Goal: Task Accomplishment & Management: Manage account settings

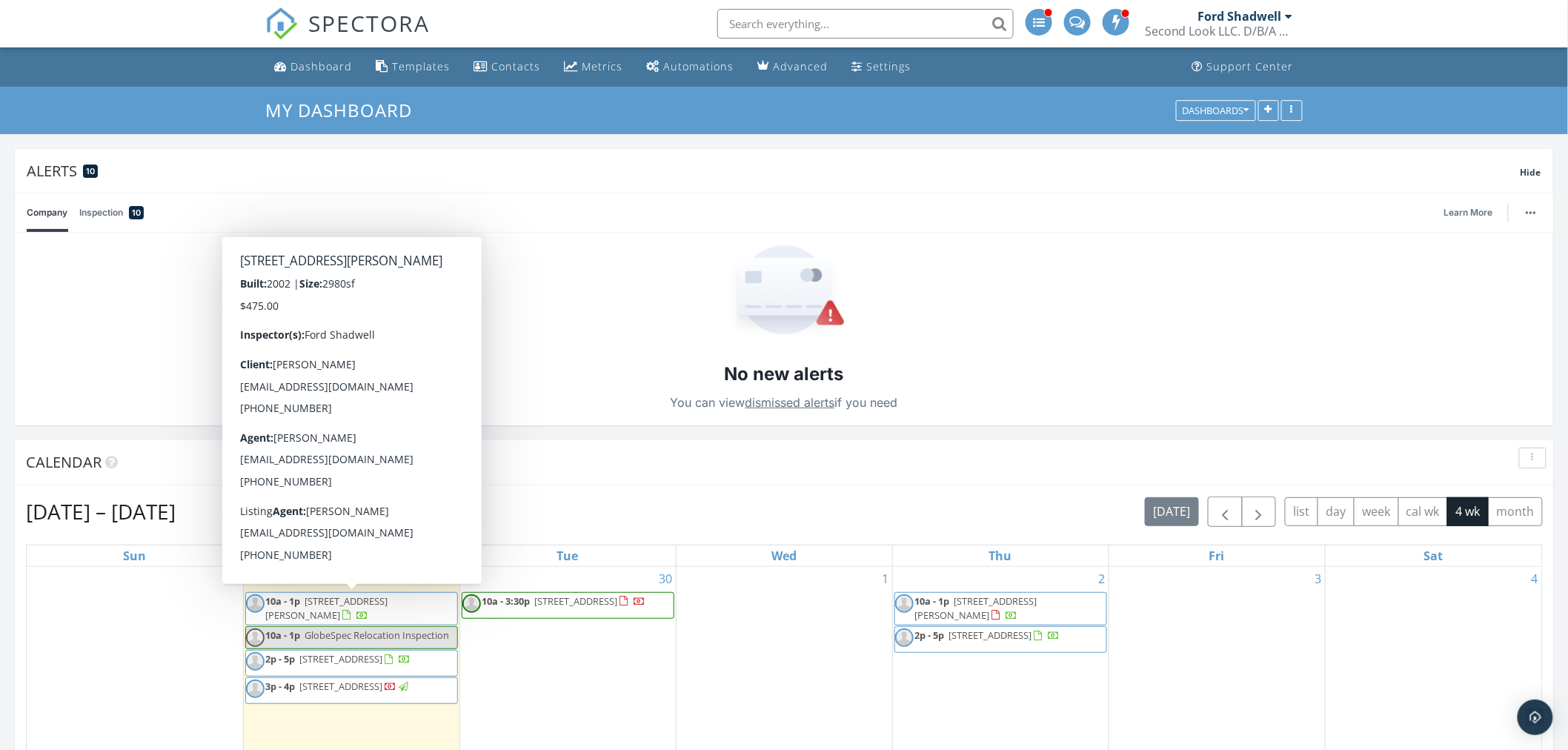
click at [357, 612] on div at bounding box center [363, 616] width 12 height 12
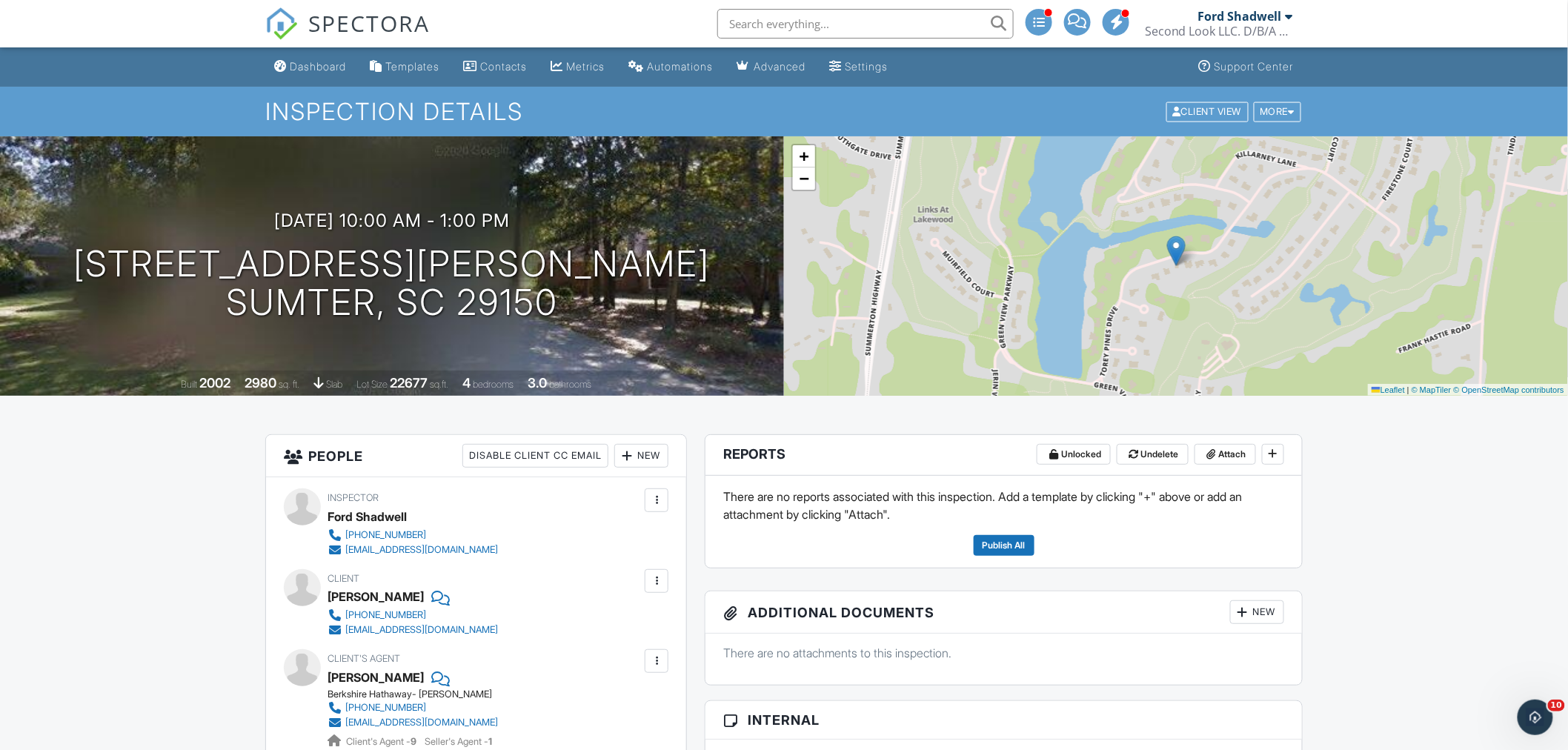
click at [315, 68] on div "Dashboard" at bounding box center [318, 66] width 56 height 12
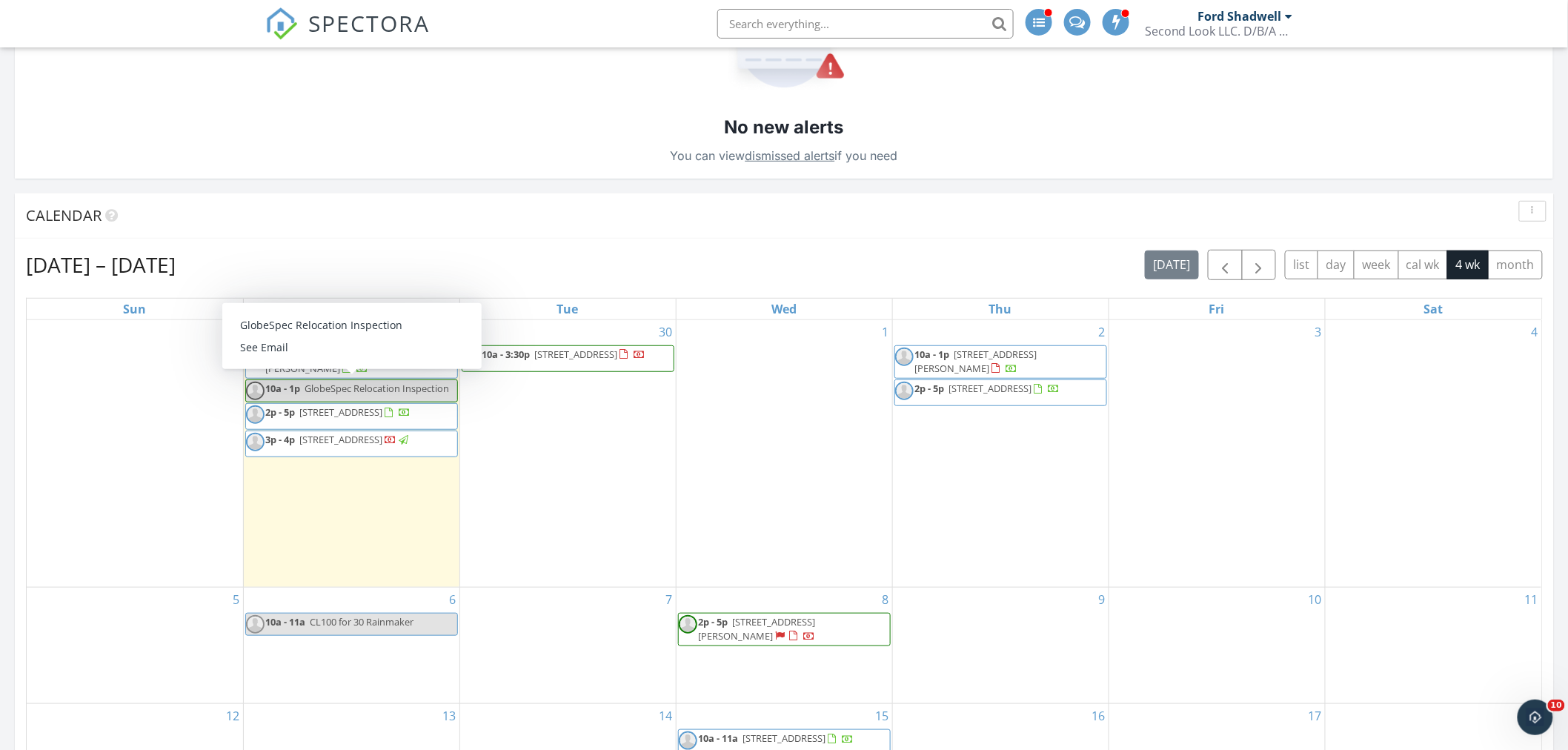
click at [392, 395] on span "GlobeSpec Relocation Inspection" at bounding box center [378, 388] width 145 height 13
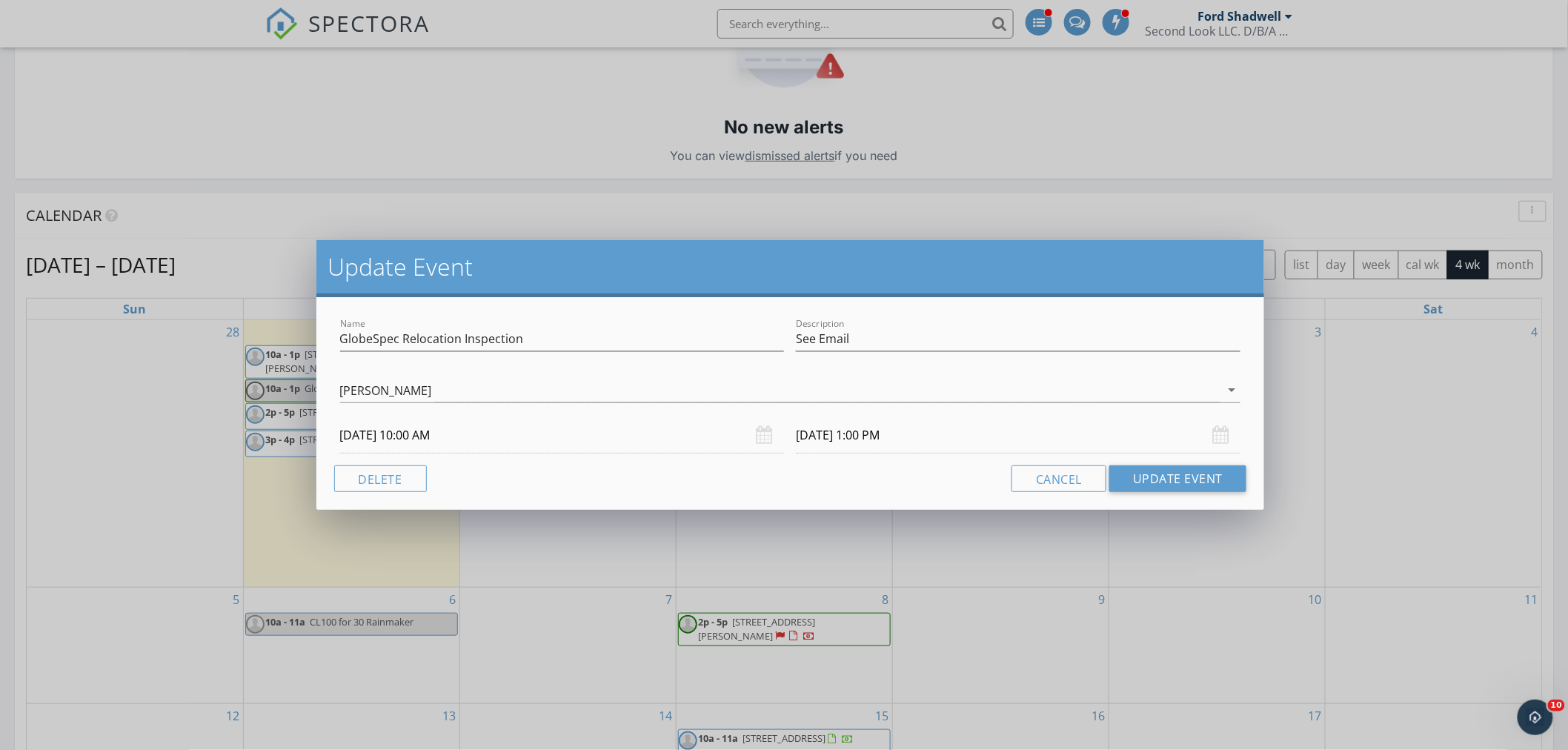
click at [1206, 545] on div "Update Event Name GlobeSpec Relocation Inspection Description See Email Josh Av…" at bounding box center [784, 375] width 1568 height 750
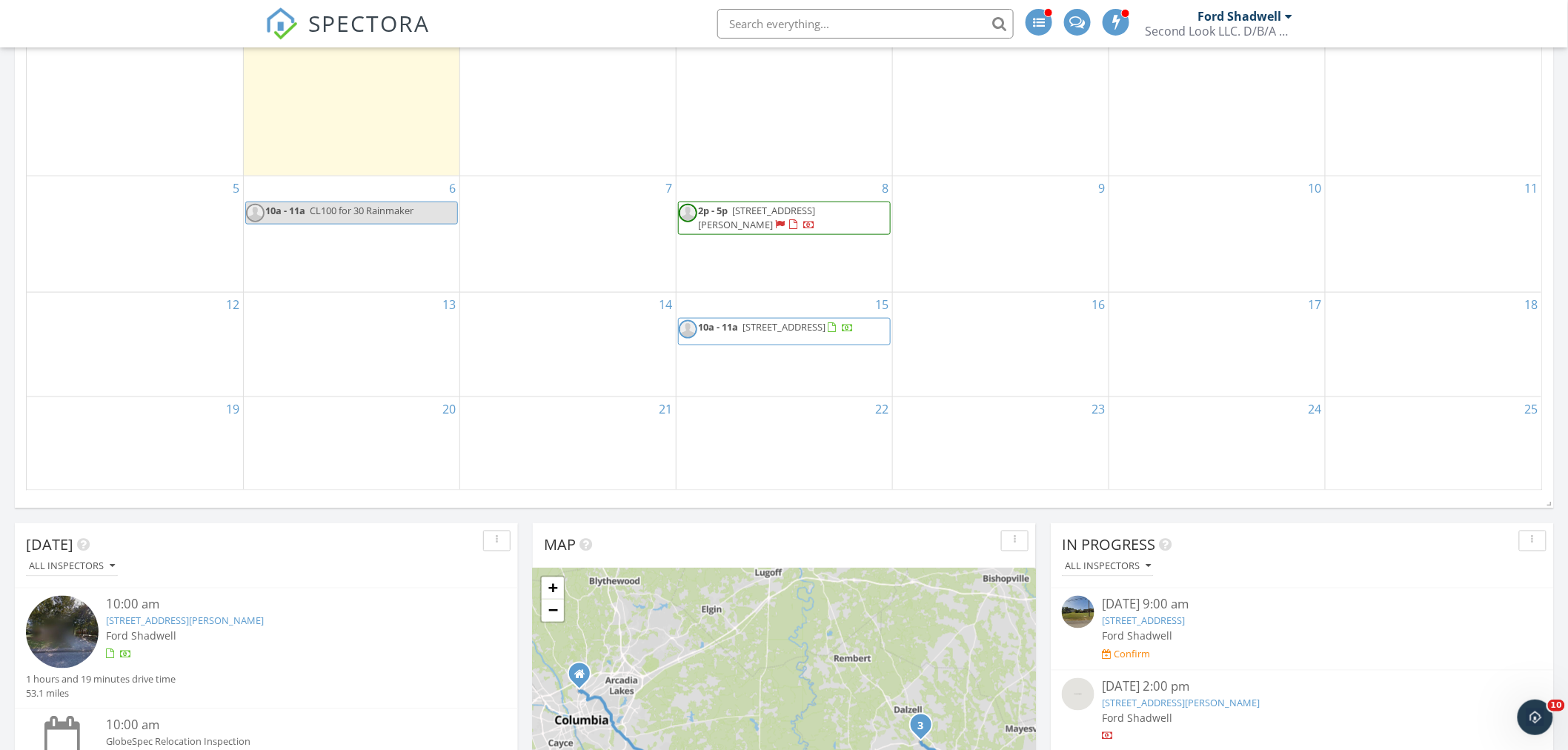
scroll to position [411, 0]
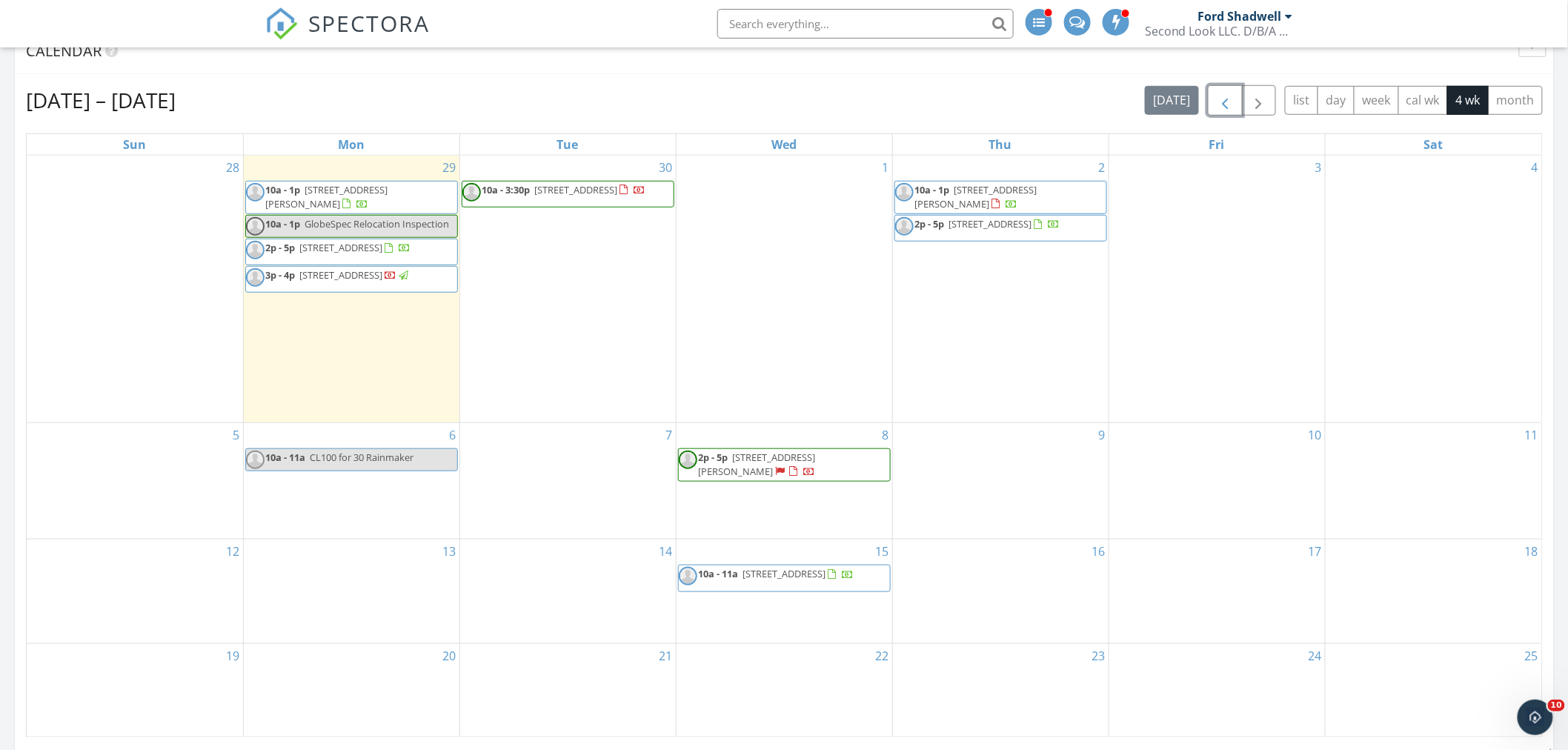
click at [1225, 102] on span "button" at bounding box center [1225, 100] width 18 height 18
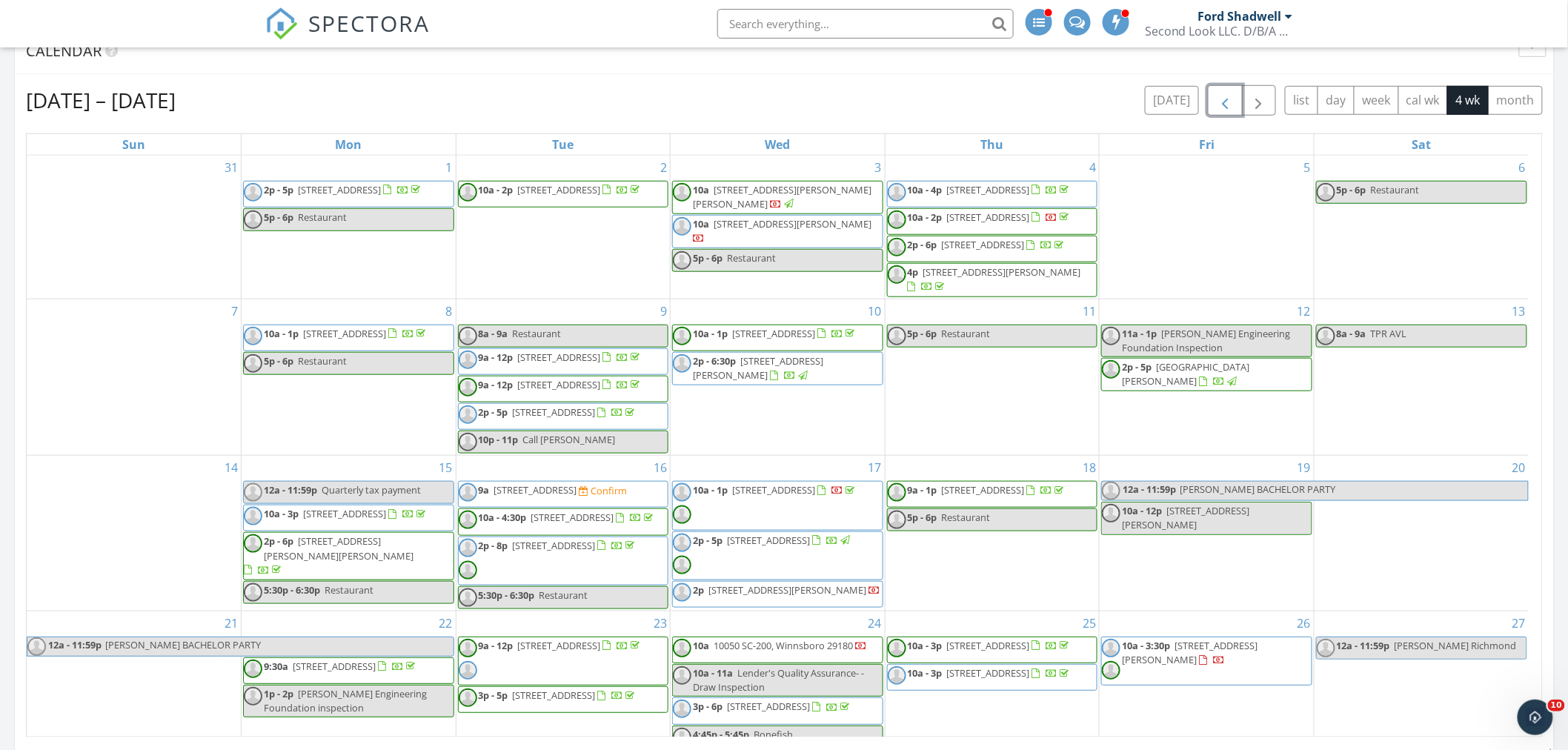
scroll to position [78, 0]
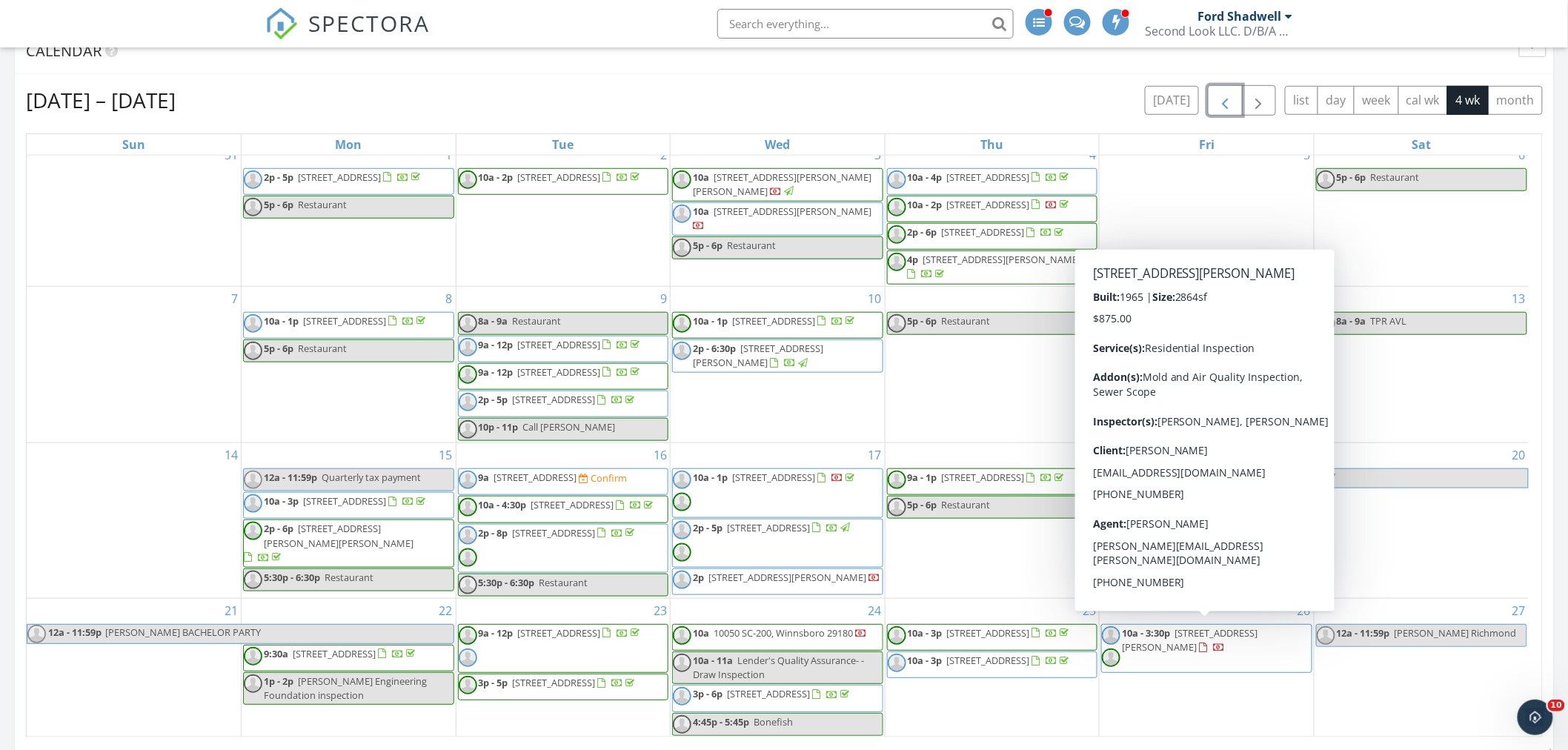
click at [1167, 639] on span "3128 Barnes Springs Rd , Columbia 29204" at bounding box center [1190, 640] width 136 height 27
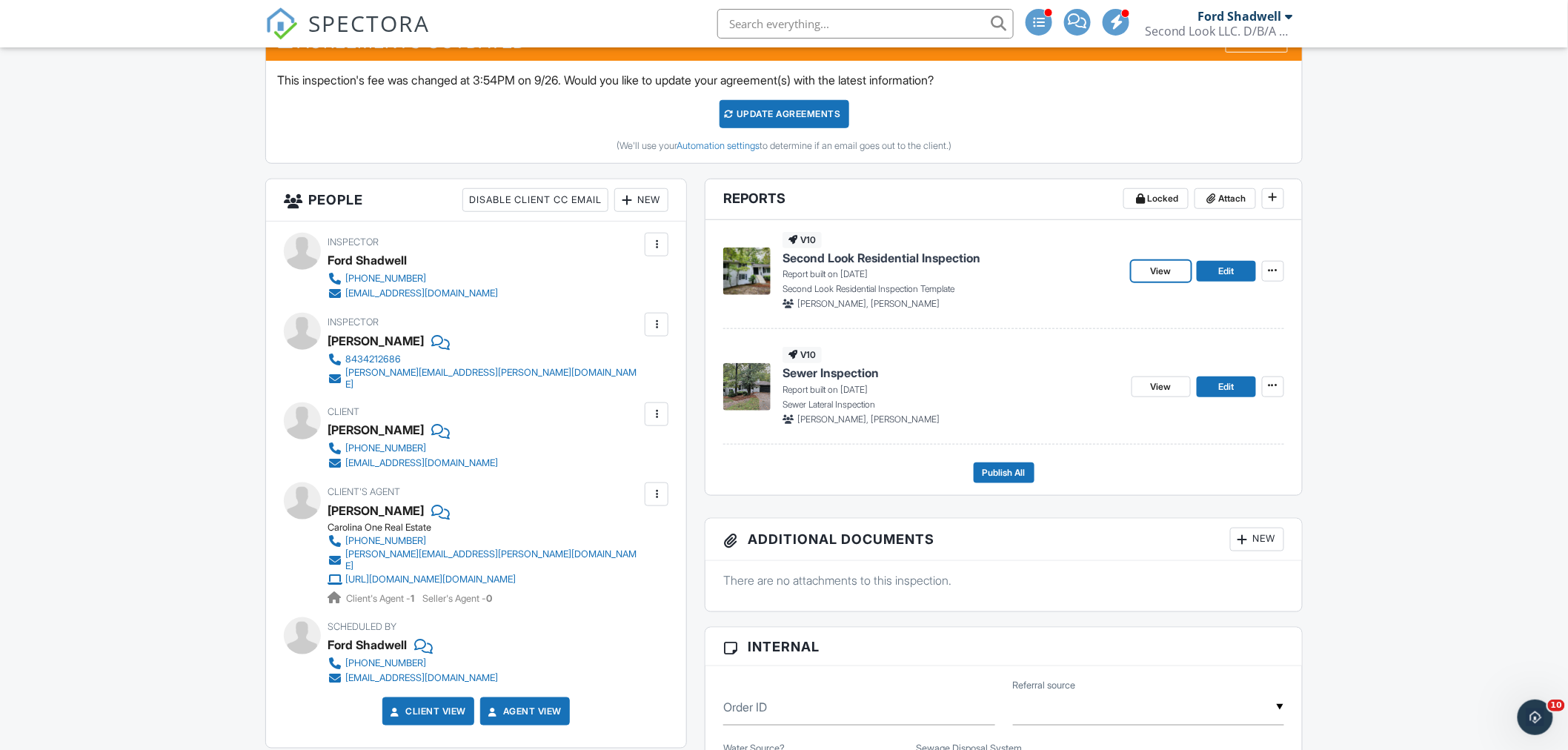
click at [1154, 275] on span "View" at bounding box center [1161, 271] width 21 height 15
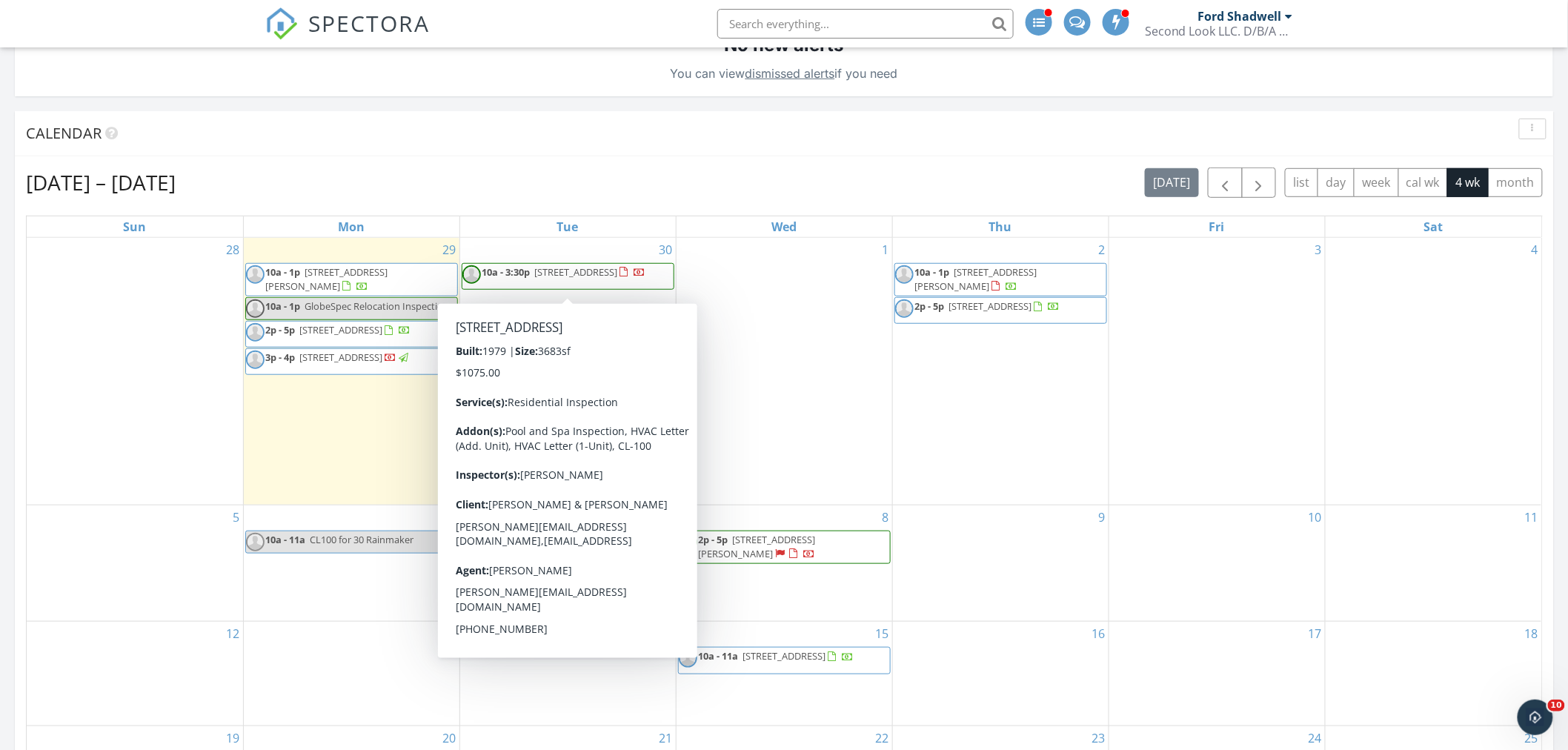
click at [623, 284] on span "10a - 3:30p 231 Spring Valley Rd, Columbia 29223" at bounding box center [554, 276] width 184 height 23
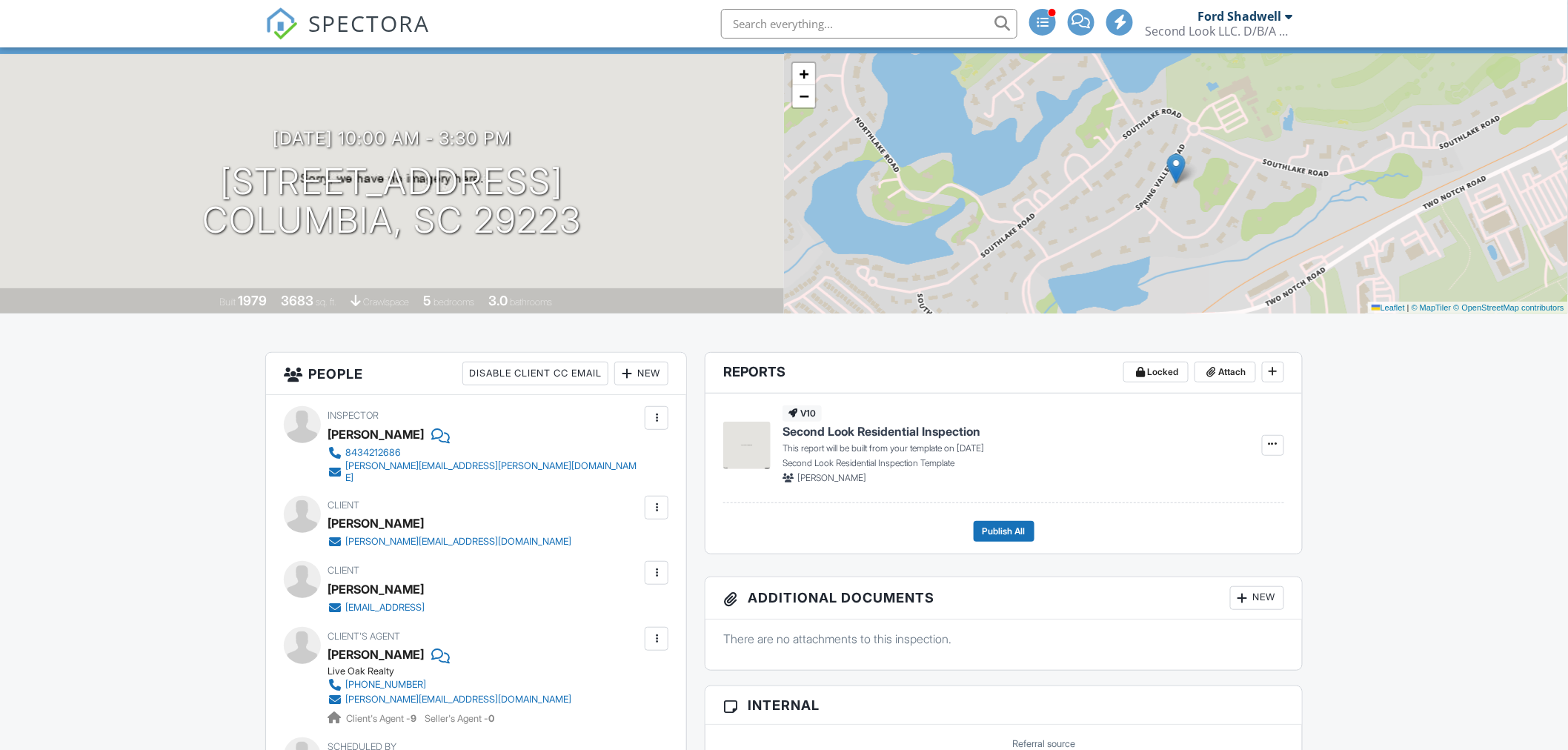
click at [281, 24] on img at bounding box center [281, 24] width 33 height 33
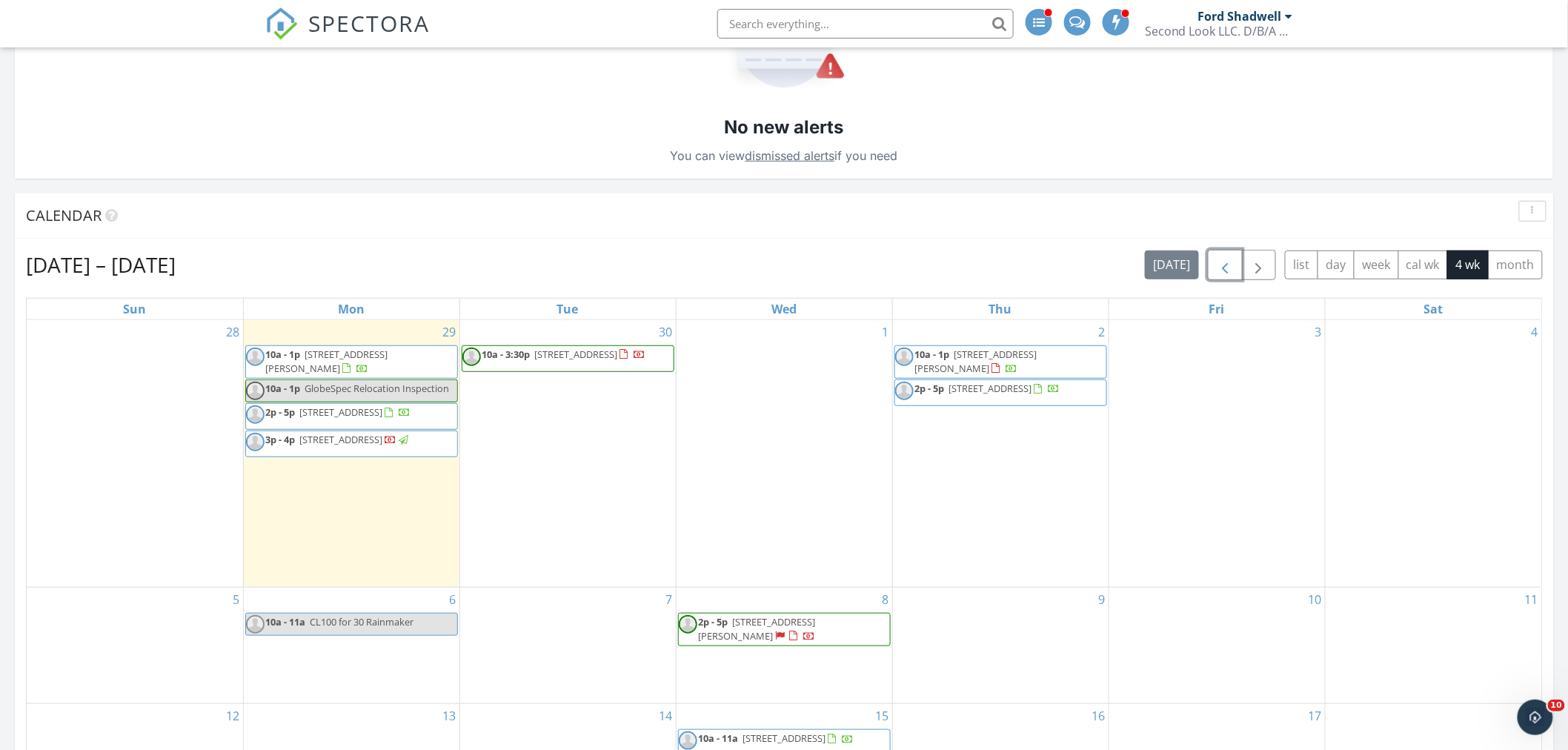
click at [1212, 264] on button "button" at bounding box center [1225, 264] width 35 height 30
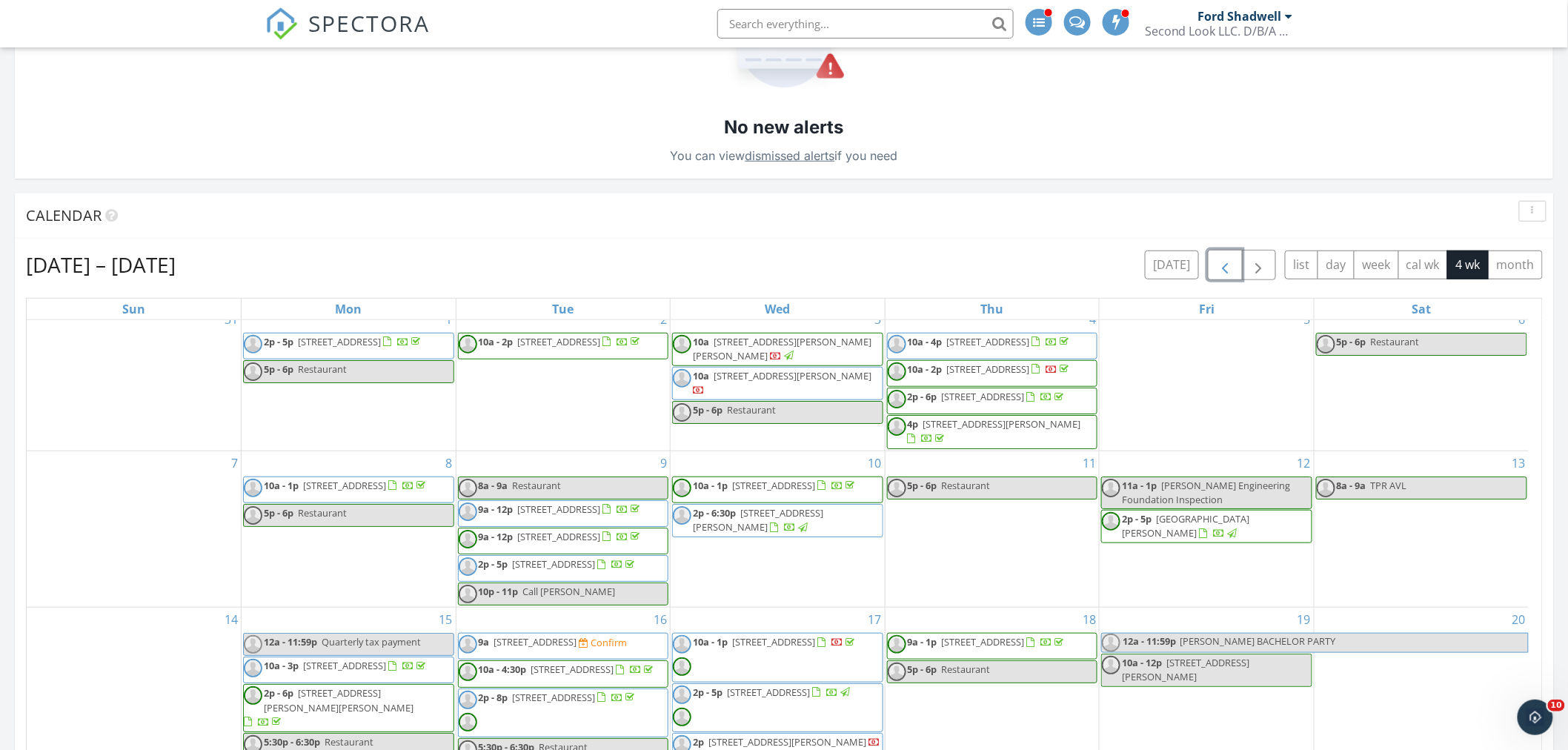
scroll to position [494, 0]
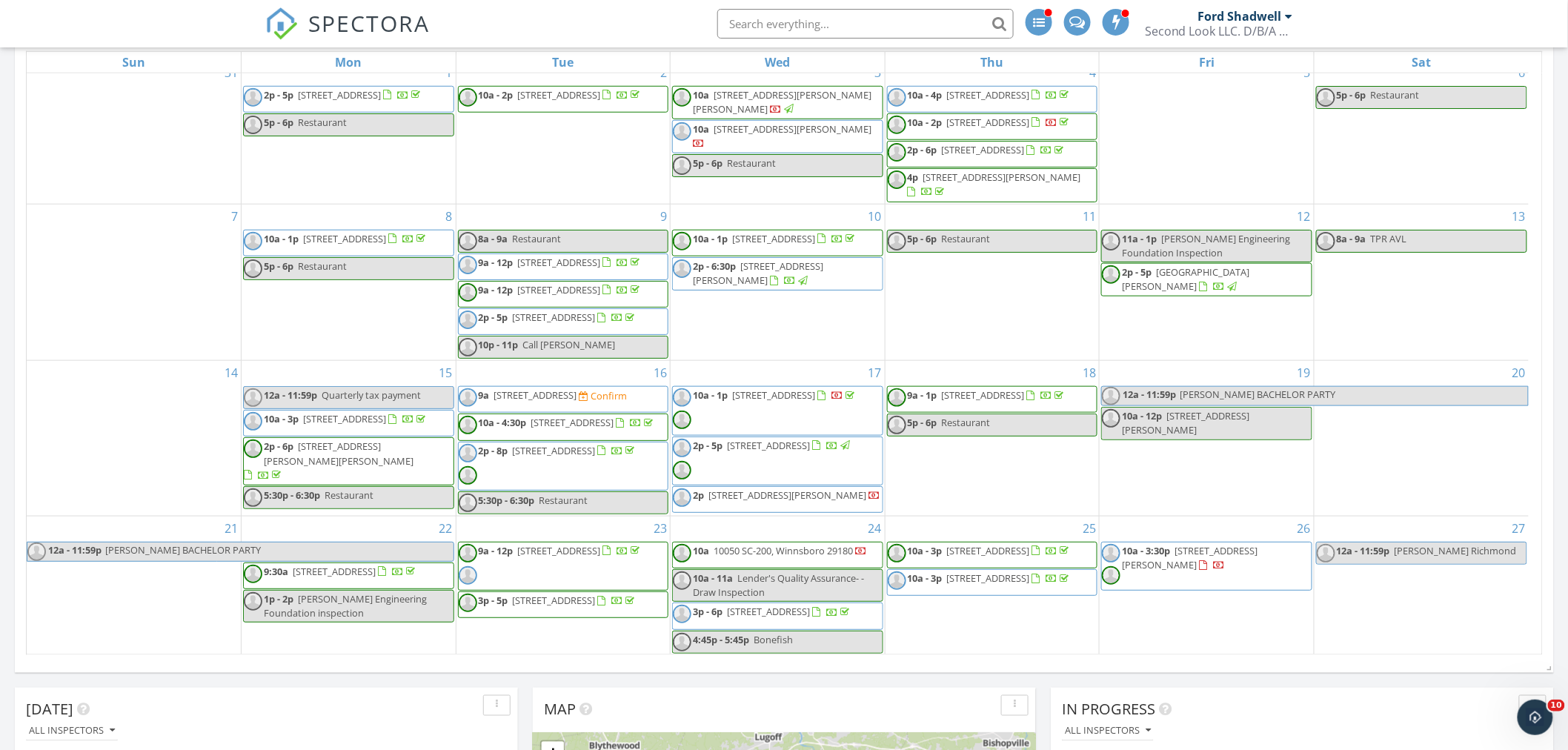
click at [1267, 560] on span "10a - 3:30p 3128 Barnes Springs Rd , Columbia 29204" at bounding box center [1207, 566] width 210 height 44
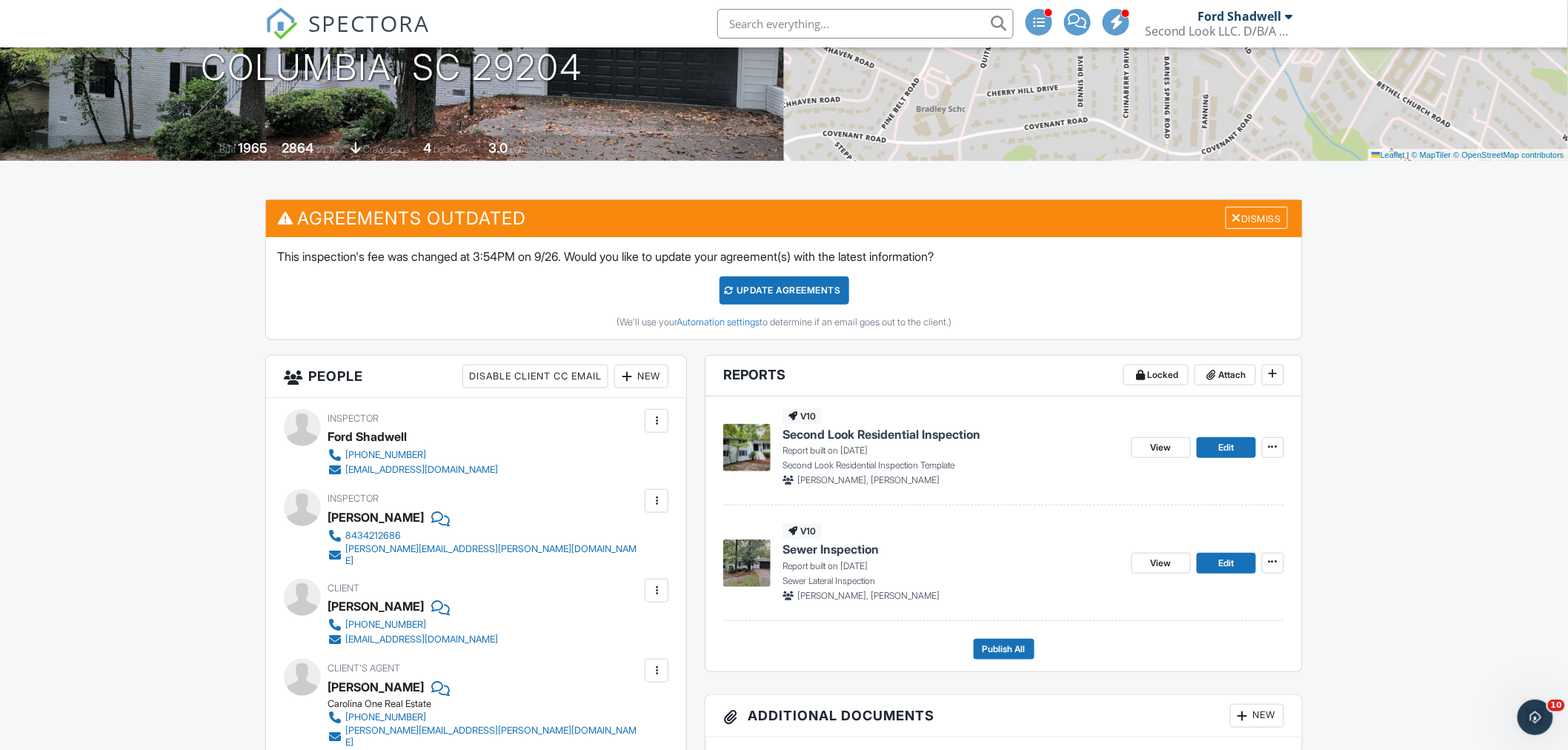
scroll to position [329, 0]
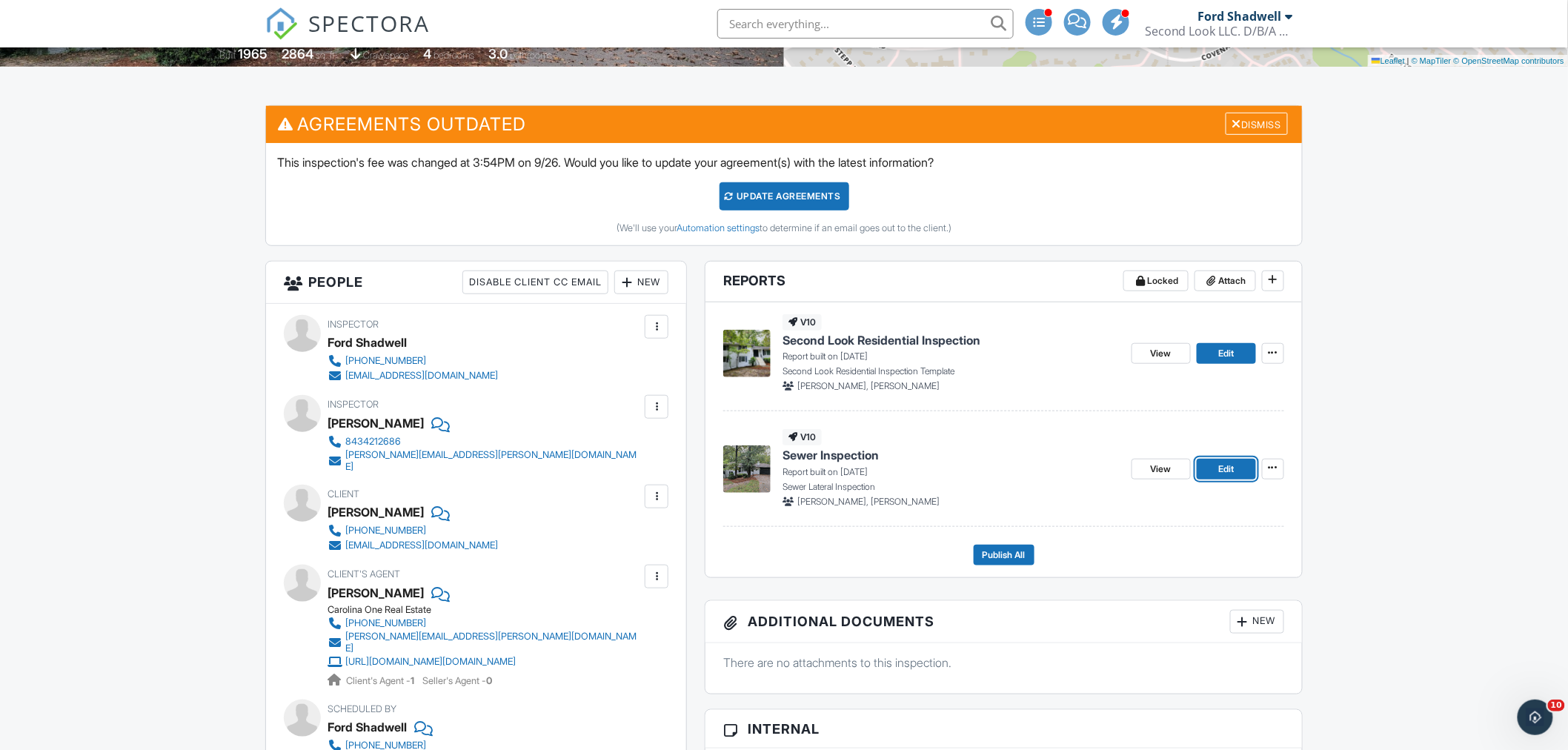
click at [1231, 464] on span "Edit" at bounding box center [1226, 469] width 16 height 15
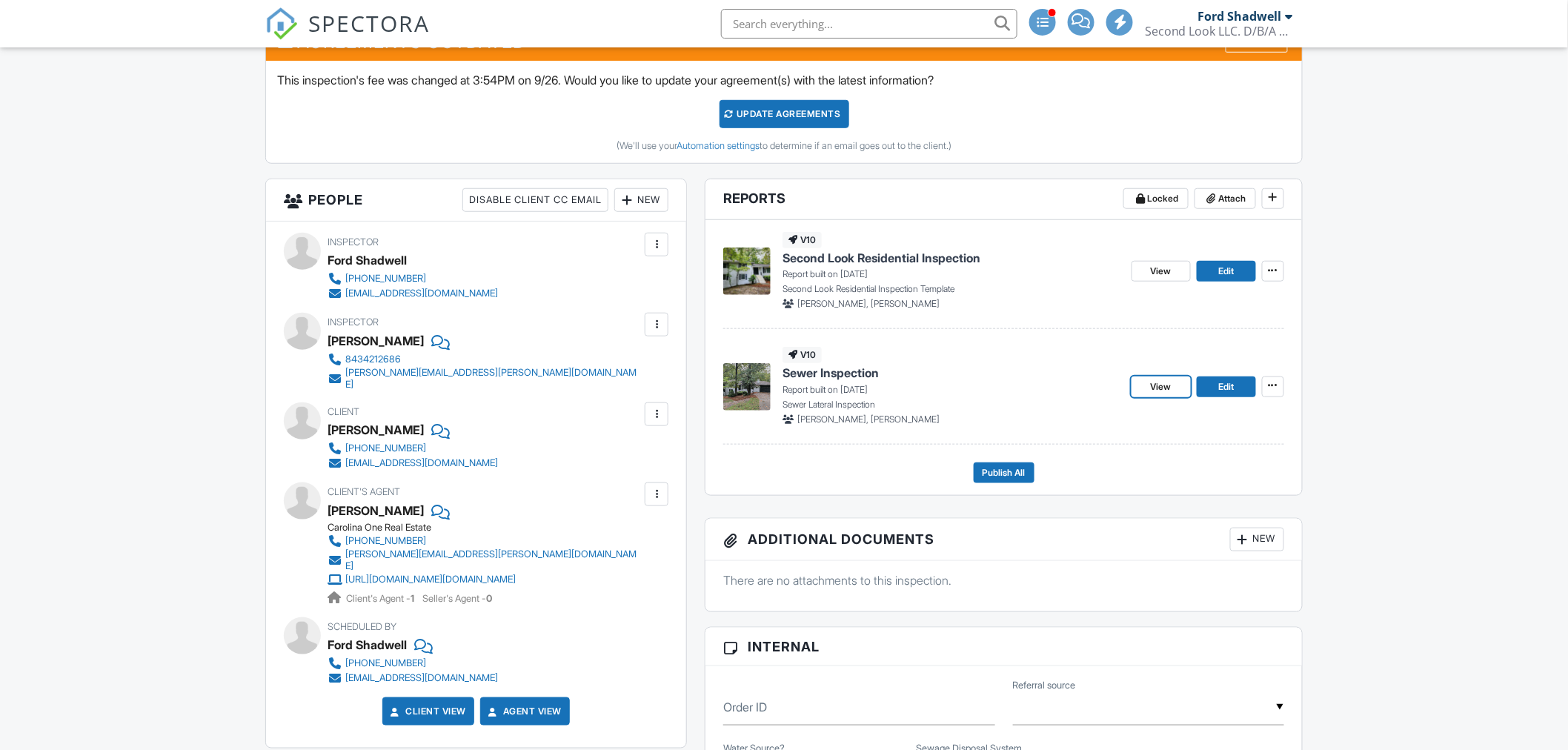
click at [1161, 385] on span "View" at bounding box center [1161, 386] width 21 height 15
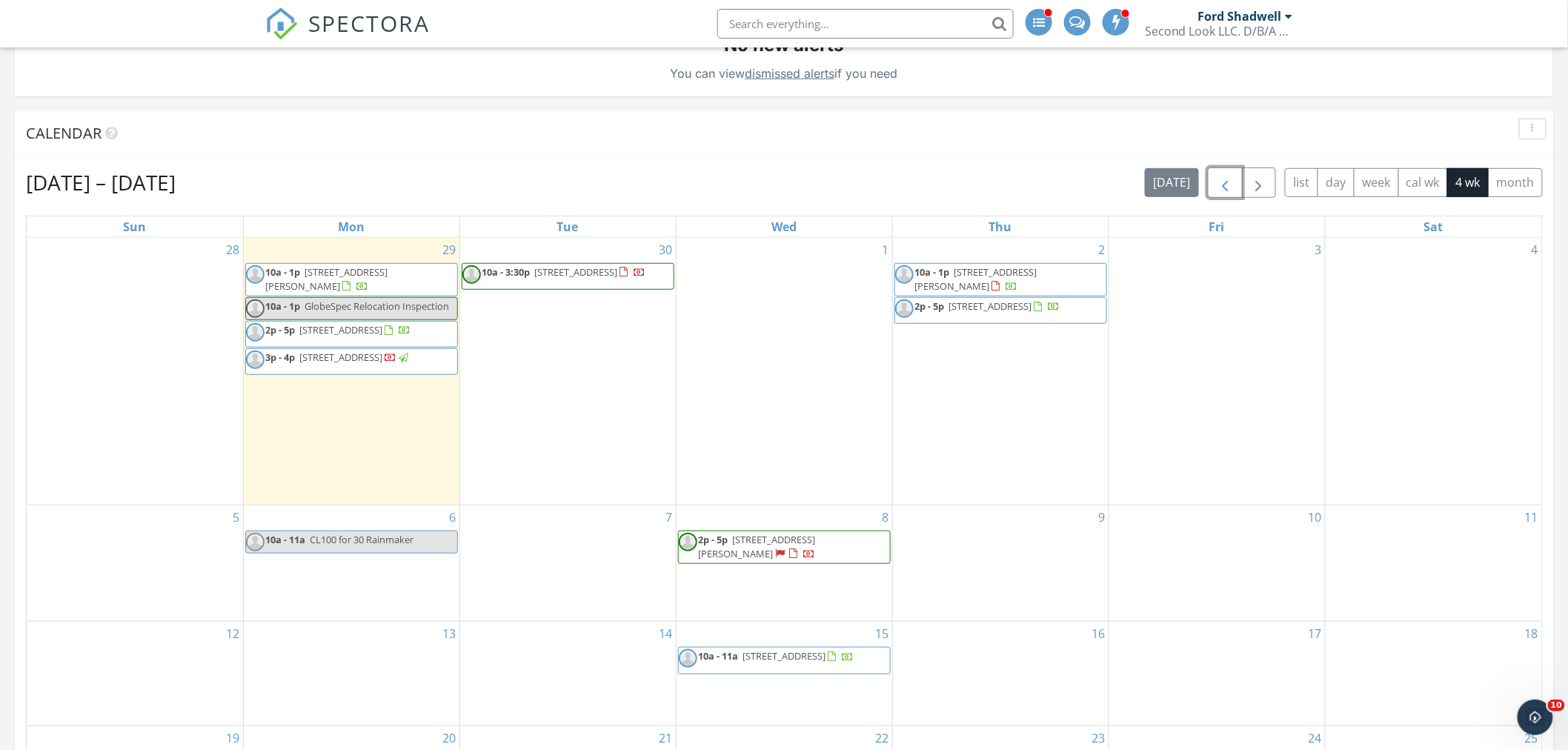
click at [1225, 180] on span "button" at bounding box center [1225, 183] width 18 height 18
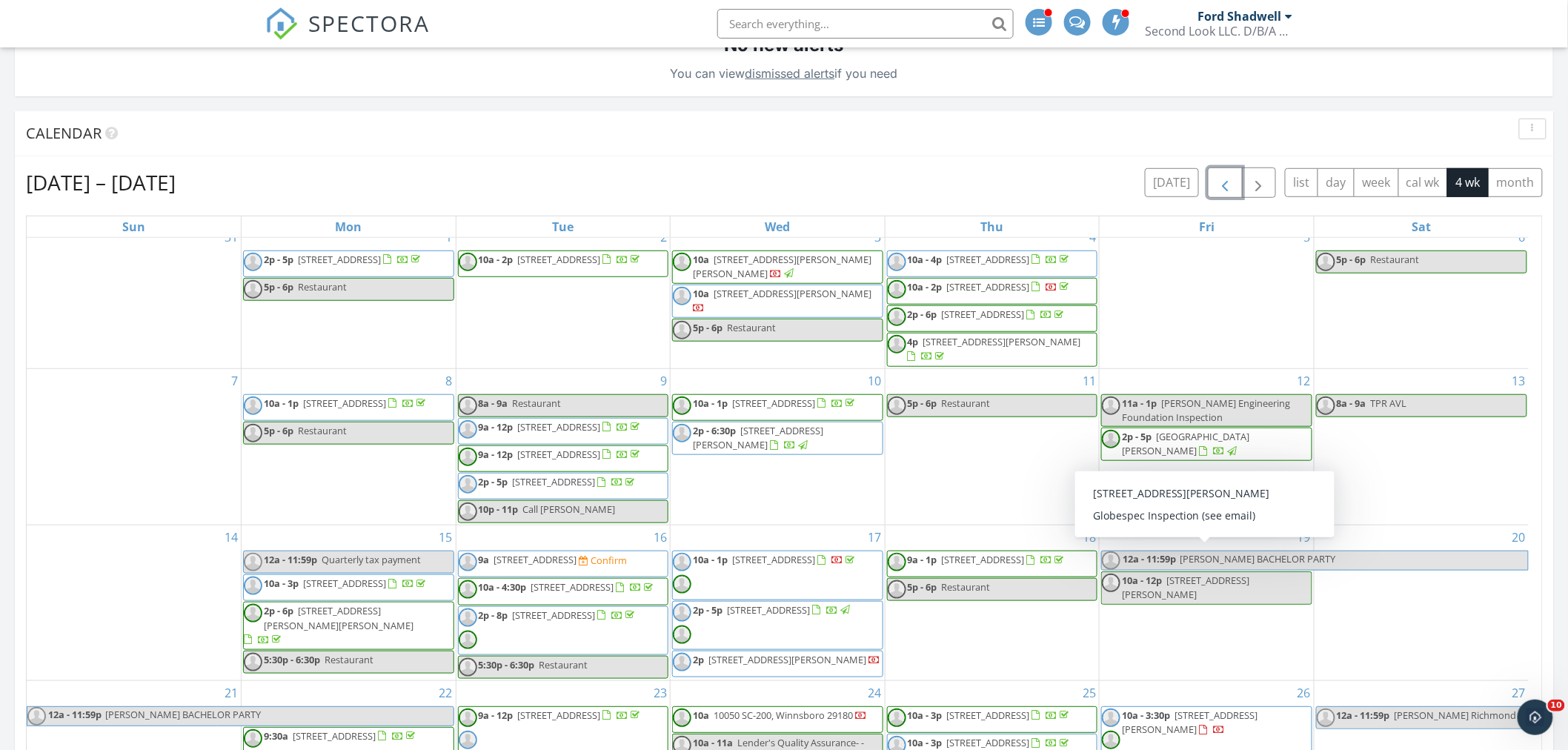
click at [1238, 728] on span "10a - 3:30p 3128 Barnes Springs Rd , Columbia 29204" at bounding box center [1207, 731] width 210 height 44
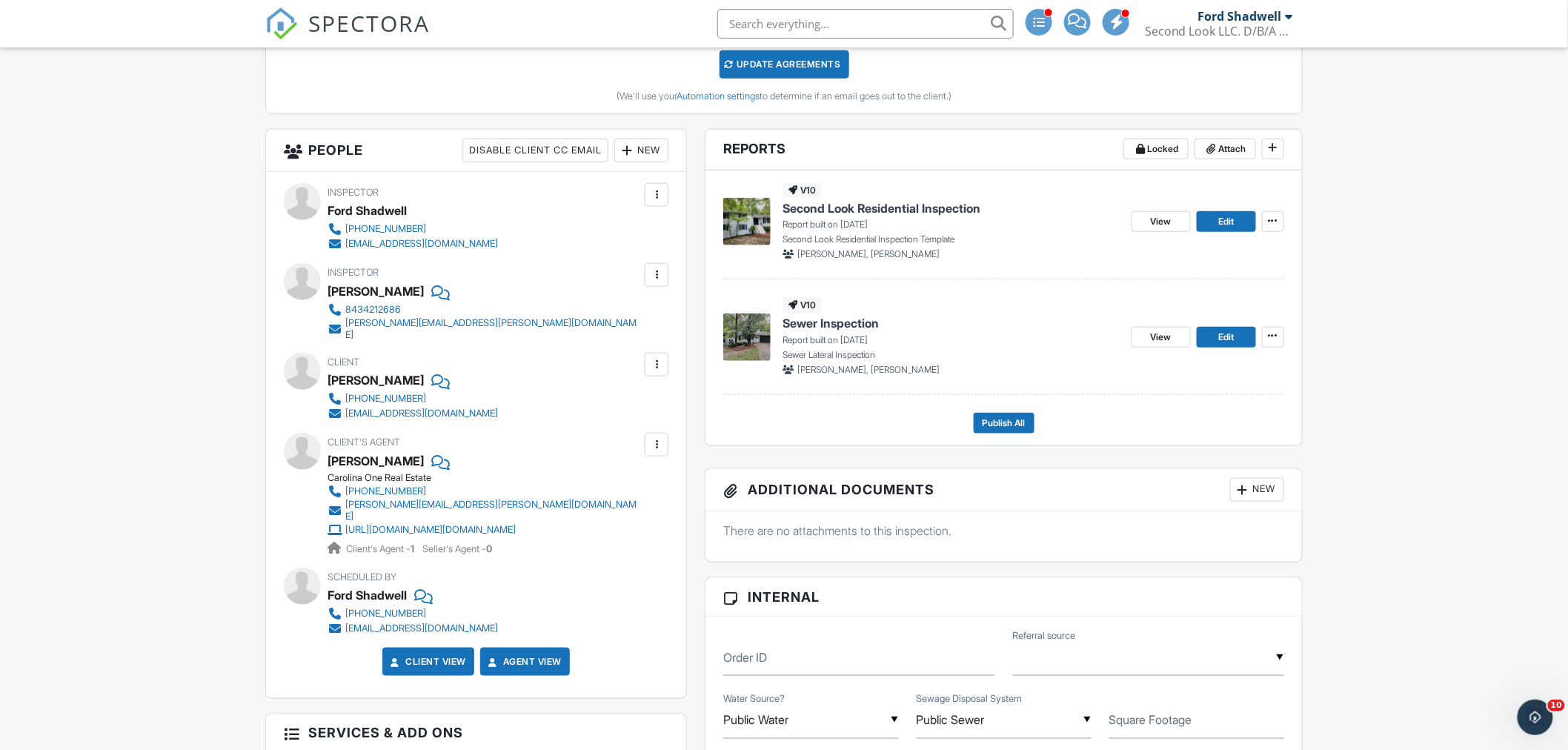
scroll to position [494, 0]
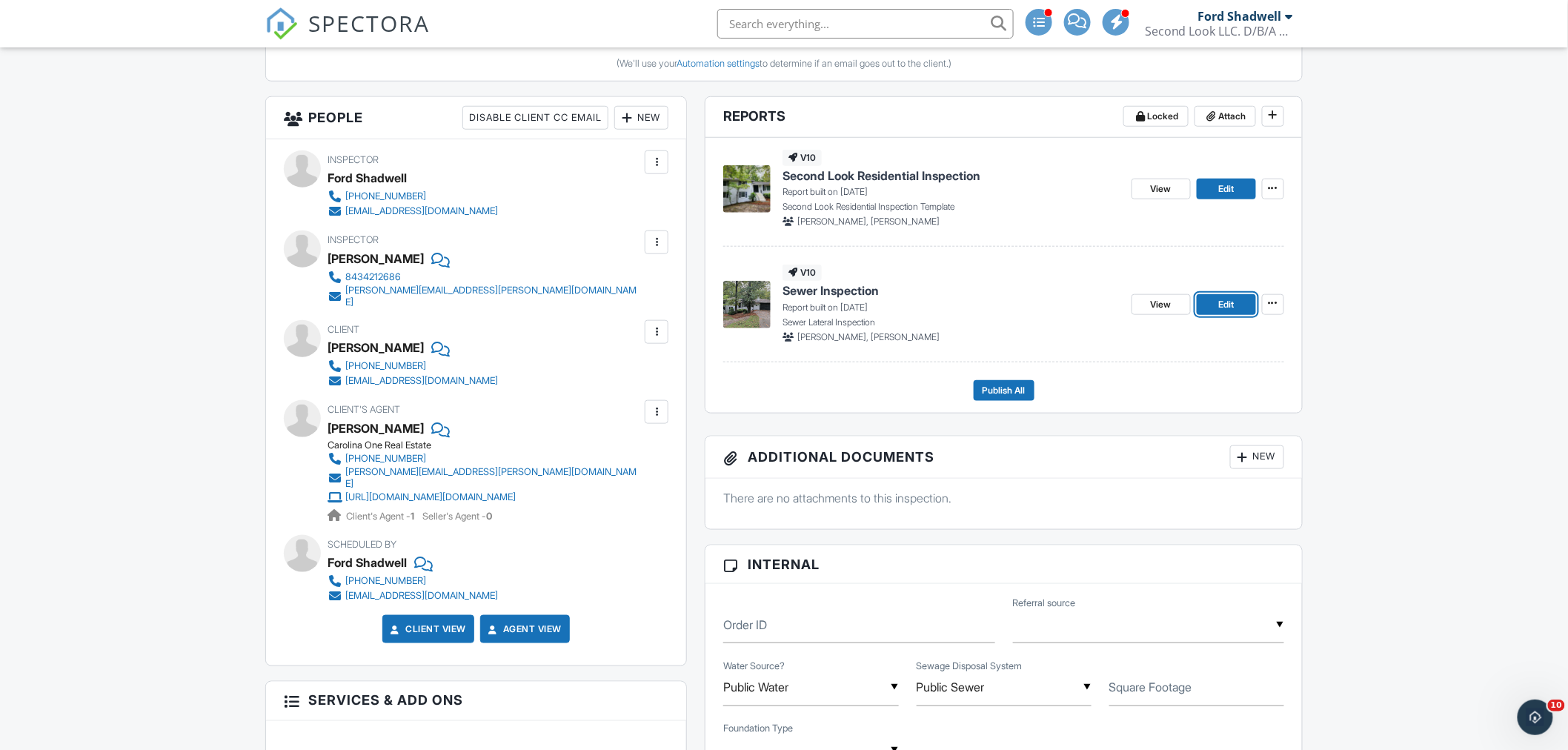
click at [1214, 305] on link "Edit" at bounding box center [1226, 305] width 59 height 21
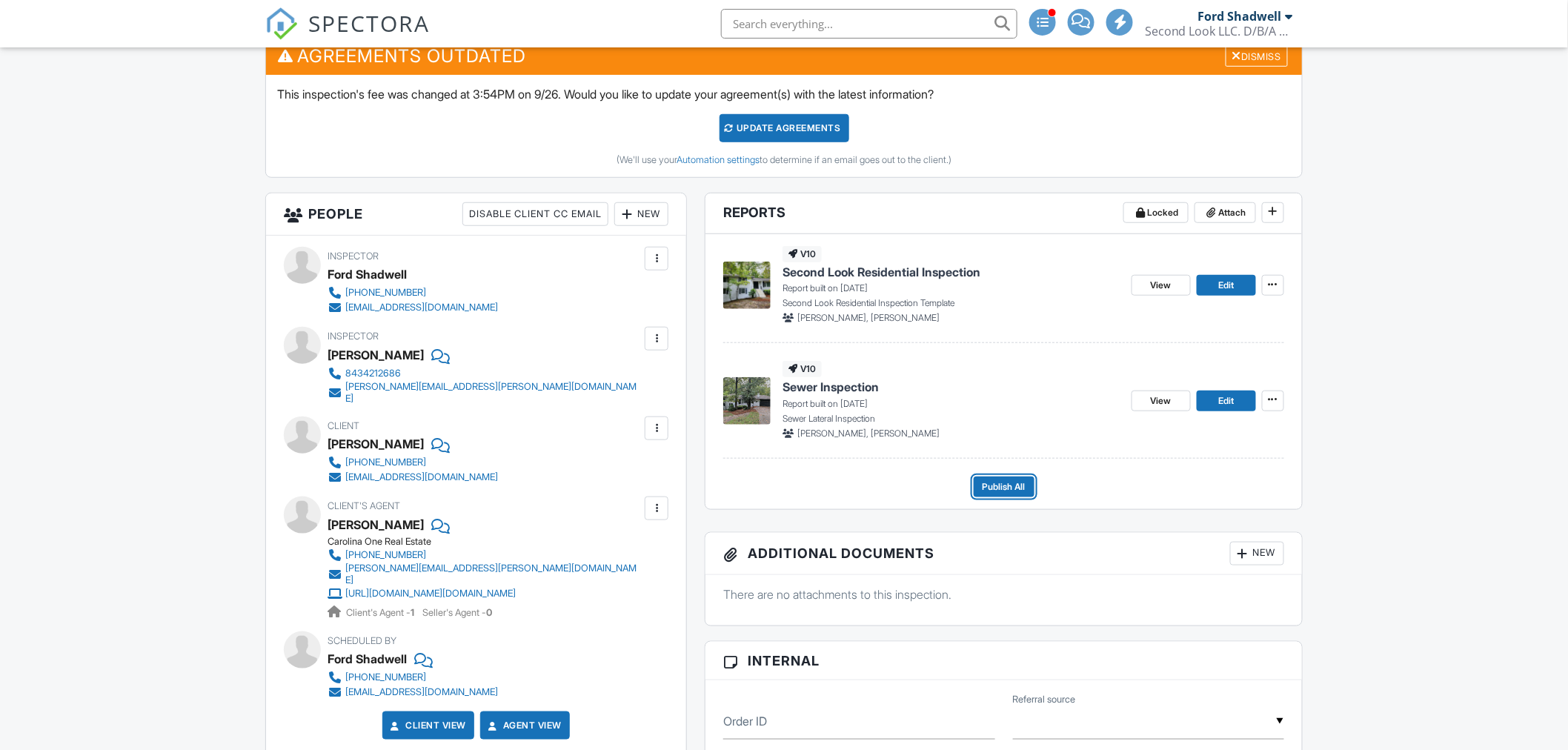
click at [999, 487] on span "Publish All" at bounding box center [1004, 487] width 43 height 15
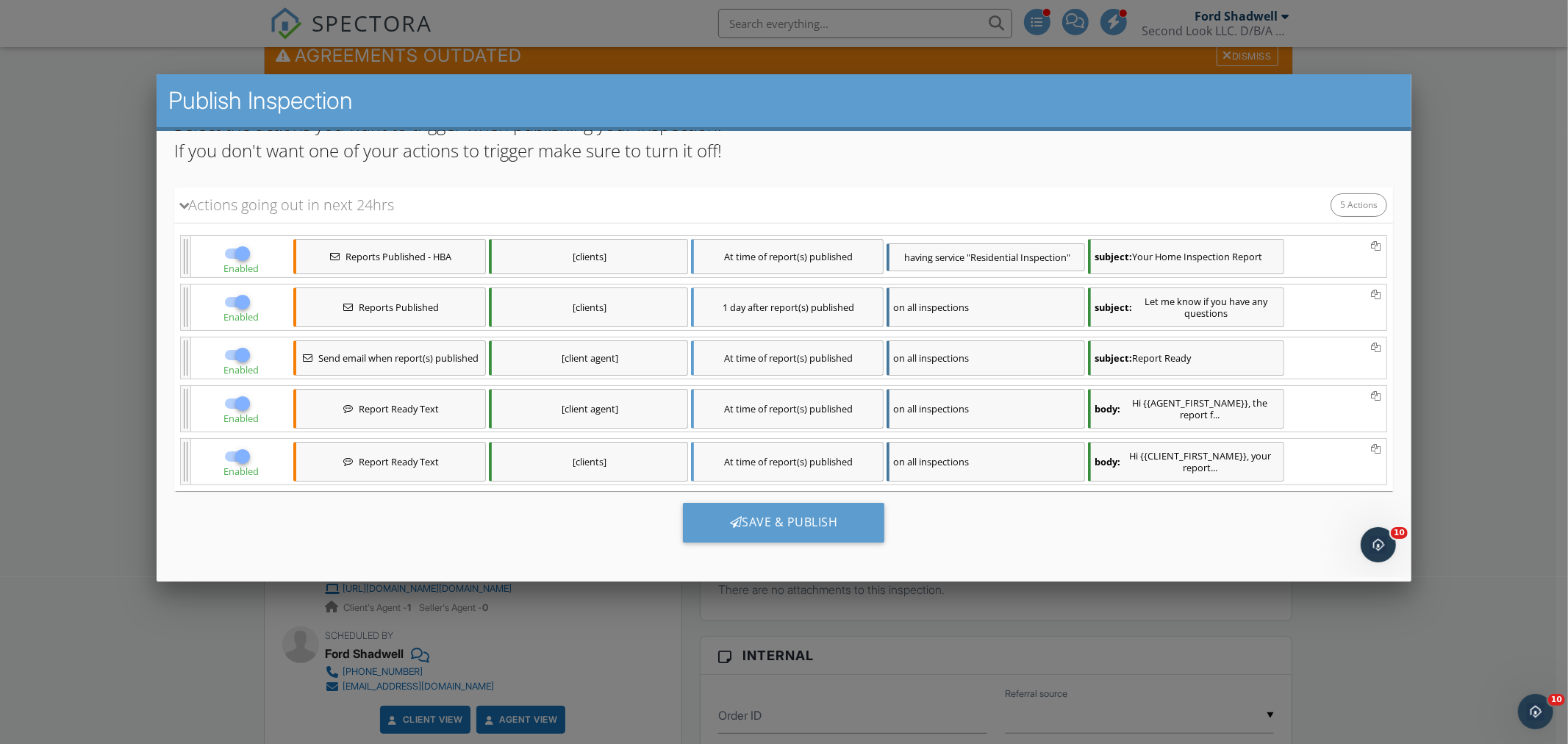
scroll to position [170, 0]
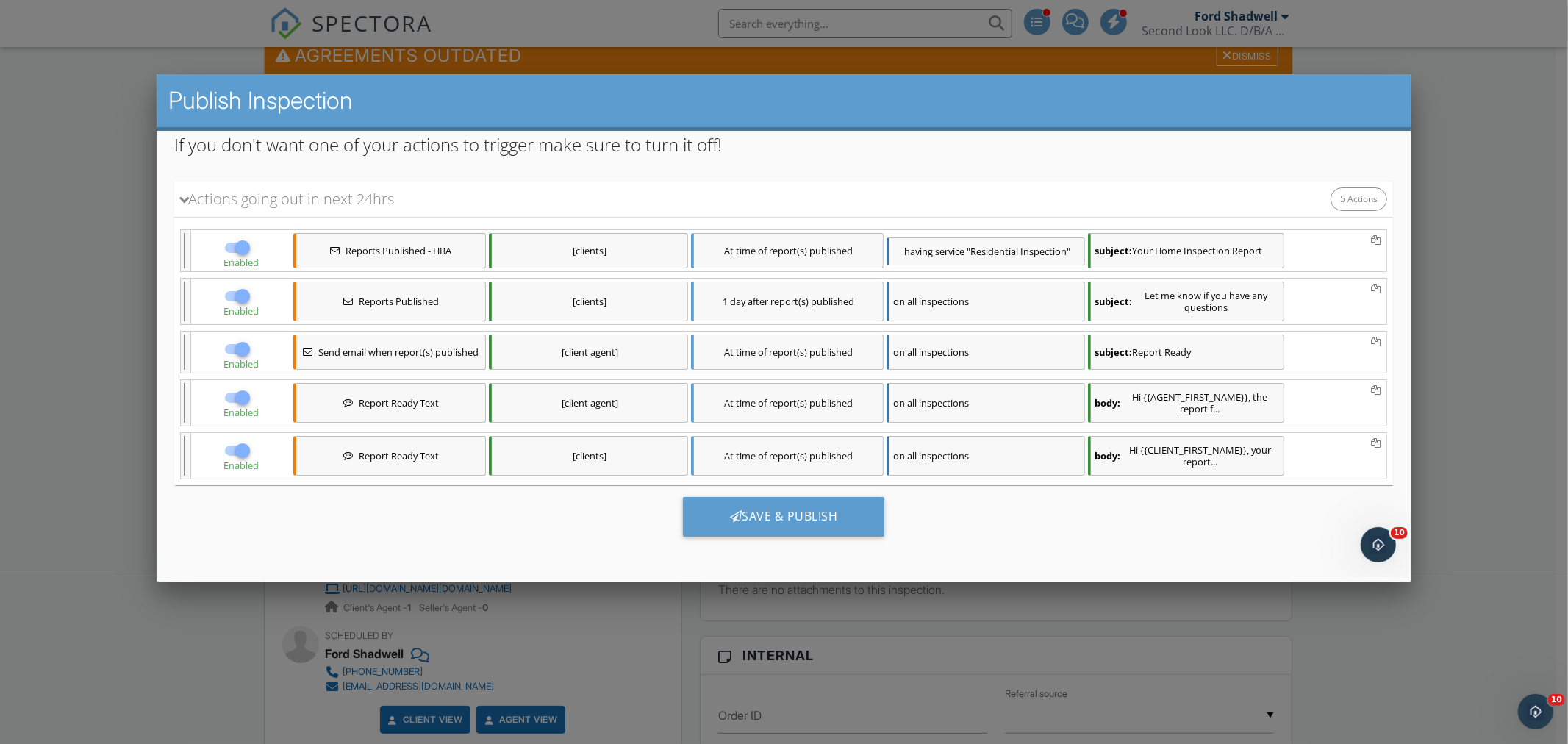
click at [834, 522] on div "Save & Publish" at bounding box center [784, 517] width 202 height 40
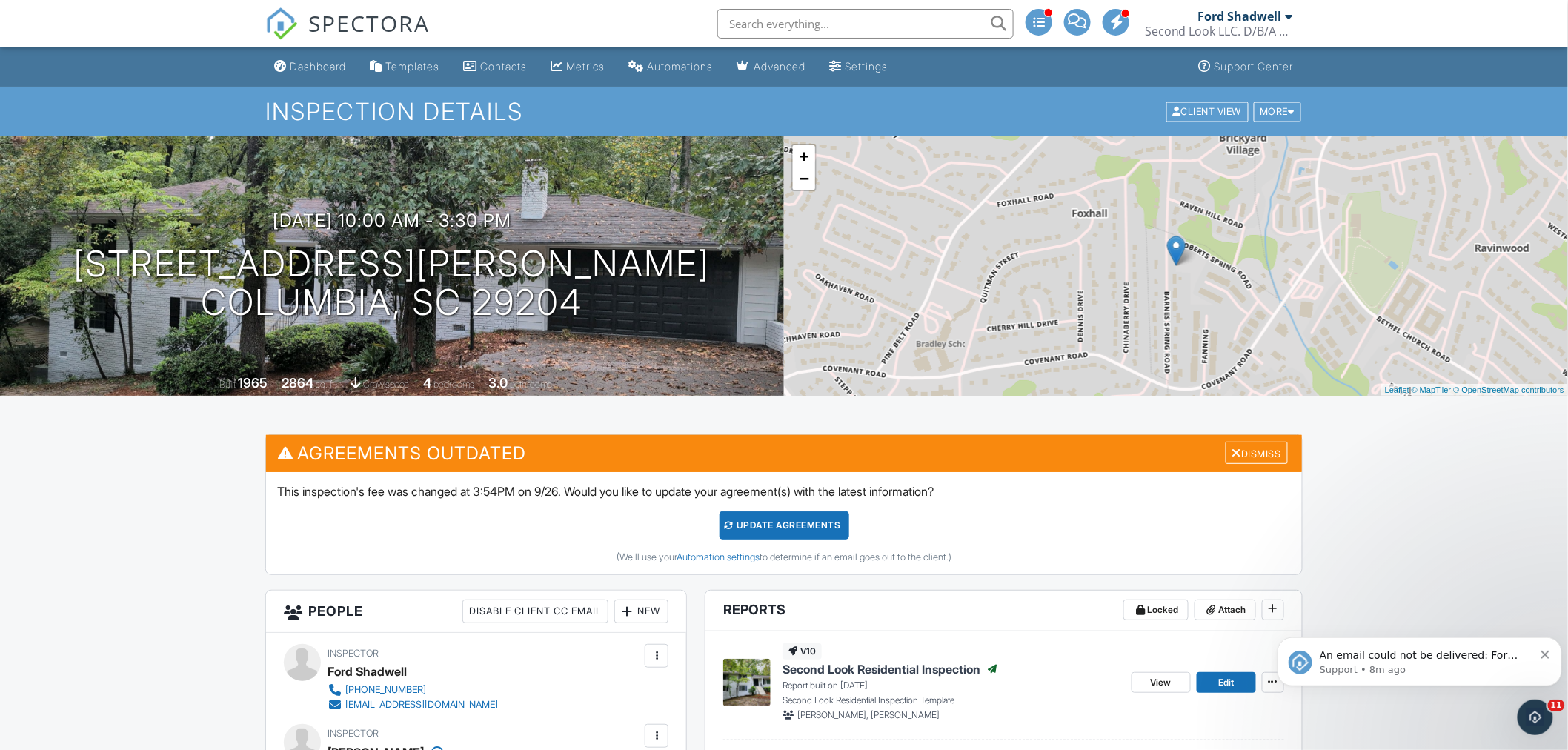
click at [1479, 663] on p "Support • 8m ago" at bounding box center [1427, 669] width 214 height 13
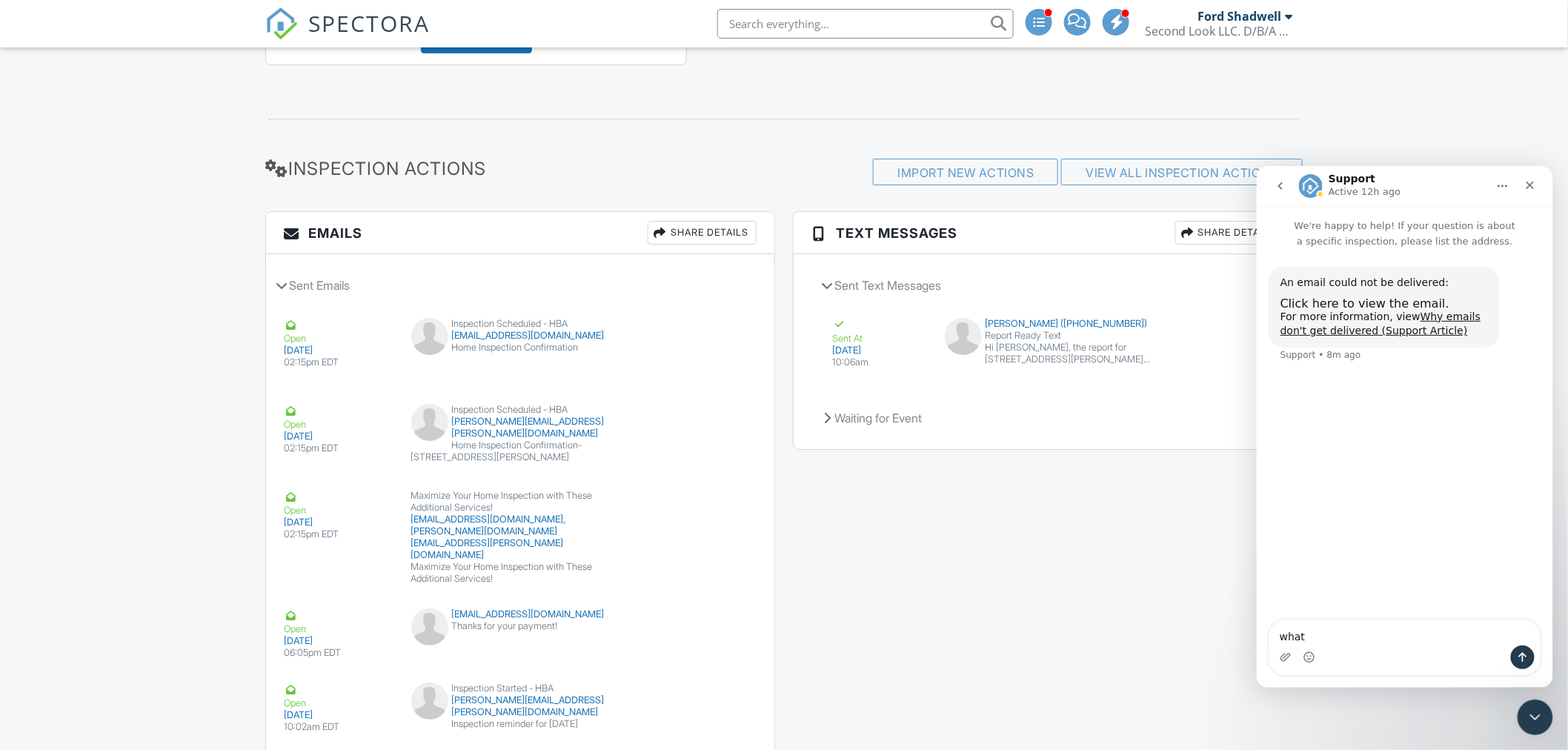
scroll to position [2576, 0]
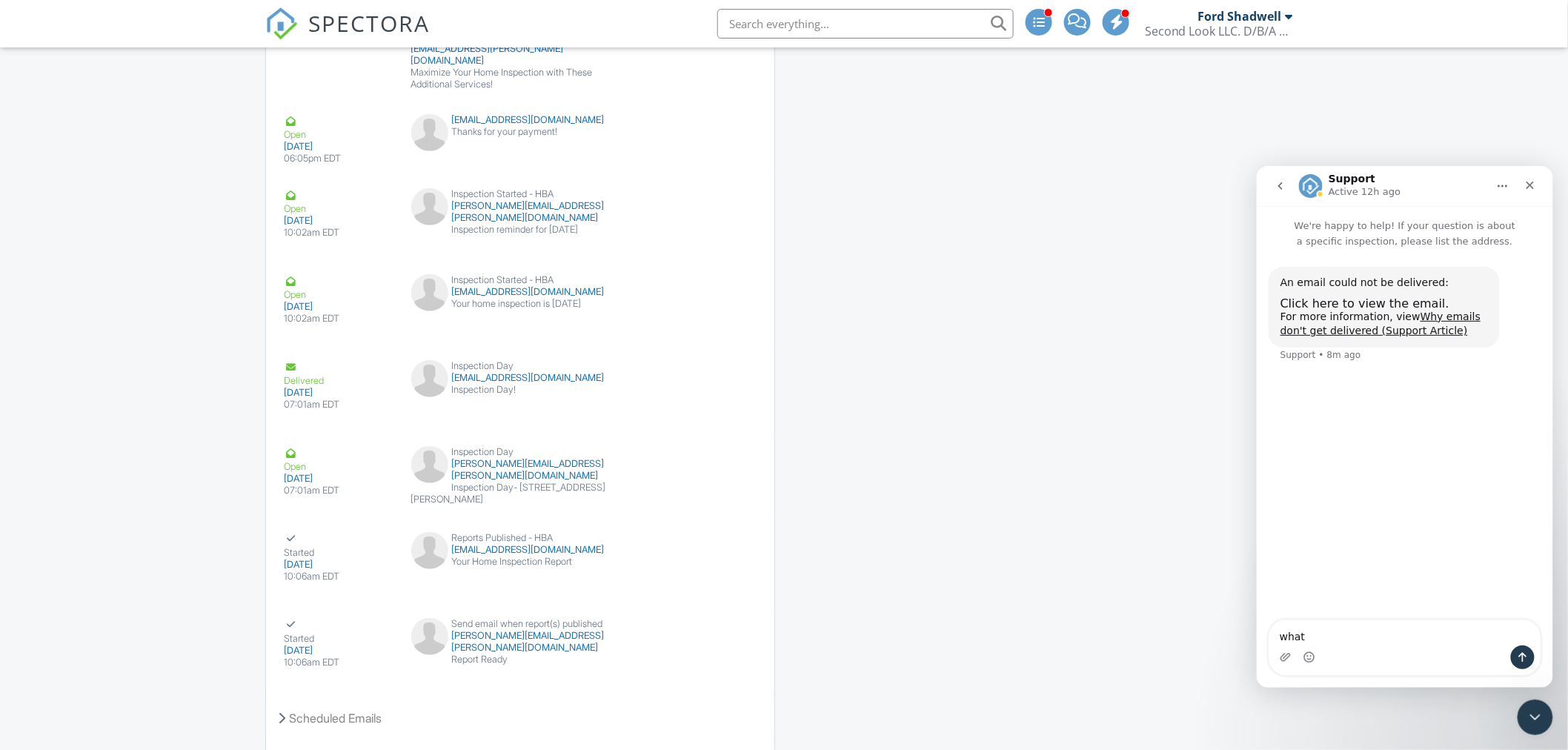
type textarea "what"
click at [1434, 316] on link "Why emails don't get delivered (Support Article)" at bounding box center [1380, 323] width 200 height 26
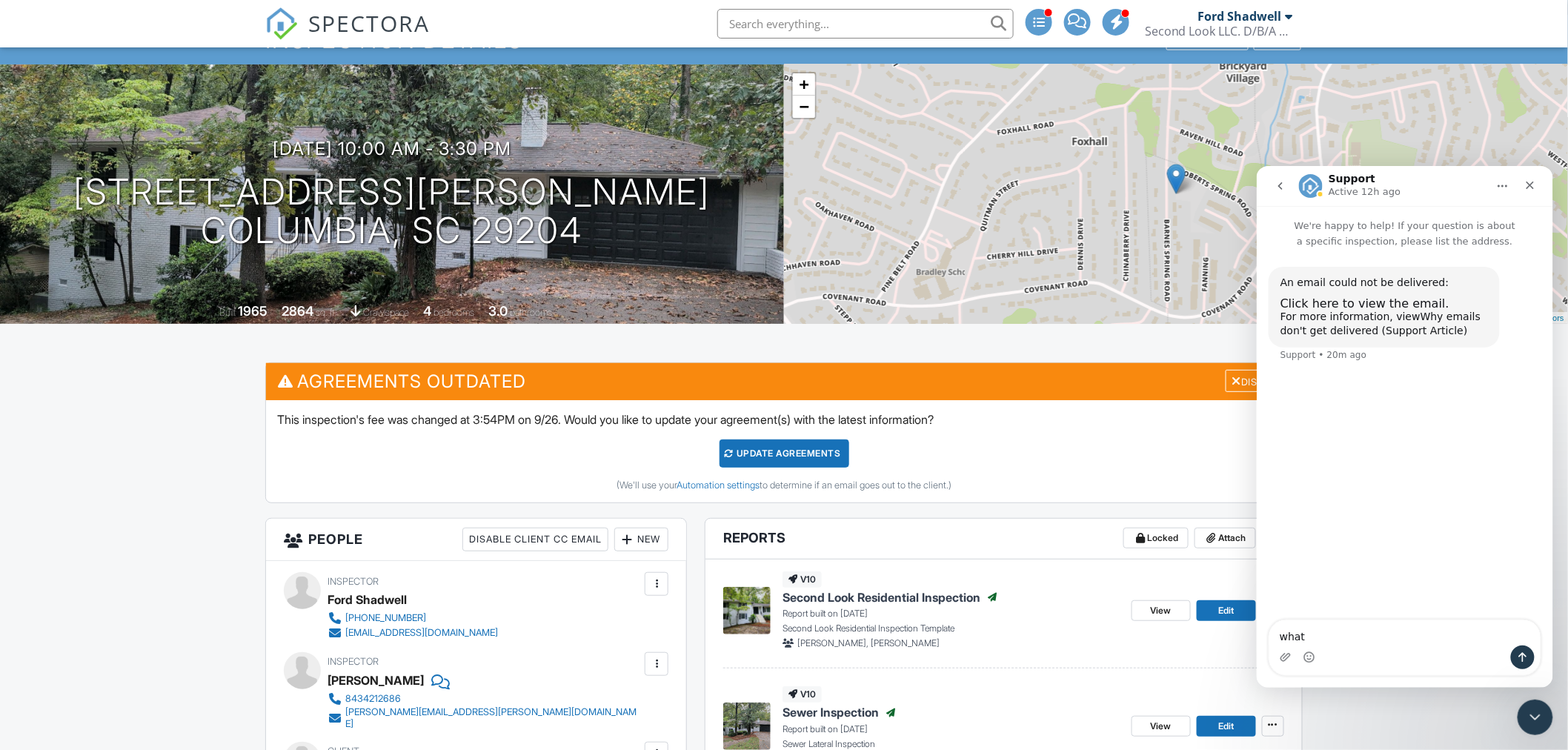
scroll to position [0, 0]
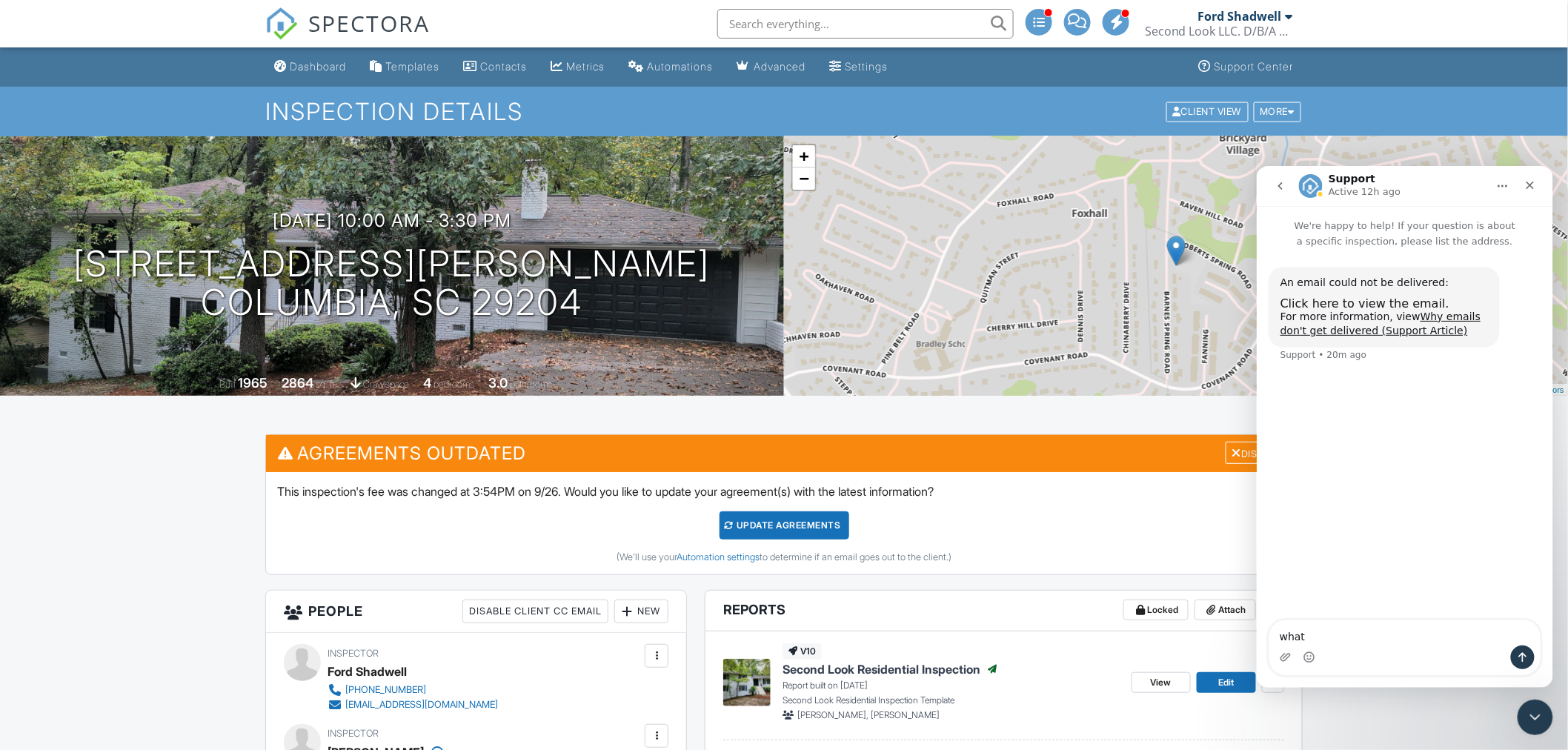
click at [305, 68] on div "Dashboard" at bounding box center [318, 66] width 56 height 12
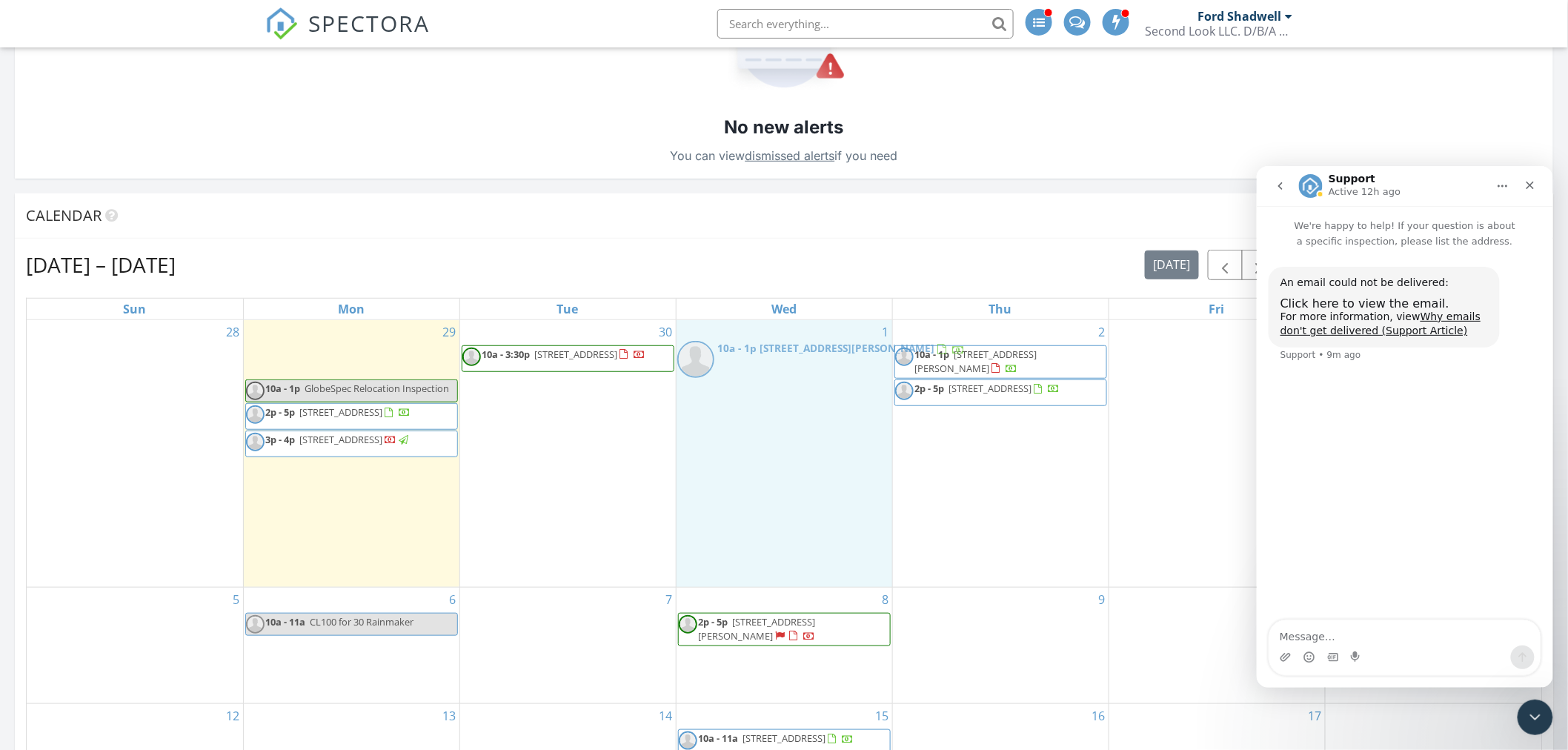
drag, startPoint x: 306, startPoint y: 354, endPoint x: 735, endPoint y: 351, distance: 429.0
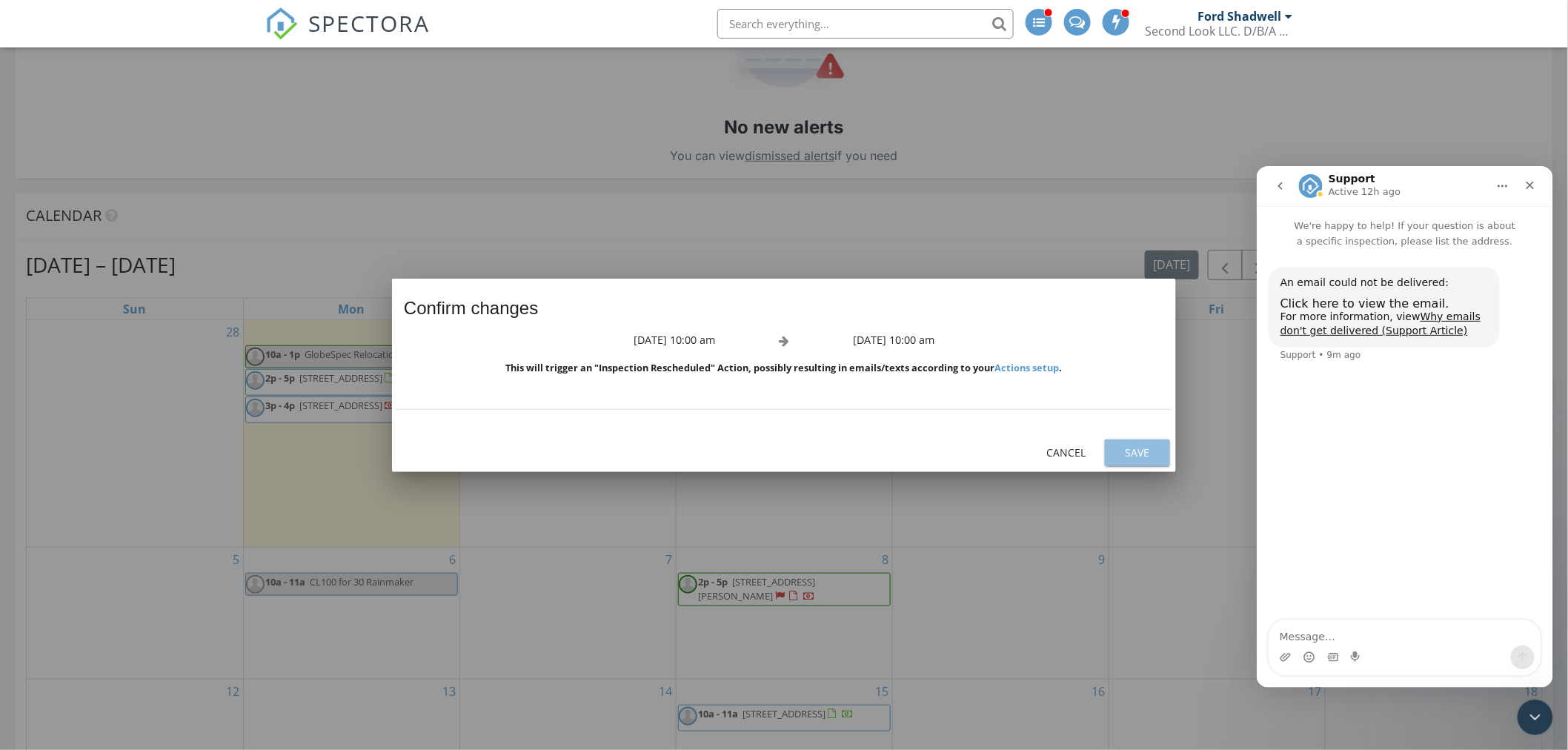
click at [1136, 453] on div "Save" at bounding box center [1137, 452] width 41 height 16
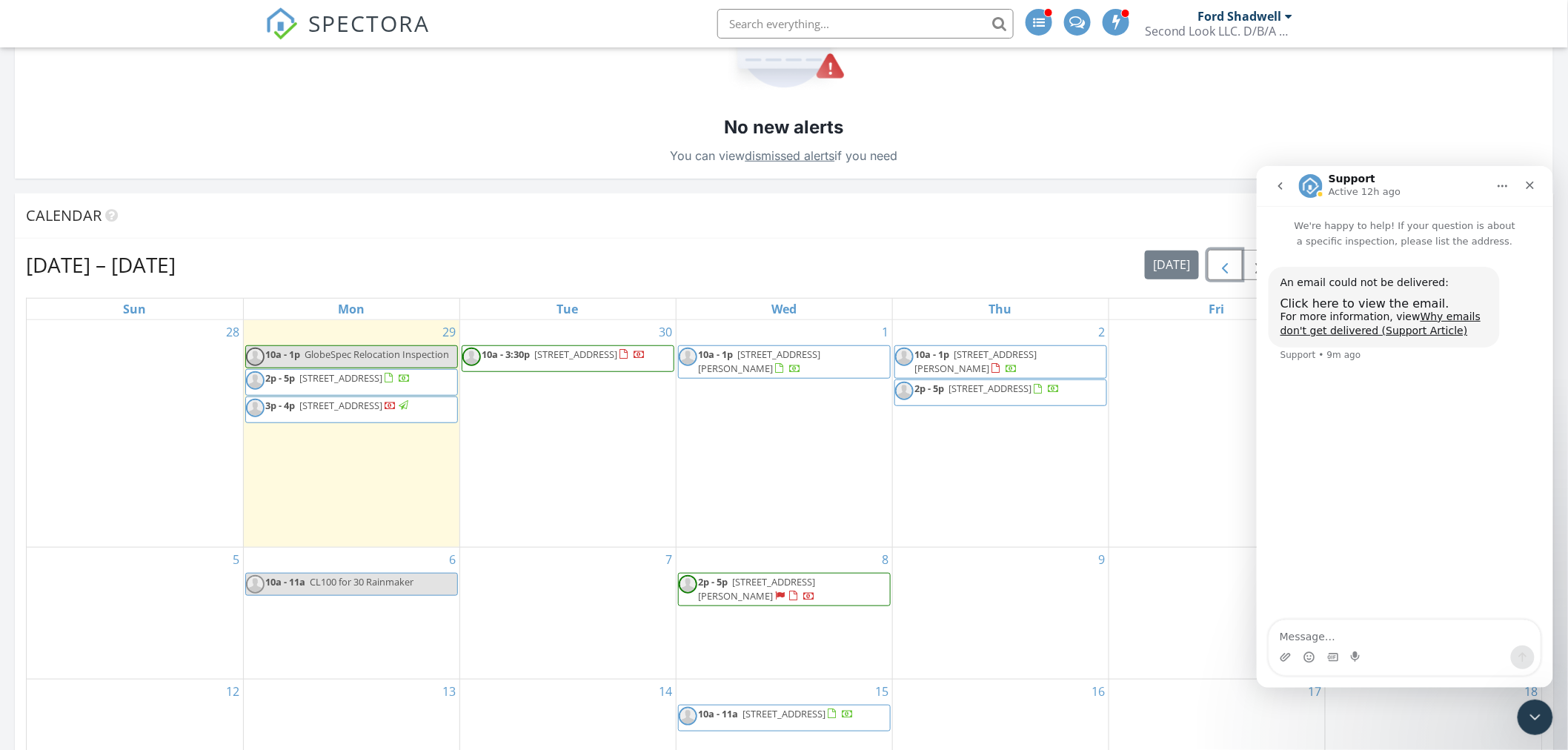
click at [1217, 263] on span "button" at bounding box center [1225, 265] width 18 height 18
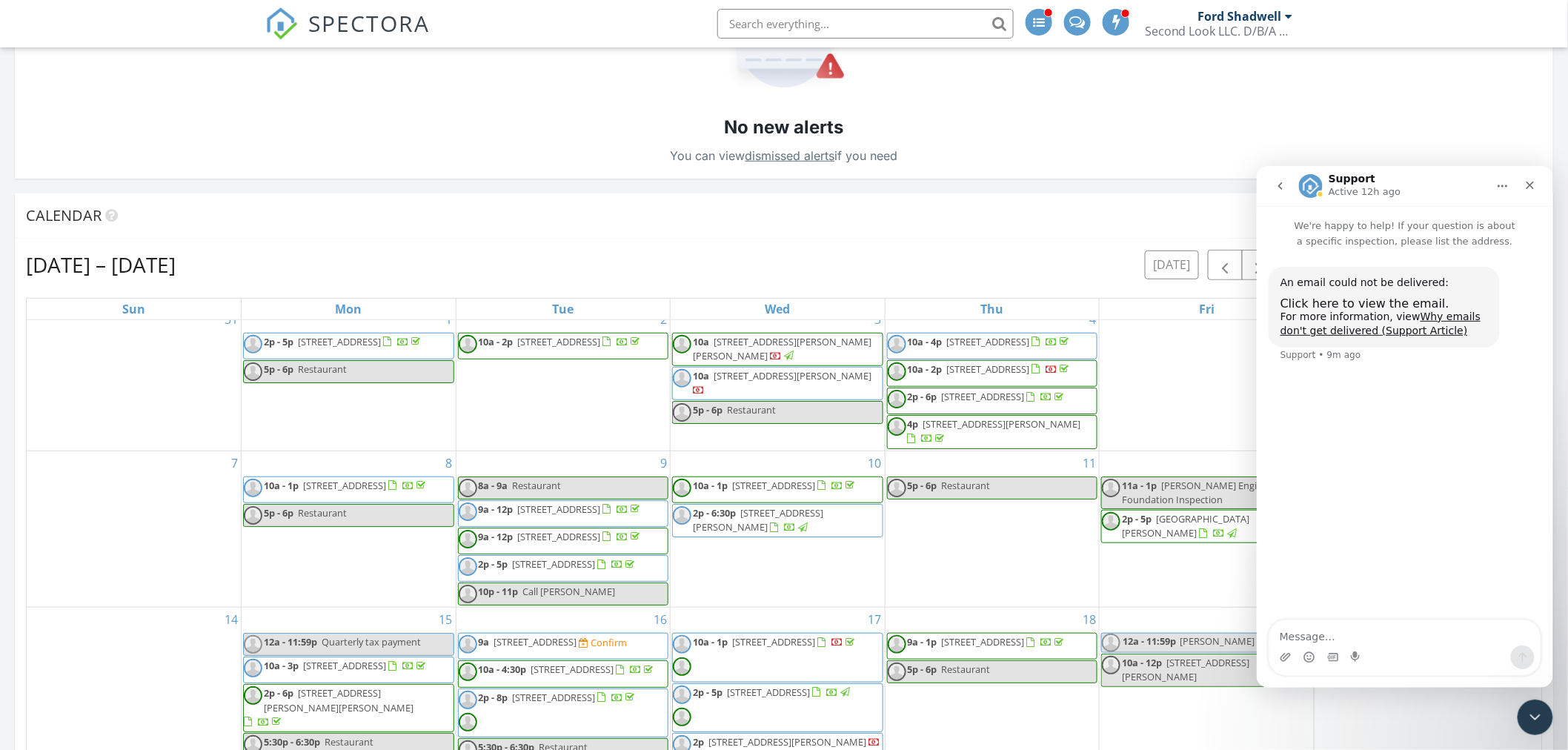
click at [1528, 187] on icon "Close" at bounding box center [1529, 184] width 12 height 12
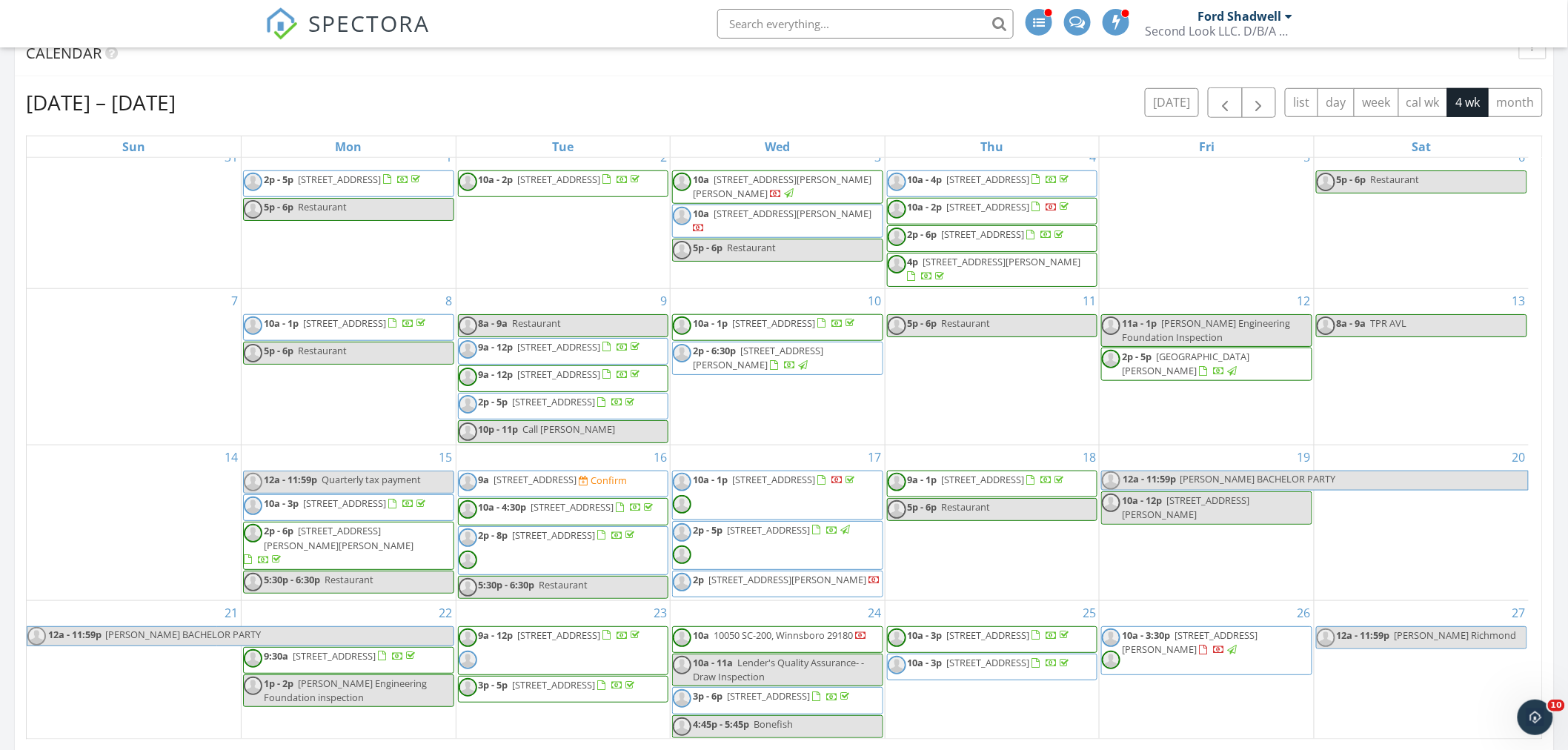
scroll to position [574, 0]
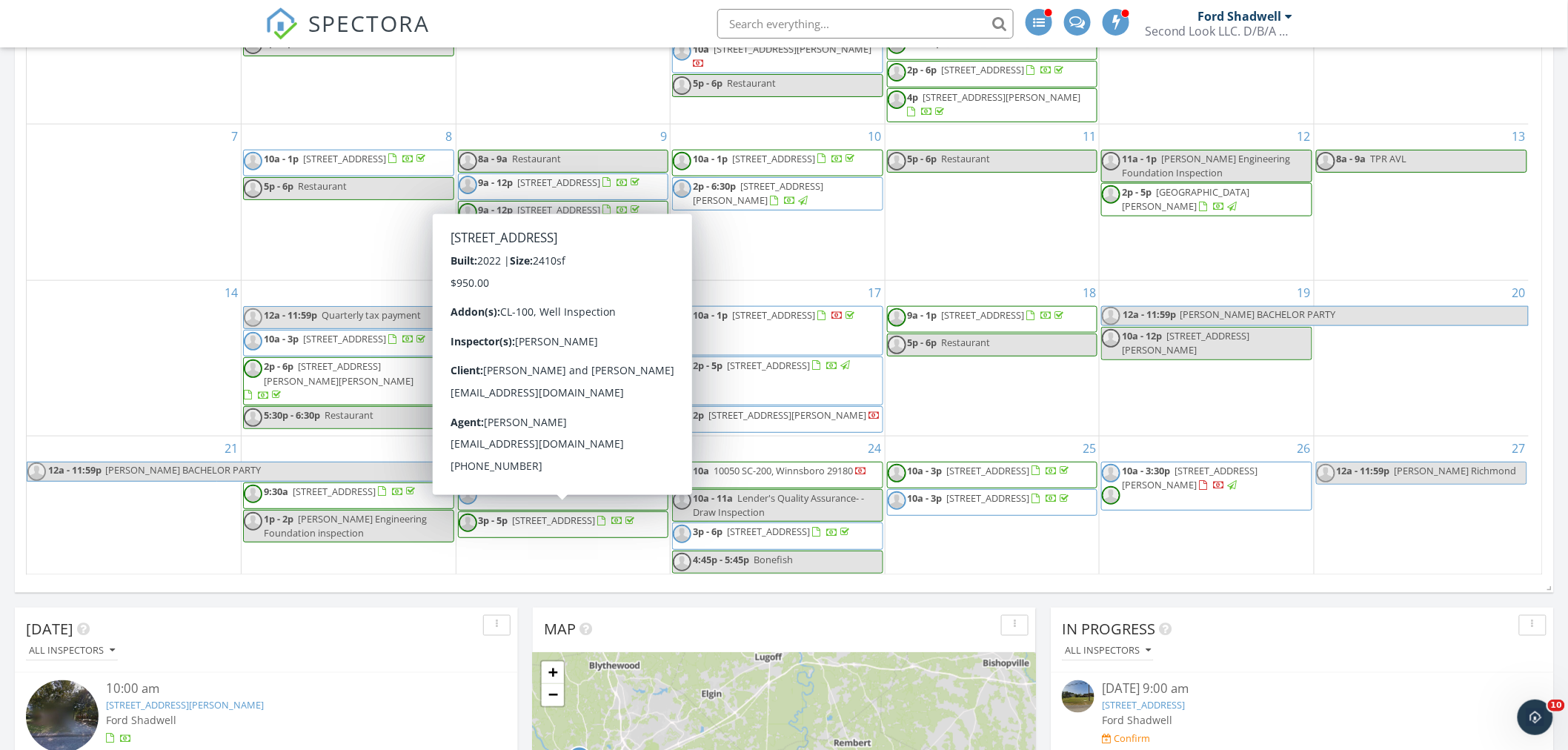
click at [596, 519] on span "1625 Chain Gang Rd, Eastover 29044" at bounding box center [554, 520] width 83 height 13
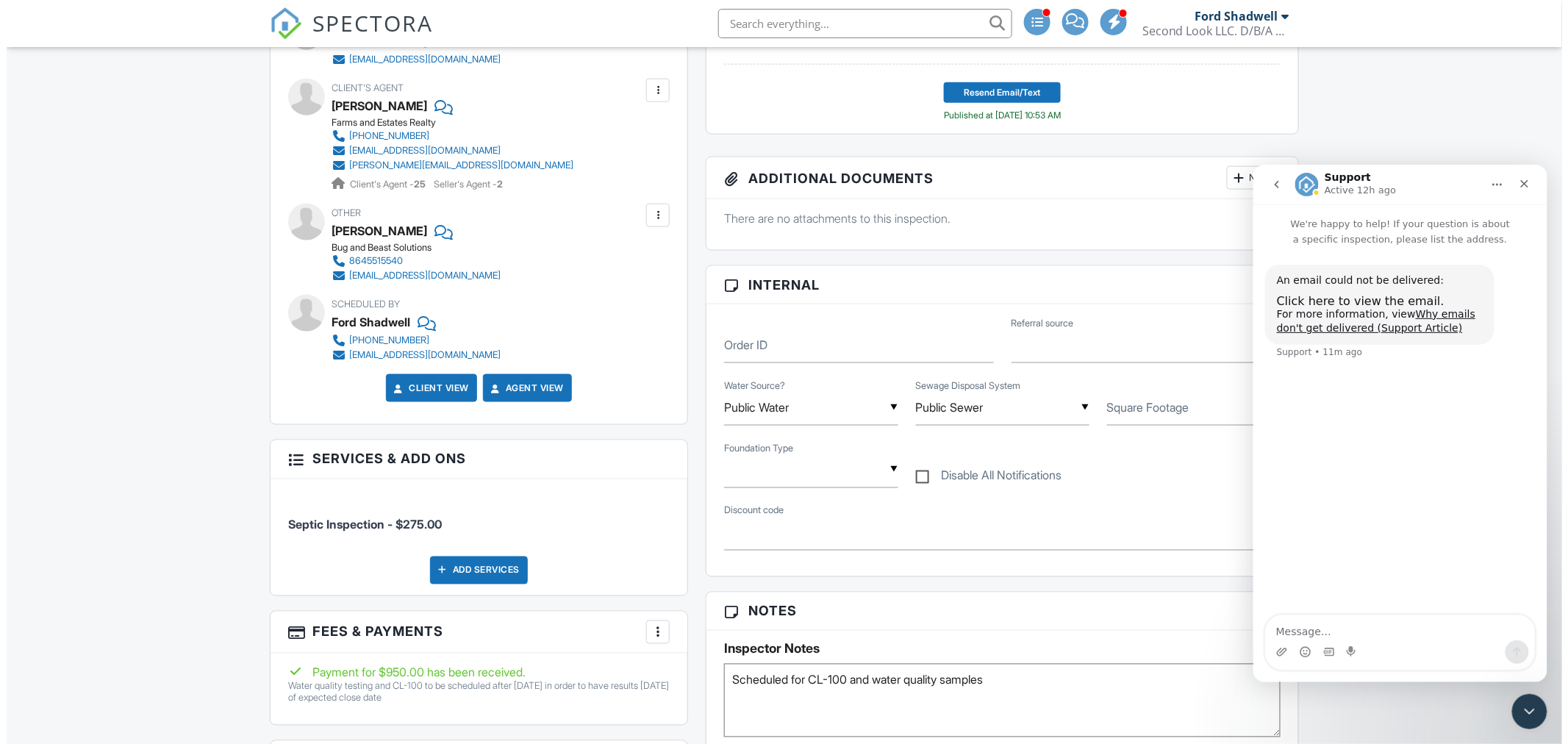
scroll to position [898, 0]
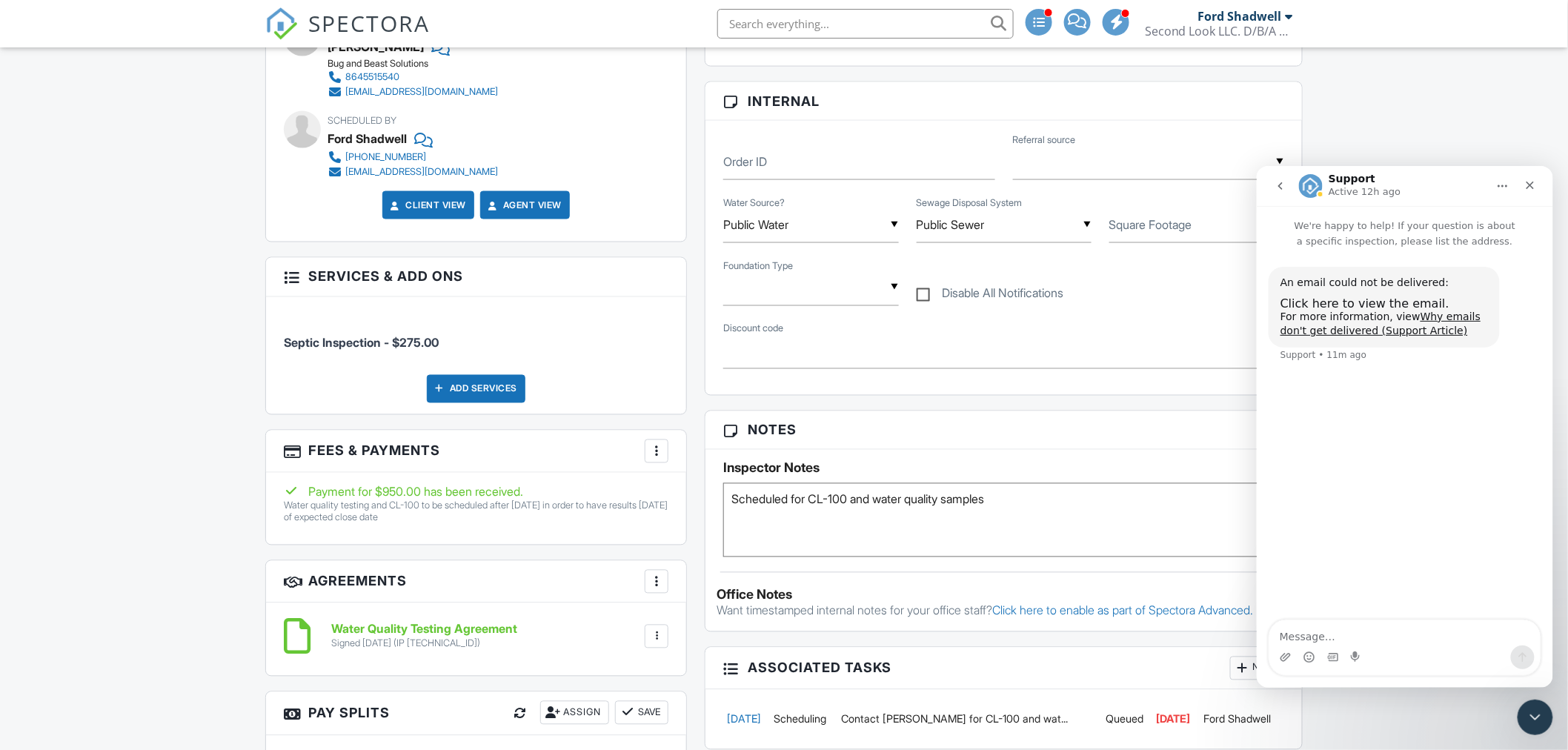
click at [654, 447] on div at bounding box center [656, 451] width 15 height 15
click at [705, 490] on li "Edit Fees & Payments" at bounding box center [730, 497] width 155 height 37
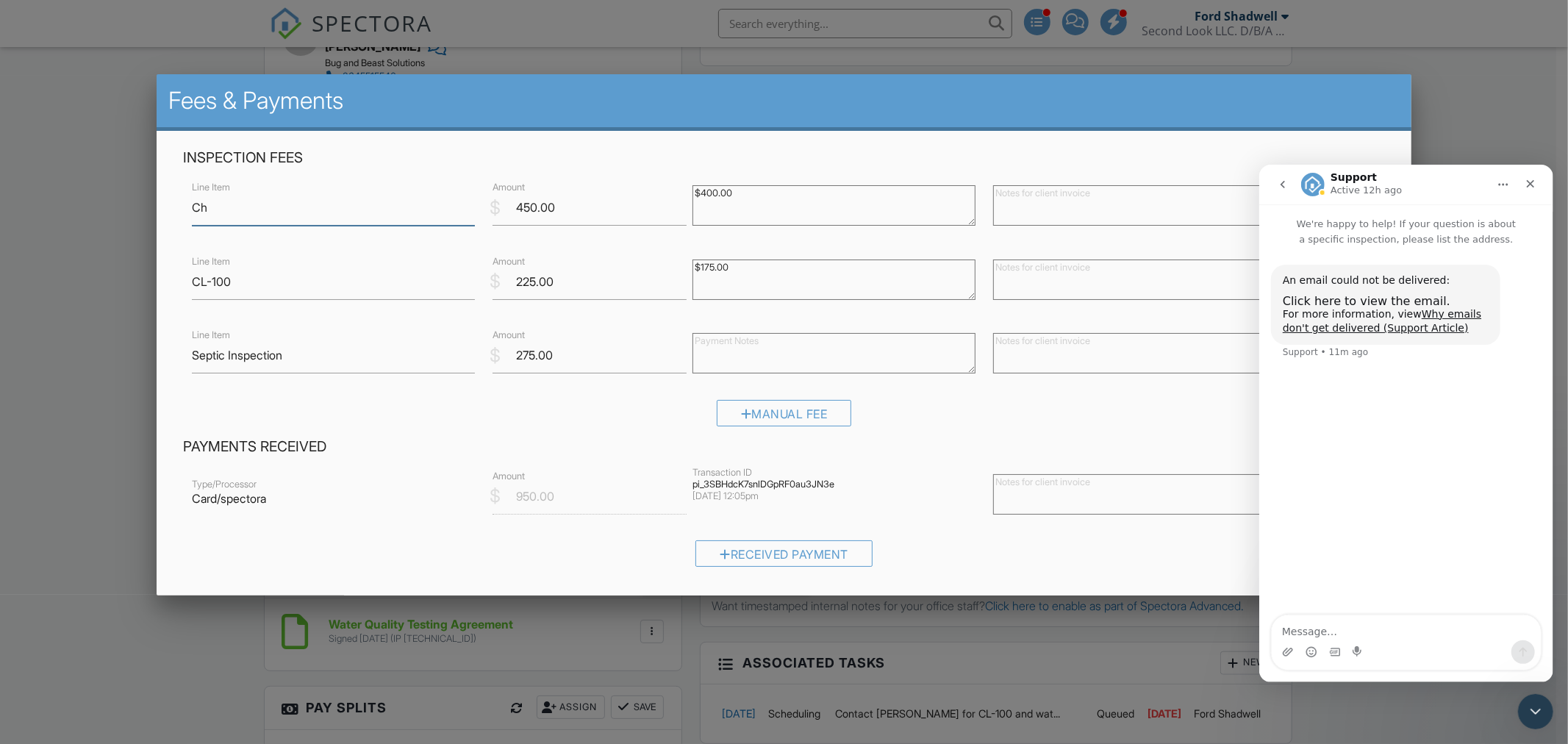
type input "C"
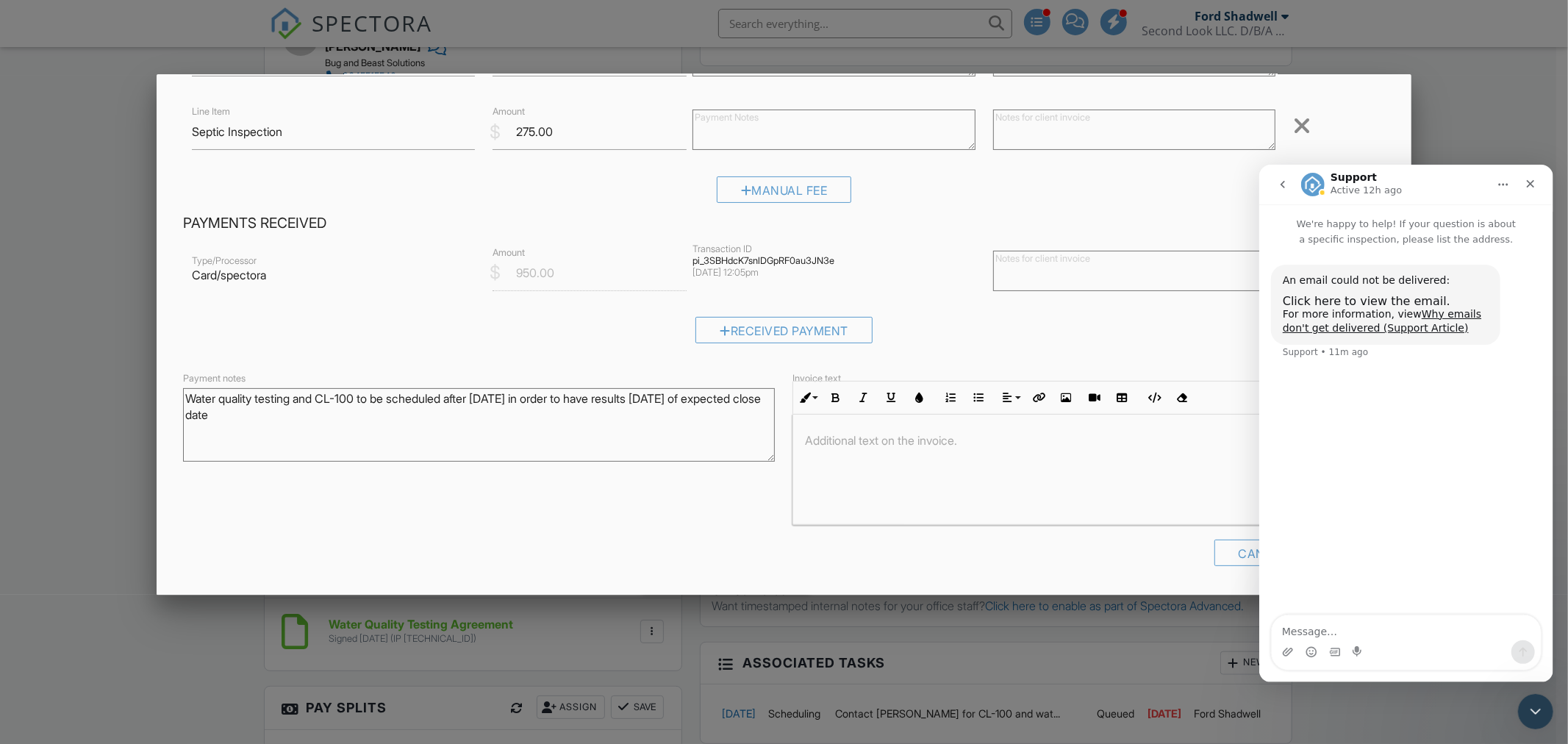
scroll to position [1, 0]
type input "Well and water quality inspection"
click at [1528, 183] on icon "Close" at bounding box center [1530, 183] width 8 height 8
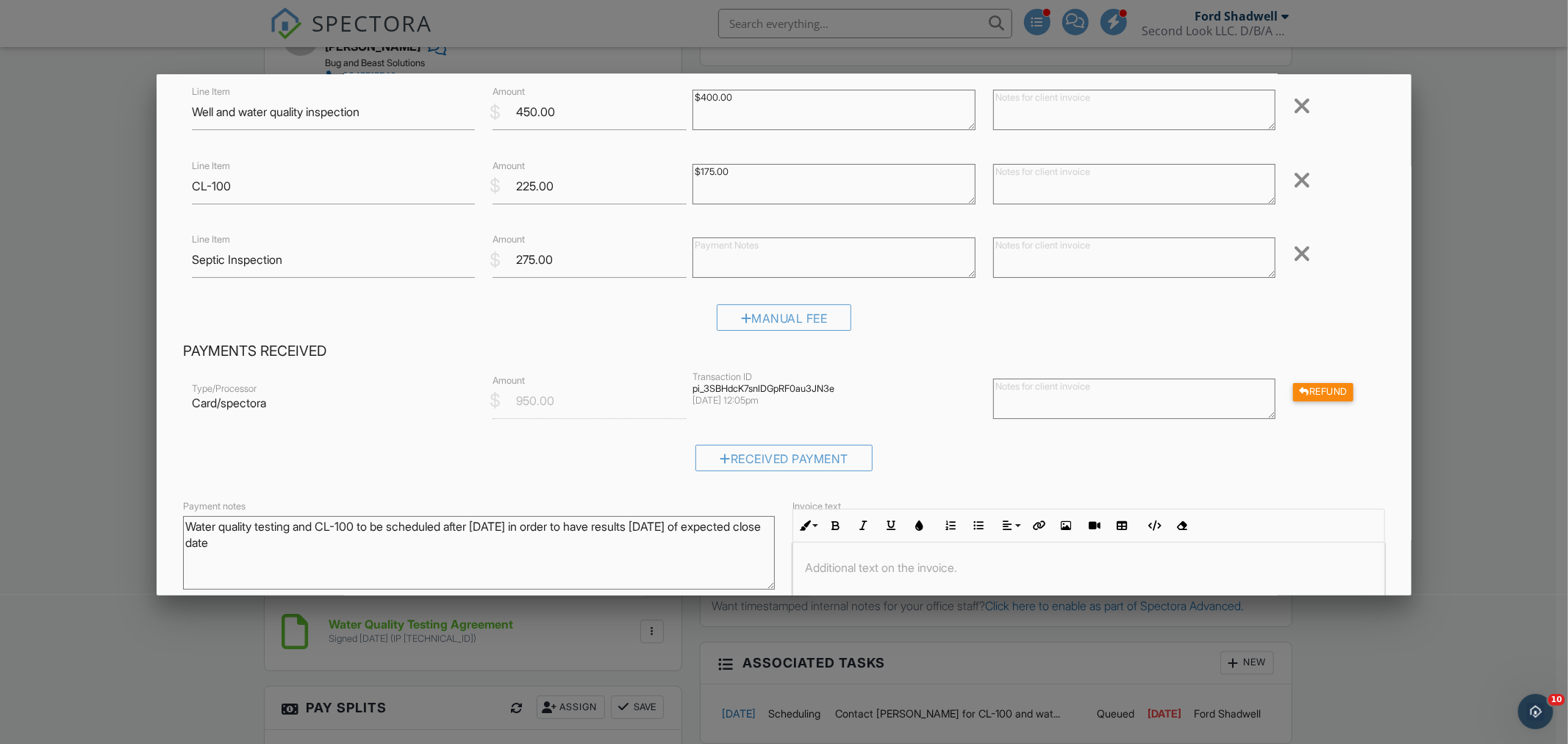
scroll to position [224, 0]
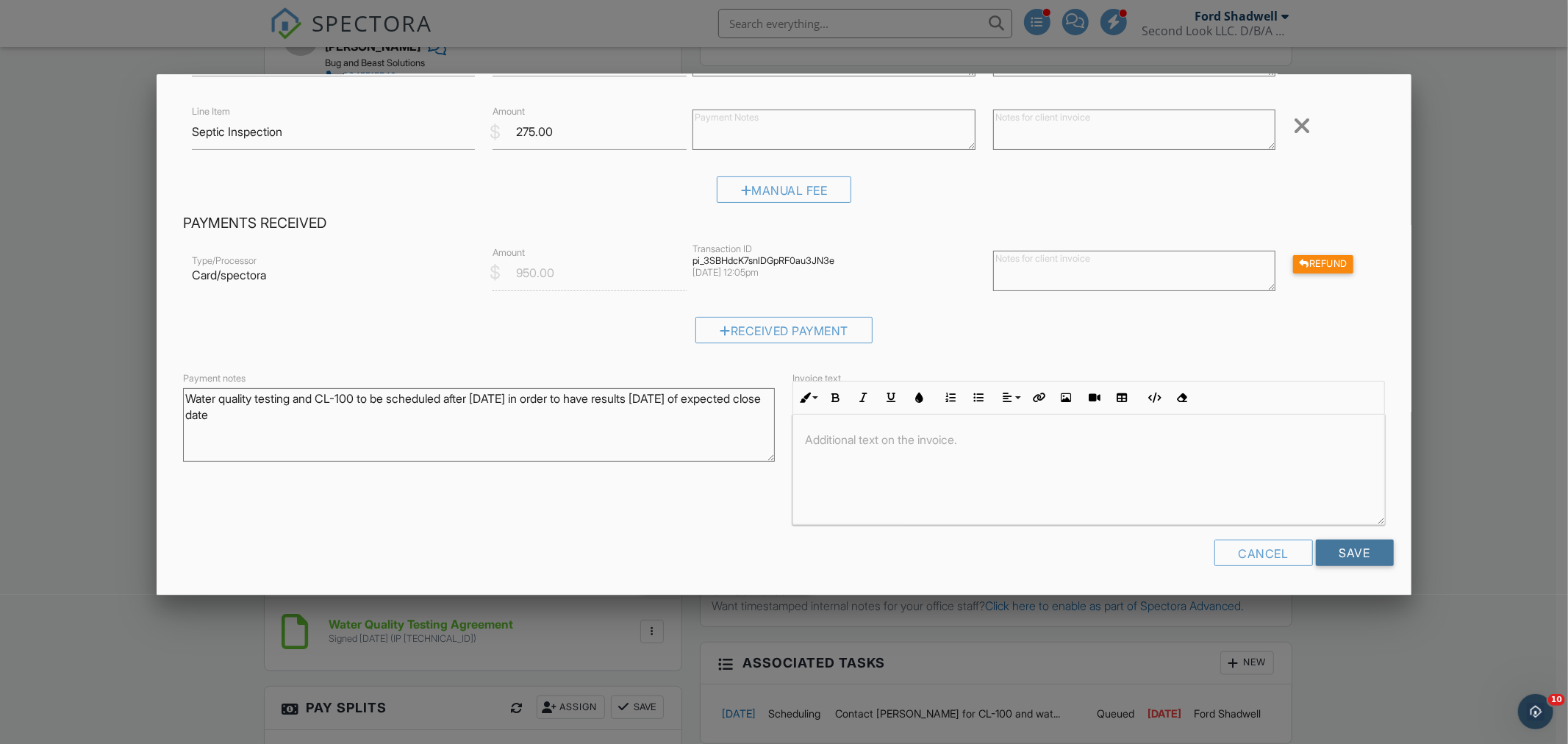
click at [1369, 554] on input "Save" at bounding box center [1354, 553] width 78 height 26
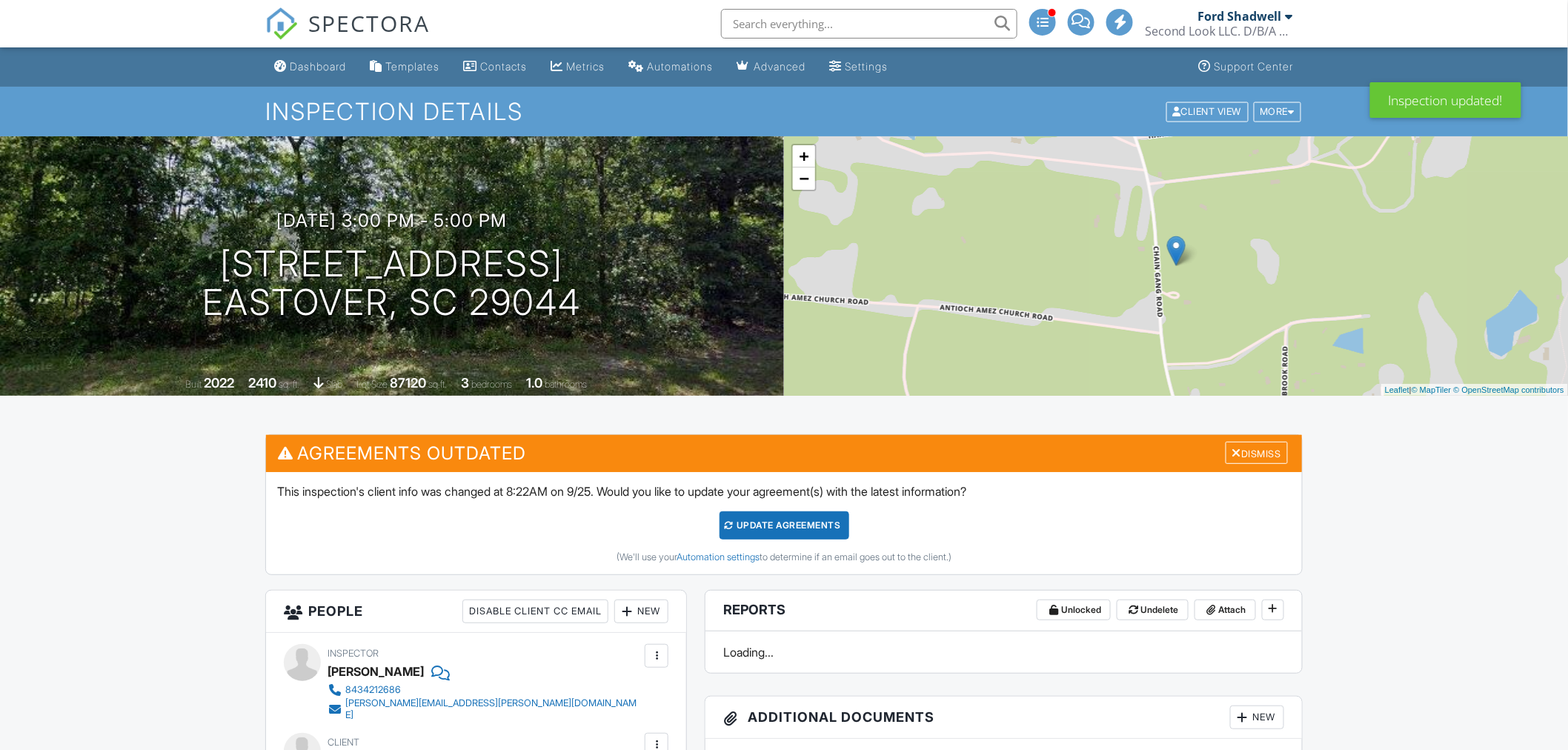
drag, startPoint x: 309, startPoint y: 67, endPoint x: 462, endPoint y: 173, distance: 186.1
click at [309, 67] on div "Dashboard" at bounding box center [318, 66] width 56 height 12
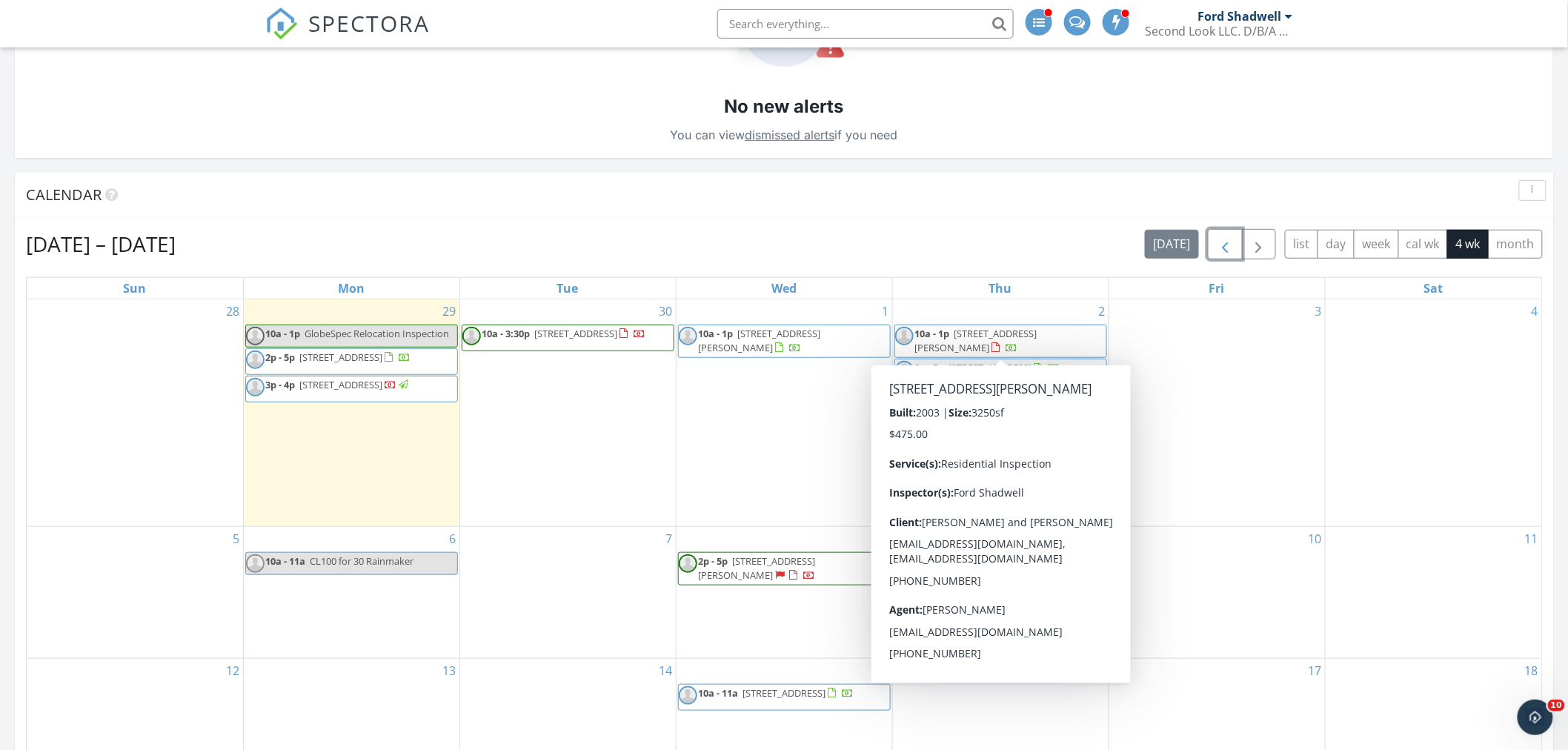
click at [1226, 242] on span "button" at bounding box center [1225, 244] width 18 height 18
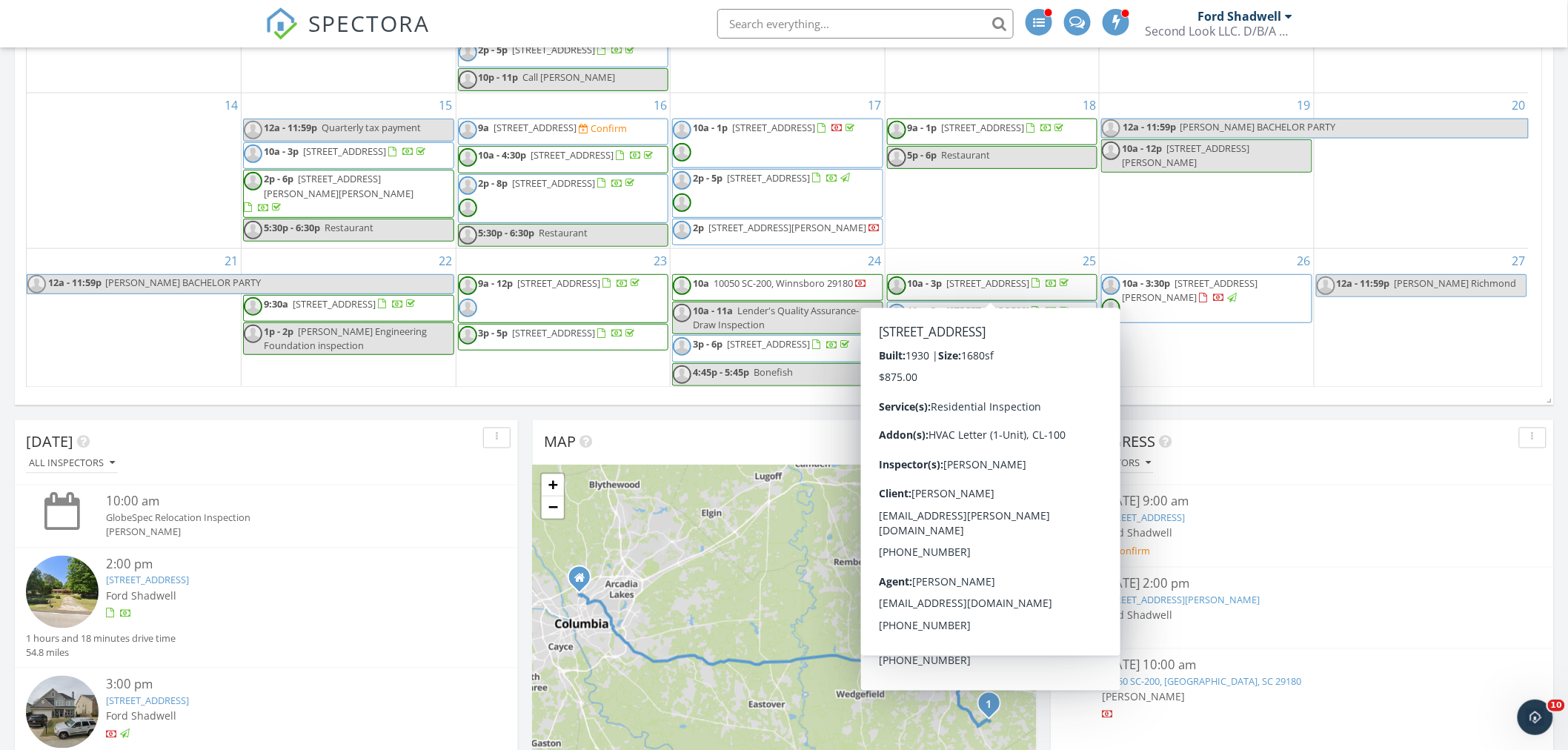
click at [1016, 285] on span "10a - 3p 2914 Columbia Ave, Columbia 29201" at bounding box center [980, 288] width 184 height 23
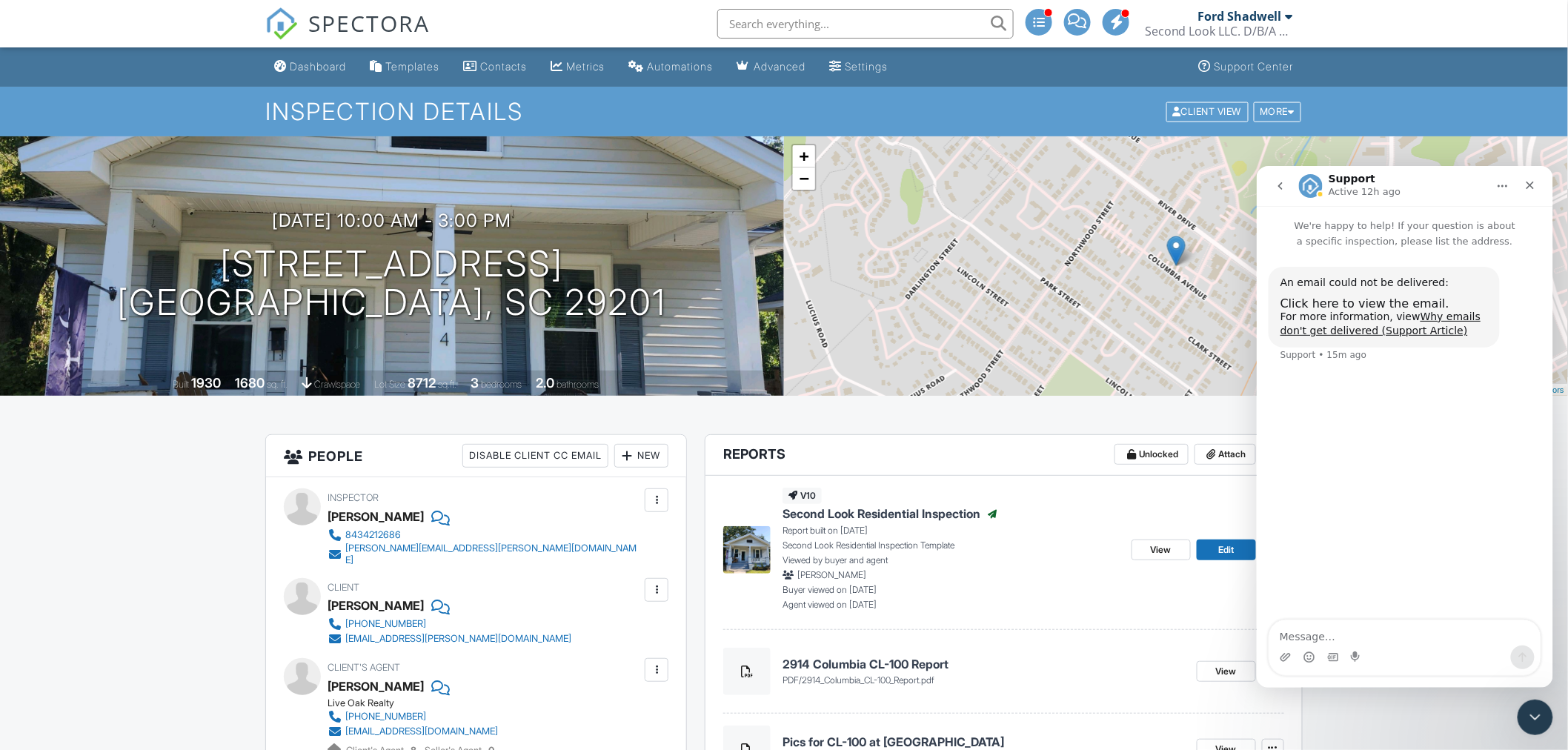
click at [324, 65] on div "Dashboard" at bounding box center [318, 66] width 56 height 12
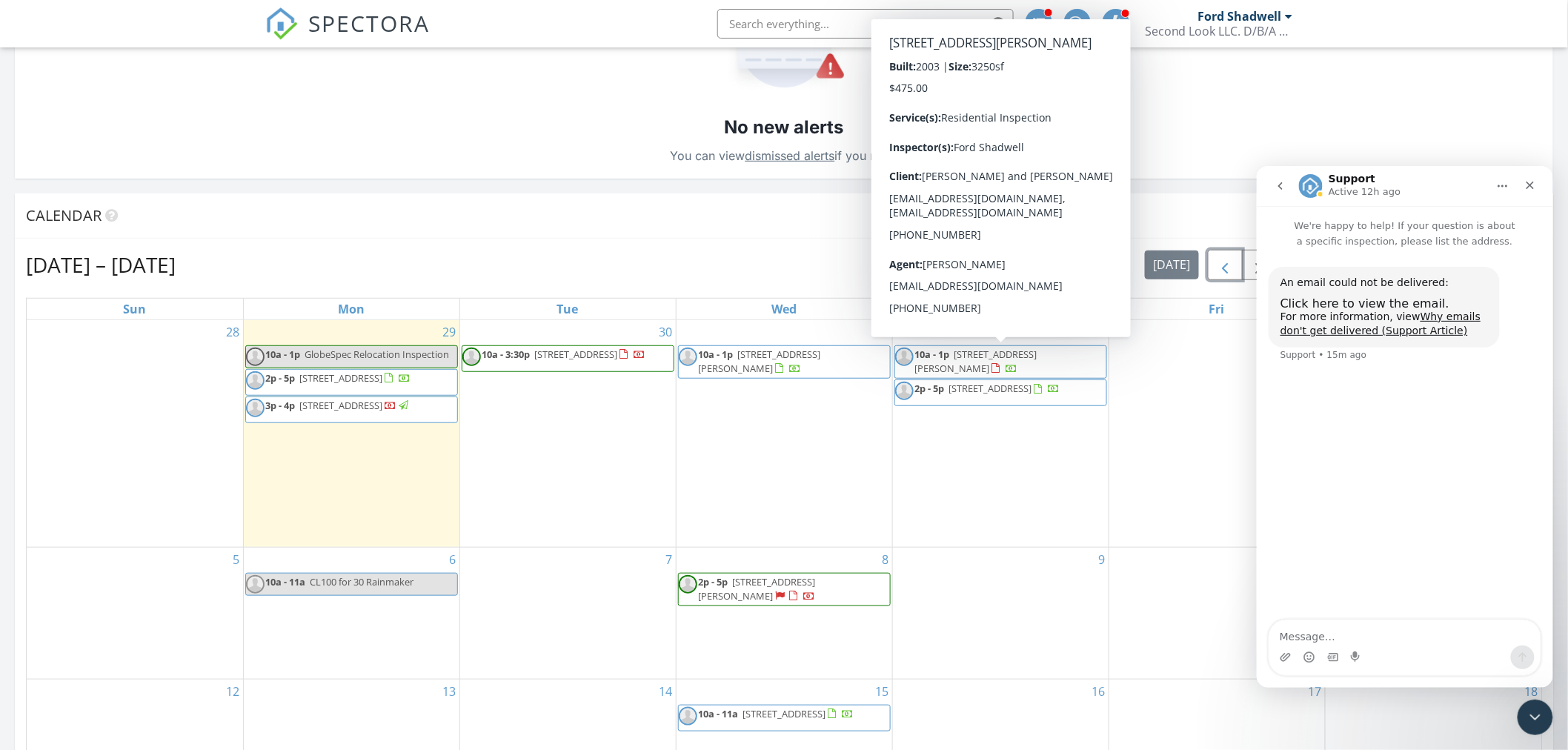
click at [1221, 267] on span "button" at bounding box center [1225, 265] width 18 height 18
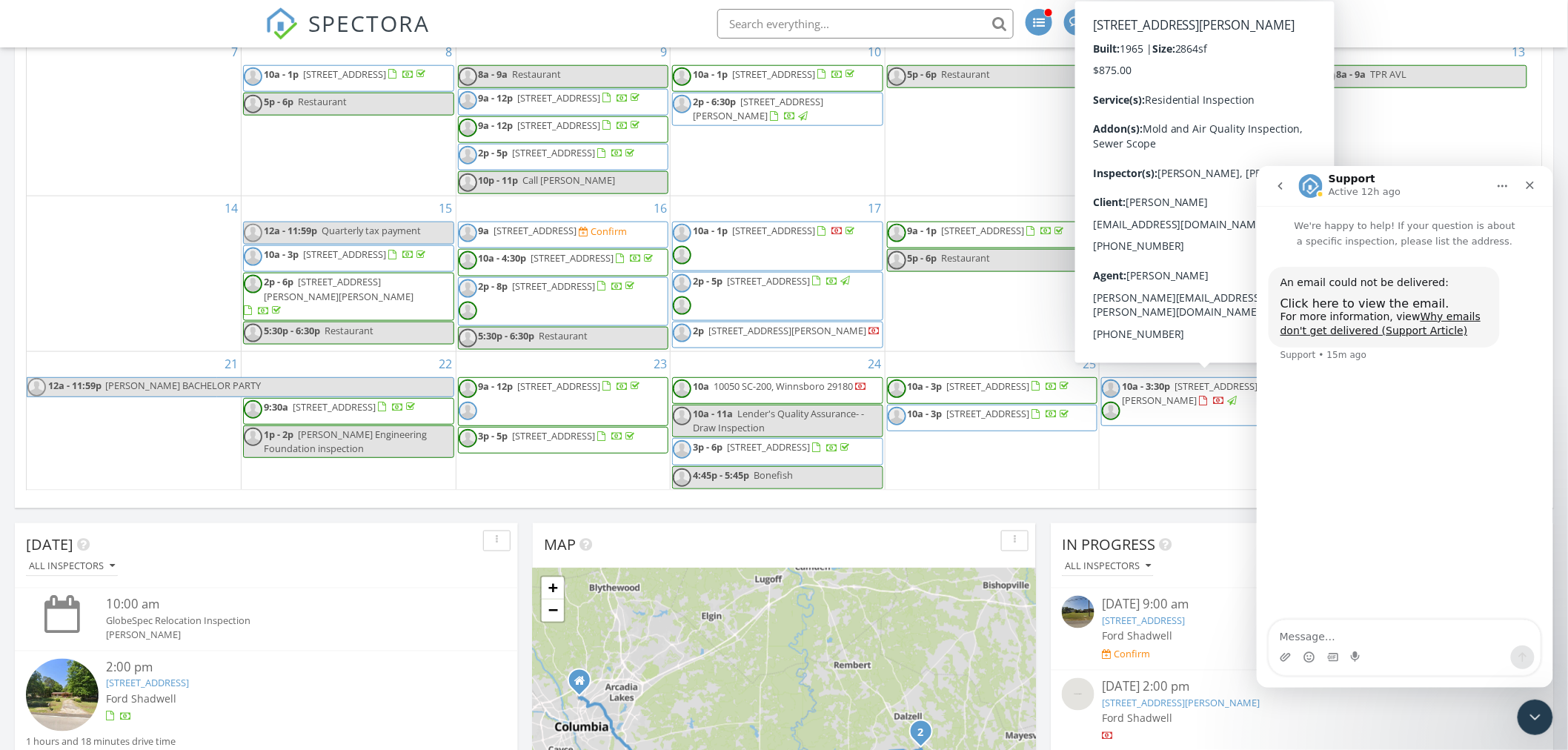
click at [1201, 396] on div at bounding box center [1203, 401] width 8 height 9
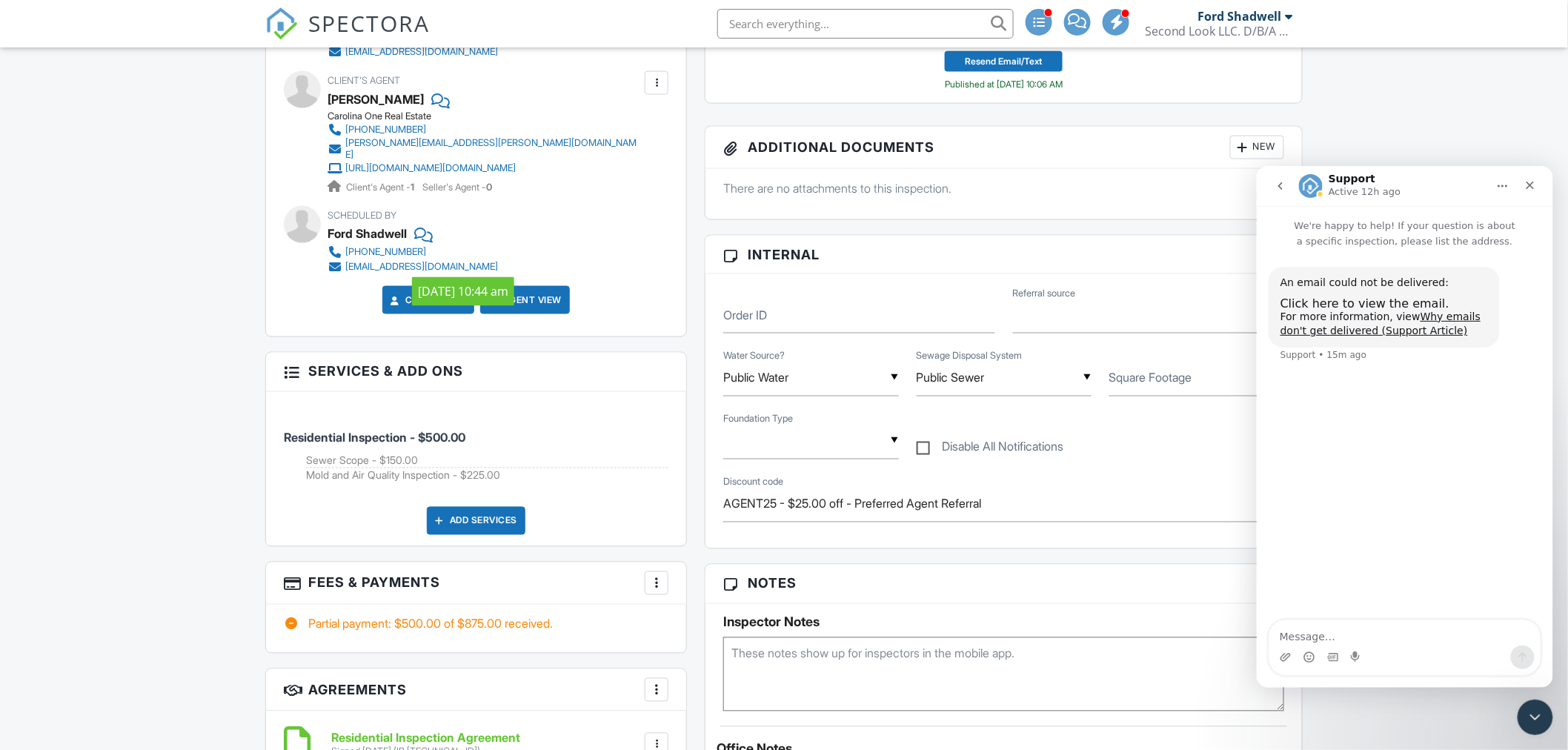
scroll to position [824, 0]
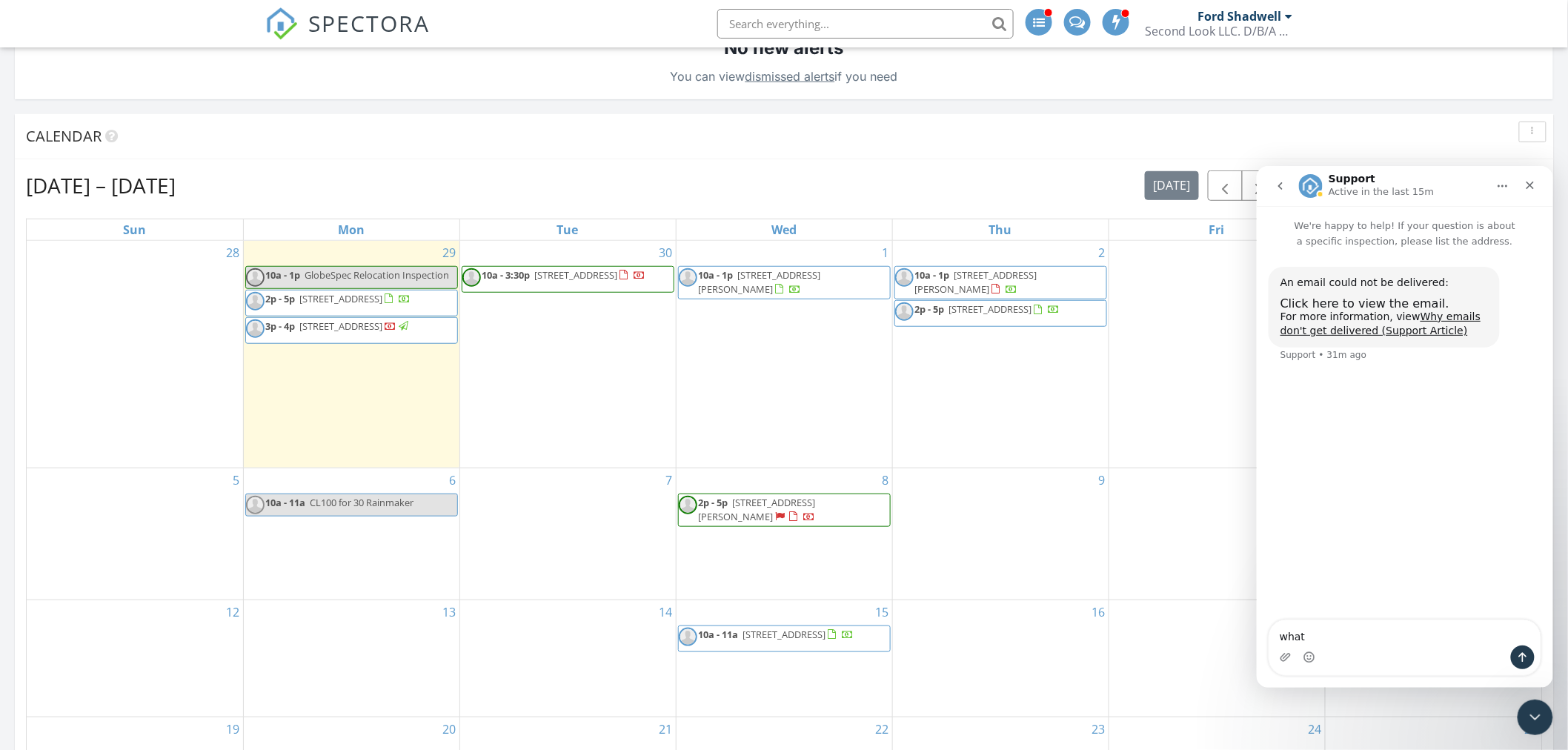
scroll to position [329, 0]
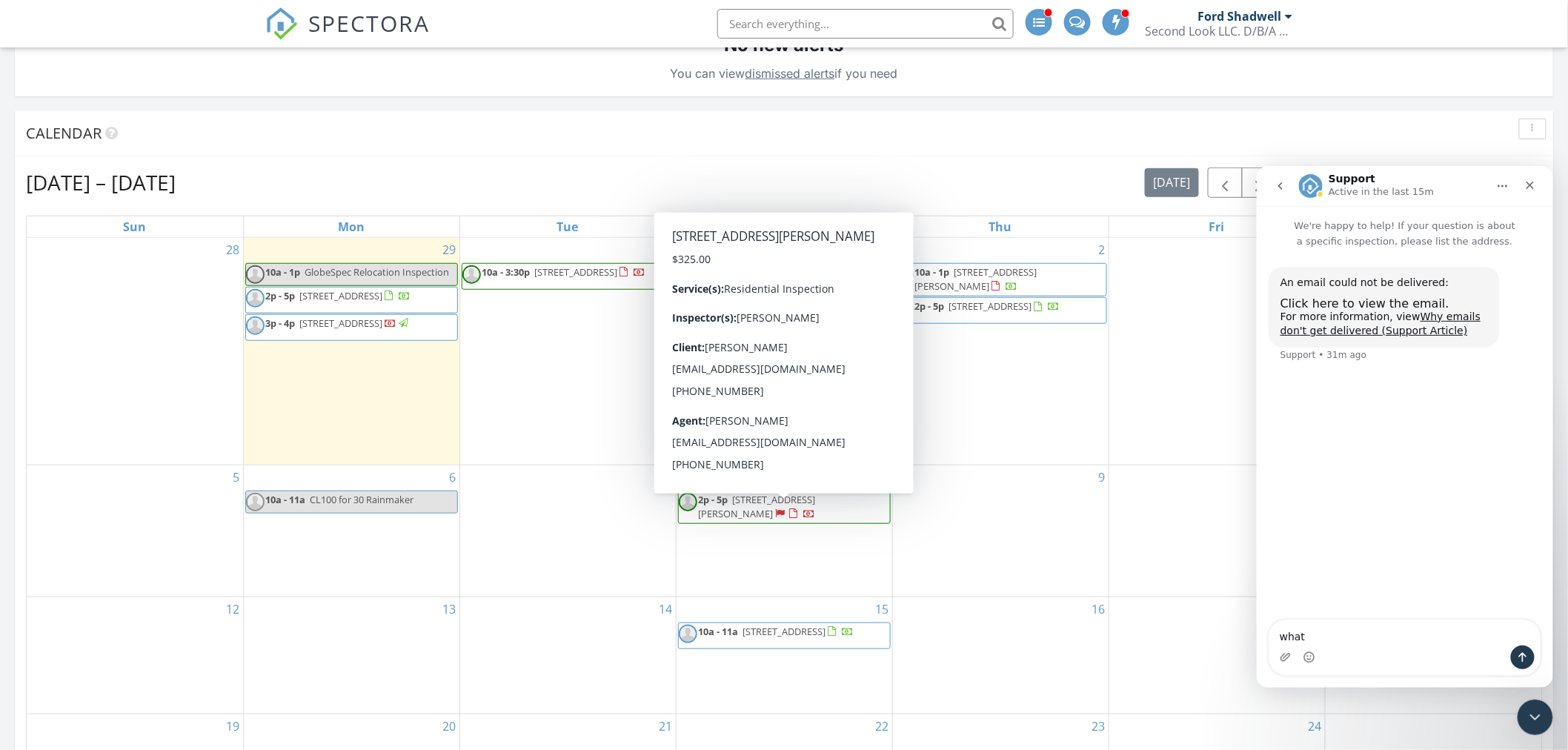
click at [1528, 188] on icon "Close" at bounding box center [1529, 184] width 12 height 12
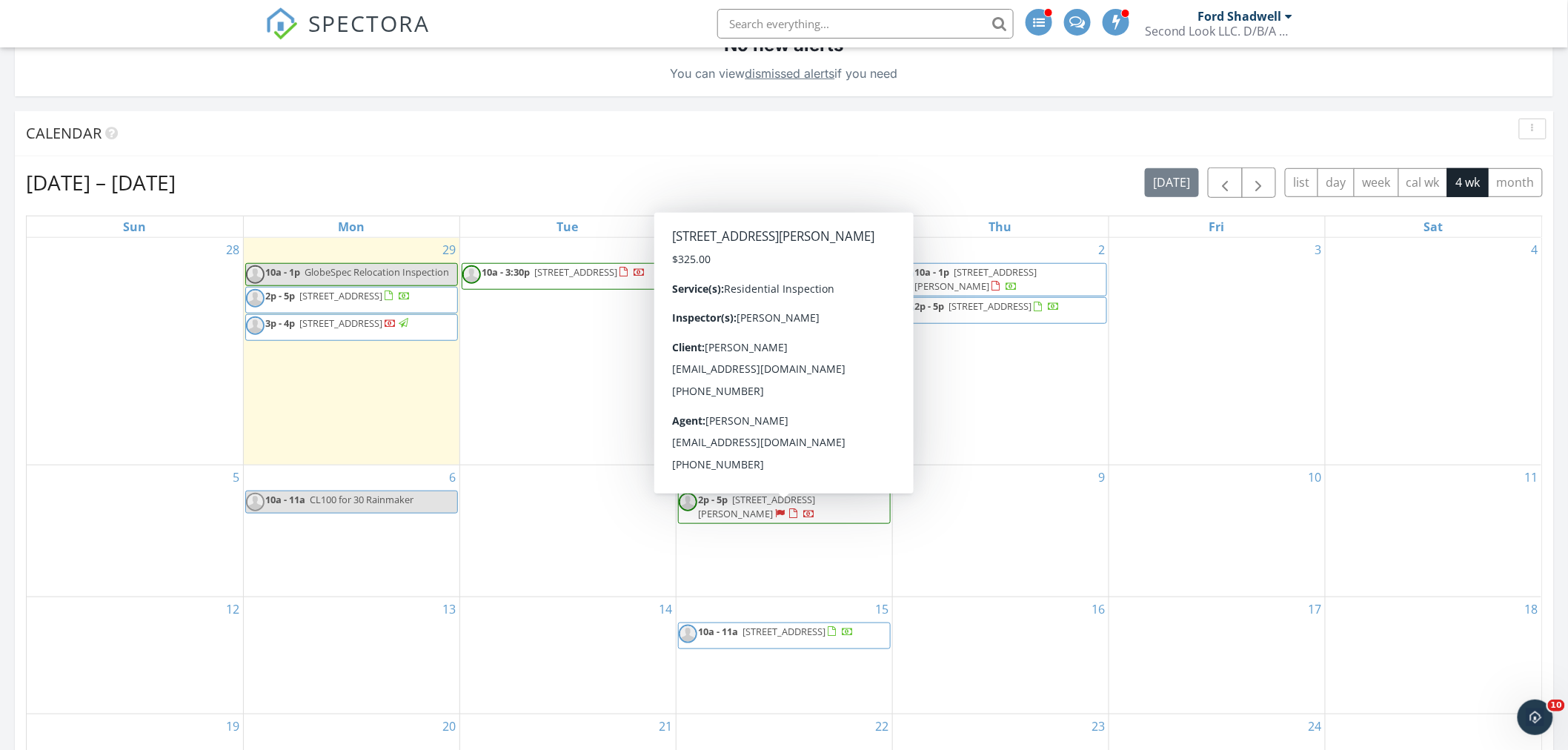
scroll to position [0, 0]
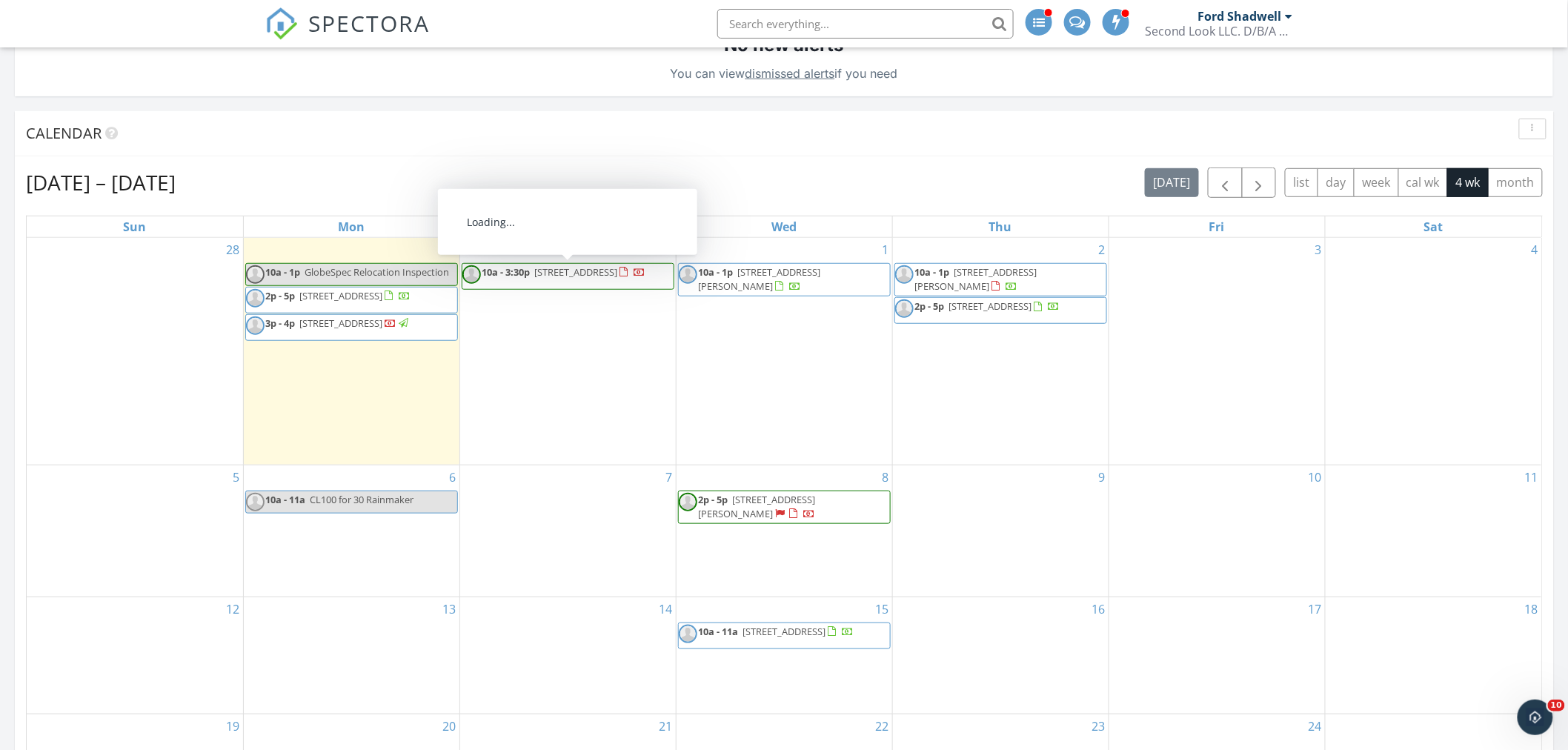
click at [566, 281] on span "10a - 3:30p 231 Spring Valley Rd, Columbia 29223" at bounding box center [554, 276] width 184 height 23
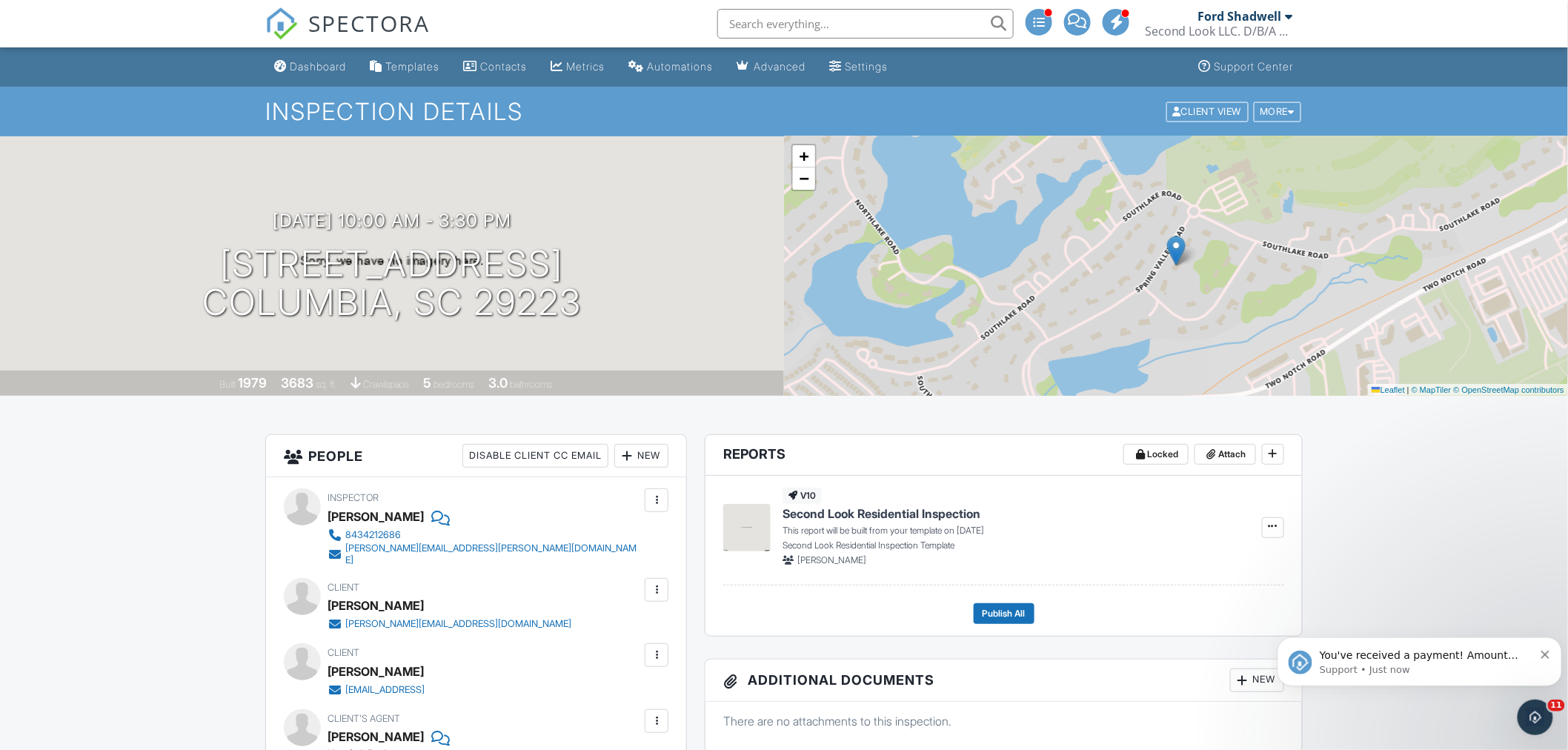
click at [326, 63] on div "Dashboard" at bounding box center [318, 66] width 56 height 12
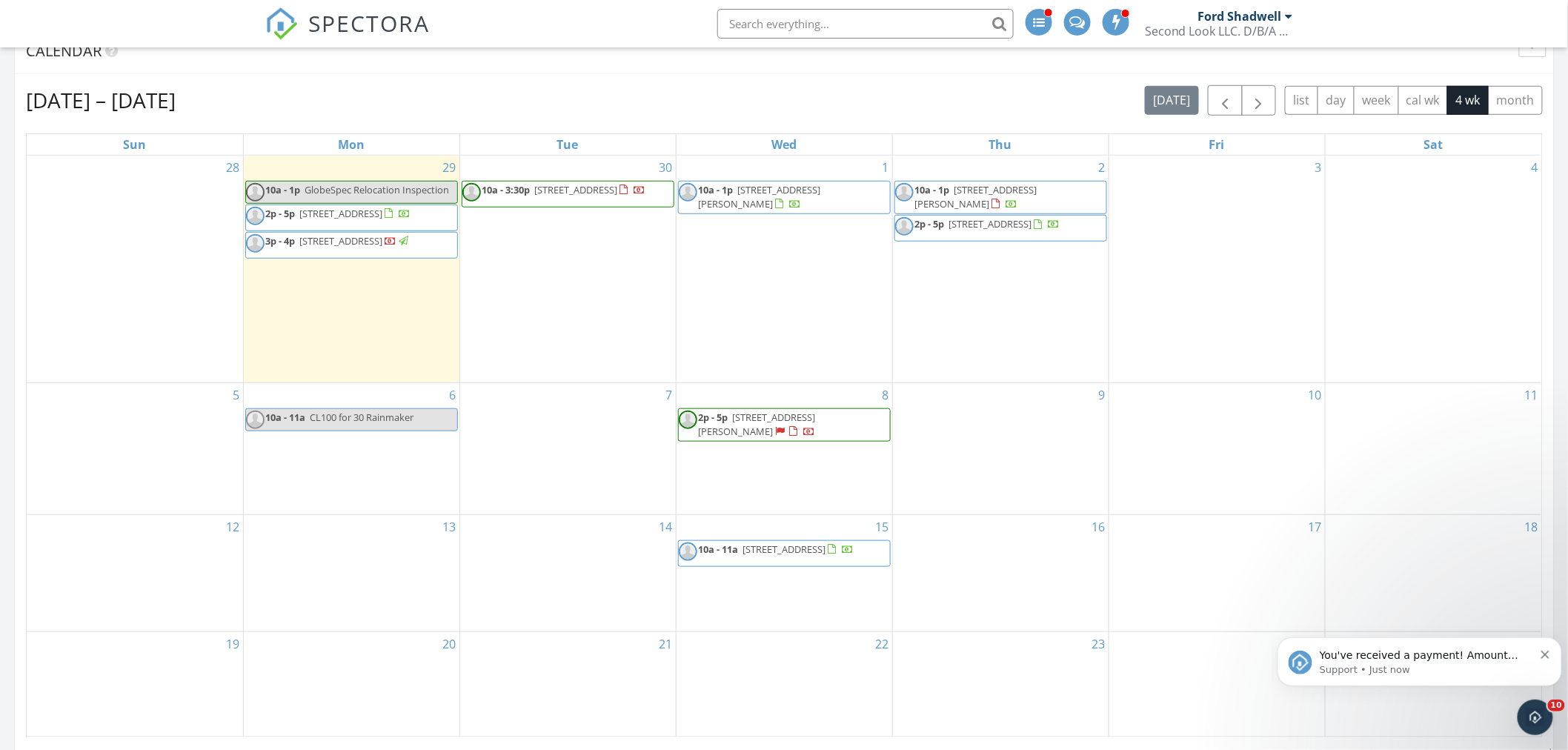
click at [1419, 660] on span "You've received a payment! Amount $375.00 Fee $0.00 Net $375.00 Transaction # p…" at bounding box center [1426, 736] width 214 height 174
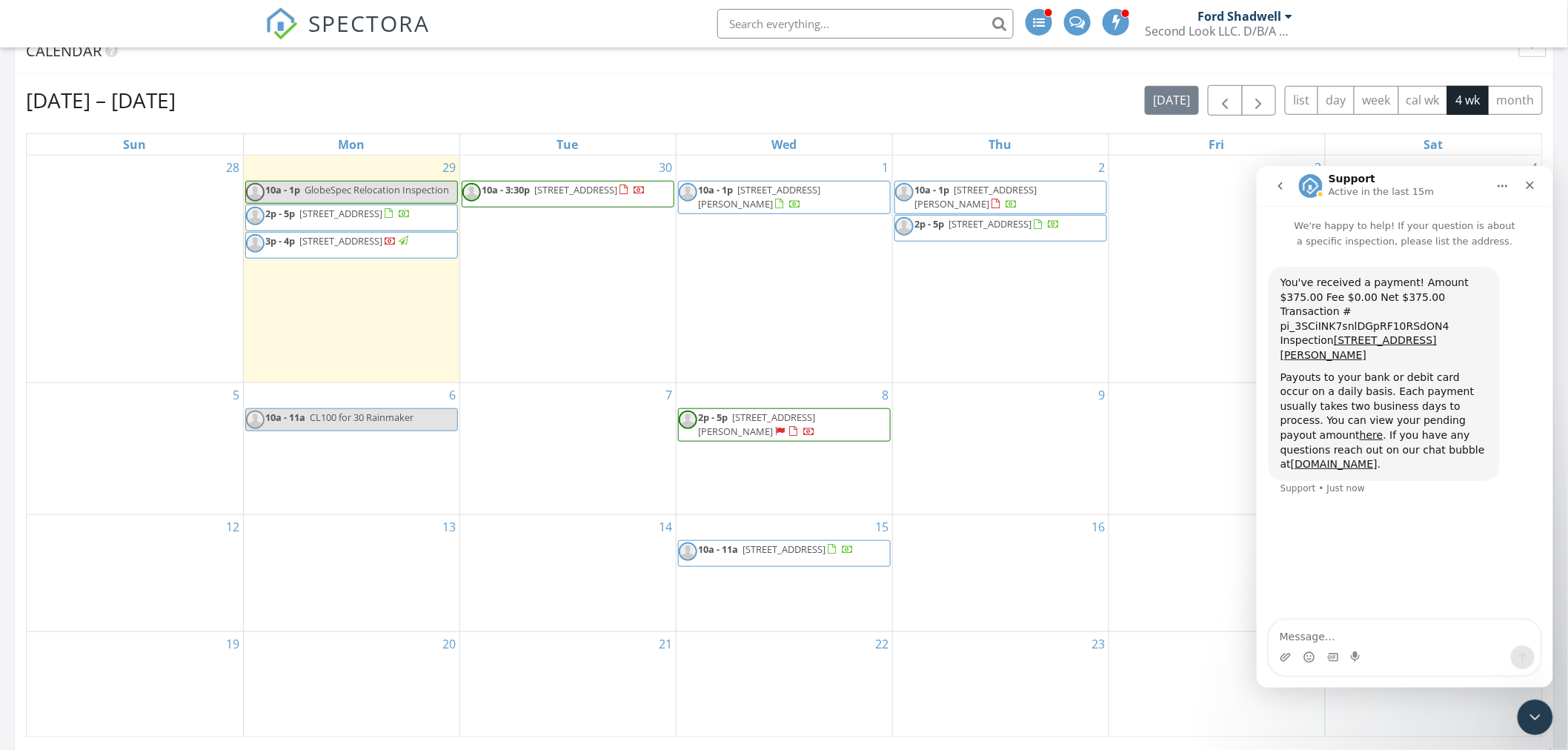
click at [1537, 713] on icon "Close Intercom Messenger" at bounding box center [1535, 717] width 18 height 18
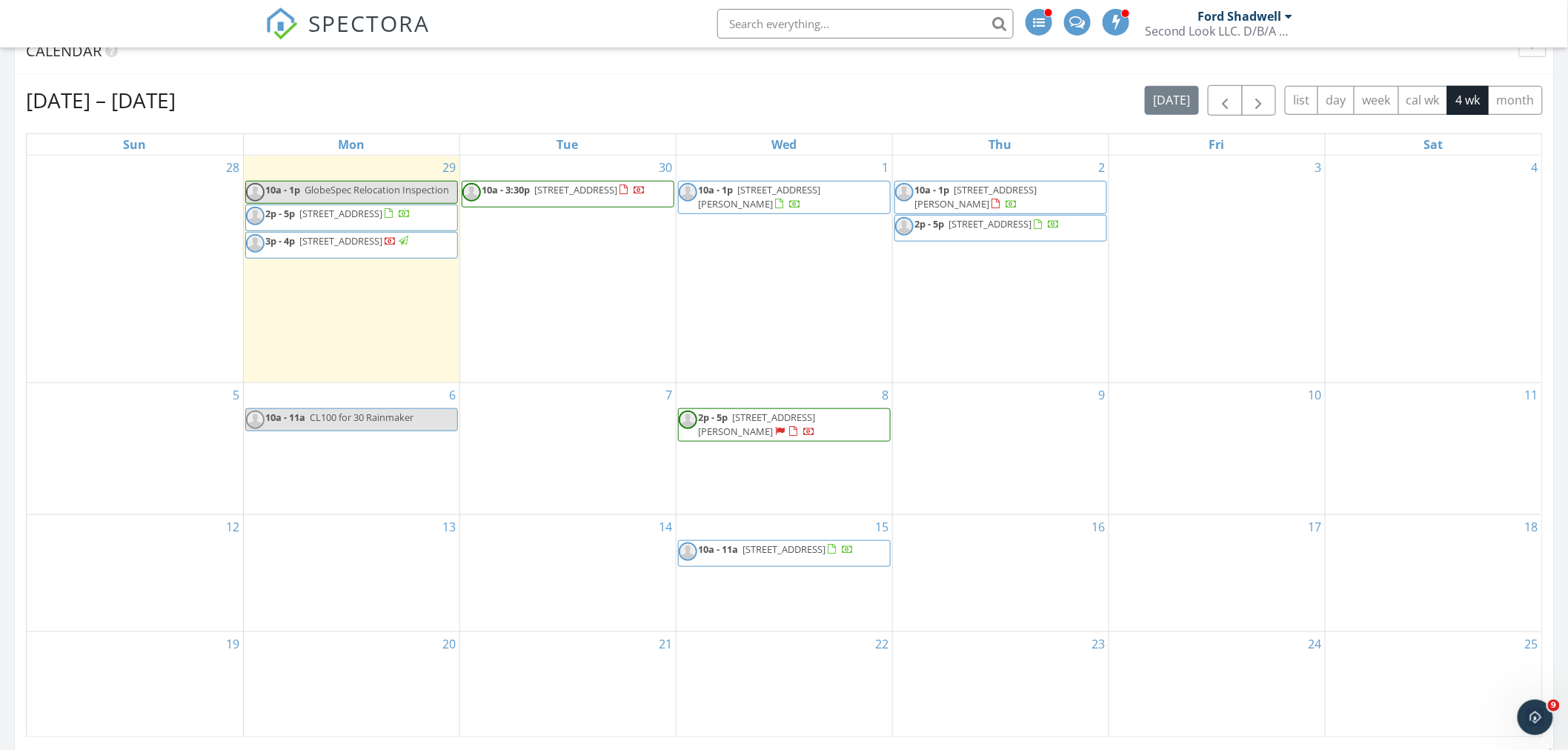
click at [1284, 26] on div "Second Look LLC. D/B/A National Property Inspections" at bounding box center [1219, 31] width 148 height 15
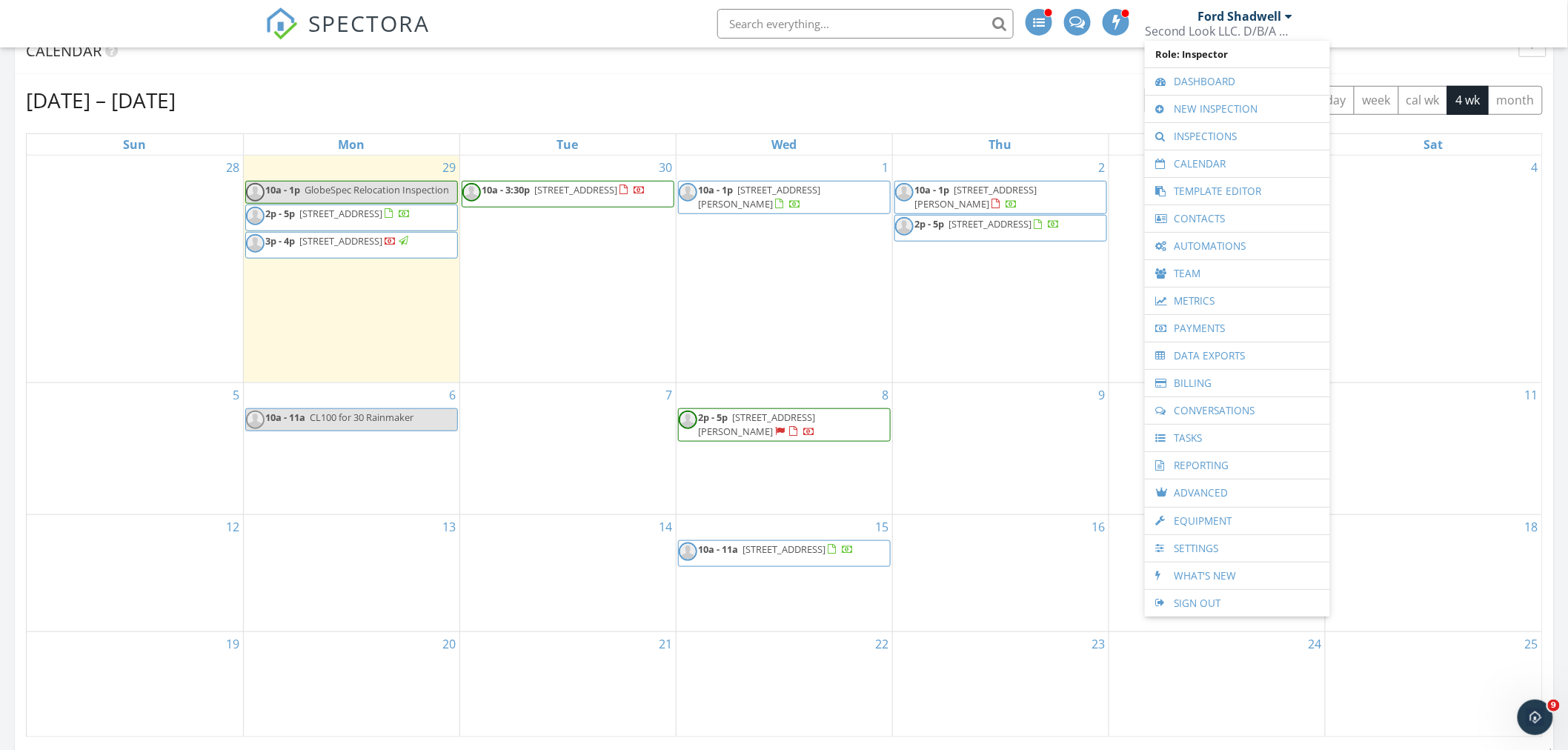
click at [1212, 116] on link "New Inspection" at bounding box center [1237, 109] width 170 height 26
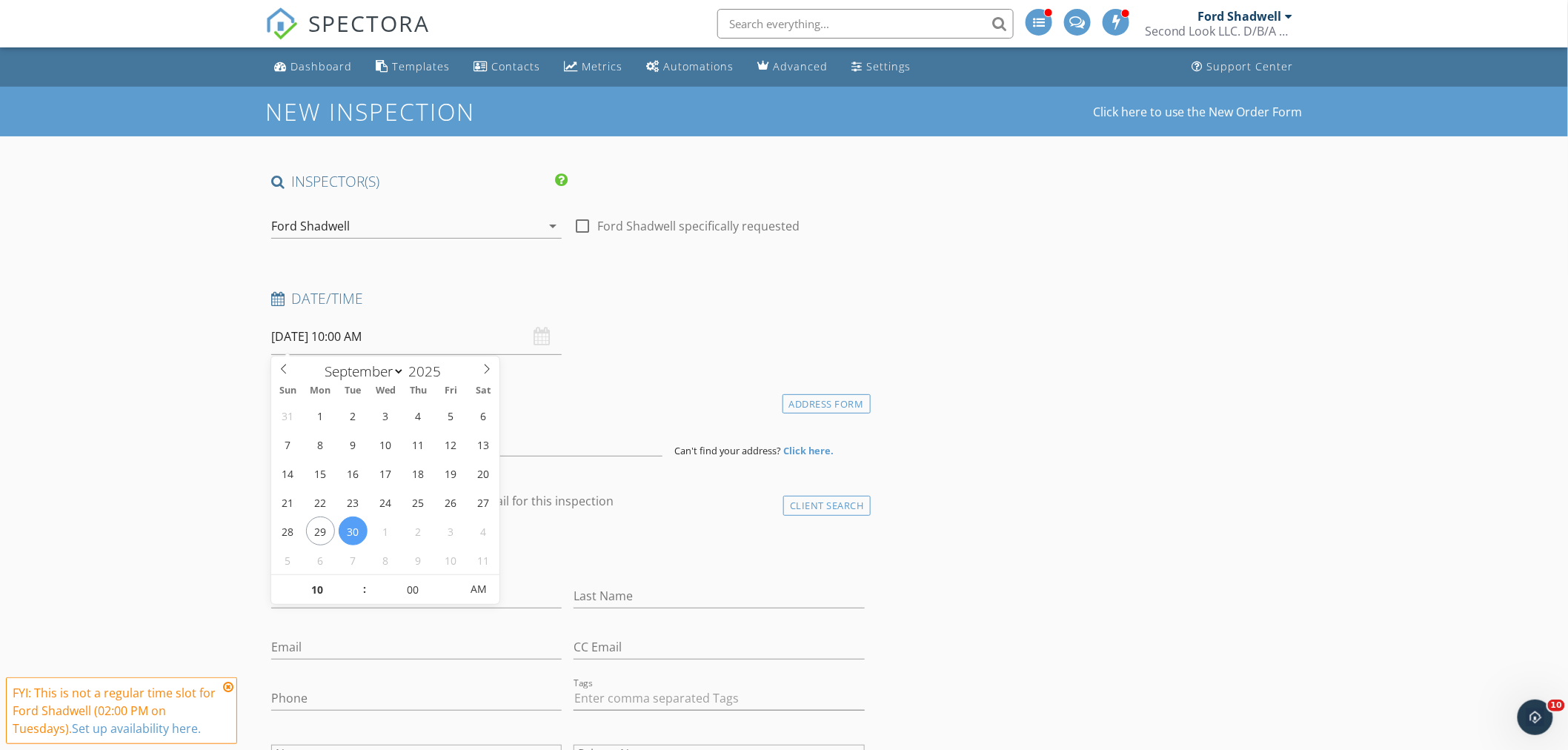
click at [322, 344] on input "[DATE] 10:00 AM" at bounding box center [416, 337] width 291 height 37
select select "9"
type input "[DATE] 10:00 AM"
type input "11"
type input "[DATE] 11:00 AM"
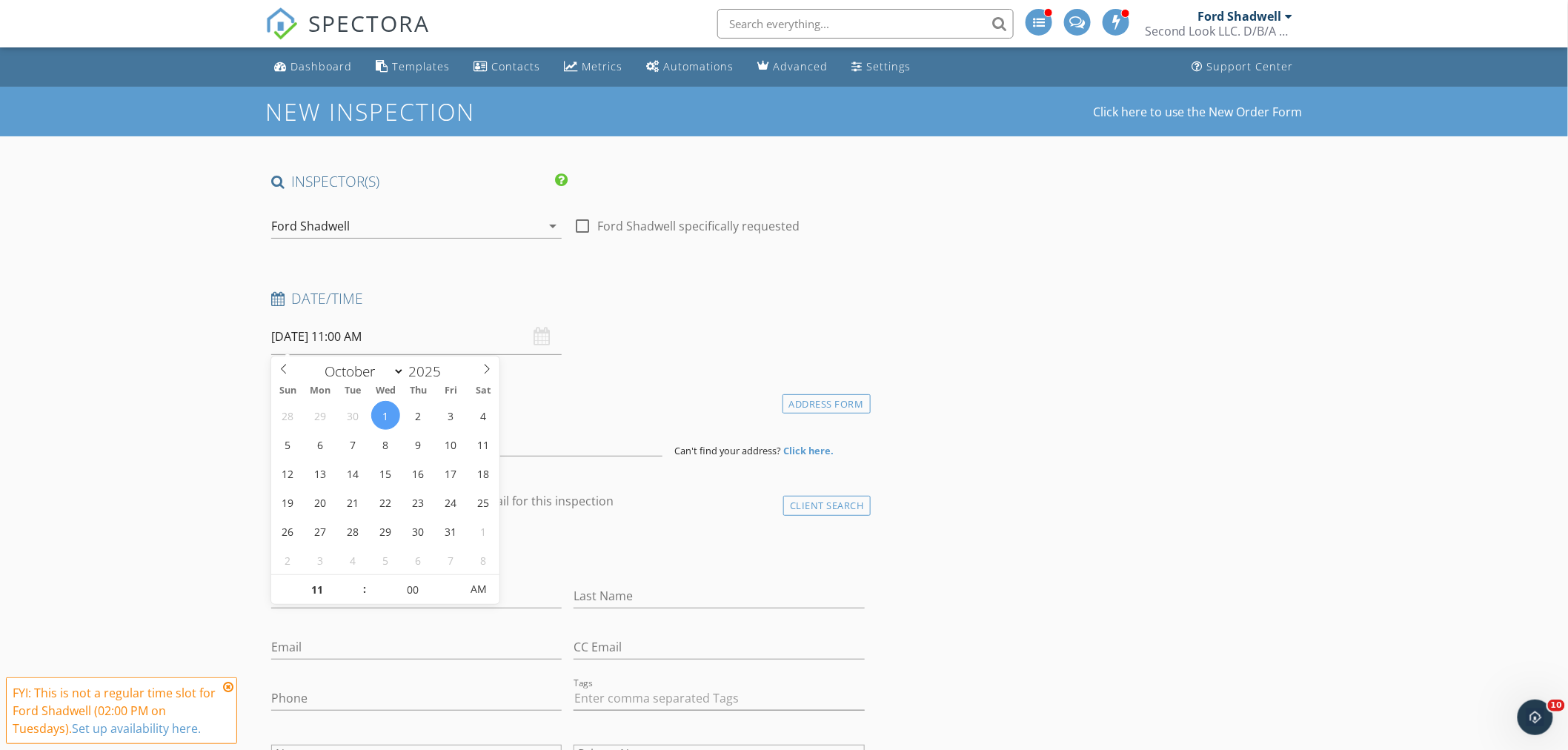
click at [357, 582] on span at bounding box center [357, 582] width 10 height 15
type input "12"
type input "[DATE] 12:00 PM"
click at [357, 582] on span at bounding box center [357, 582] width 10 height 15
type input "01"
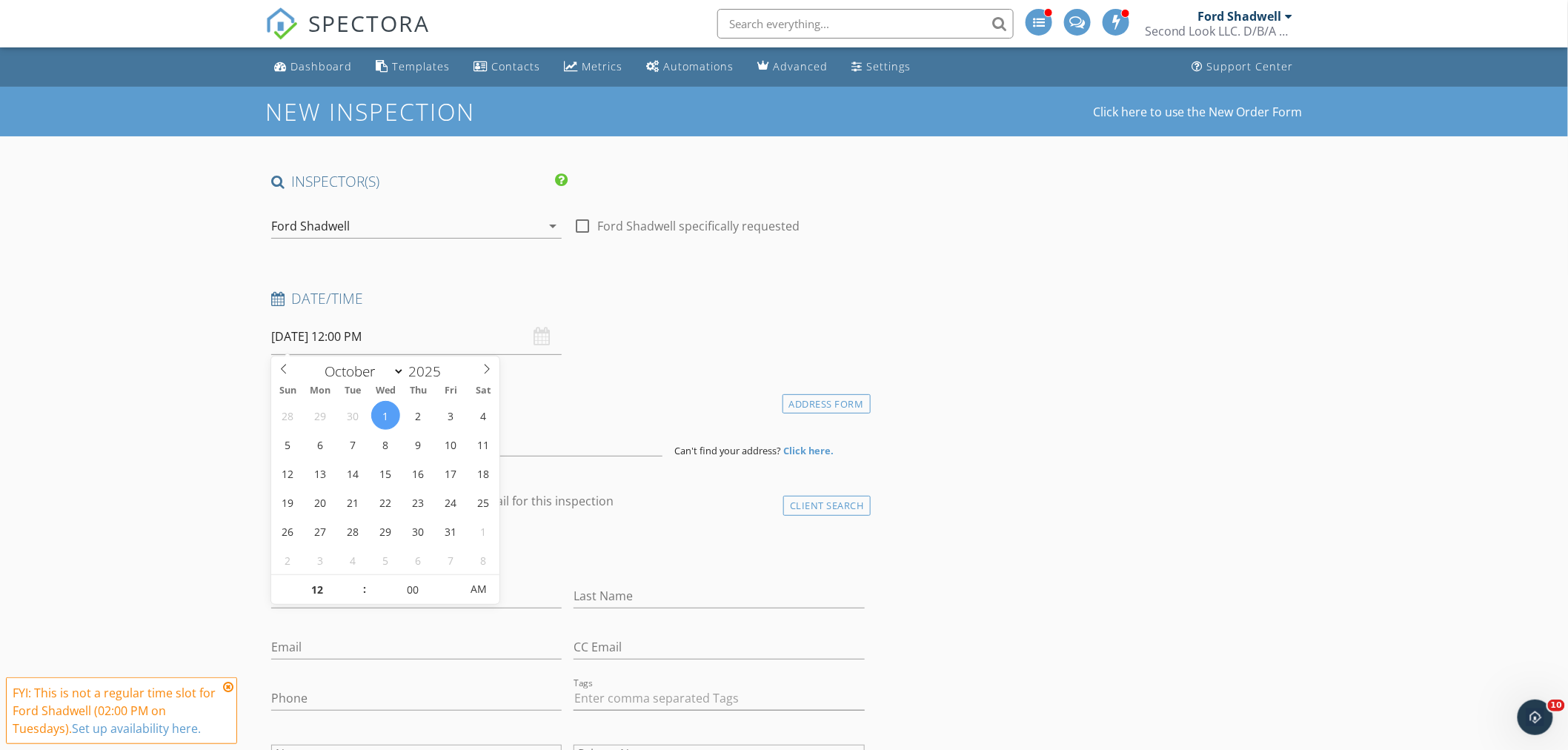
type input "[DATE] 1:00 PM"
click at [357, 582] on span at bounding box center [357, 582] width 10 height 15
type input "02"
type input "[DATE] 2:00 PM"
click at [357, 582] on span at bounding box center [357, 582] width 10 height 15
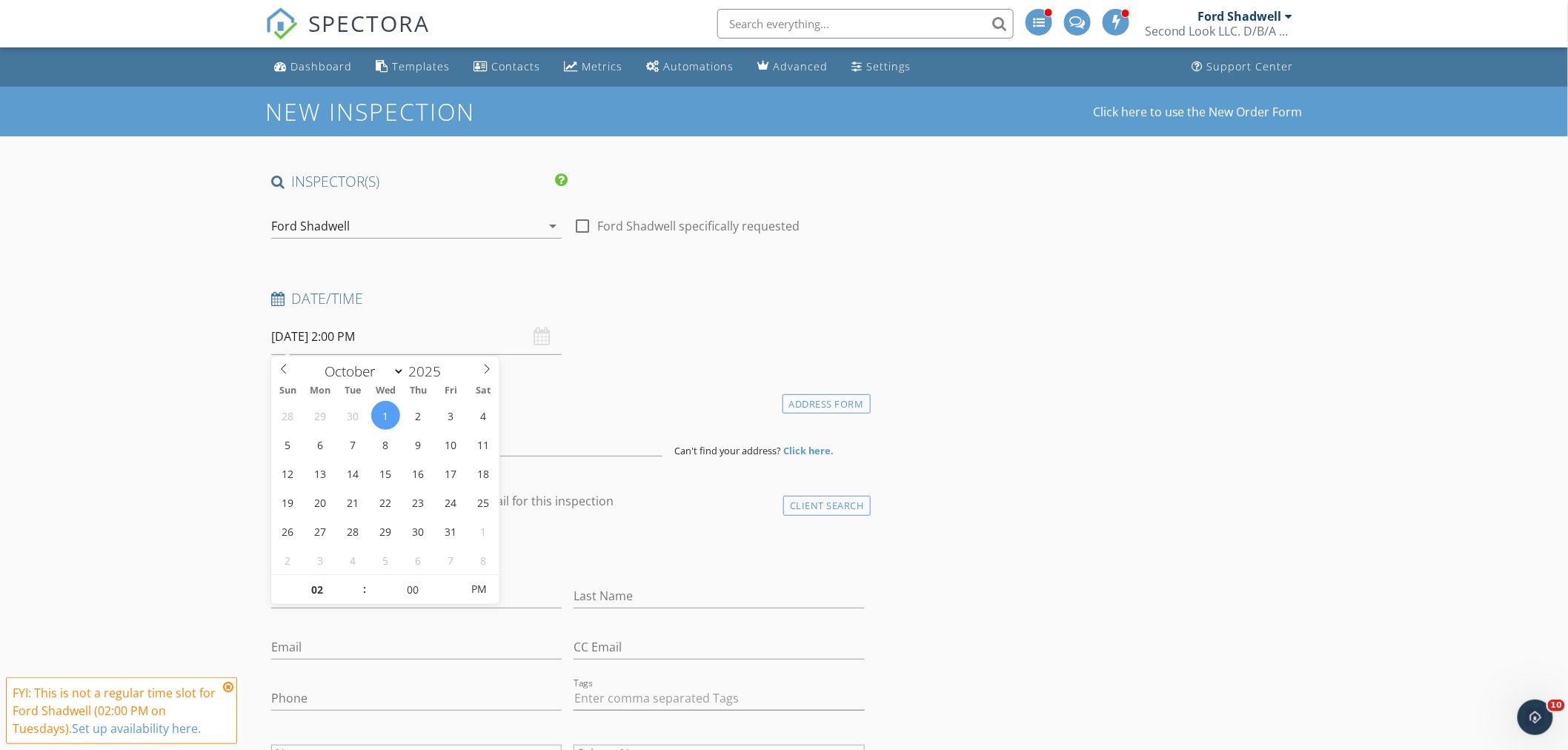
click at [681, 507] on h4 "client" at bounding box center [568, 501] width 594 height 19
click at [301, 440] on input at bounding box center [467, 438] width 392 height 37
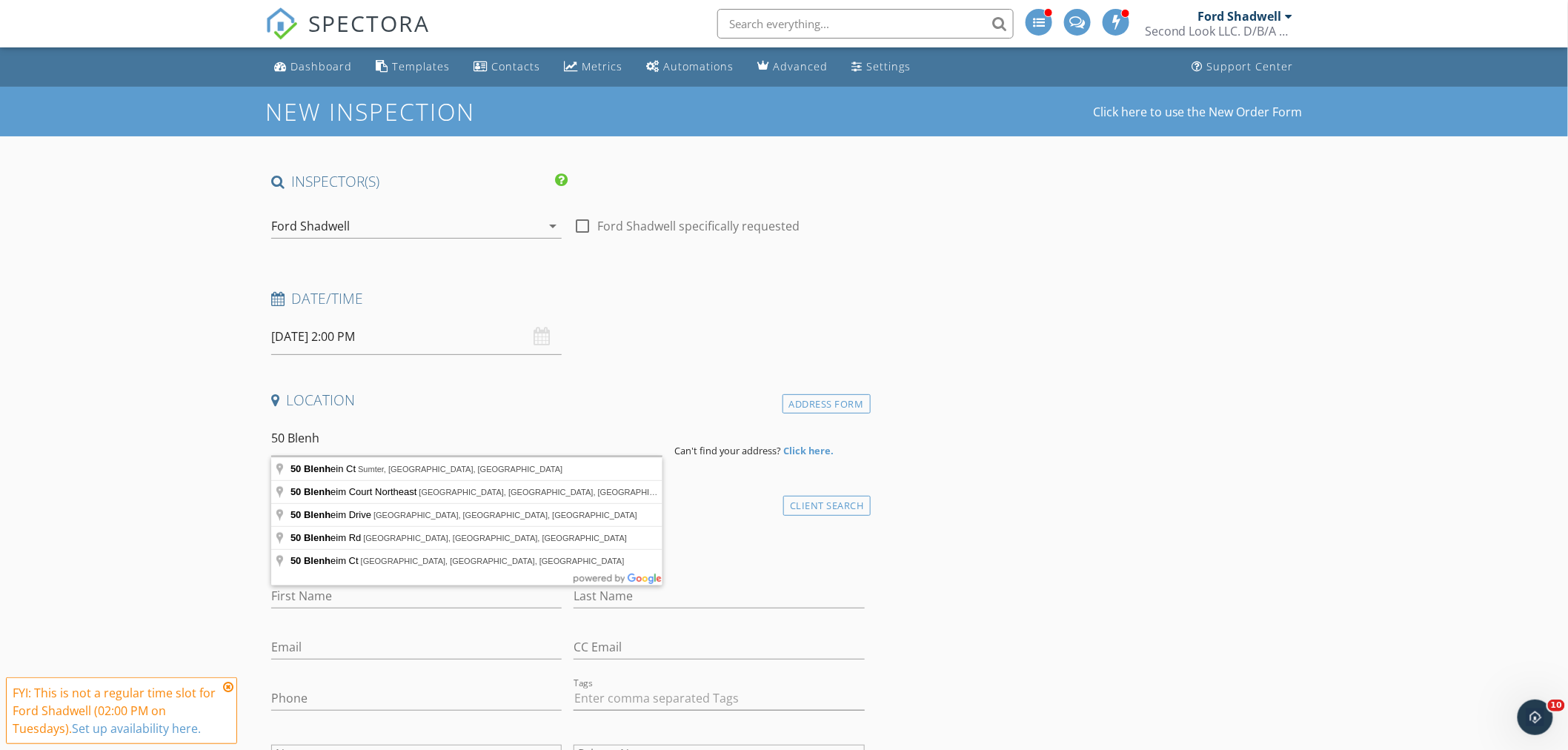
type input "[STREET_ADDRESS]"
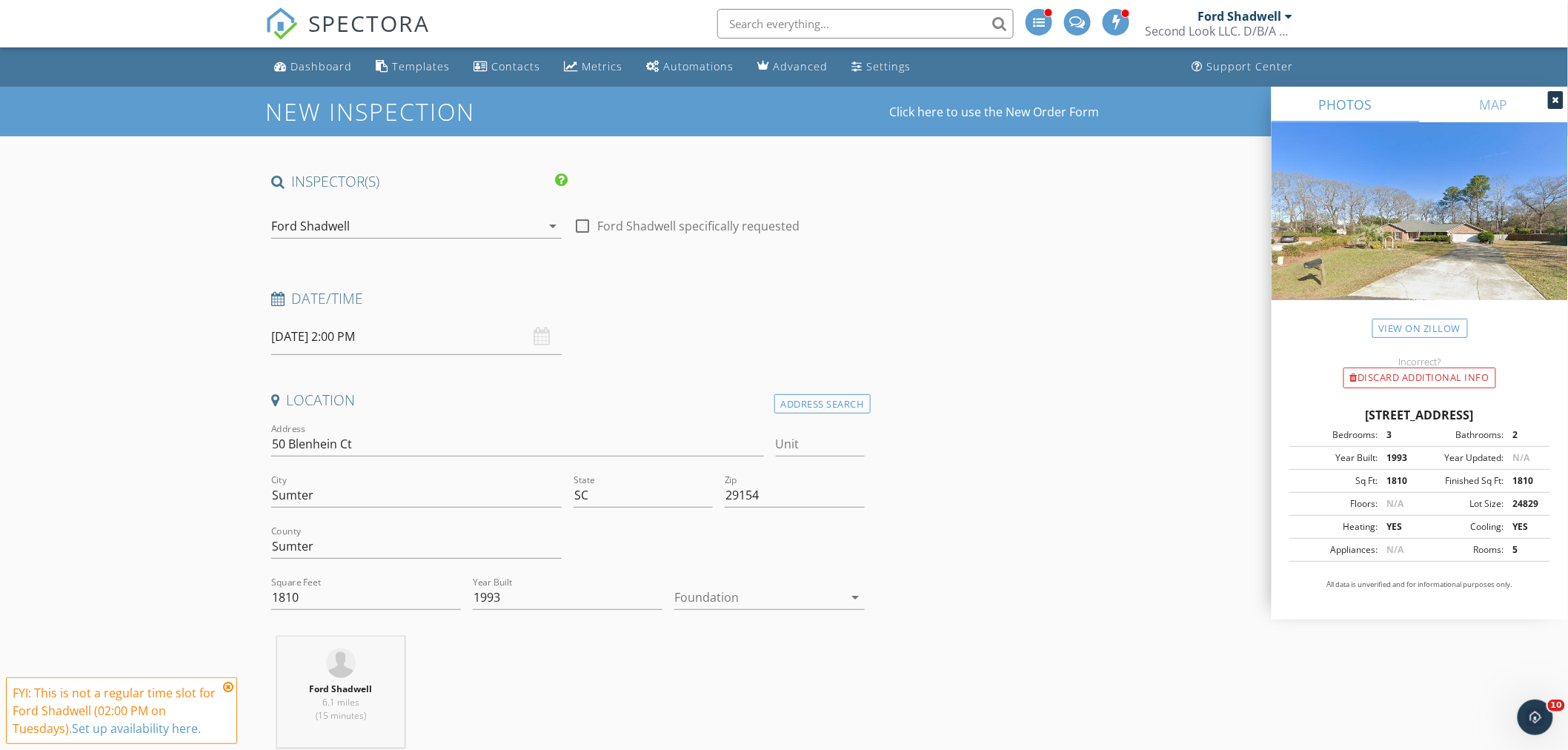
click at [776, 609] on div at bounding box center [758, 597] width 169 height 24
click at [707, 669] on div "Slab" at bounding box center [770, 674] width 166 height 18
click at [601, 673] on div "Ford Shadwell 6.1 miles (15 minutes)" at bounding box center [567, 698] width 605 height 123
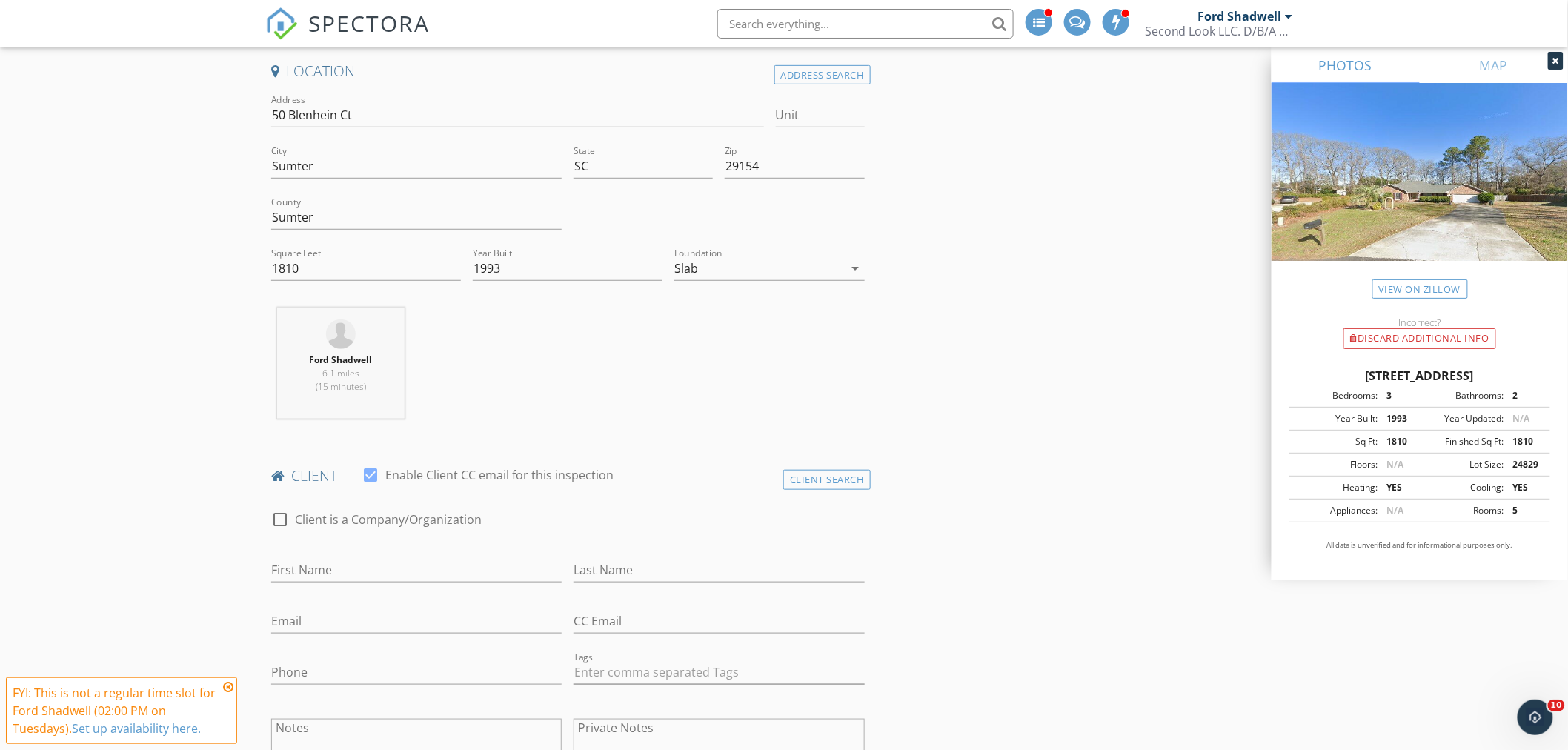
scroll to position [494, 0]
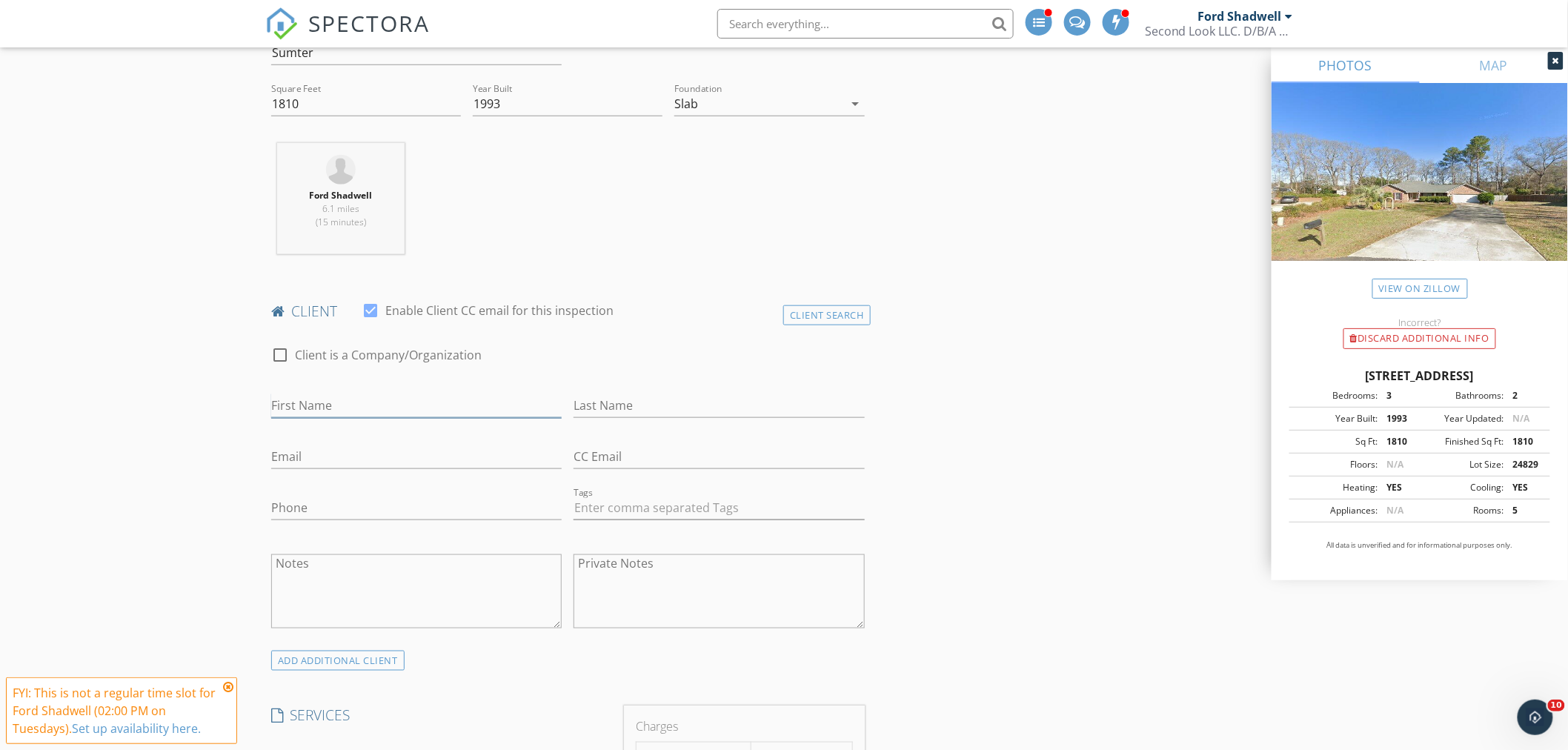
click at [307, 409] on input "First Name" at bounding box center [416, 405] width 291 height 24
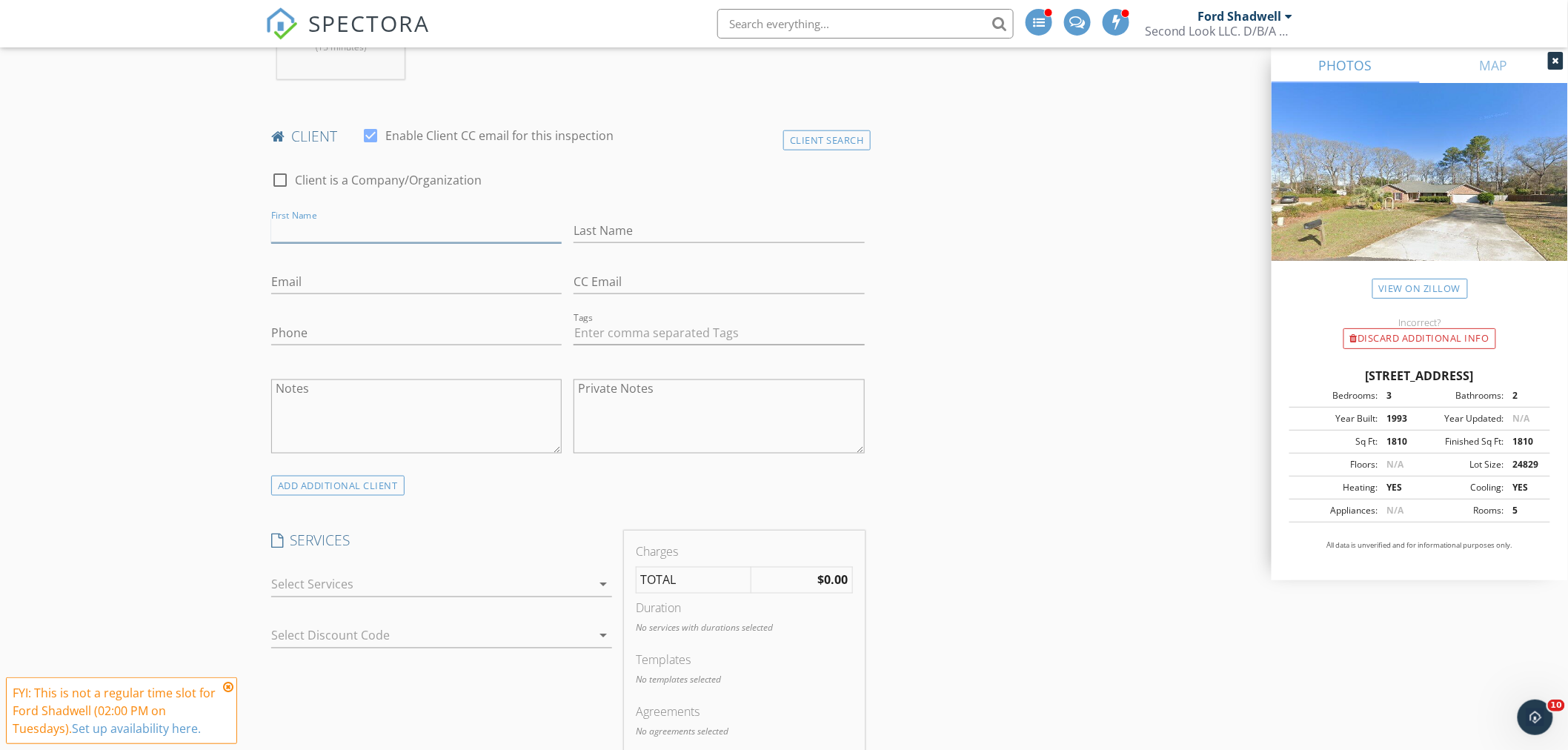
scroll to position [741, 0]
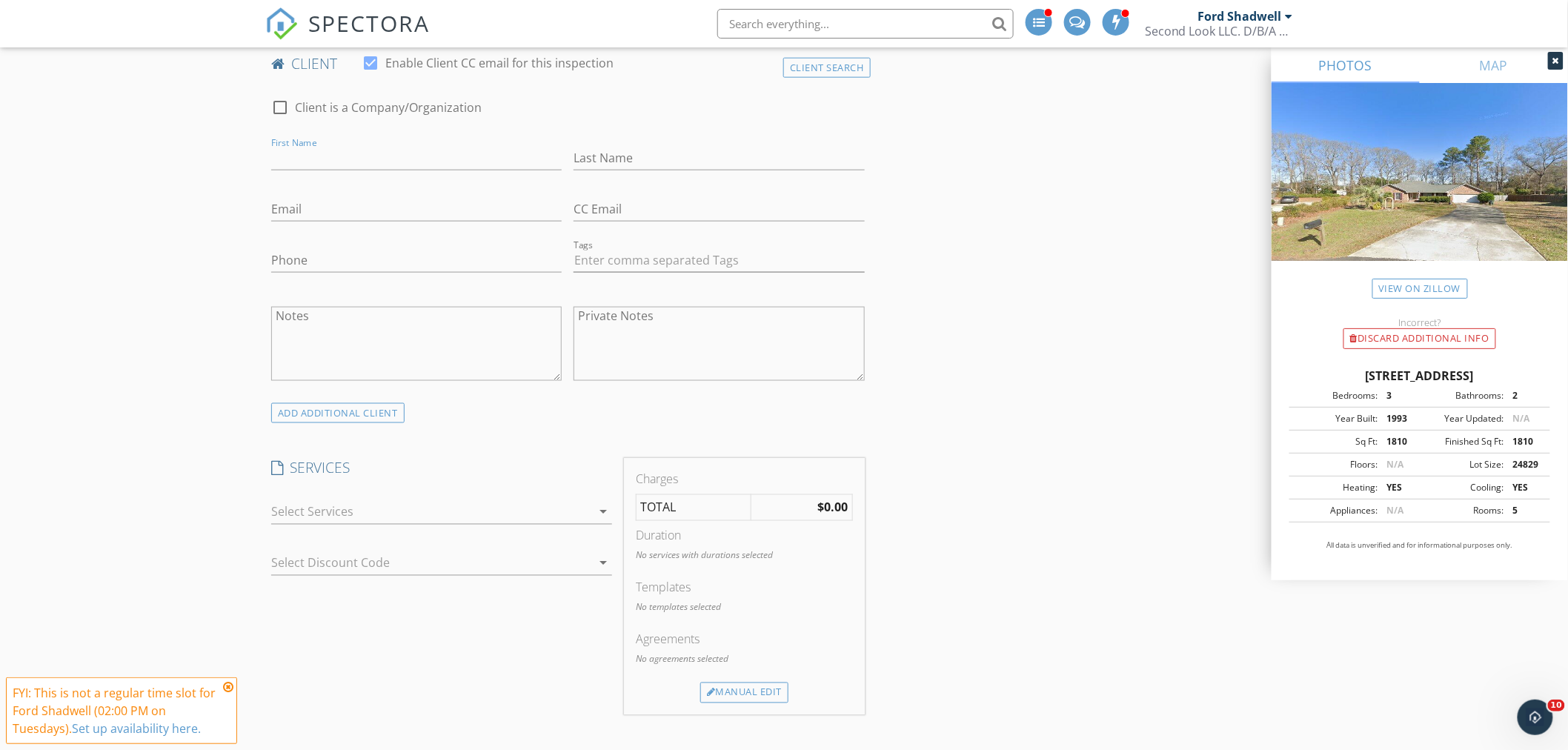
click at [345, 513] on div at bounding box center [431, 512] width 320 height 24
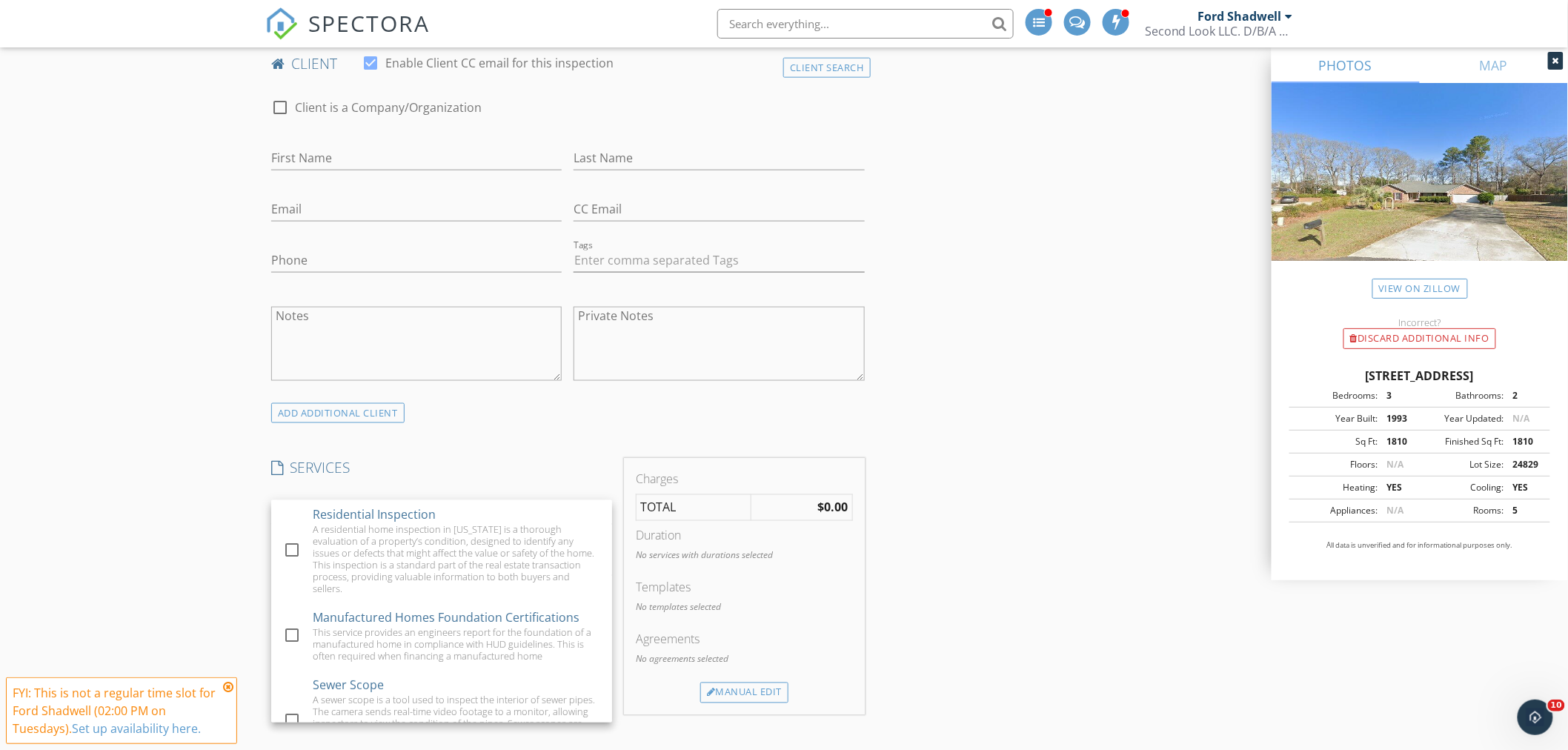
click at [349, 521] on div "Residential Inspection" at bounding box center [374, 515] width 123 height 18
checkbox input "true"
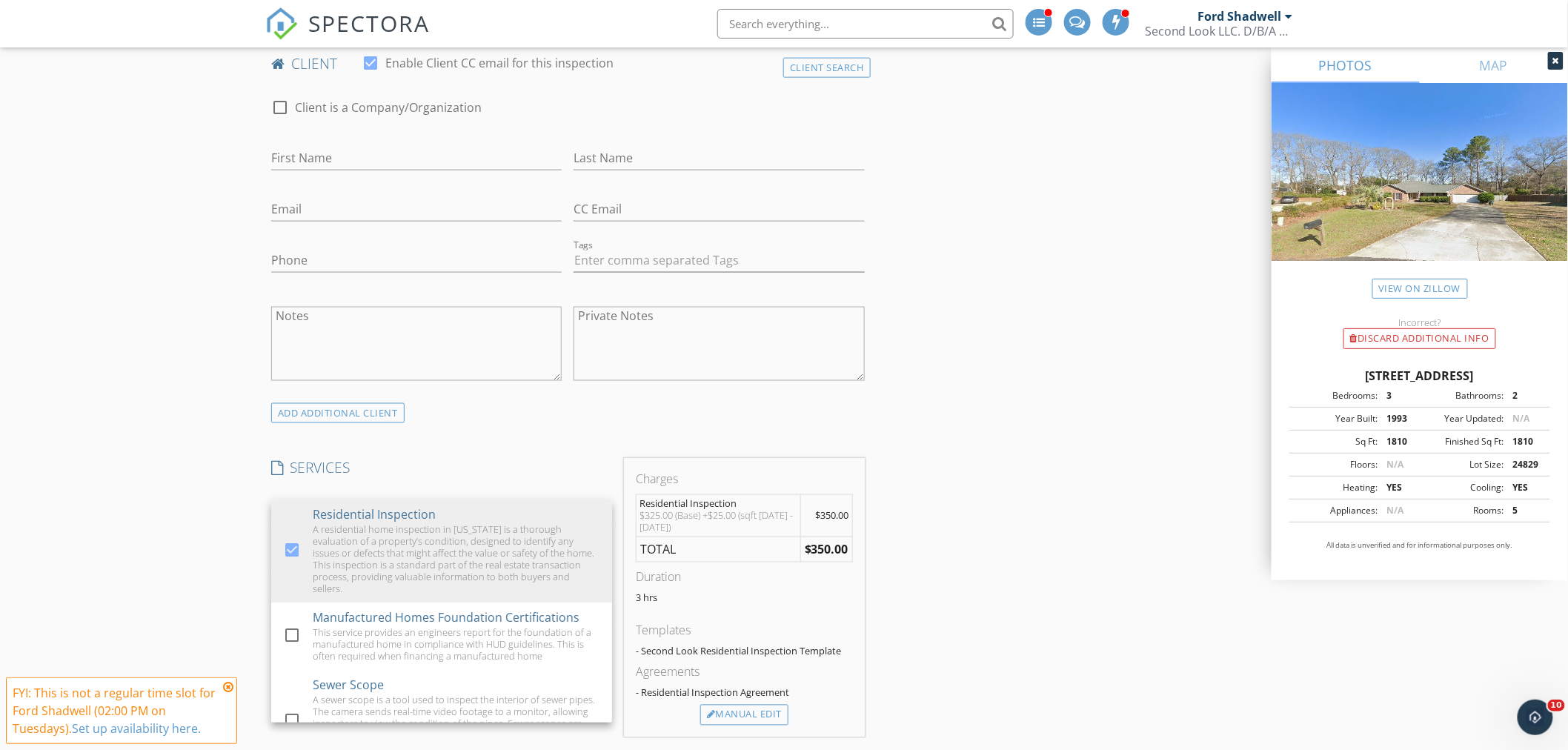
click at [441, 465] on h4 "SERVICES" at bounding box center [441, 468] width 341 height 19
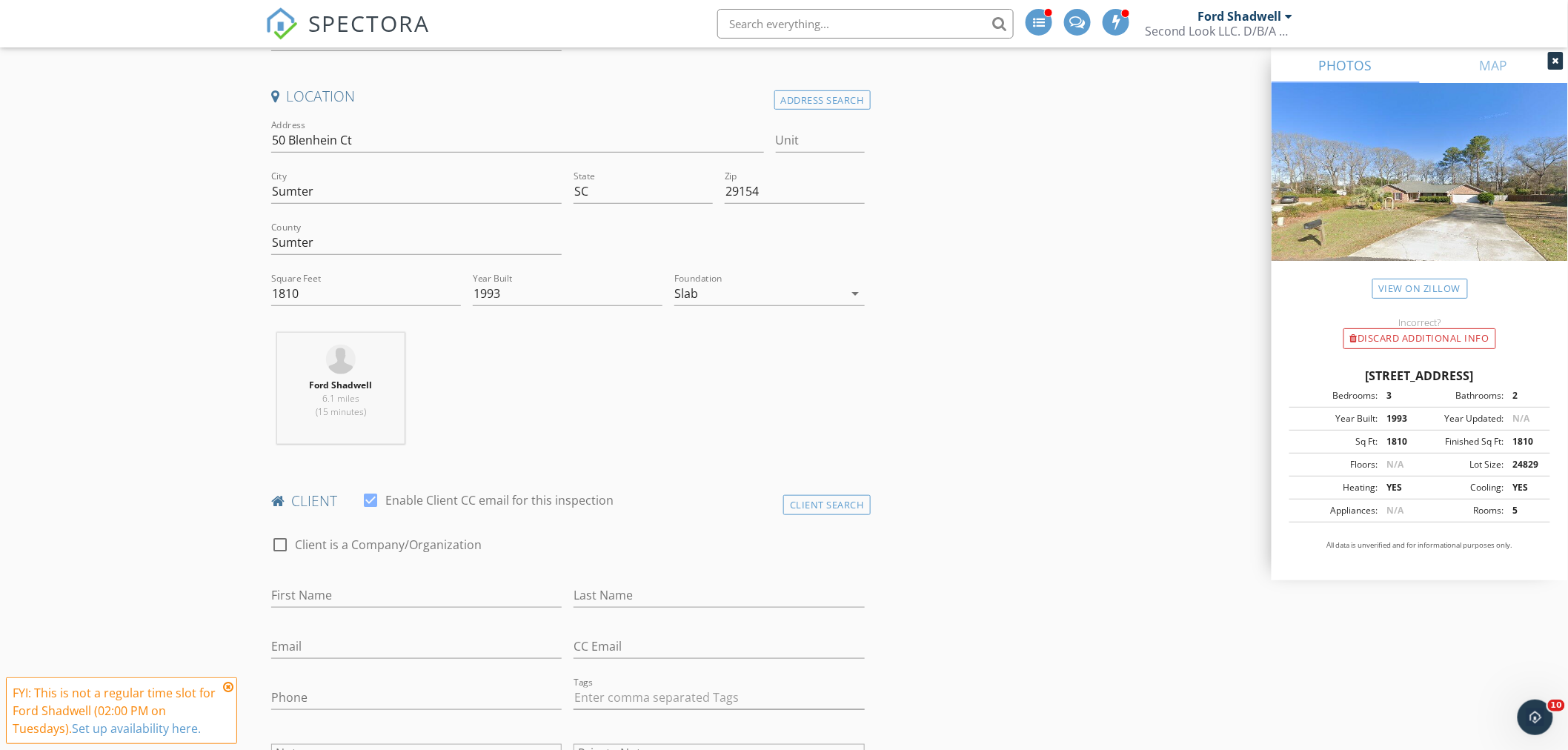
scroll to position [411, 0]
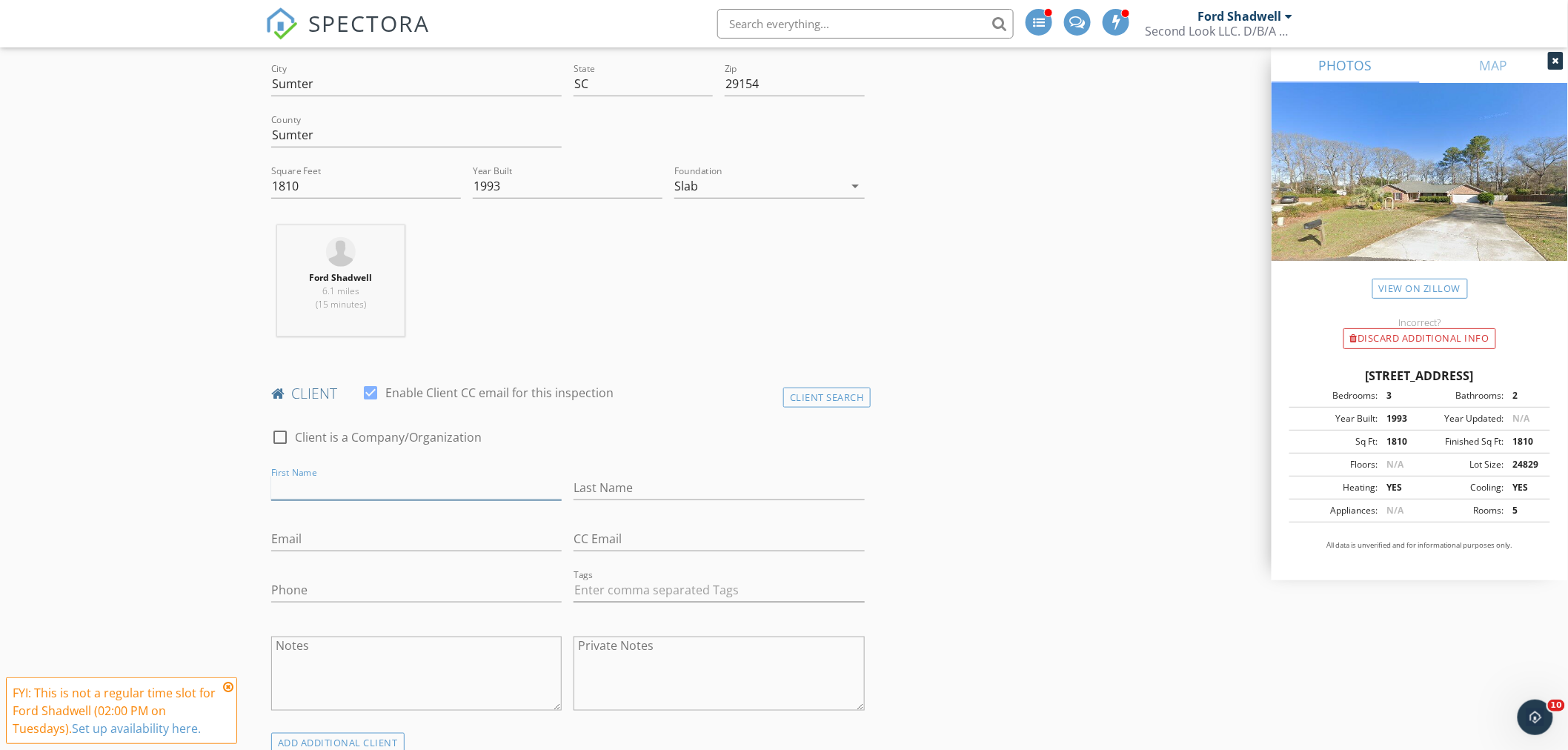
click at [342, 484] on input "First Name" at bounding box center [416, 487] width 291 height 24
type input "[PERSON_NAME]"
type input "Stiles.JAS@gmail.com"
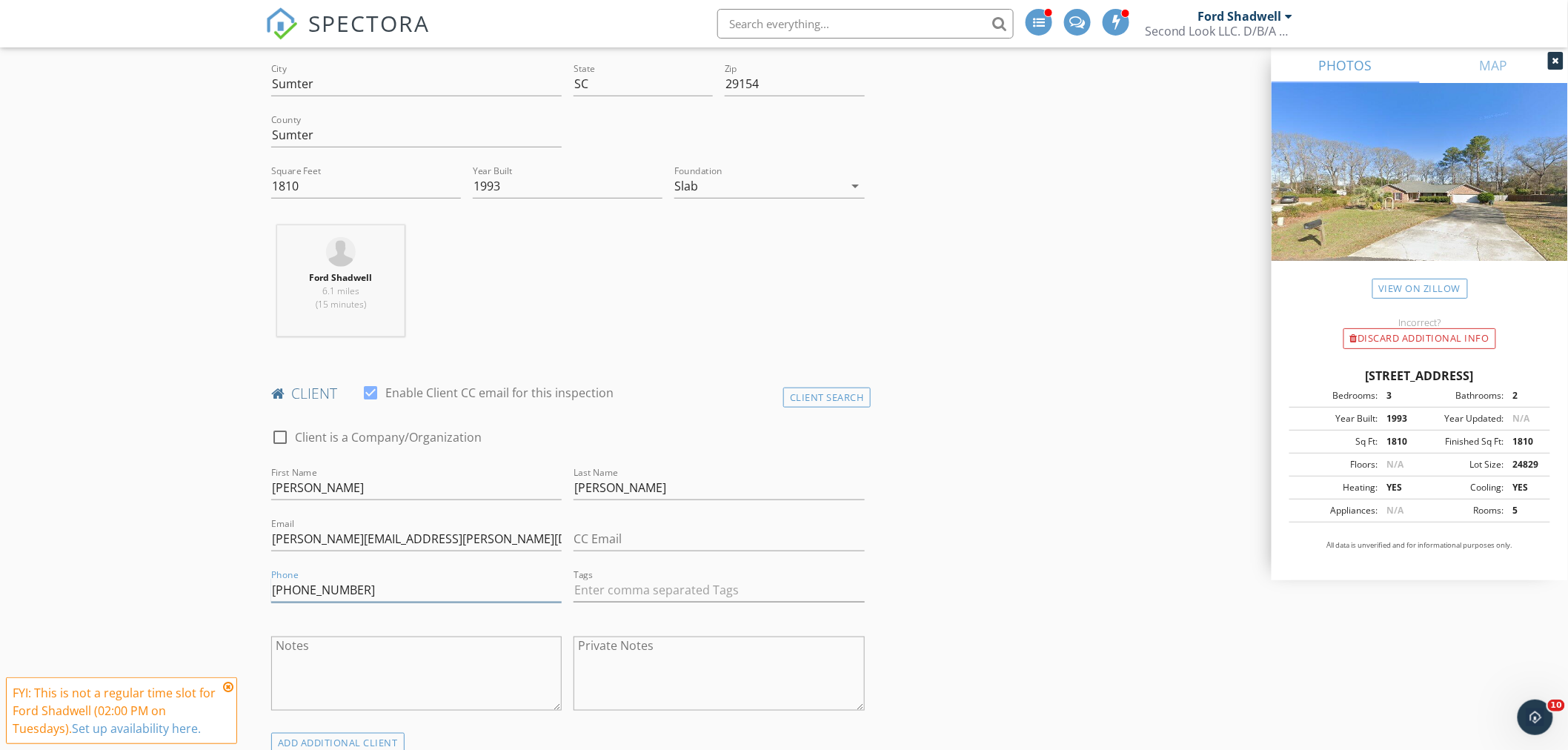
type input "[PHONE_NUMBER]"
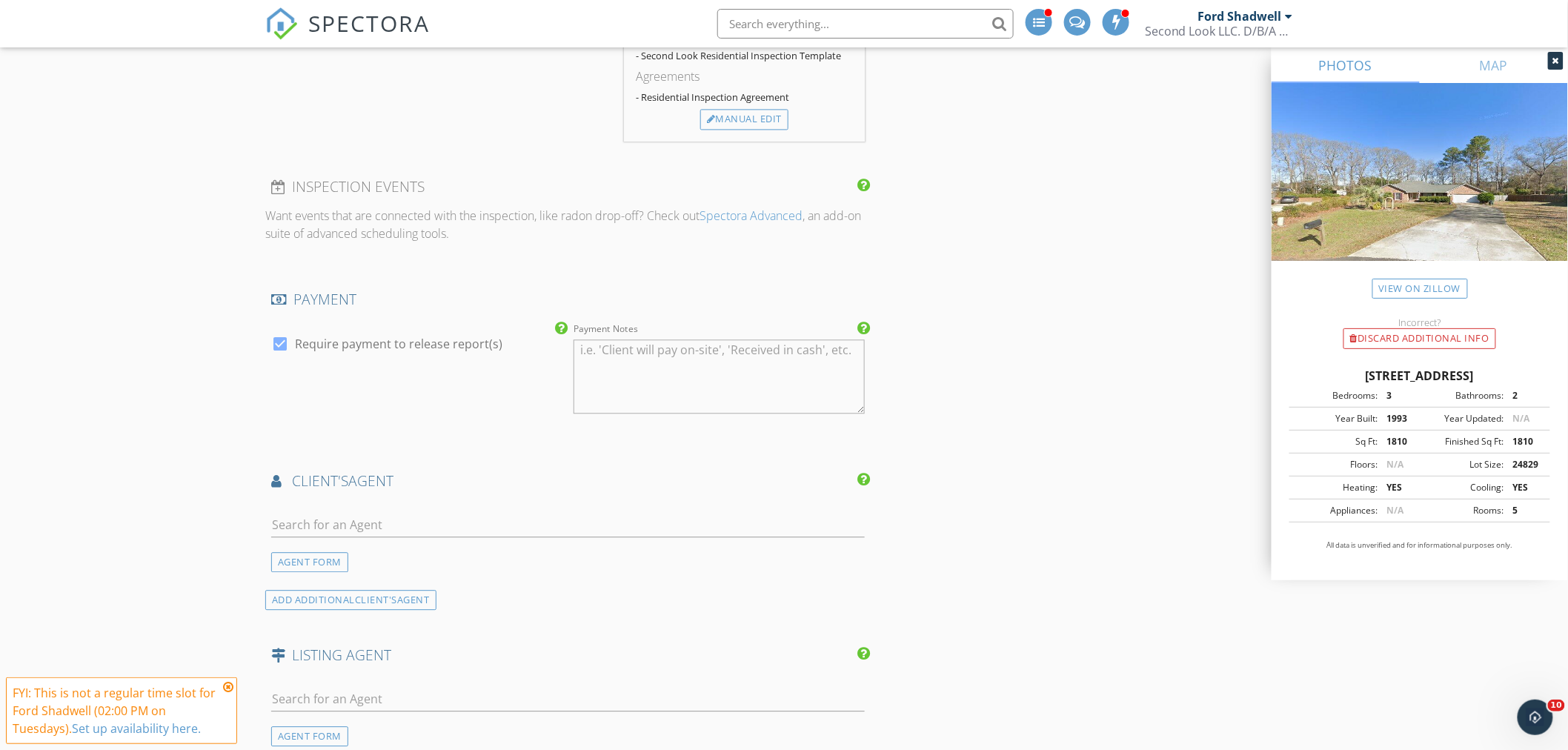
scroll to position [1400, 0]
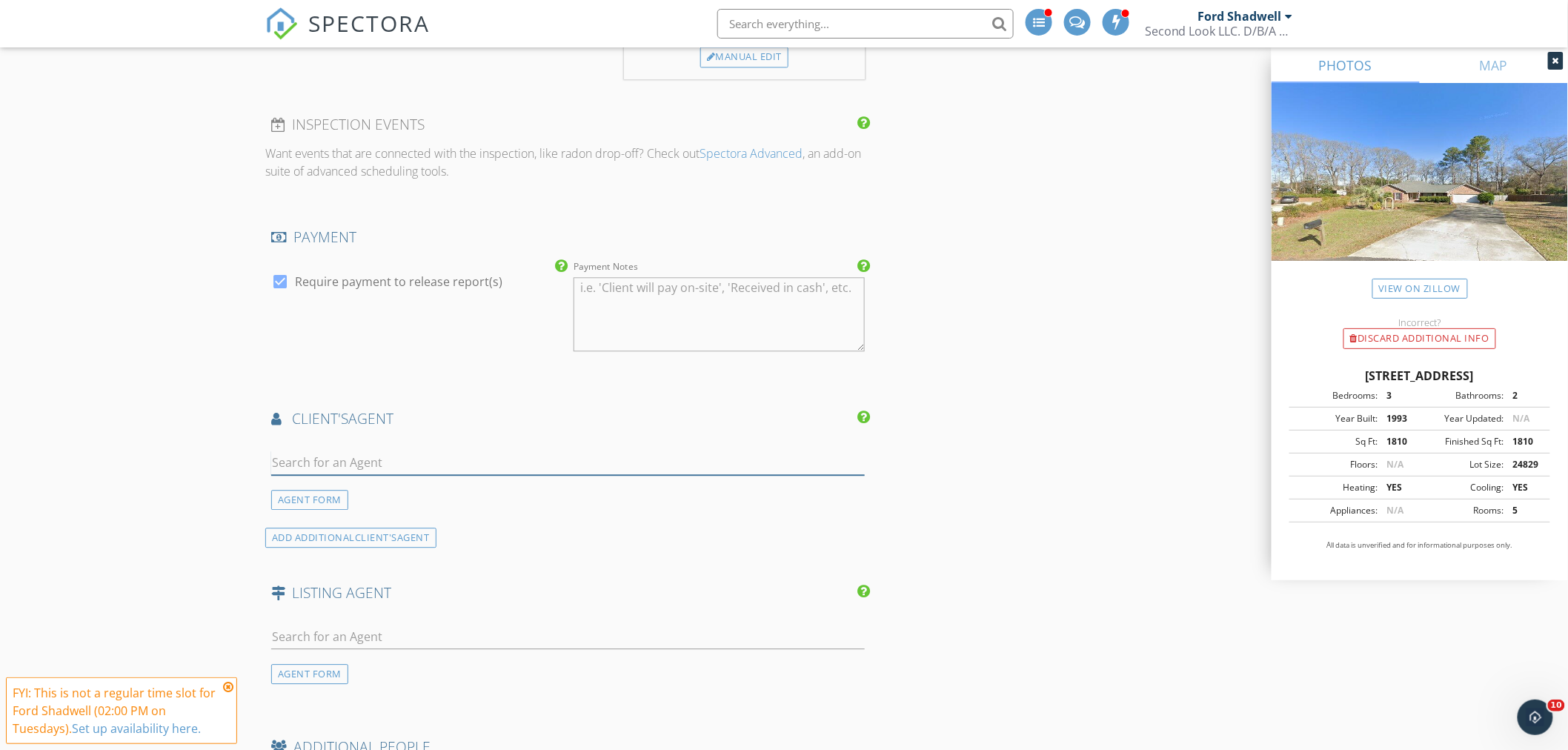
click at [380, 469] on input "text" at bounding box center [568, 462] width 594 height 24
click at [348, 451] on input "text" at bounding box center [568, 462] width 594 height 24
type input "Katha"
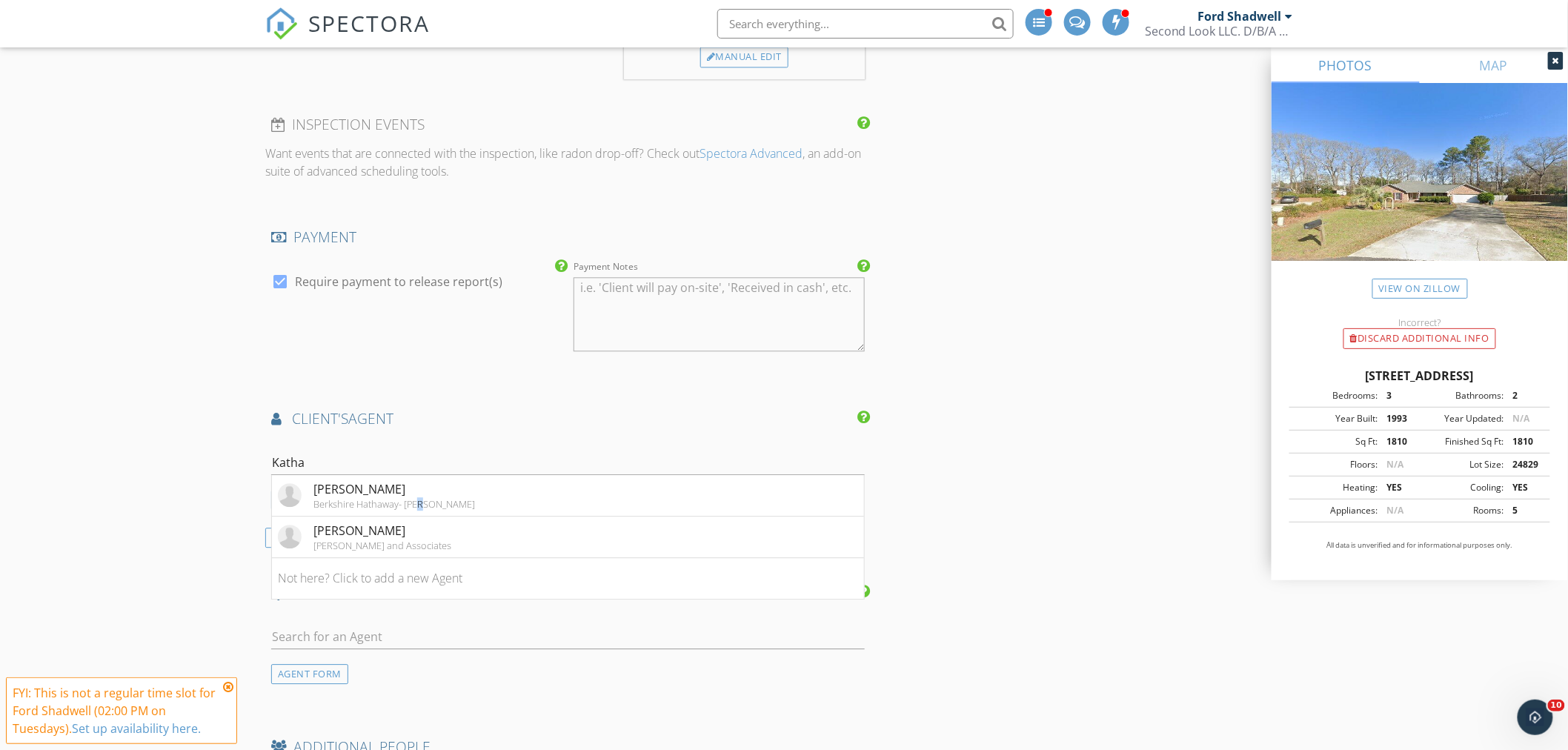
click at [337, 504] on div "Berkshire Hathaway- John Brabham" at bounding box center [394, 504] width 162 height 12
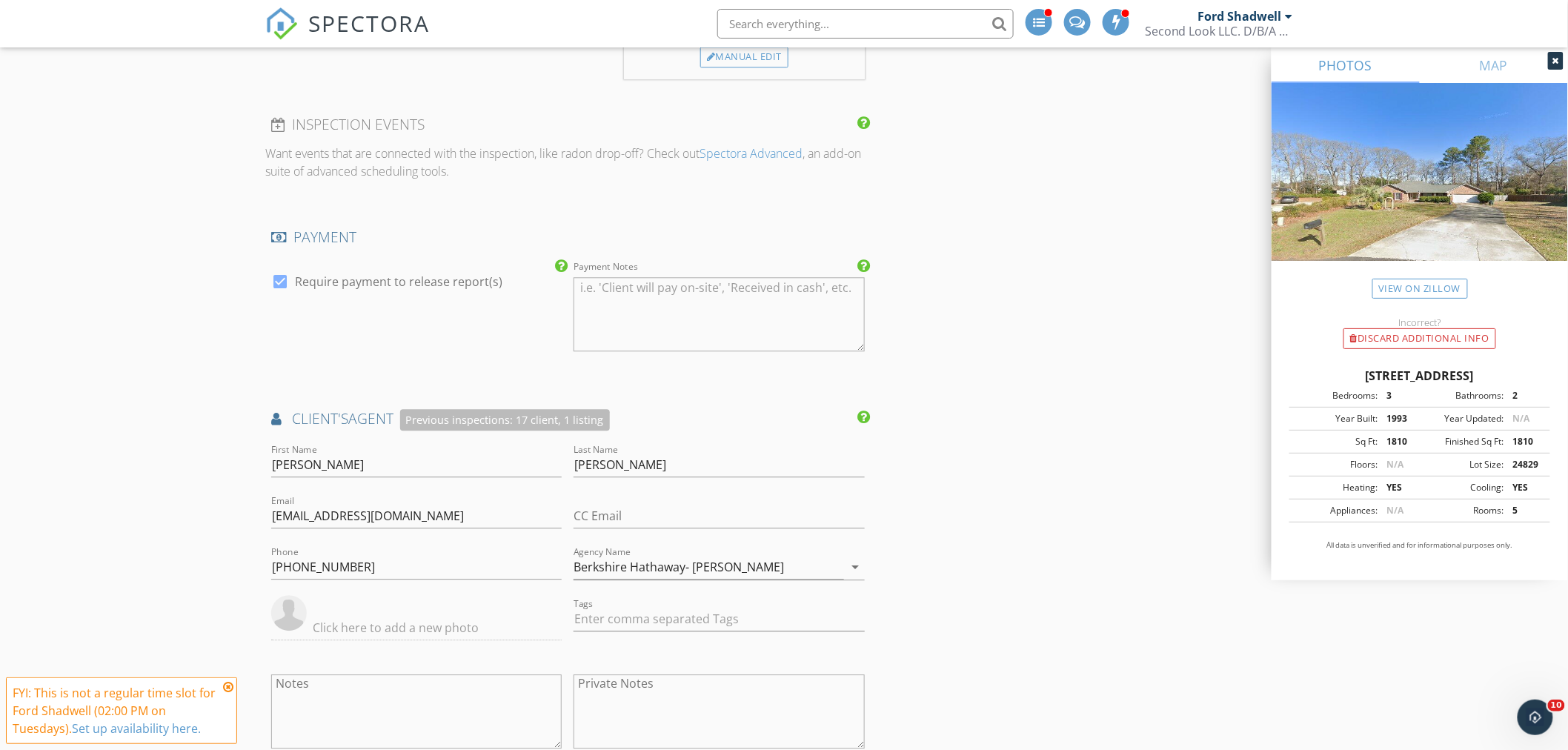
click at [1071, 497] on div "INSPECTOR(S) check_box Ford Shadwell PRIMARY check_box_outline_blank Josh Avery…" at bounding box center [783, 330] width 1037 height 3116
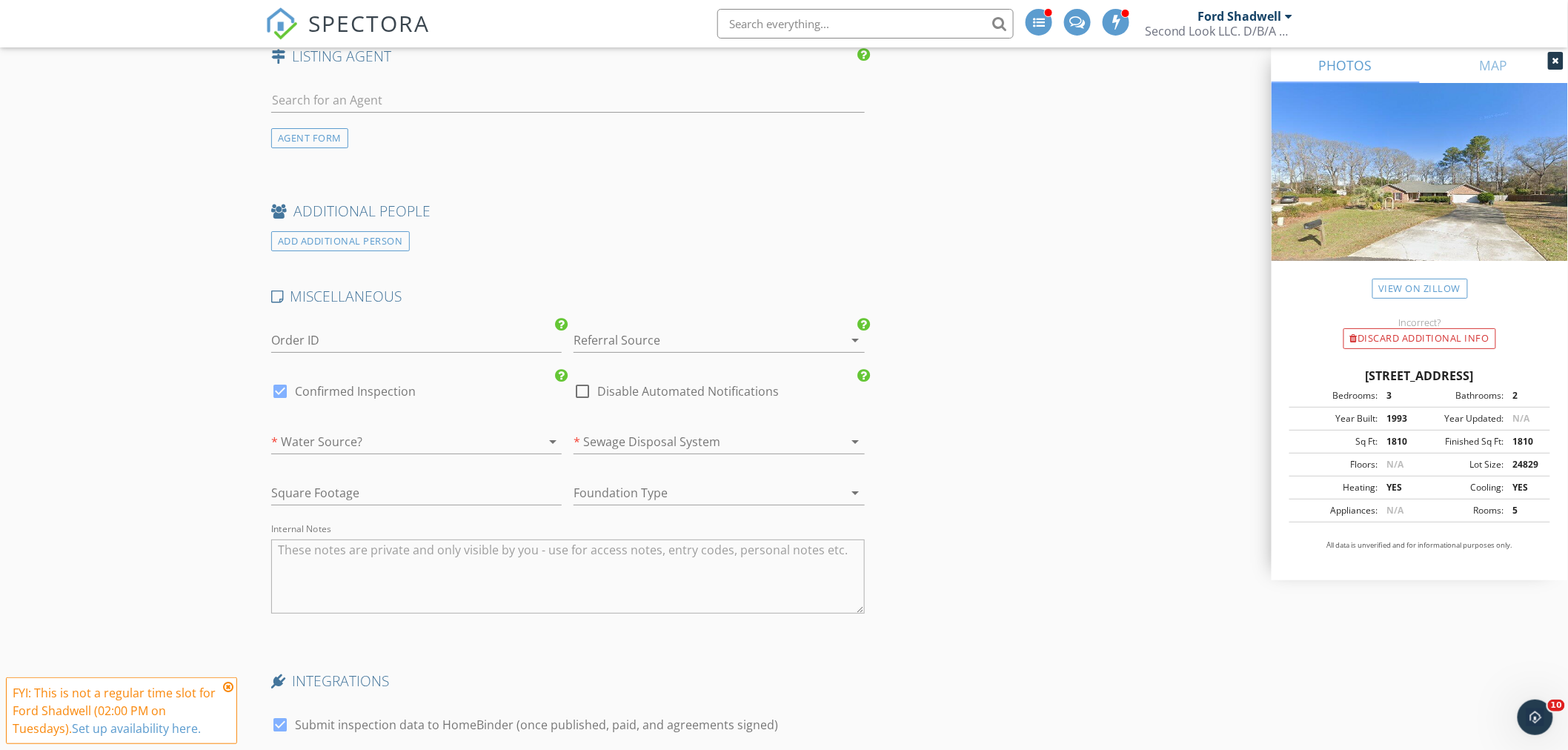
scroll to position [2306, 0]
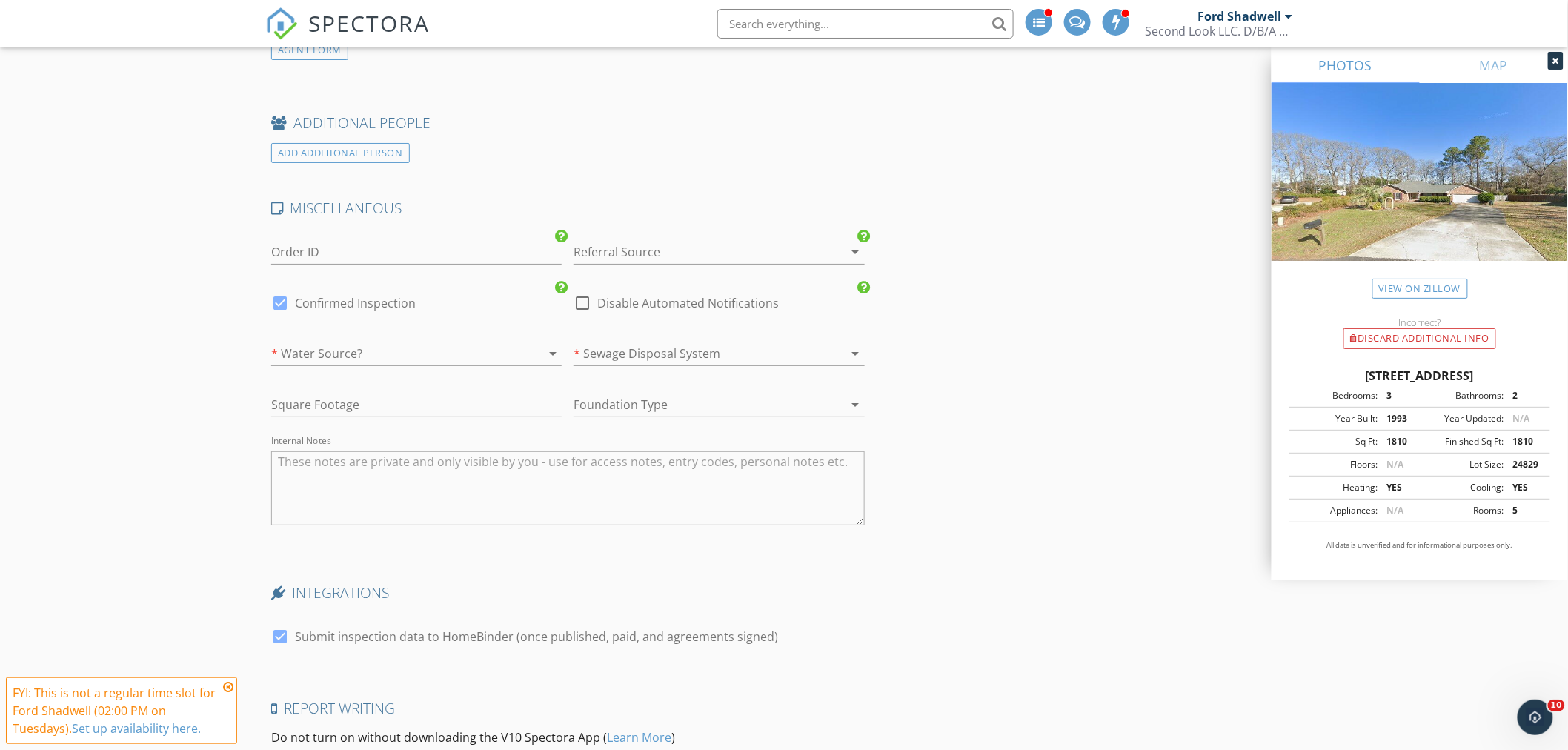
click at [350, 357] on div at bounding box center [395, 354] width 249 height 24
click at [350, 363] on div "Public Water" at bounding box center [416, 361] width 267 height 18
click at [691, 354] on div at bounding box center [698, 354] width 249 height 24
click at [627, 372] on div "Public Sewer" at bounding box center [719, 361] width 267 height 36
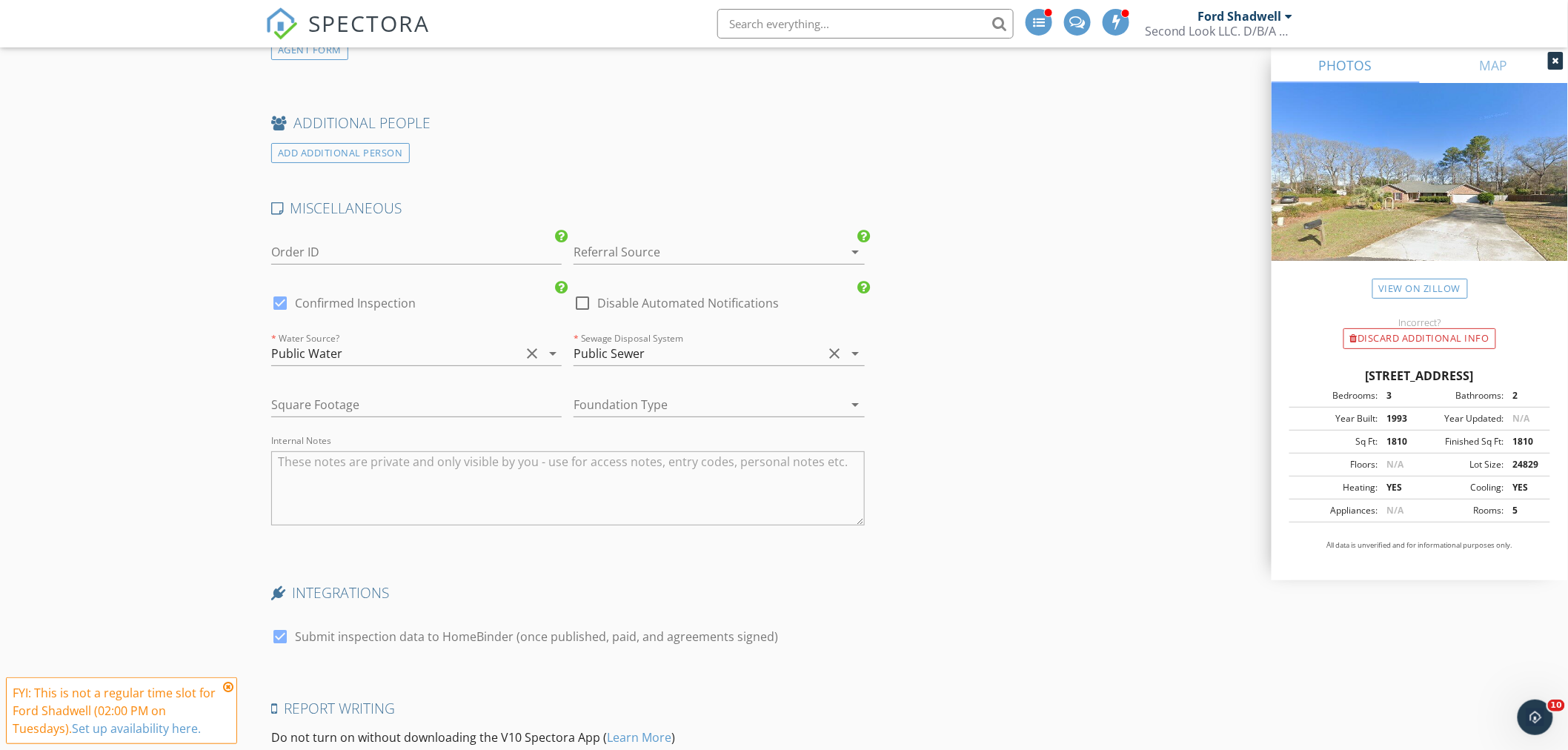
scroll to position [2574, 0]
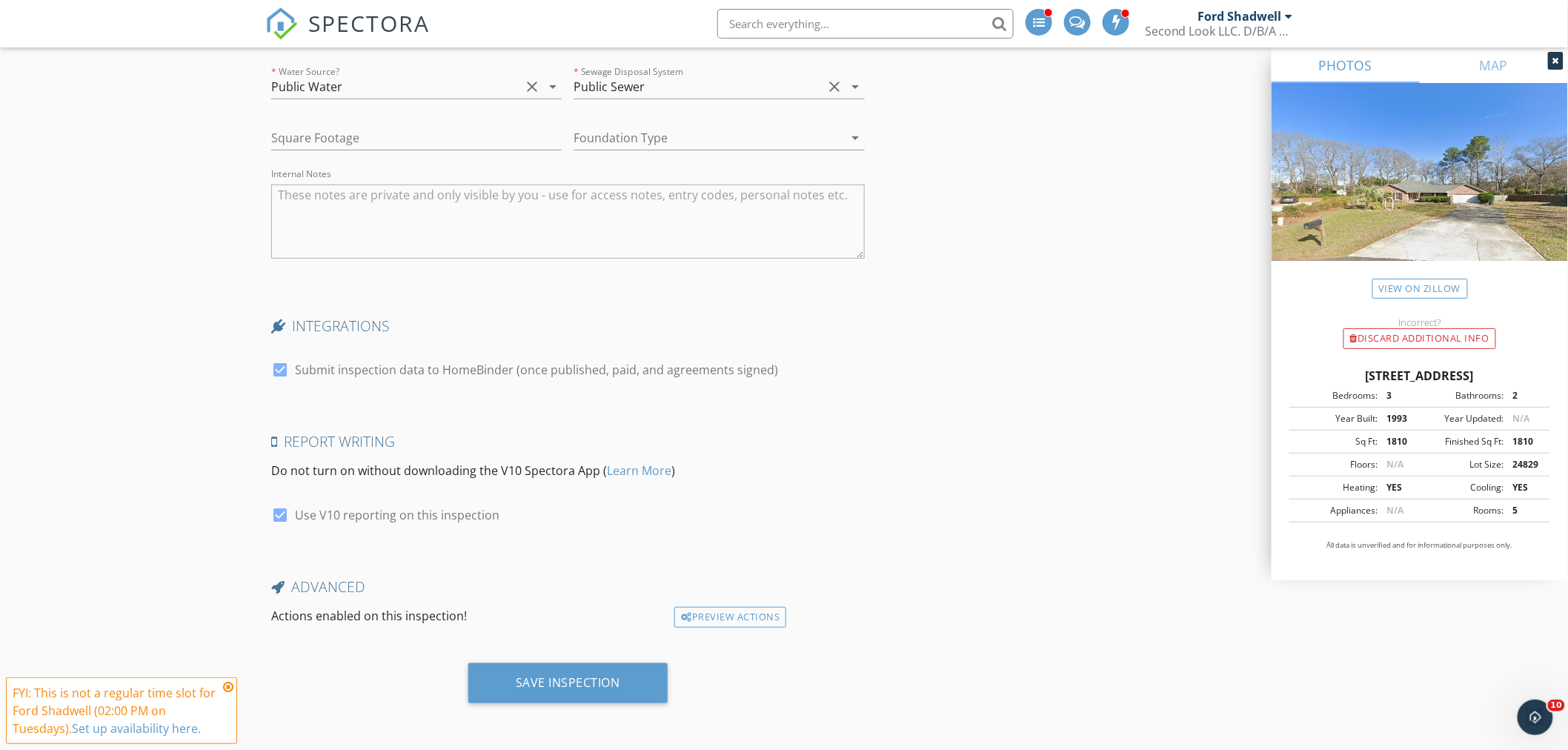
click at [565, 678] on div "Save Inspection" at bounding box center [568, 682] width 104 height 15
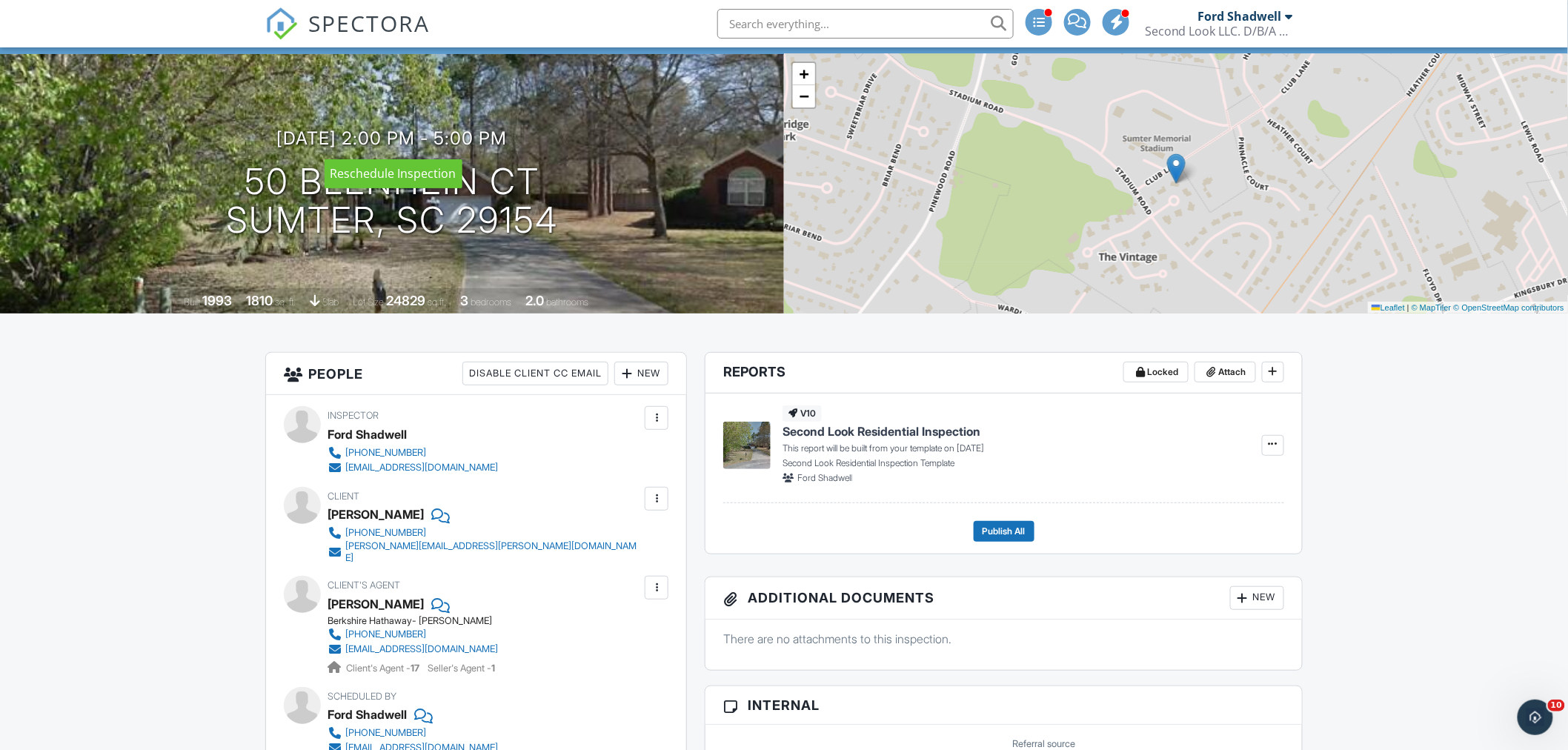
click at [0, 0] on div at bounding box center [0, 0] width 0 height 0
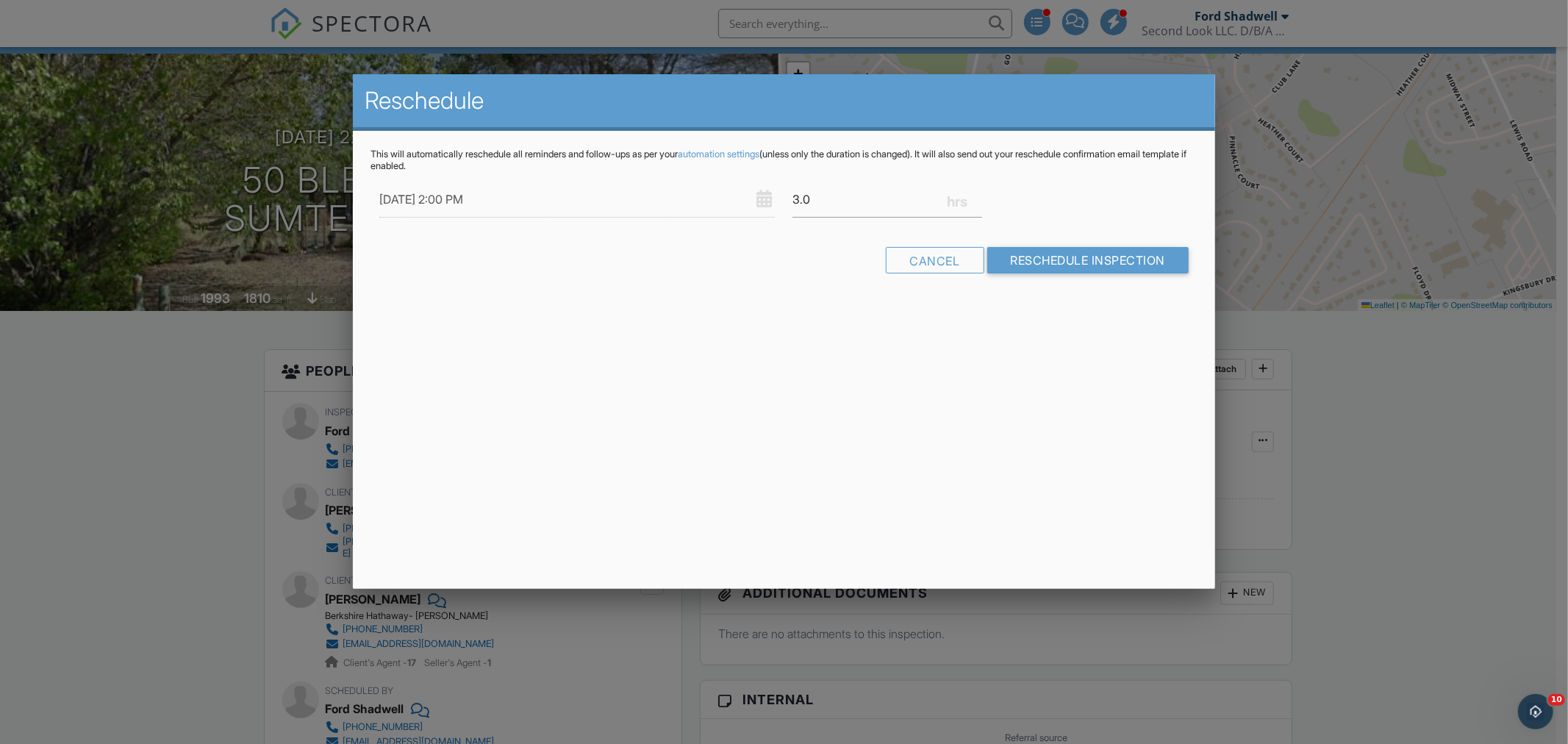
click at [1089, 345] on div "Reschedule This will automatically reschedule all reminders and follow-ups as p…" at bounding box center [784, 332] width 863 height 515
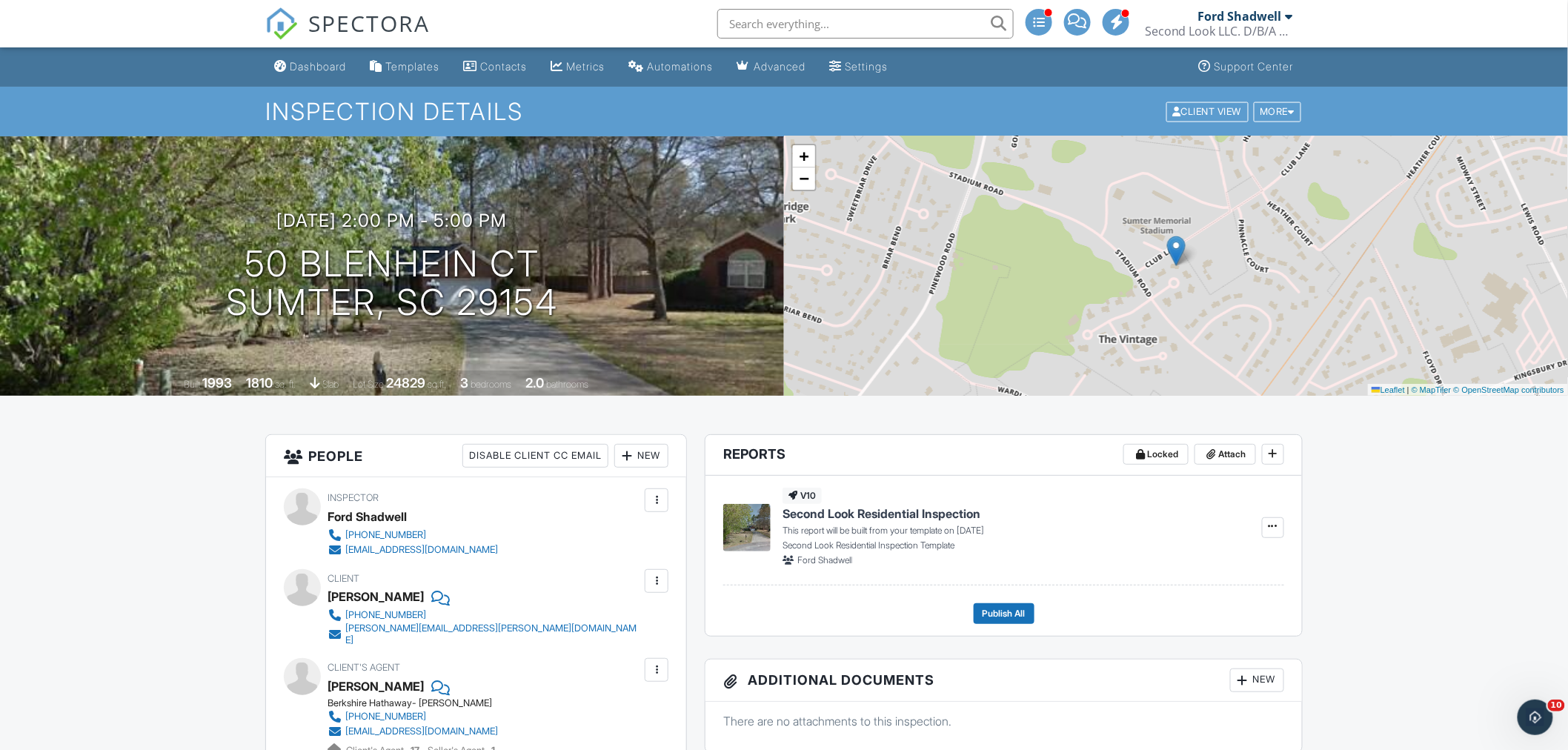
click at [293, 61] on div "Dashboard" at bounding box center [318, 66] width 56 height 12
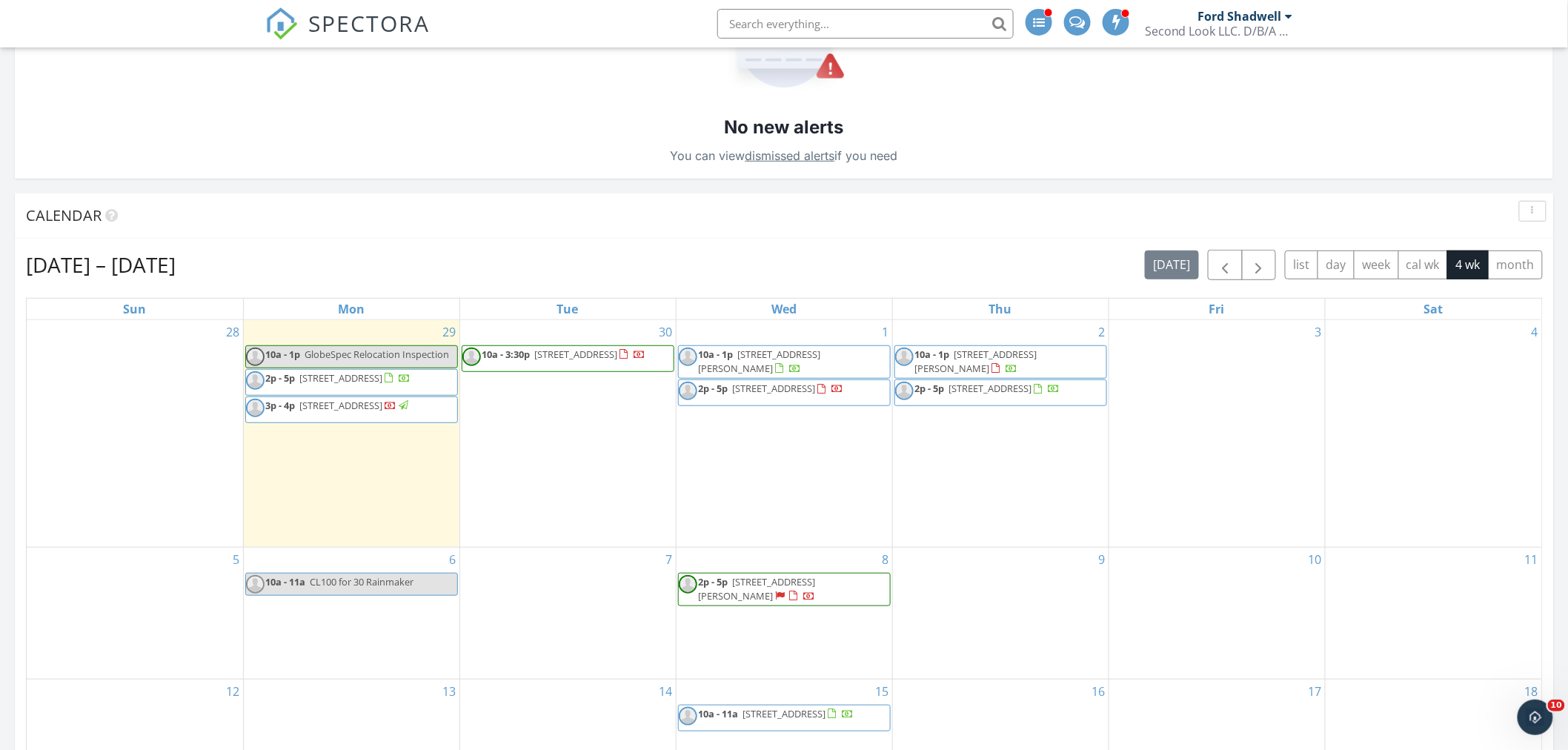
click at [1005, 363] on span "10a - 1p 1113 Walden Pl Dr, Elgin 29045" at bounding box center [1001, 361] width 211 height 29
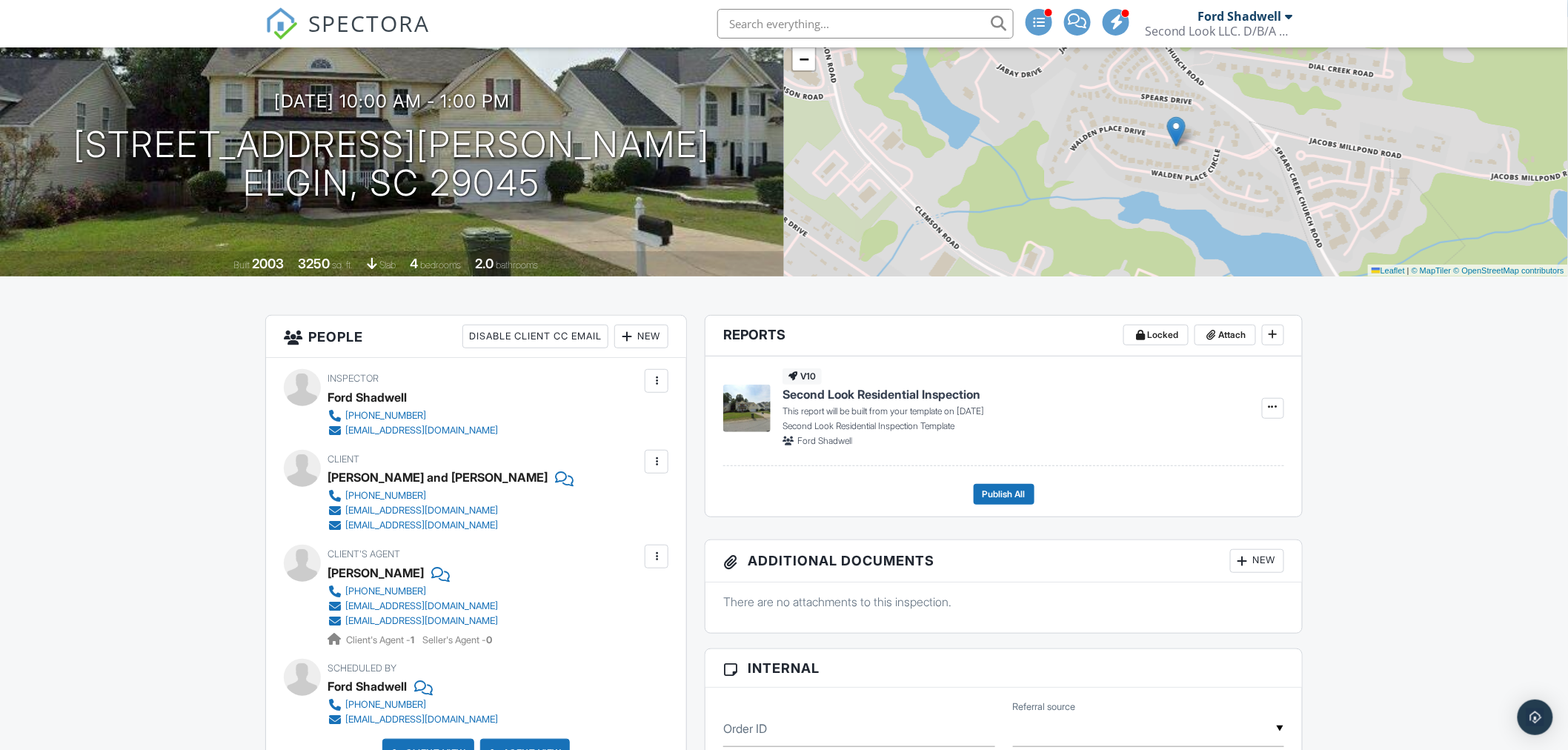
scroll to position [82, 0]
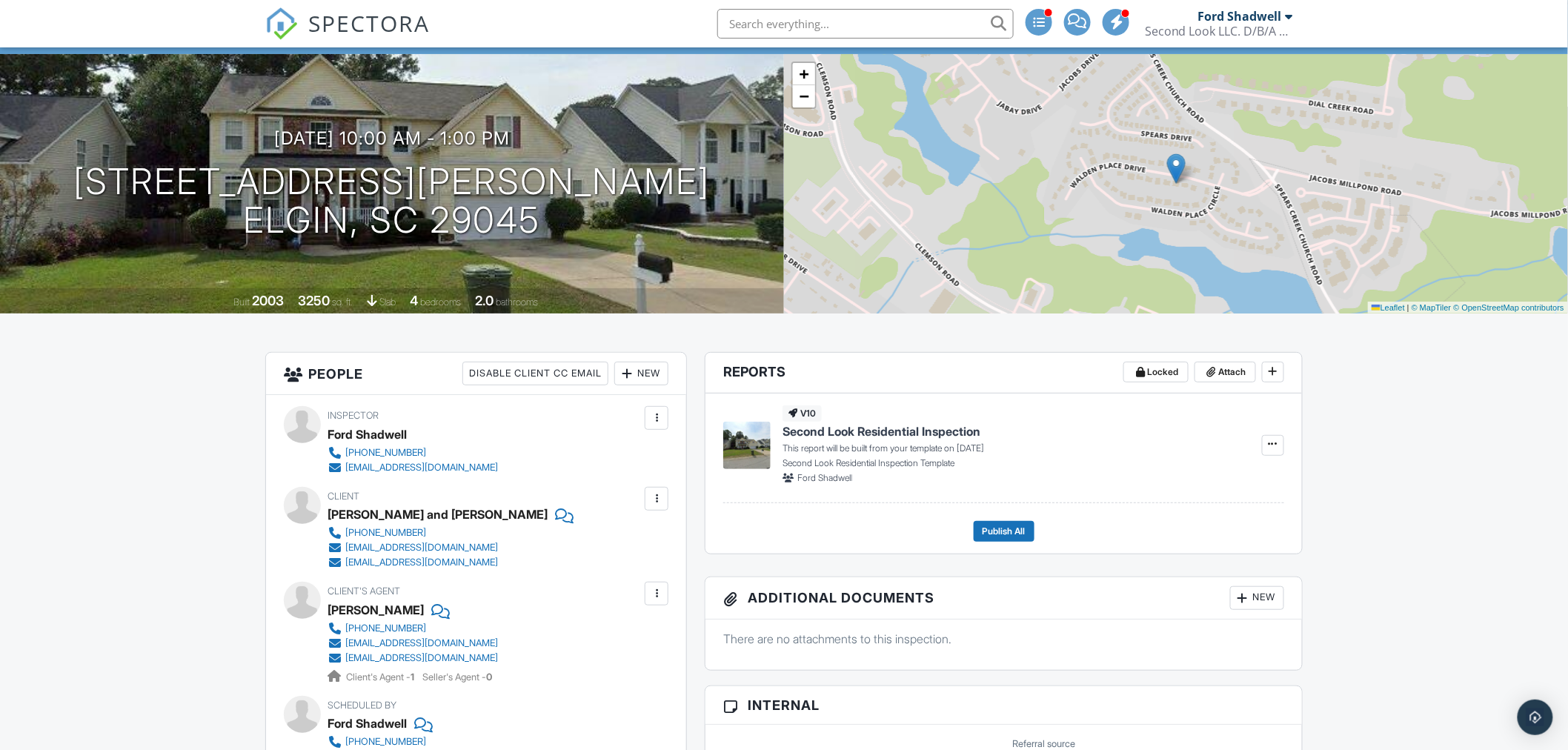
click at [639, 378] on div "New" at bounding box center [642, 373] width 54 height 24
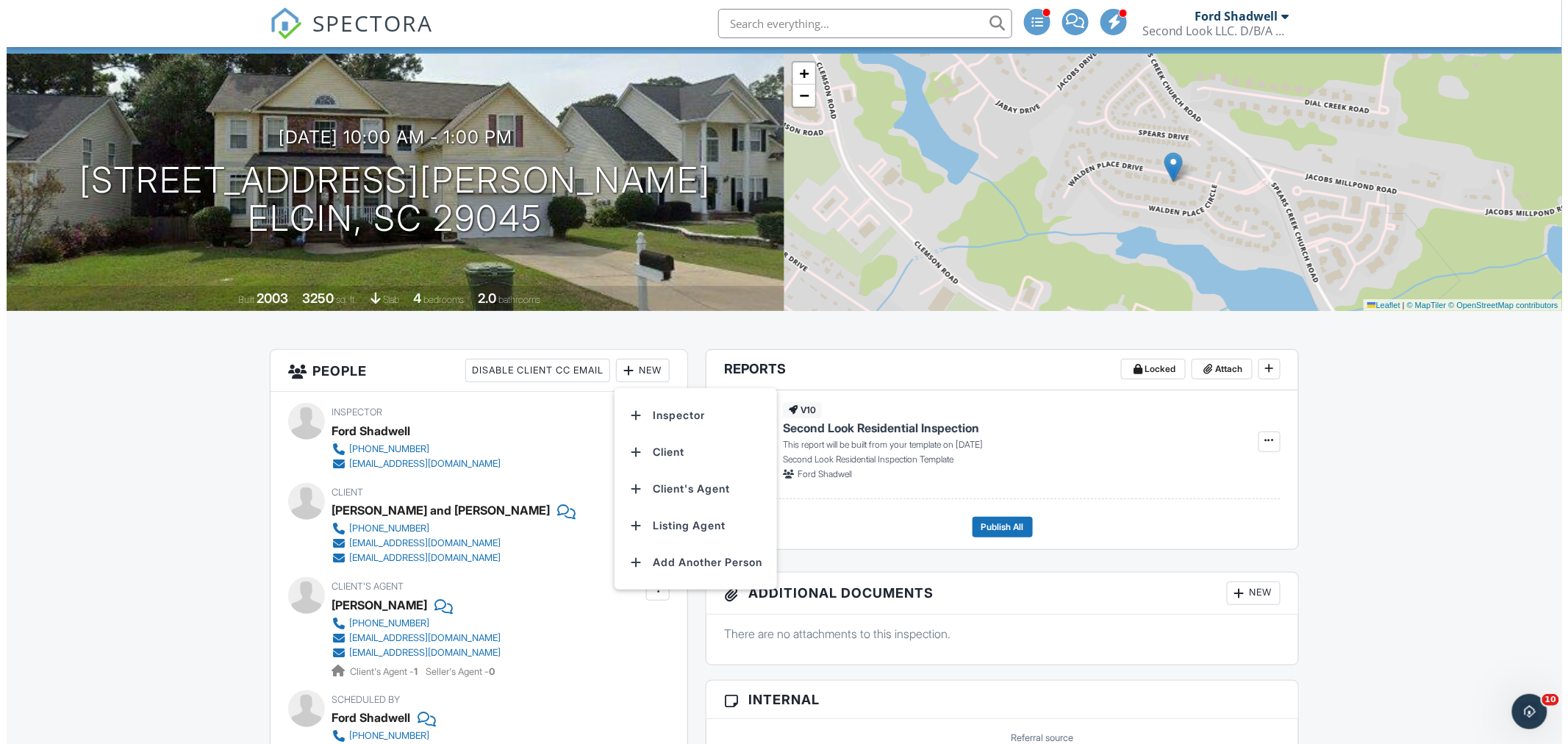
scroll to position [0, 0]
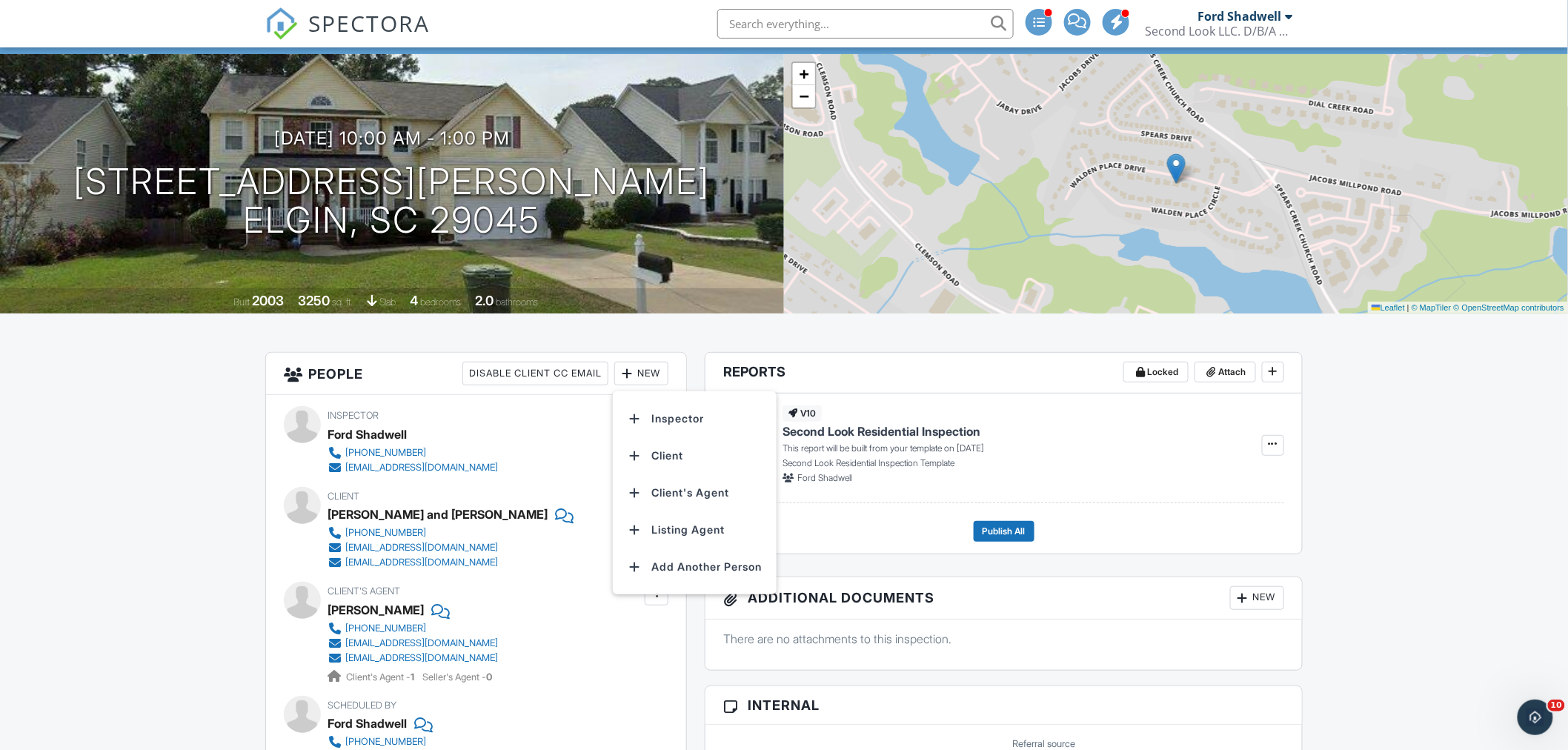
click at [670, 423] on li "Inspector" at bounding box center [695, 419] width 146 height 37
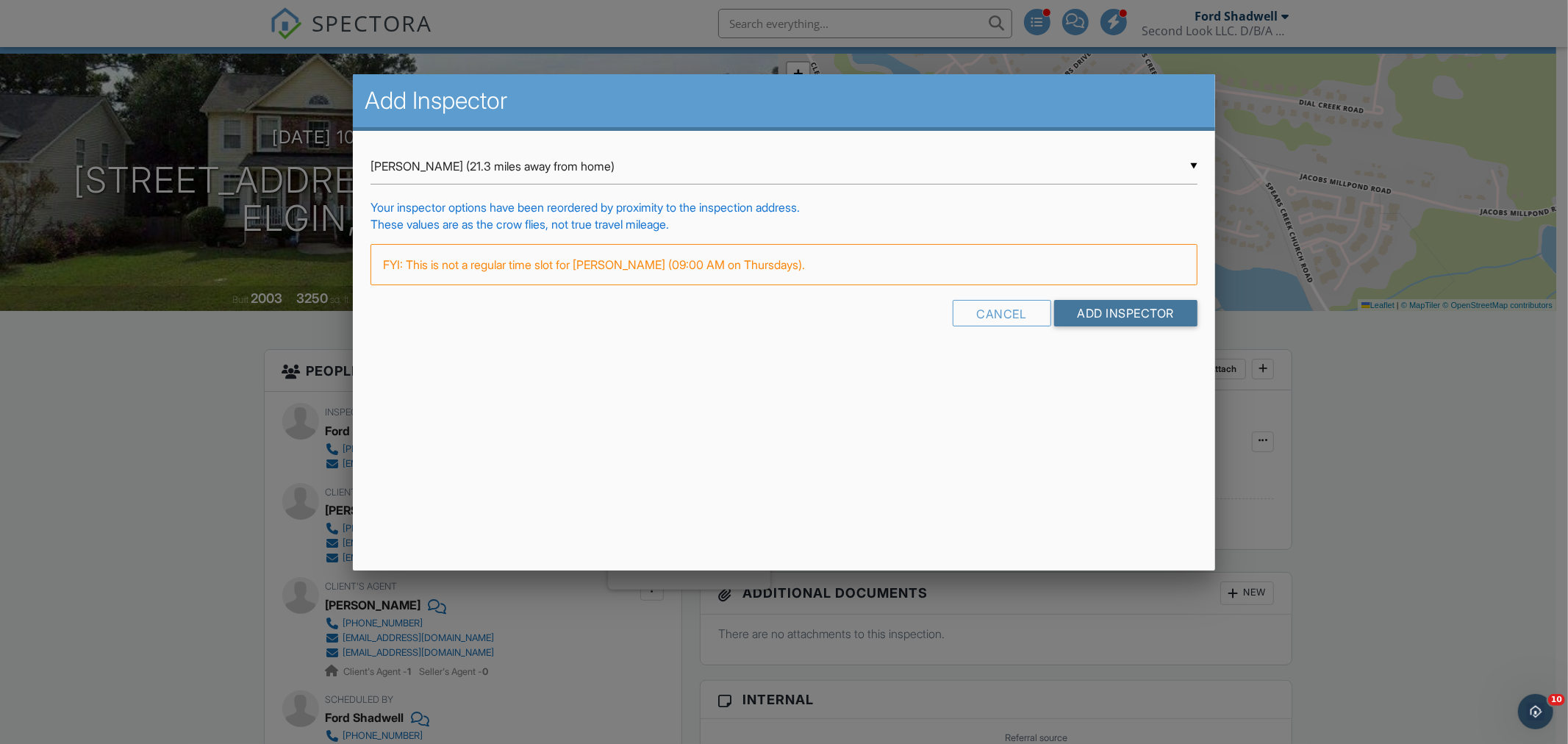
click at [1134, 314] on input "Add Inspector" at bounding box center [1126, 313] width 144 height 26
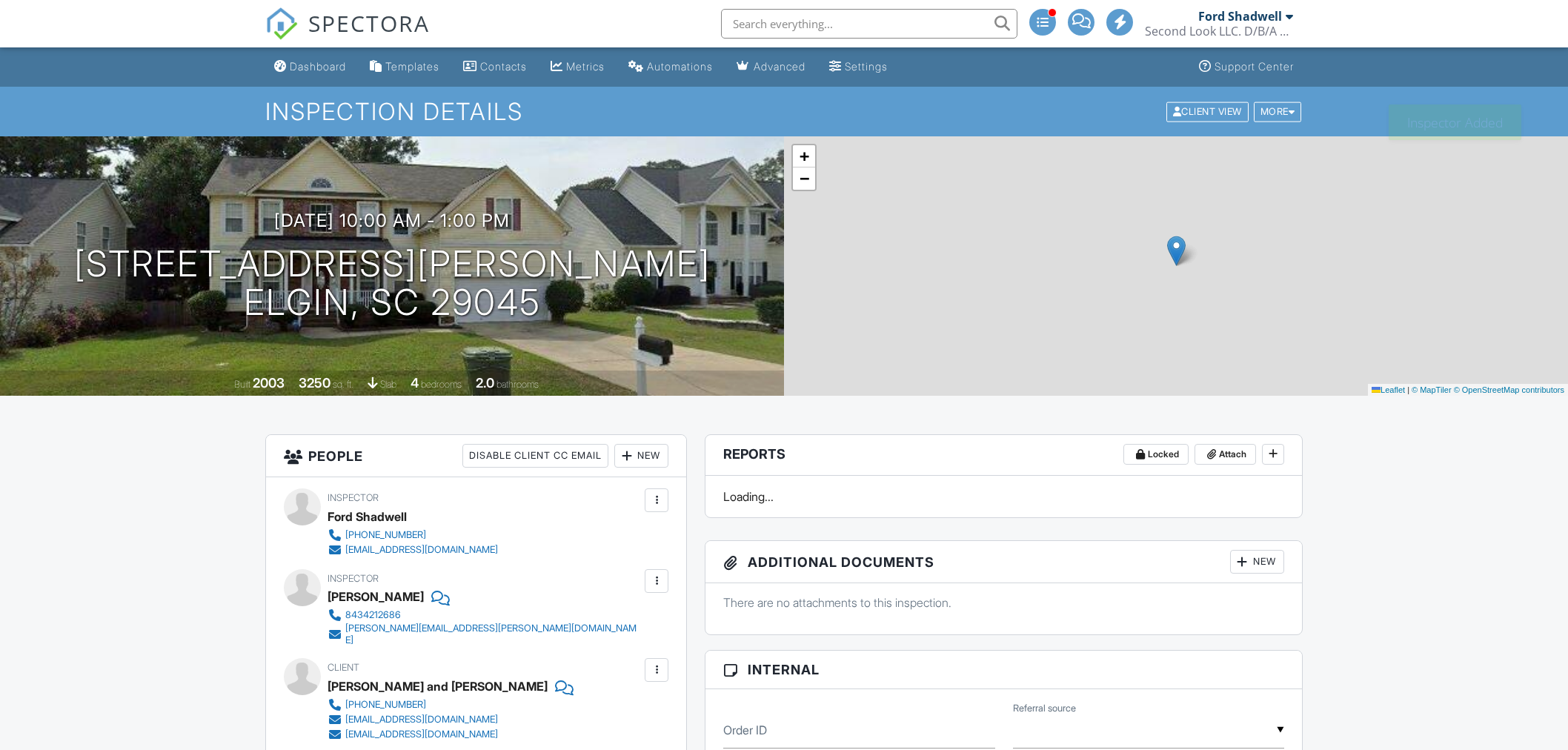
click at [652, 499] on div at bounding box center [656, 500] width 15 height 15
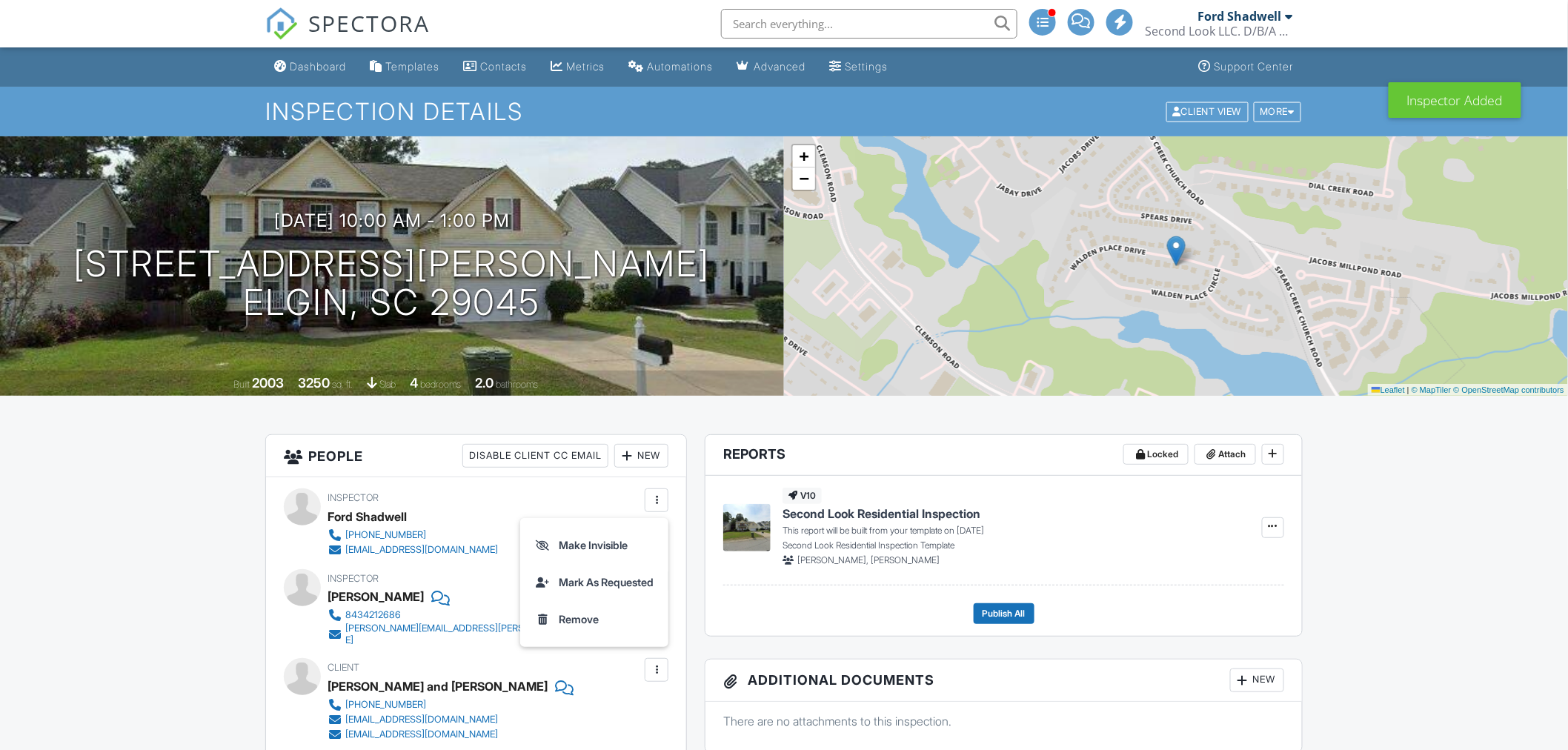
click at [588, 545] on li "Make Invisible" at bounding box center [594, 546] width 131 height 37
click at [312, 68] on div "Dashboard" at bounding box center [318, 66] width 56 height 12
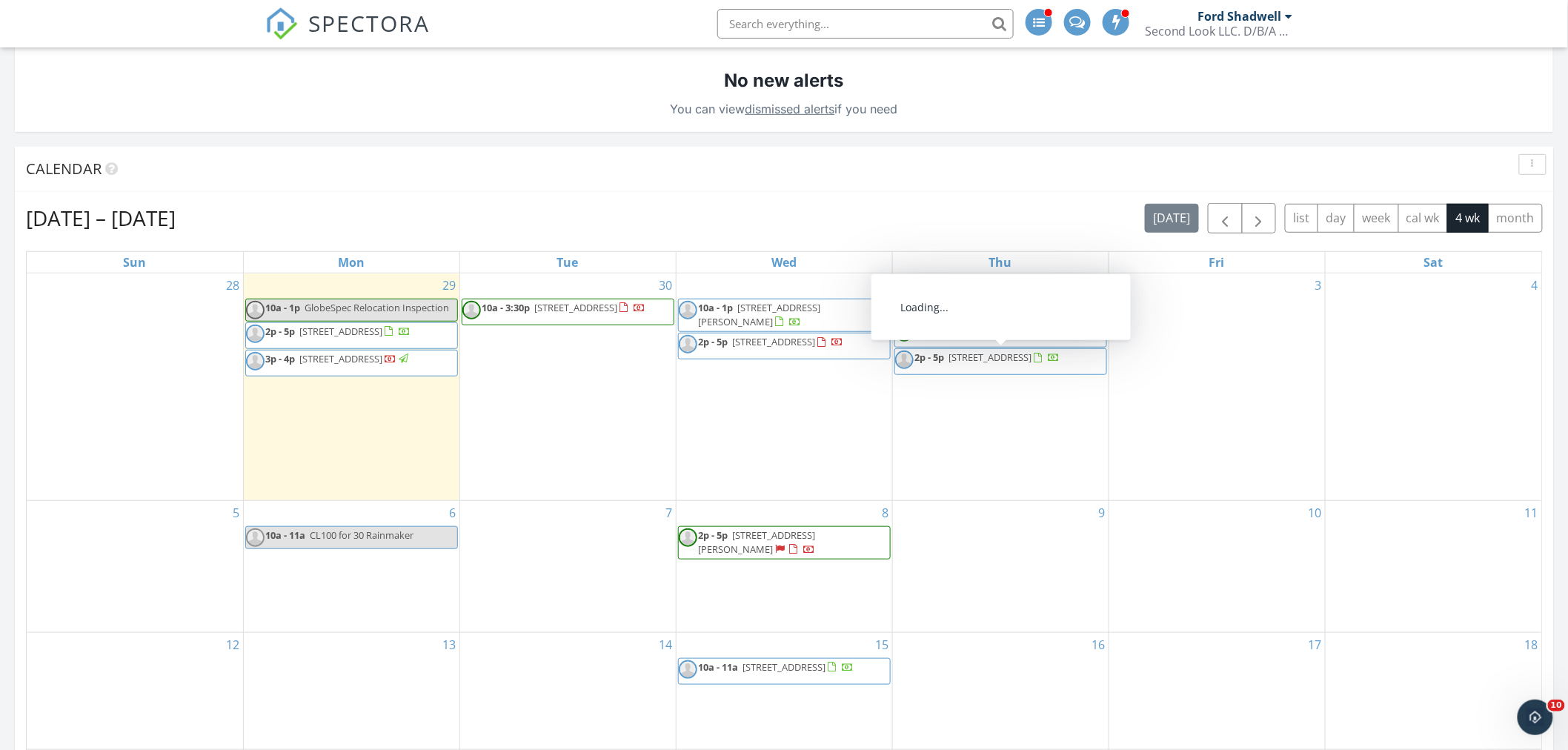
click at [1009, 361] on span "[STREET_ADDRESS]" at bounding box center [991, 357] width 83 height 13
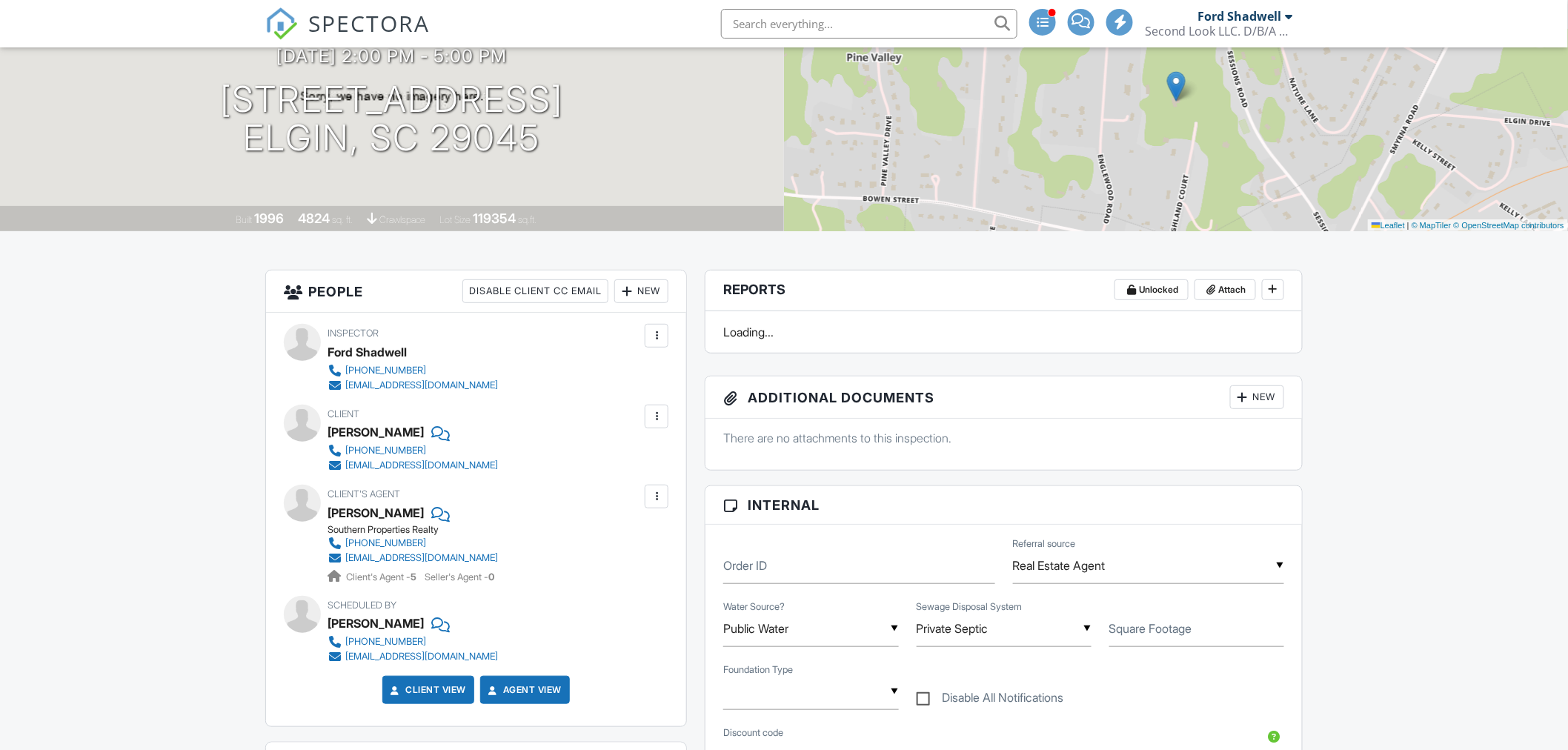
click at [642, 292] on div "New" at bounding box center [642, 291] width 54 height 24
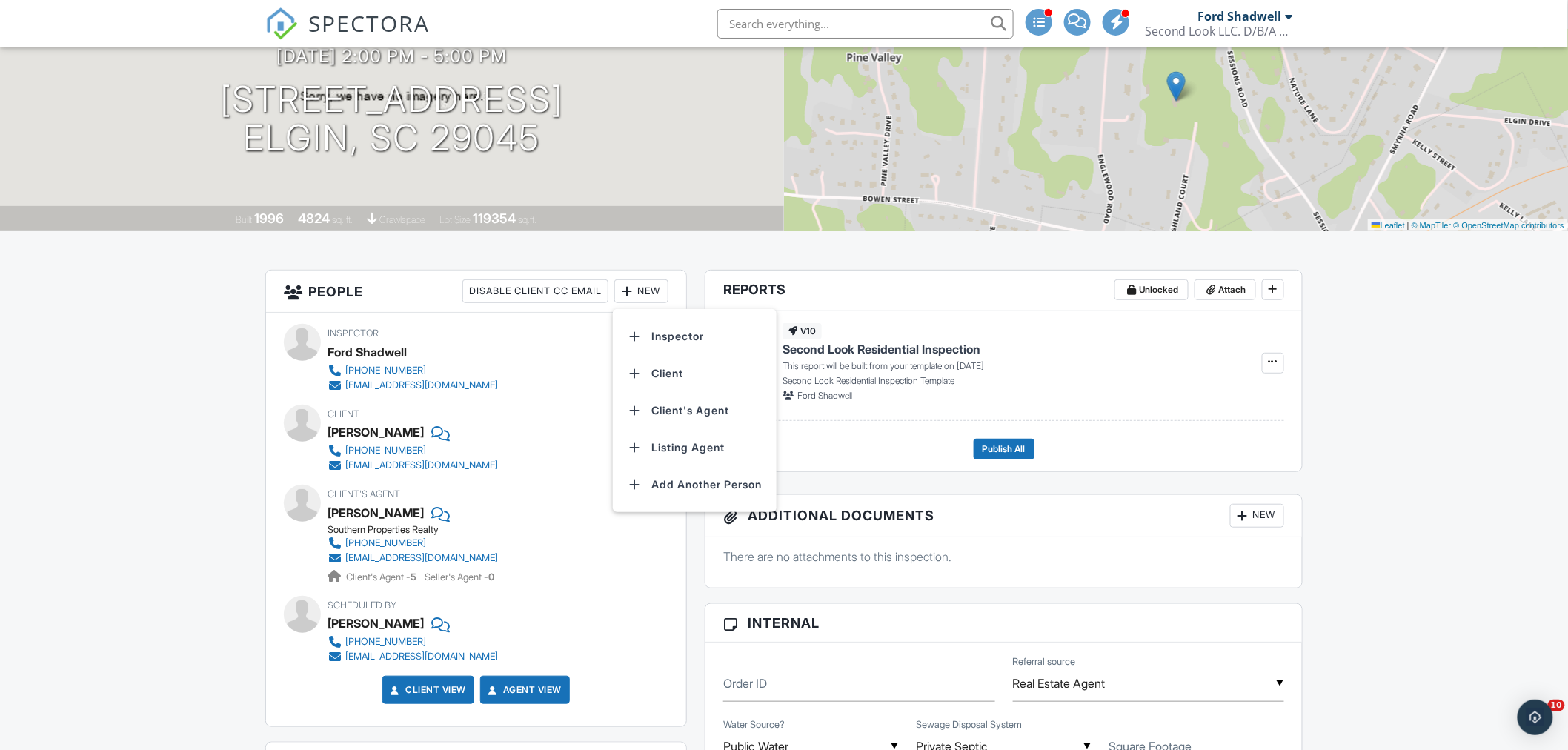
click at [667, 337] on li "Inspector" at bounding box center [695, 337] width 146 height 37
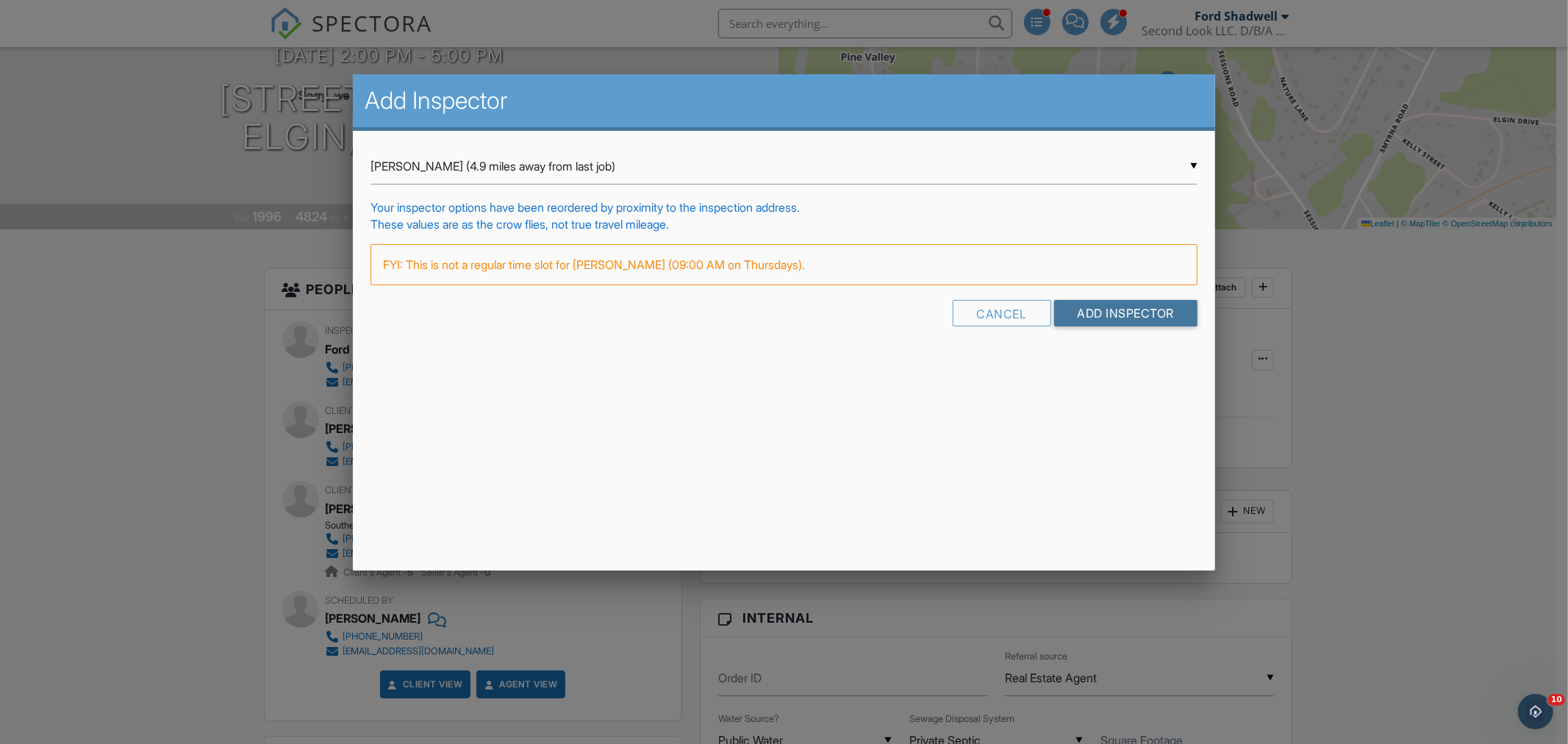
click at [1090, 311] on input "Add Inspector" at bounding box center [1126, 313] width 144 height 26
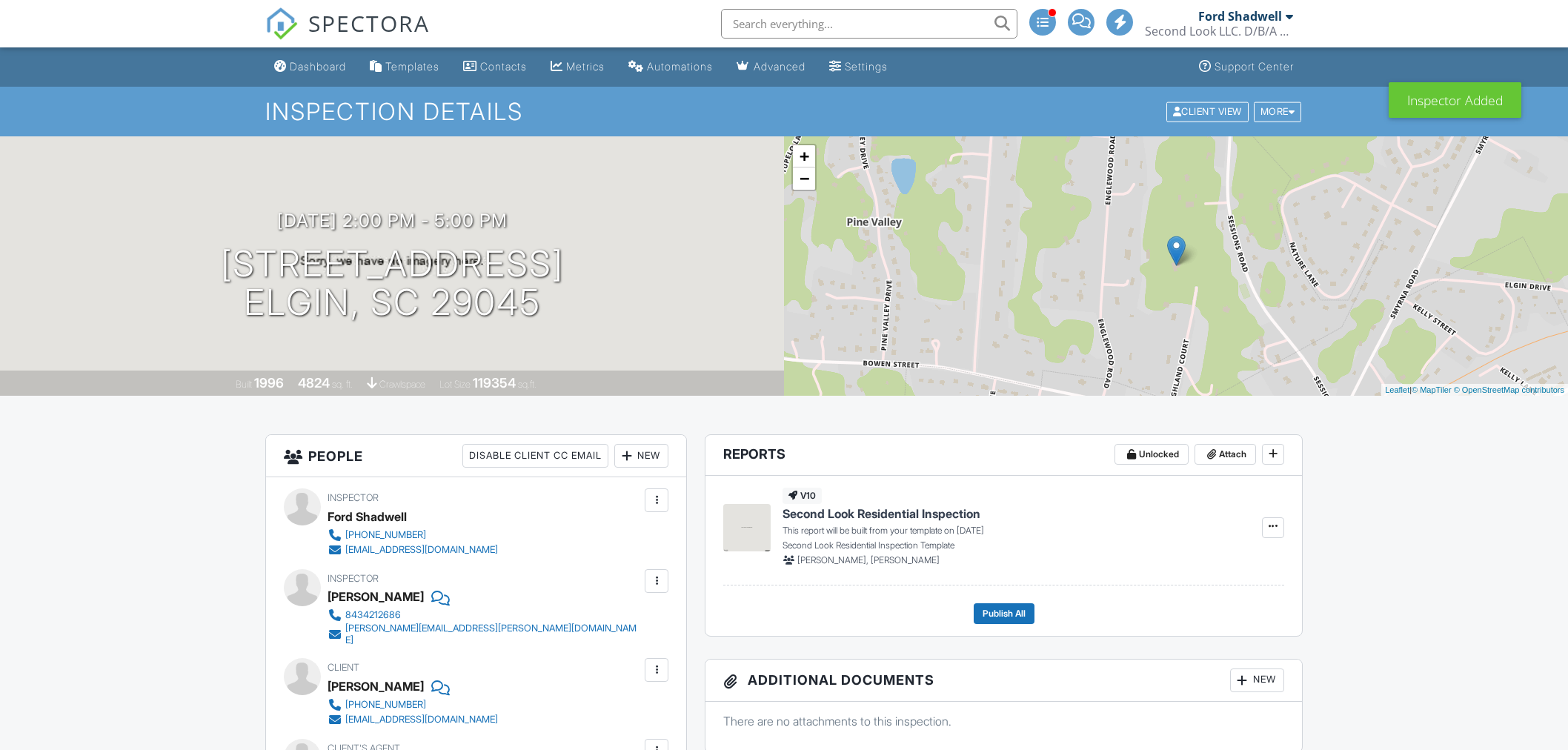
click at [656, 493] on div at bounding box center [656, 500] width 15 height 15
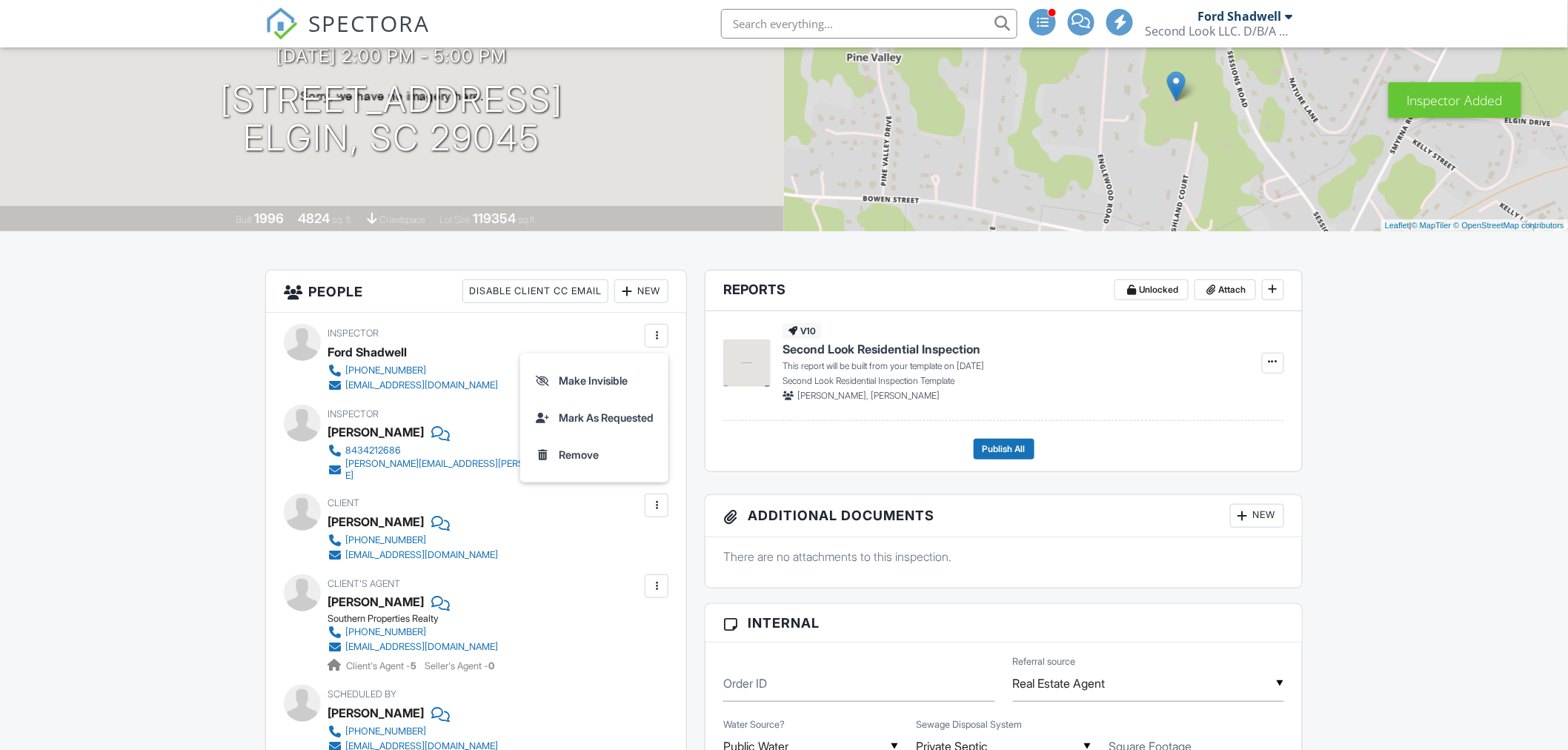
click at [569, 379] on li "Make Invisible" at bounding box center [594, 381] width 131 height 37
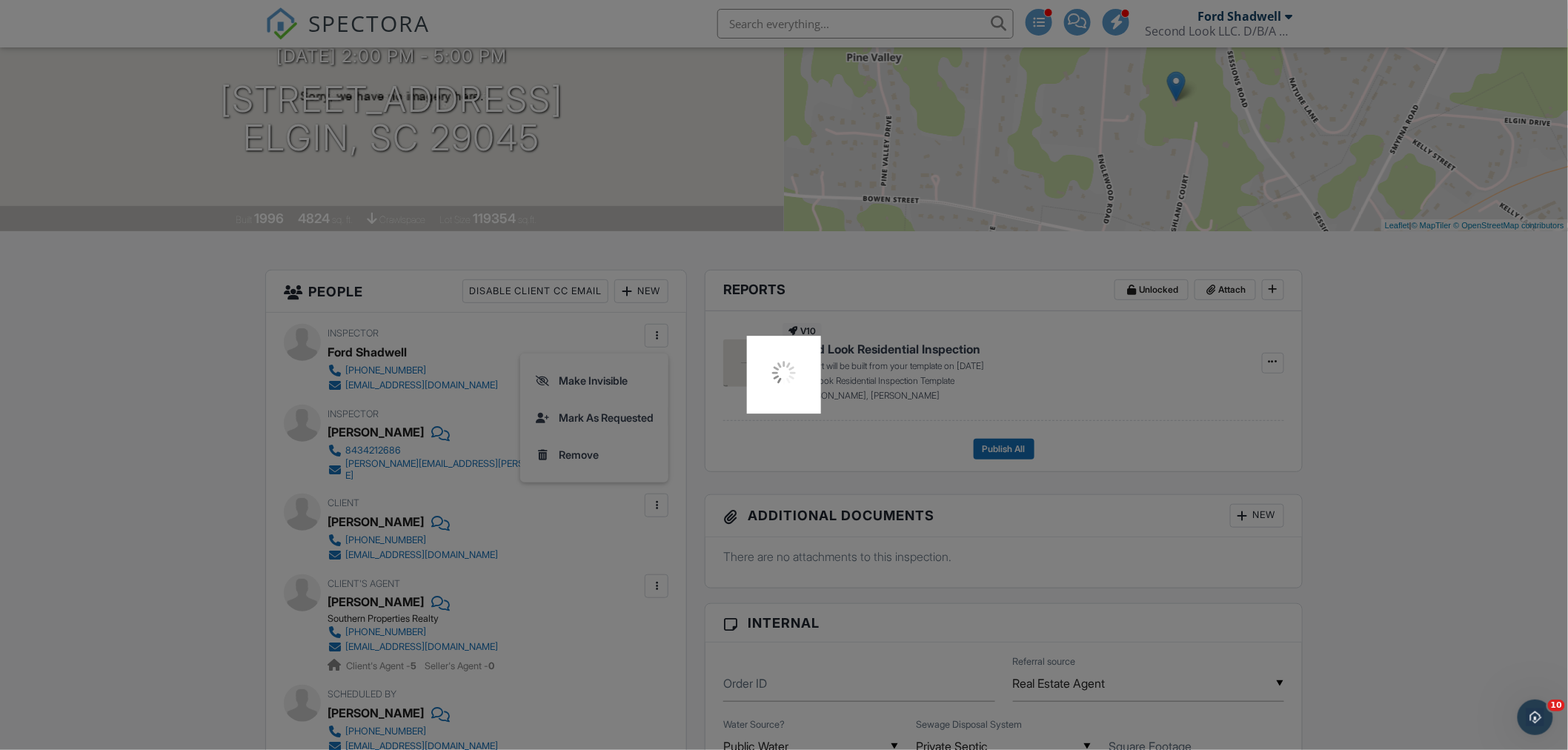
scroll to position [82, 0]
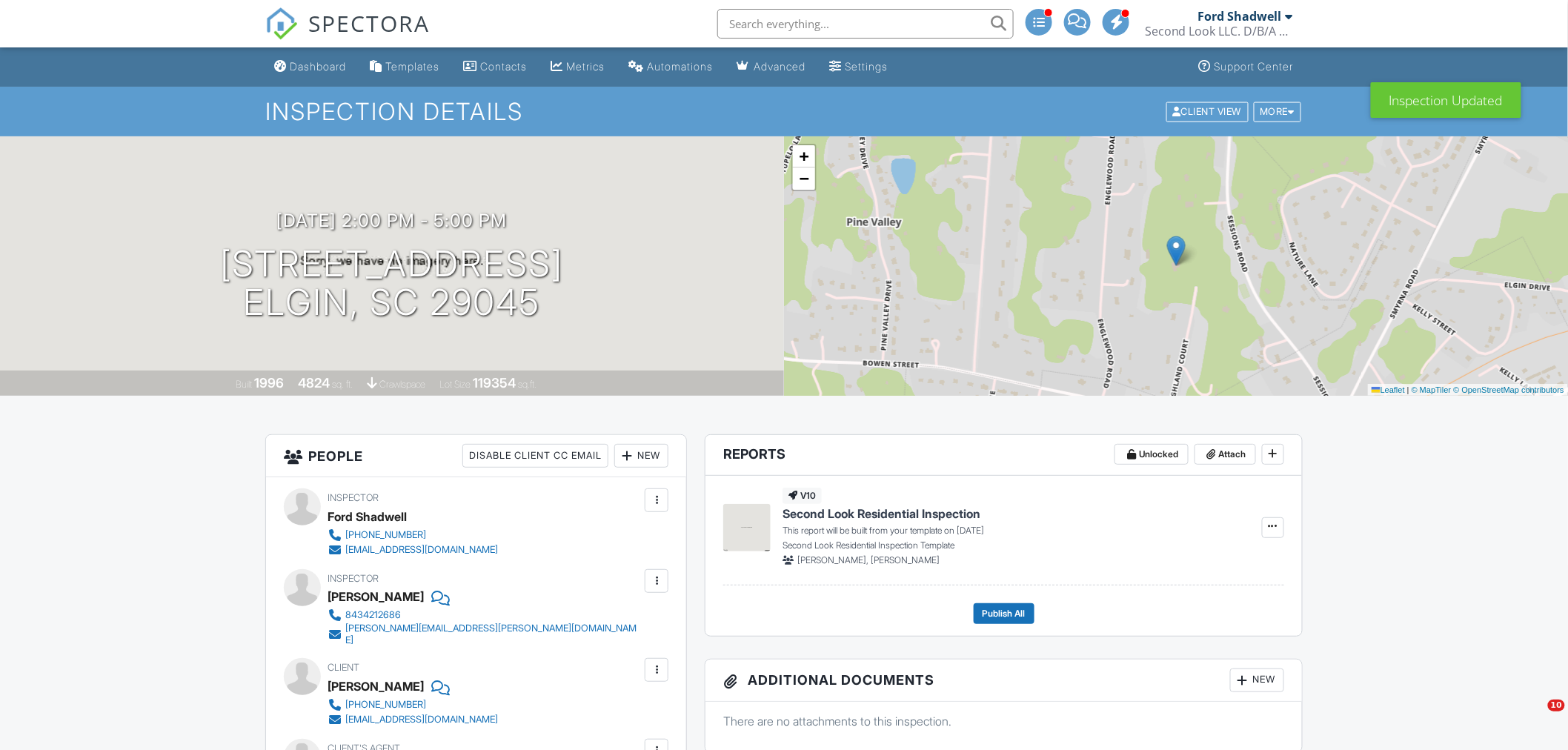
click at [301, 65] on div "Dashboard" at bounding box center [318, 66] width 56 height 12
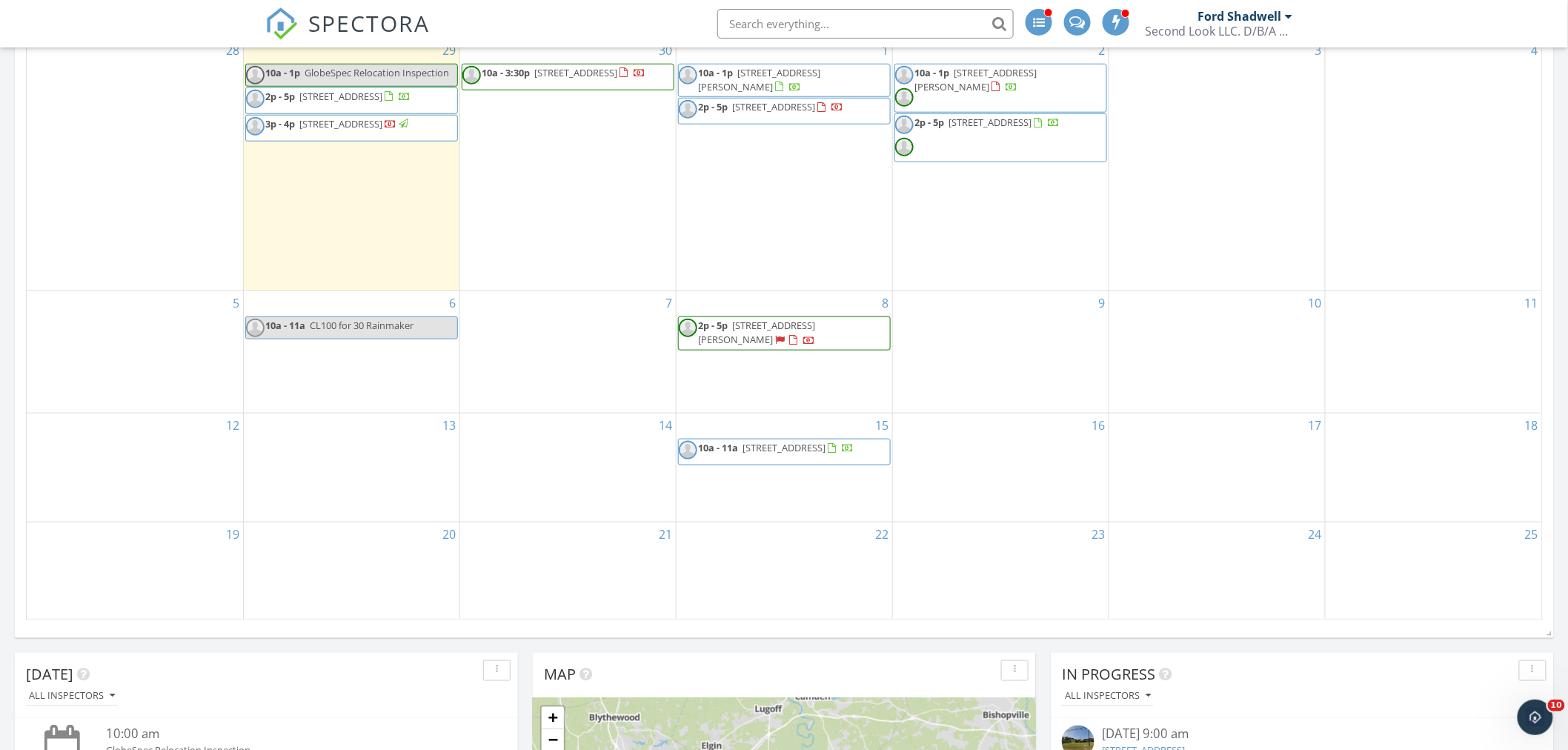
click at [782, 333] on span "2p - 5p 241 Four Oaks Dr, Lugoff 29078" at bounding box center [785, 333] width 211 height 29
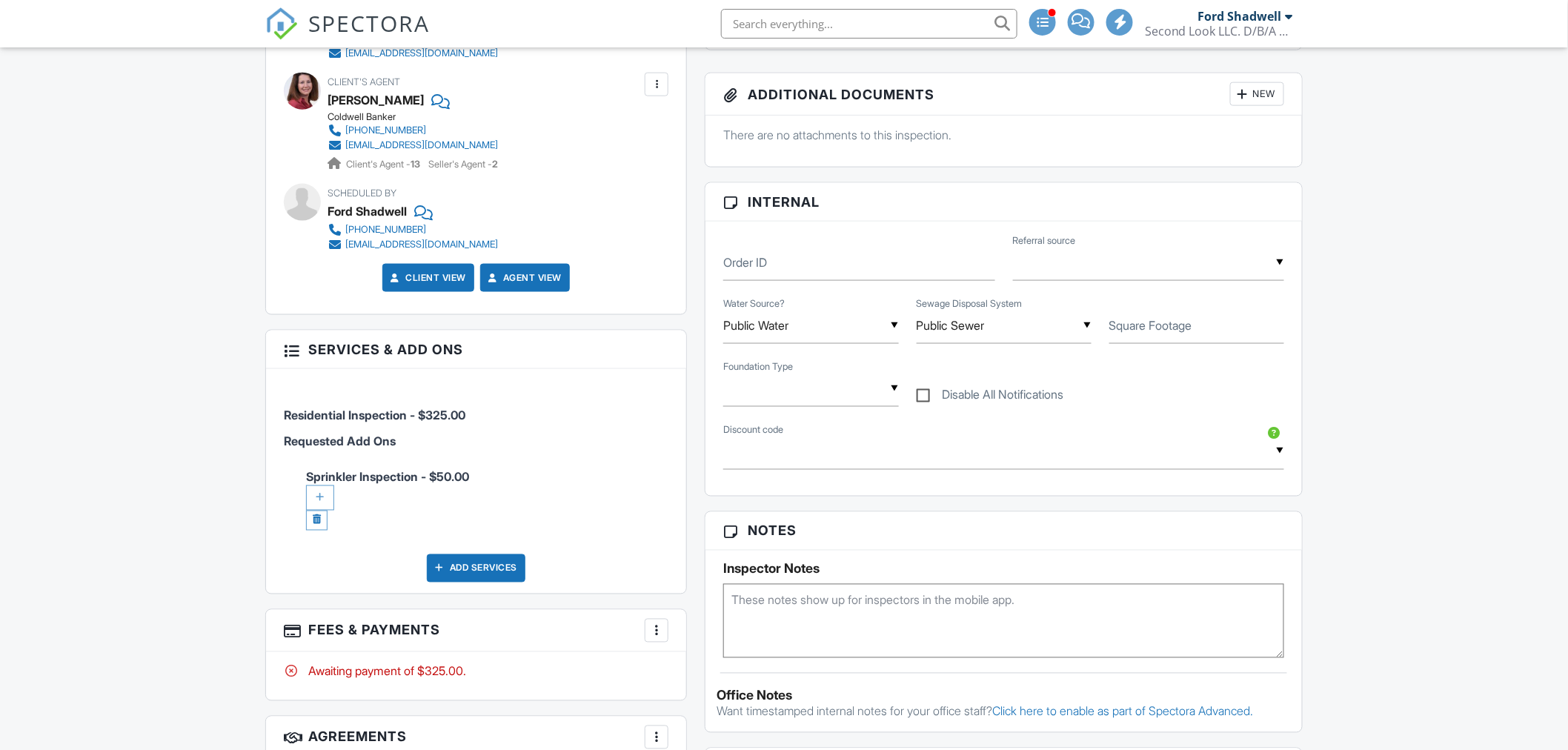
click at [312, 491] on div at bounding box center [320, 498] width 28 height 25
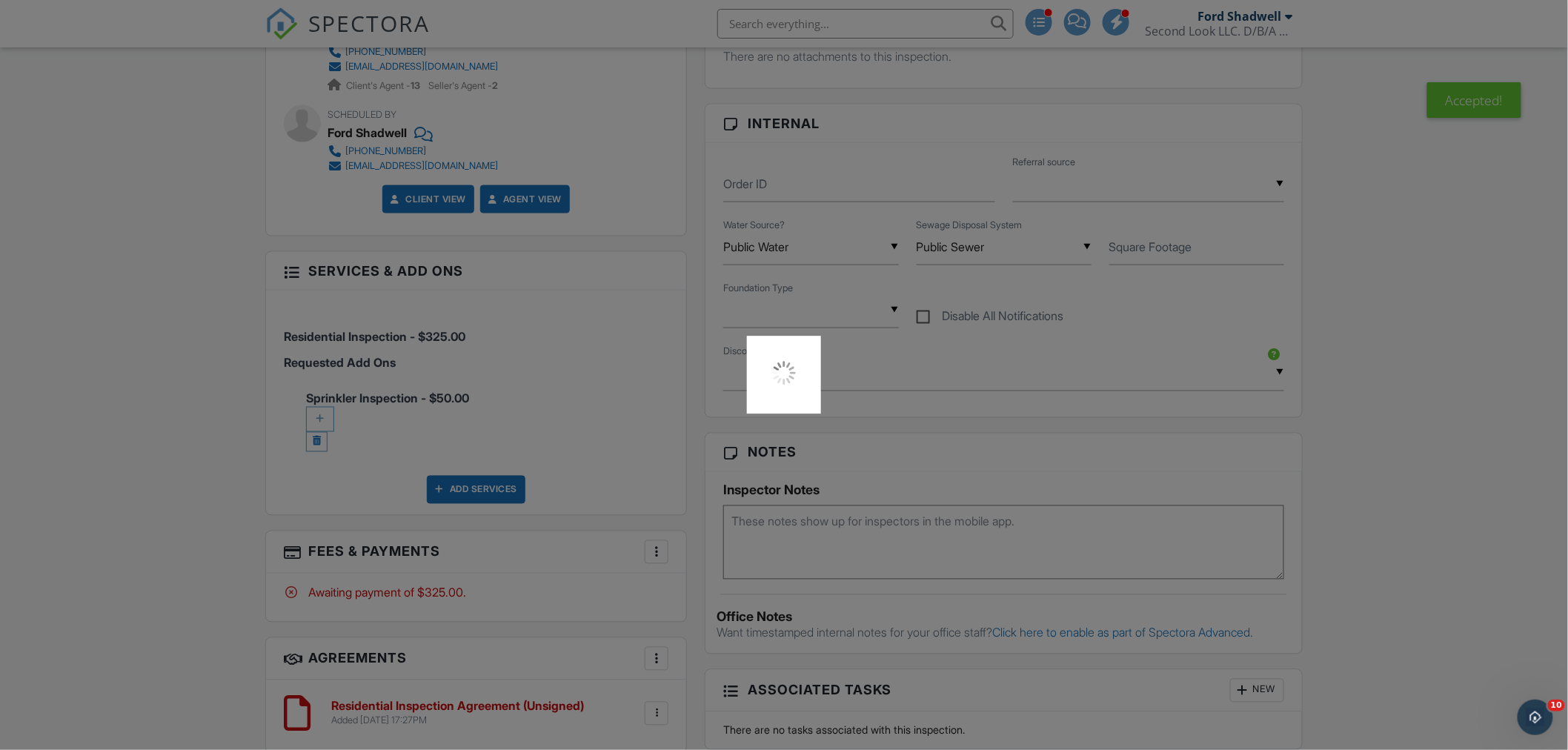
scroll to position [988, 0]
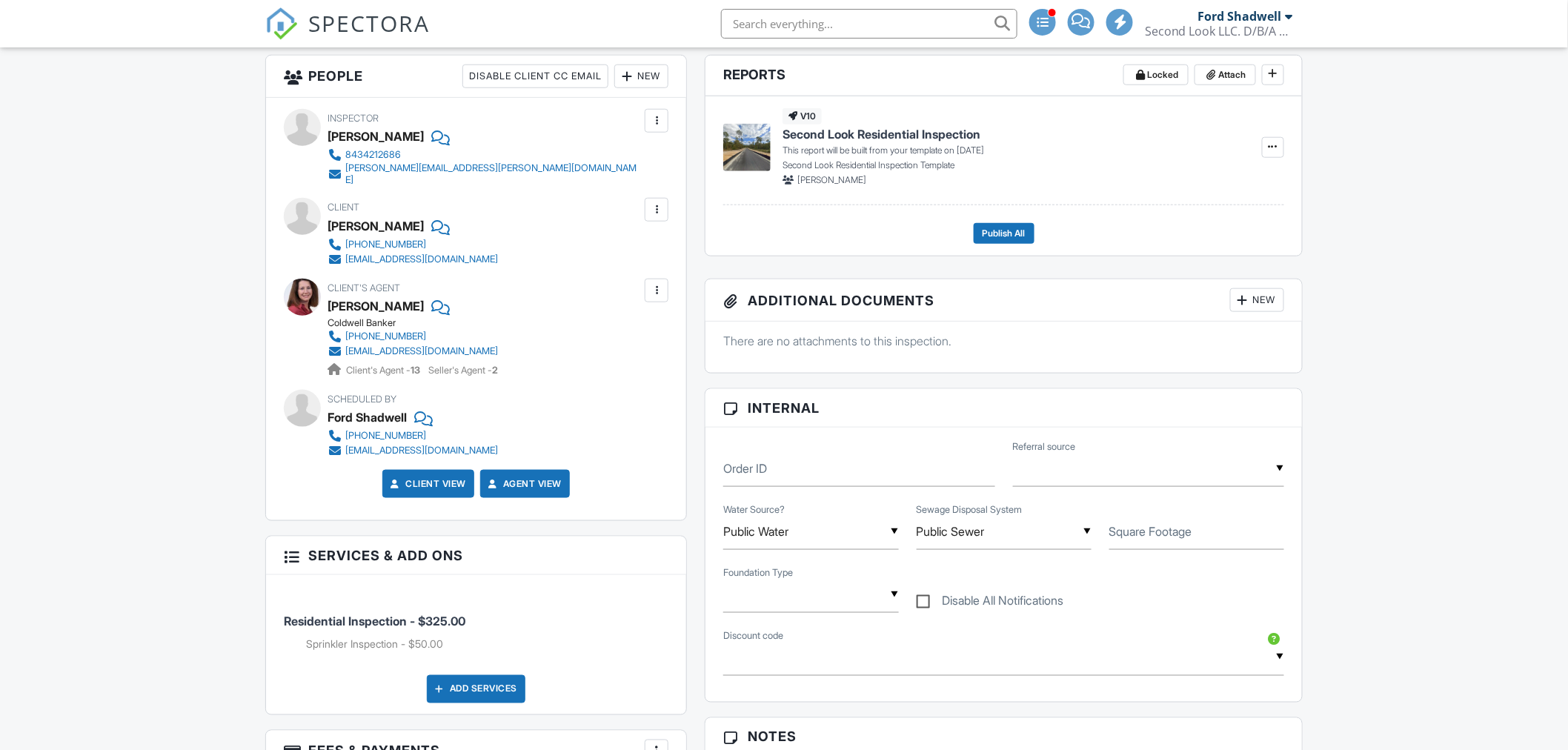
scroll to position [741, 0]
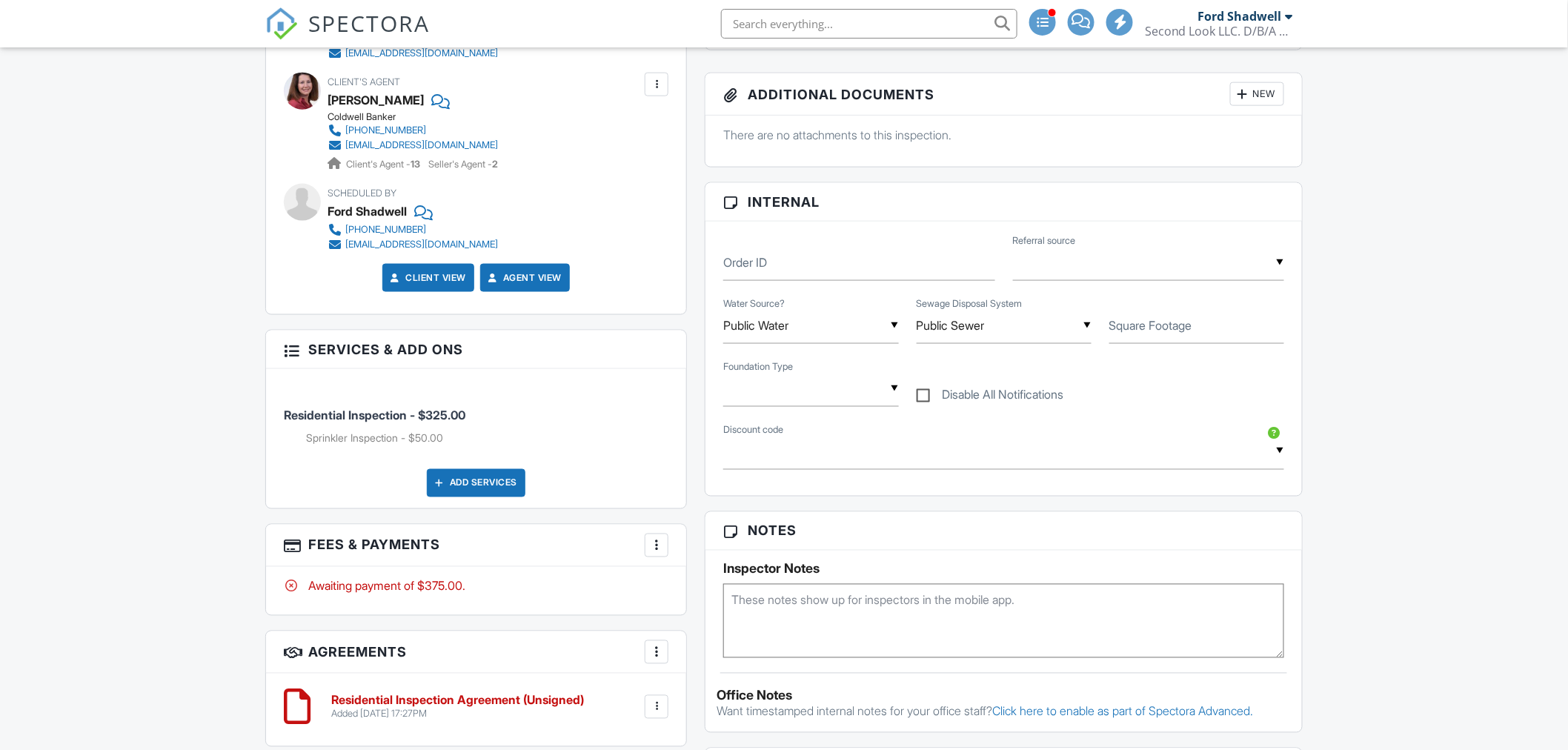
click at [801, 609] on textarea at bounding box center [1004, 621] width 561 height 74
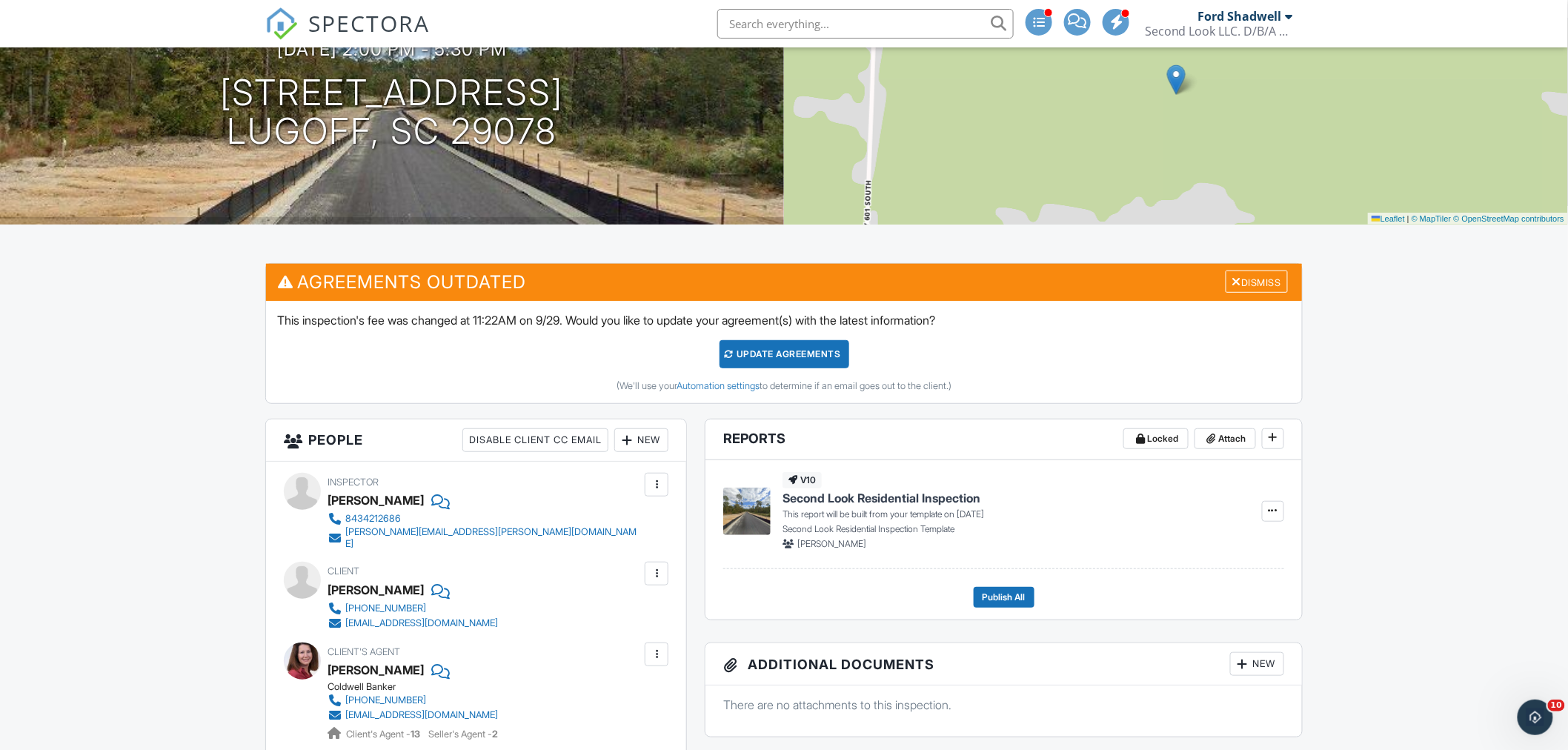
scroll to position [0, 0]
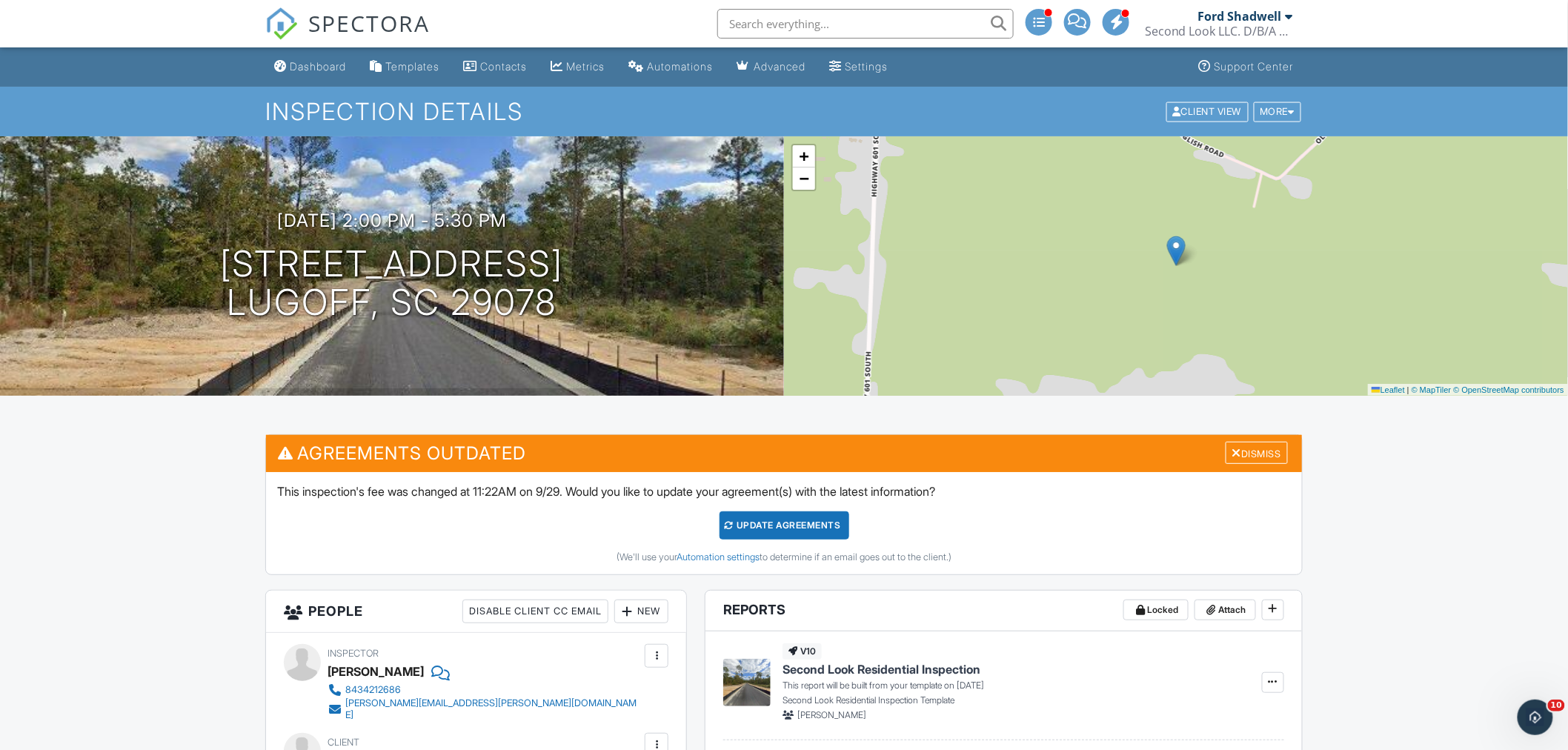
type textarea "Sprinkler inspection has been requested."
click at [291, 64] on div "Dashboard" at bounding box center [318, 66] width 56 height 12
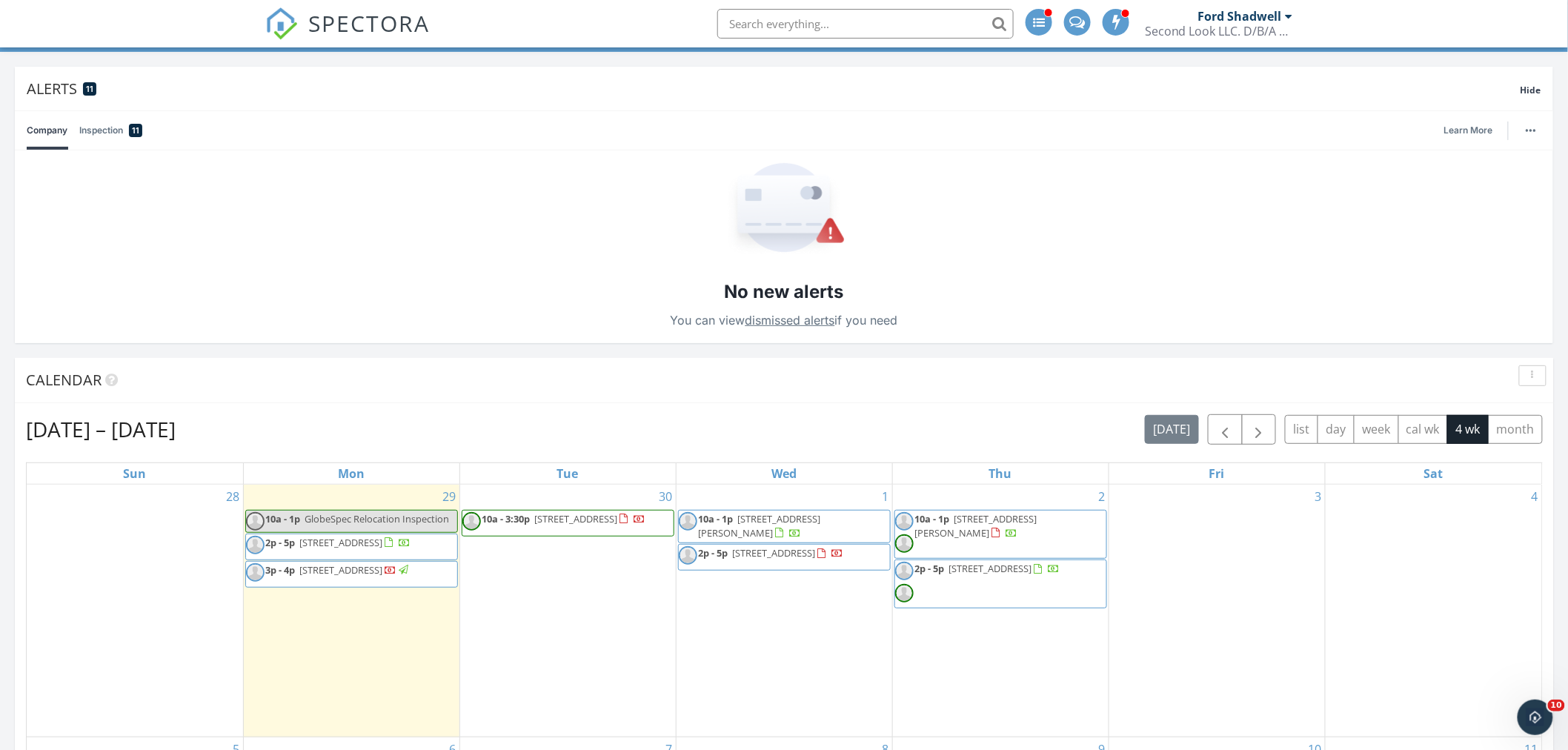
click at [1208, 504] on div "3" at bounding box center [1218, 611] width 216 height 253
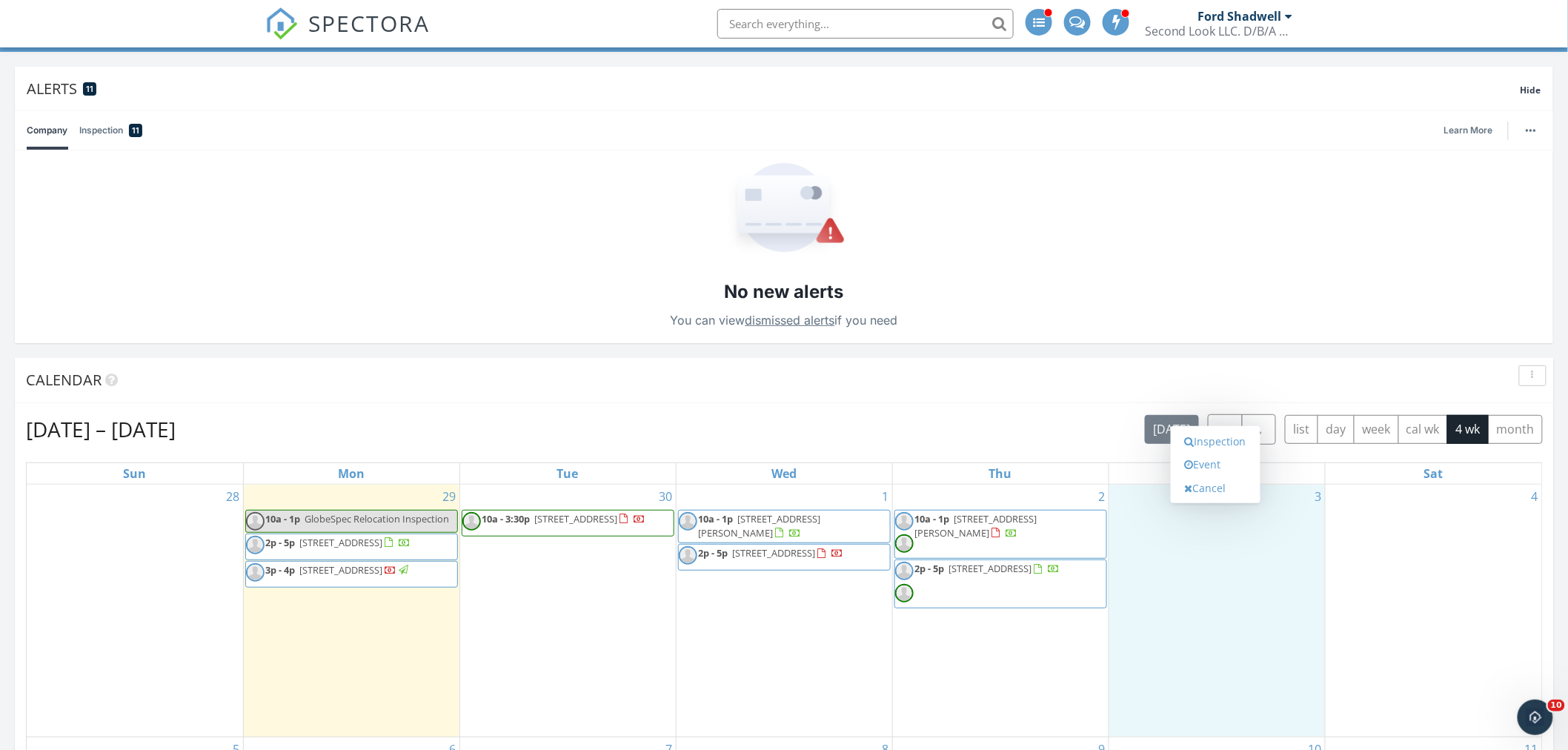
click at [1211, 442] on link "Inspection" at bounding box center [1215, 441] width 76 height 24
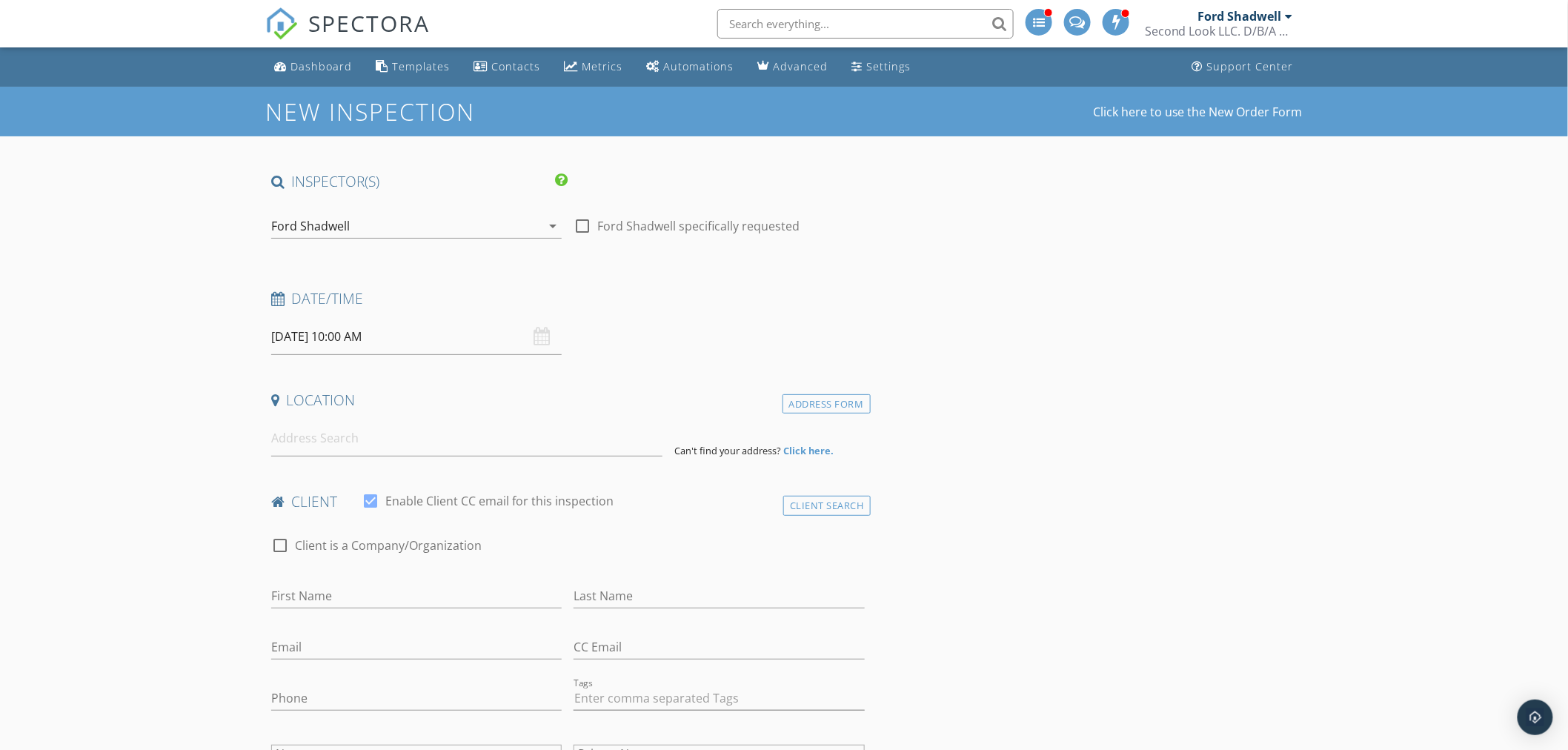
click at [312, 65] on div "Dashboard" at bounding box center [321, 66] width 61 height 14
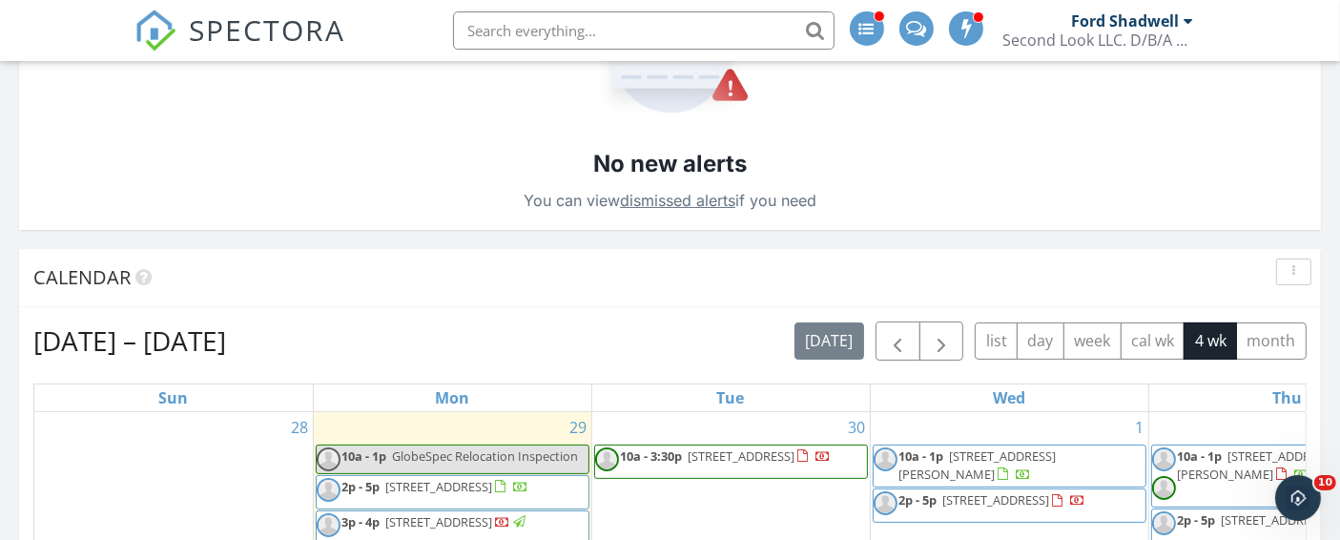
scroll to position [410, 421]
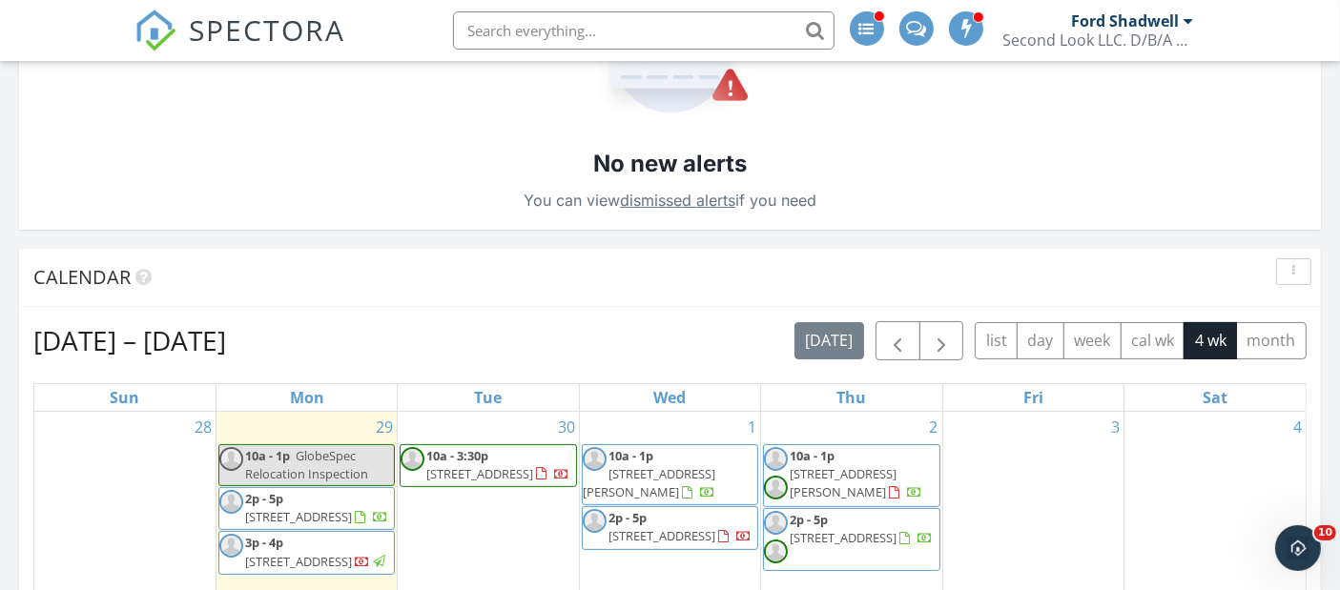
click at [1023, 444] on div "3" at bounding box center [1033, 565] width 180 height 307
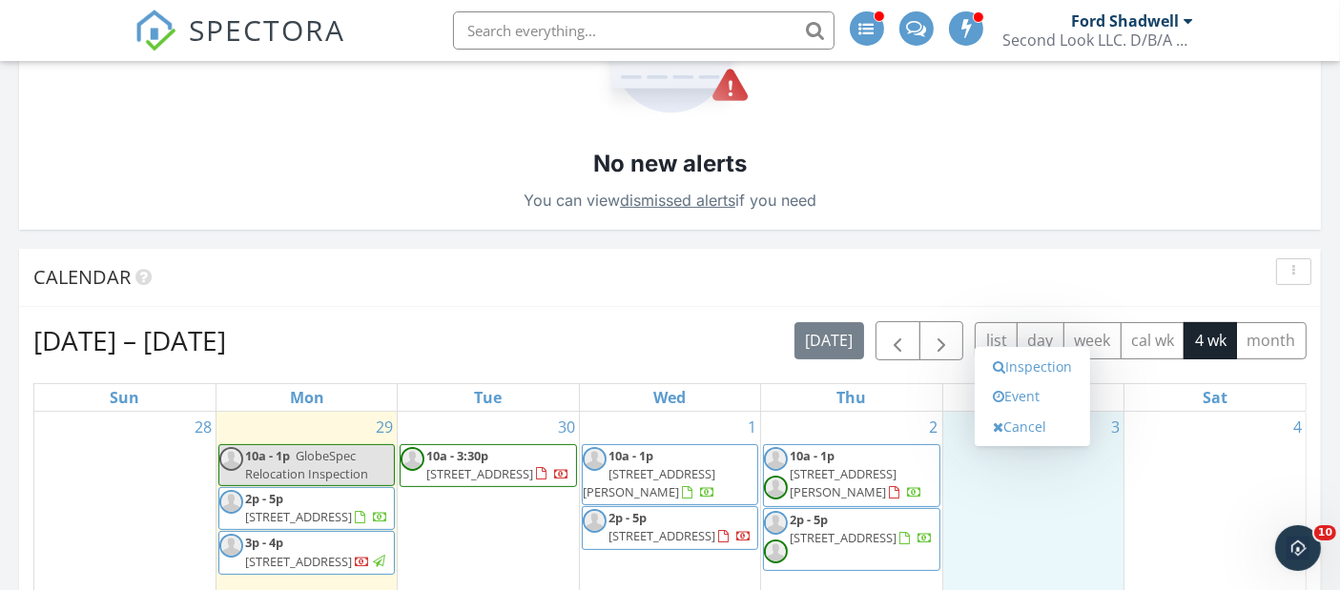
click at [1023, 392] on link "Event" at bounding box center [1032, 396] width 98 height 31
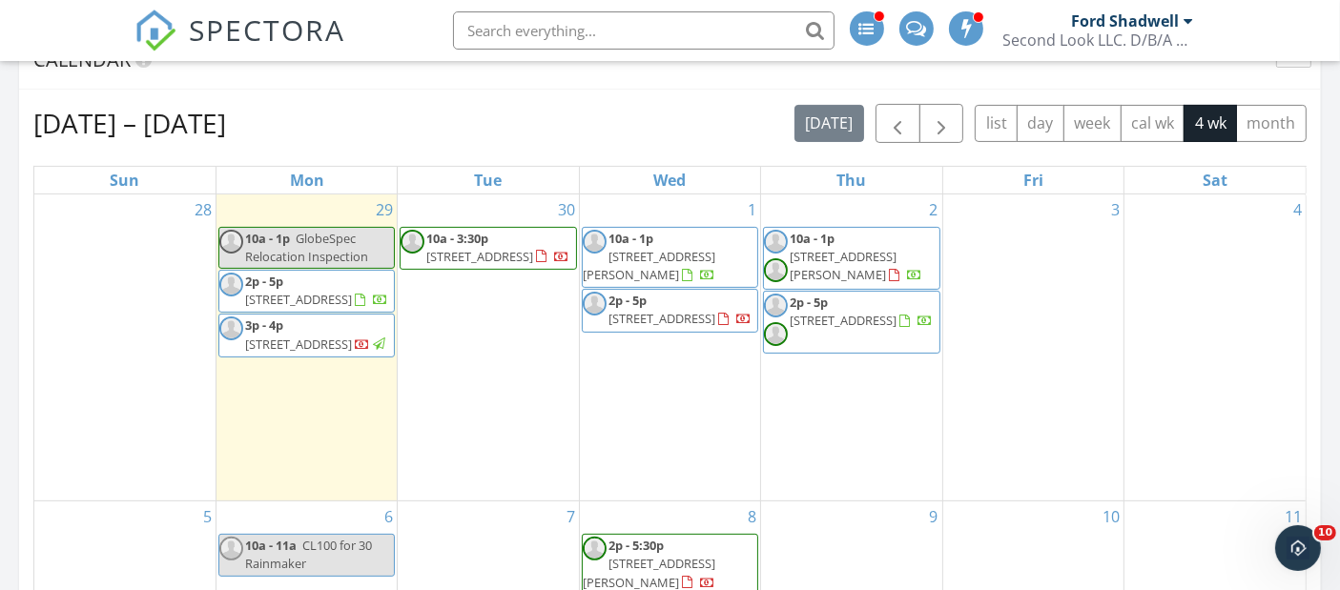
click at [1037, 244] on div "3" at bounding box center [1033, 348] width 180 height 307
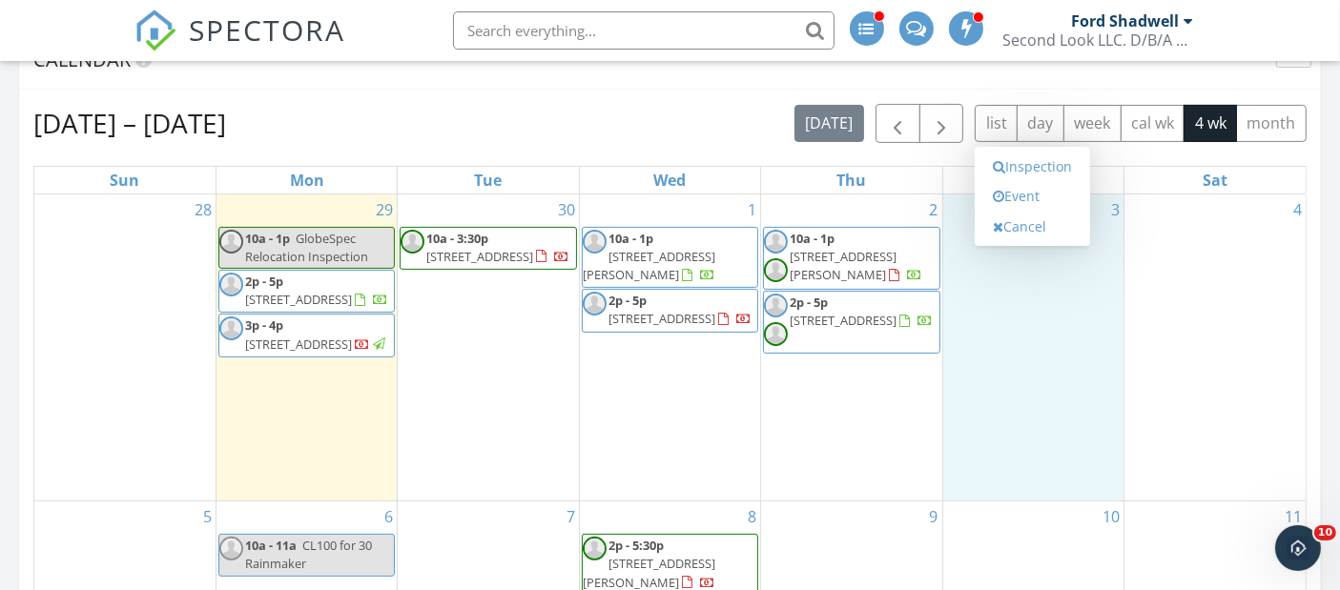
click at [1030, 192] on link "Event" at bounding box center [1032, 196] width 98 height 31
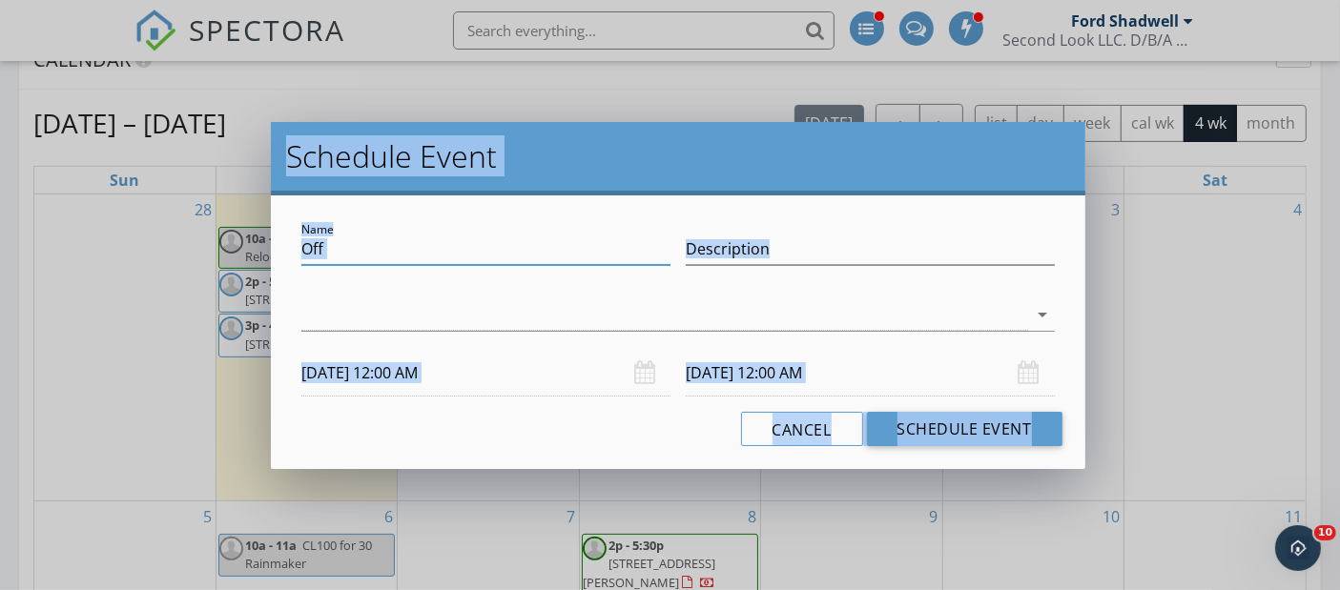
click at [471, 258] on input "Off" at bounding box center [485, 249] width 369 height 31
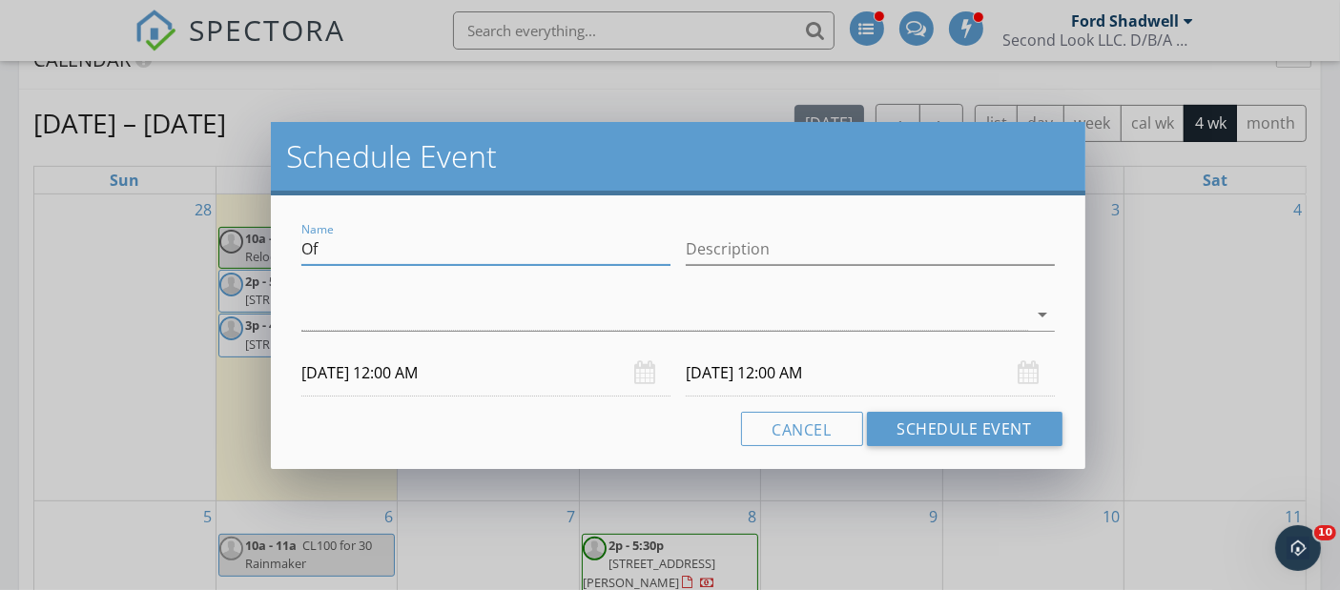
type input "O"
type input "Metropolitan Solutions- Florence"
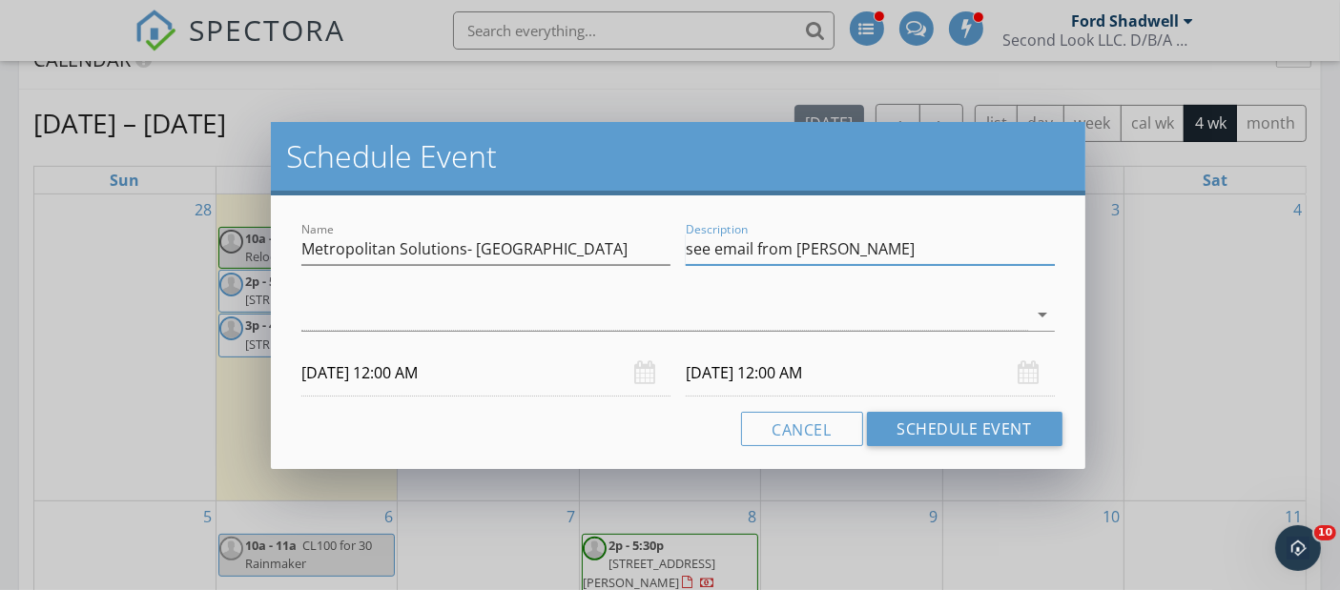
type input "see email from Kelly Smith"
click at [539, 325] on div at bounding box center [664, 314] width 726 height 31
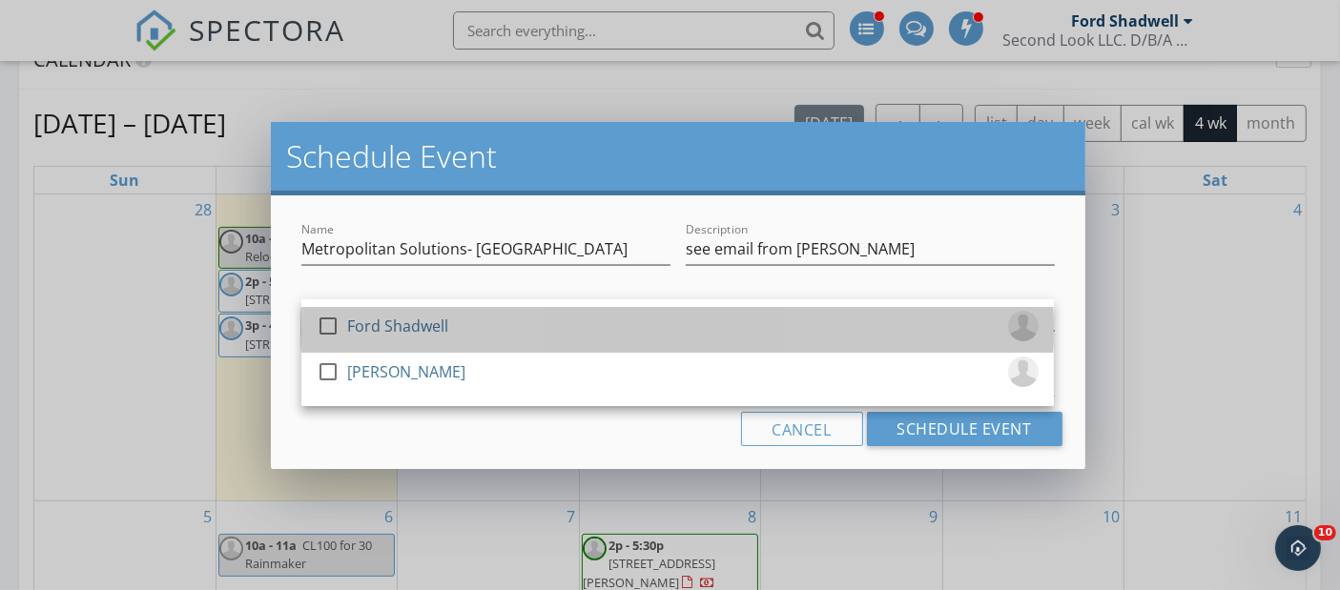
click at [424, 331] on div "Ford Shadwell" at bounding box center [397, 326] width 101 height 31
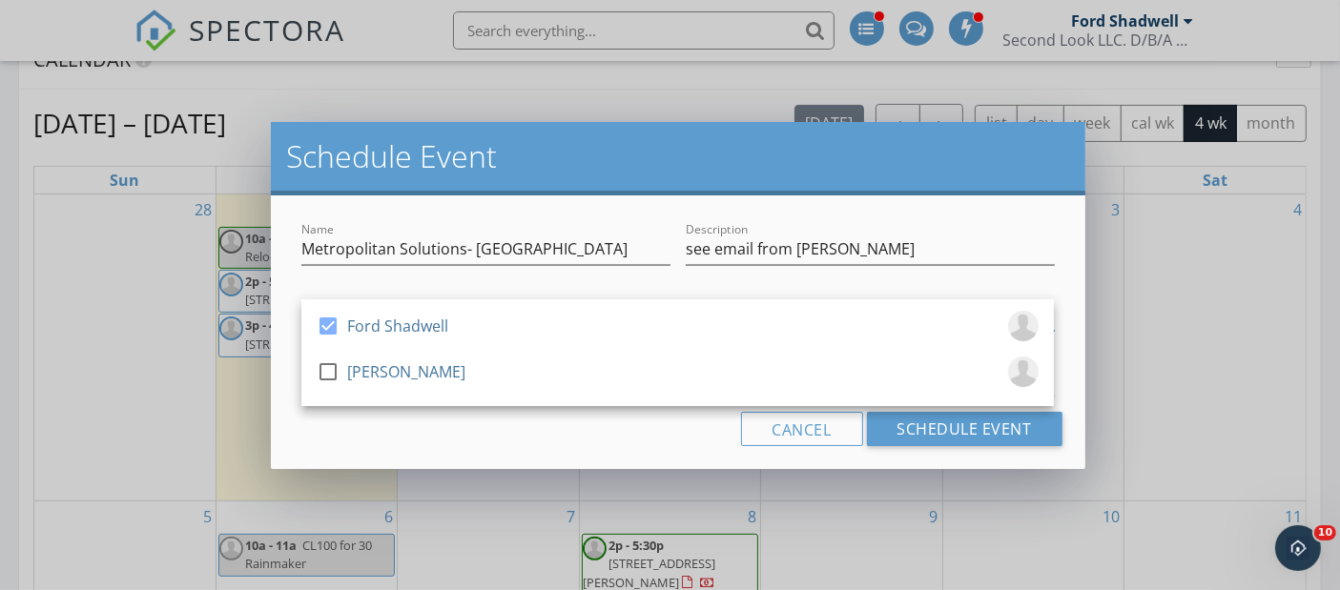
click at [471, 450] on div "Name Metropolitan Solutions- Florence Description see email from Kelly Smith ch…" at bounding box center [678, 333] width 814 height 274
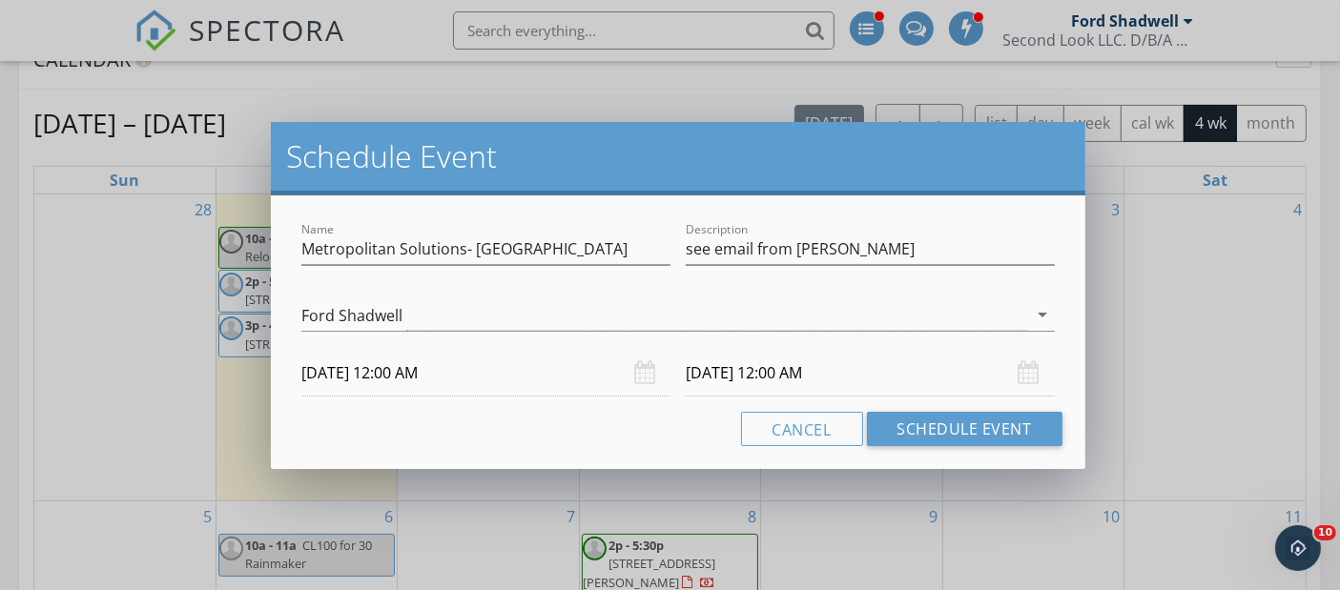
click at [446, 379] on input "10/03/2025 12:00 AM" at bounding box center [485, 373] width 369 height 47
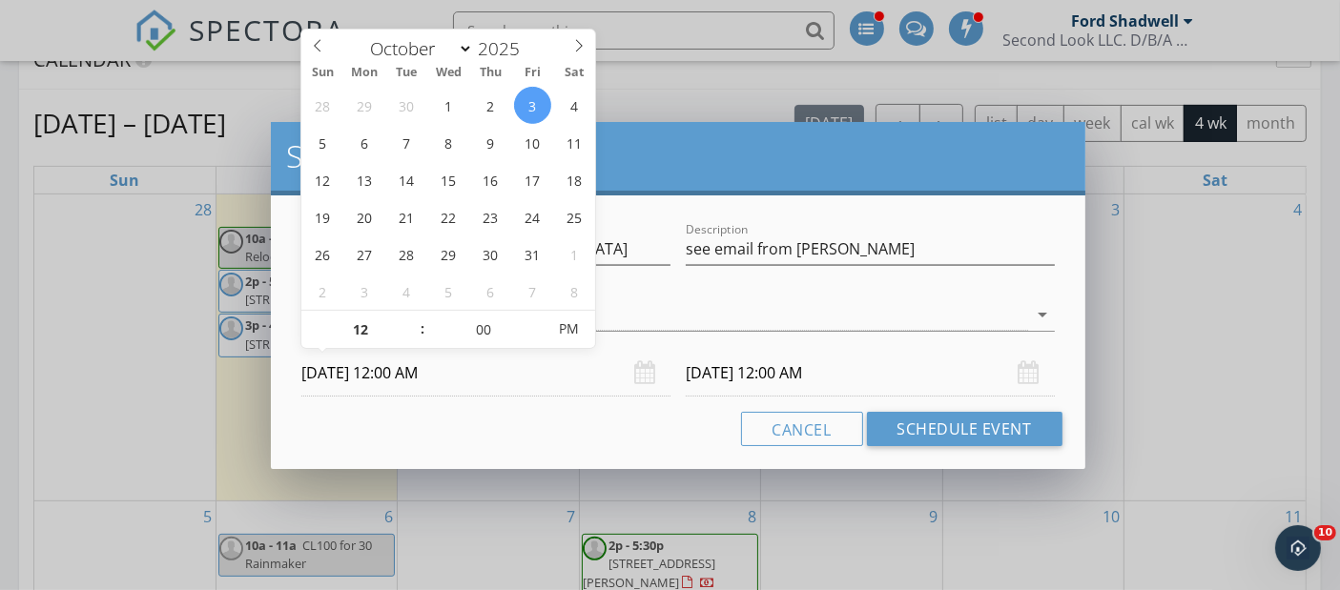
type input "11"
type input "10/03/2025 11:00 PM"
click at [411, 336] on span at bounding box center [412, 339] width 13 height 19
type input "10"
type input "10/03/2025 10:00 PM"
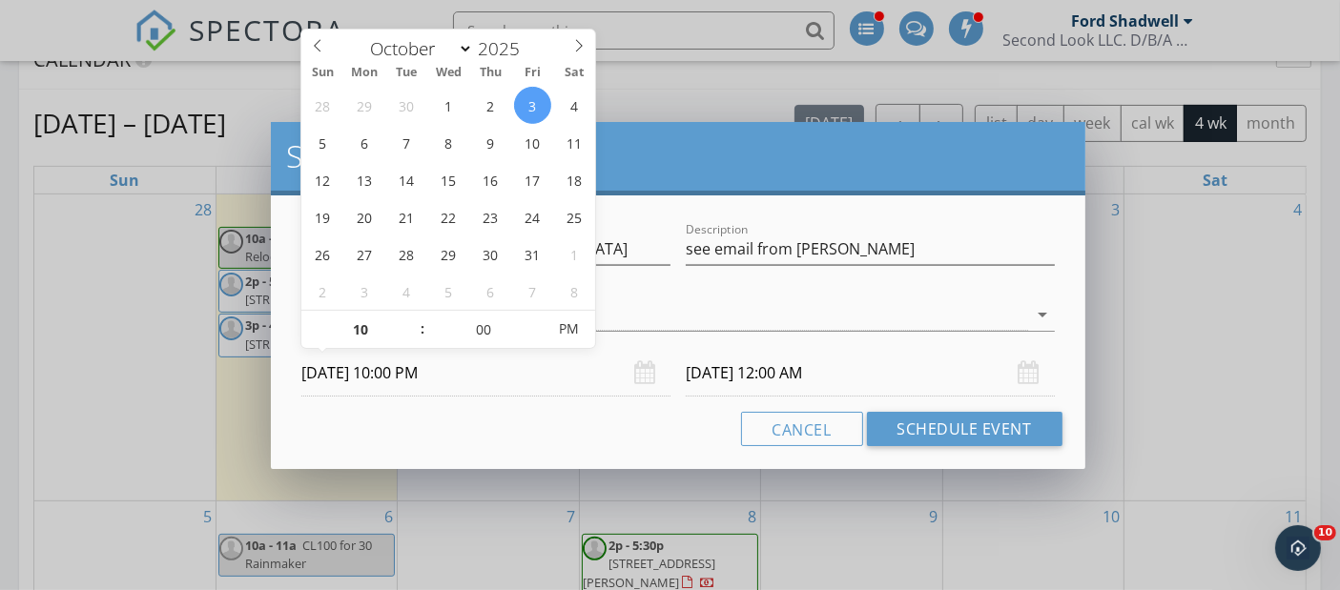
click at [411, 336] on span at bounding box center [412, 339] width 13 height 19
type input "10/04/2025 10:00 PM"
type input "10/03/2025 10:00 AM"
click at [567, 328] on span "PM" at bounding box center [569, 329] width 52 height 38
click at [729, 369] on input "10/04/2025 10:00 AM" at bounding box center [870, 373] width 369 height 47
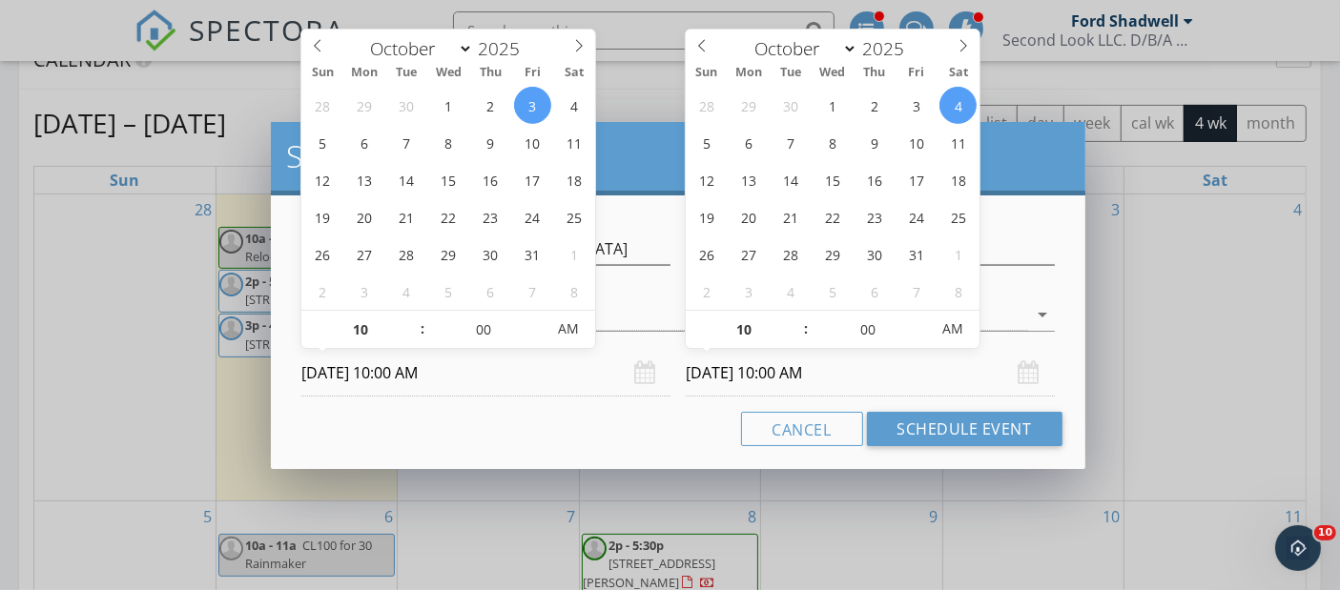
click at [935, 113] on div "28 29 30 1 2 3 4 5 6 7 8 9 10 11 12 13 14 15 16 17 18 19 20 21 22 23 24 25 26 2…" at bounding box center [833, 198] width 294 height 223
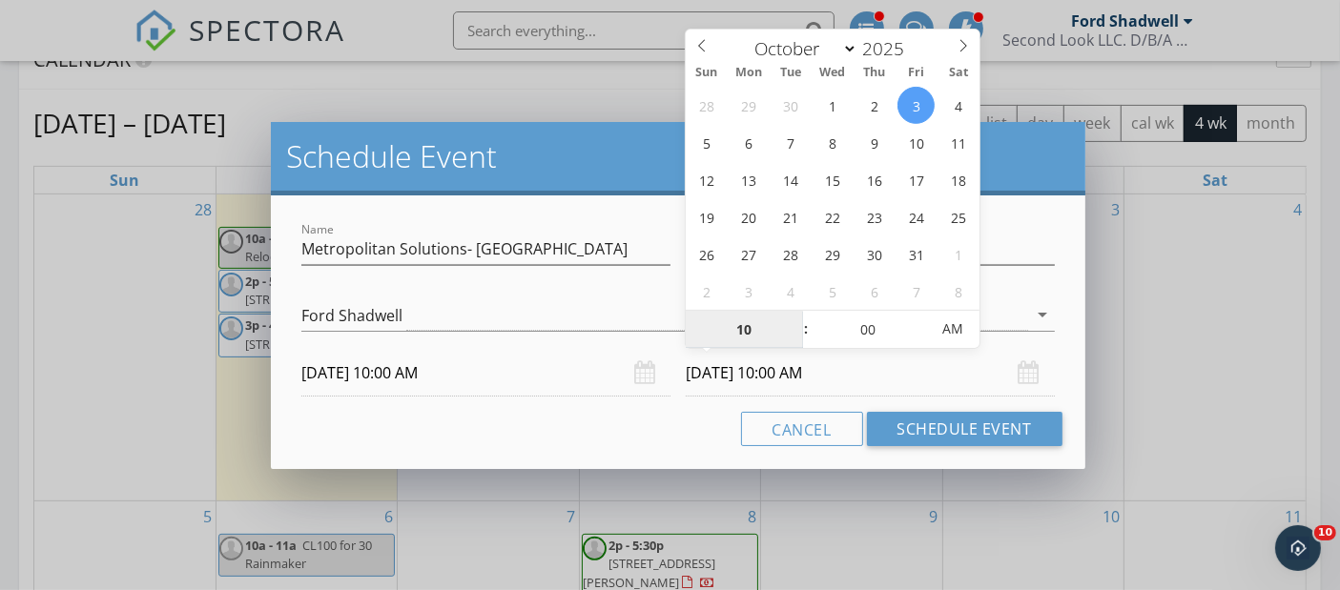
type input "10/03/2025 10:00 AM"
type input "11"
type input "10/03/2025 11:00 AM"
click at [797, 312] on span at bounding box center [796, 320] width 13 height 19
type input "12"
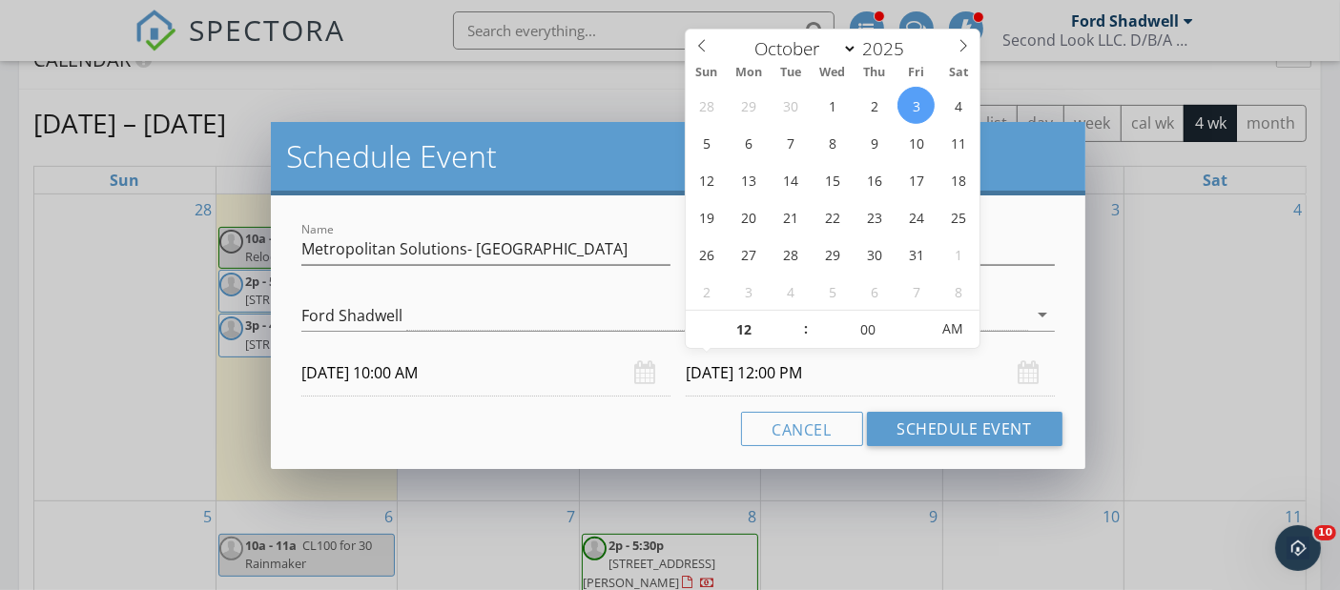
click at [797, 312] on span at bounding box center [796, 320] width 13 height 19
click at [954, 331] on span "PM" at bounding box center [952, 329] width 52 height 38
type input "10/03/2025 12:00 PM"
click at [954, 331] on span "AM" at bounding box center [952, 329] width 52 height 38
click at [962, 420] on button "Schedule Event" at bounding box center [965, 429] width 196 height 34
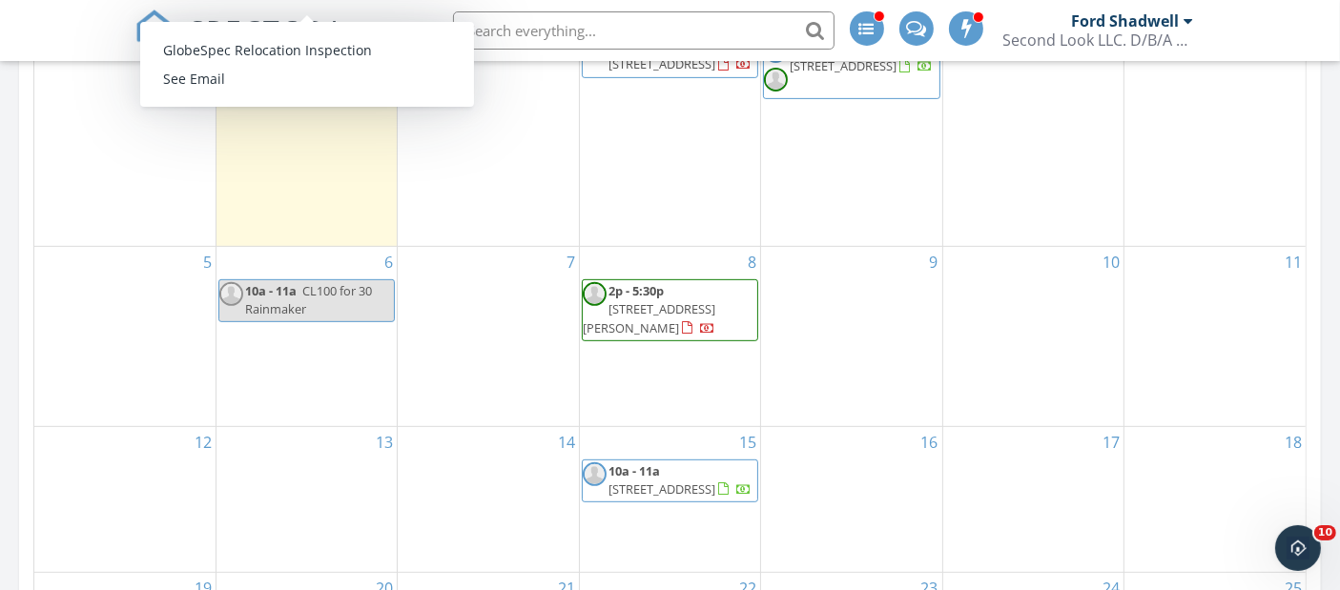
scroll to position [832, 0]
